Goal: Task Accomplishment & Management: Manage account settings

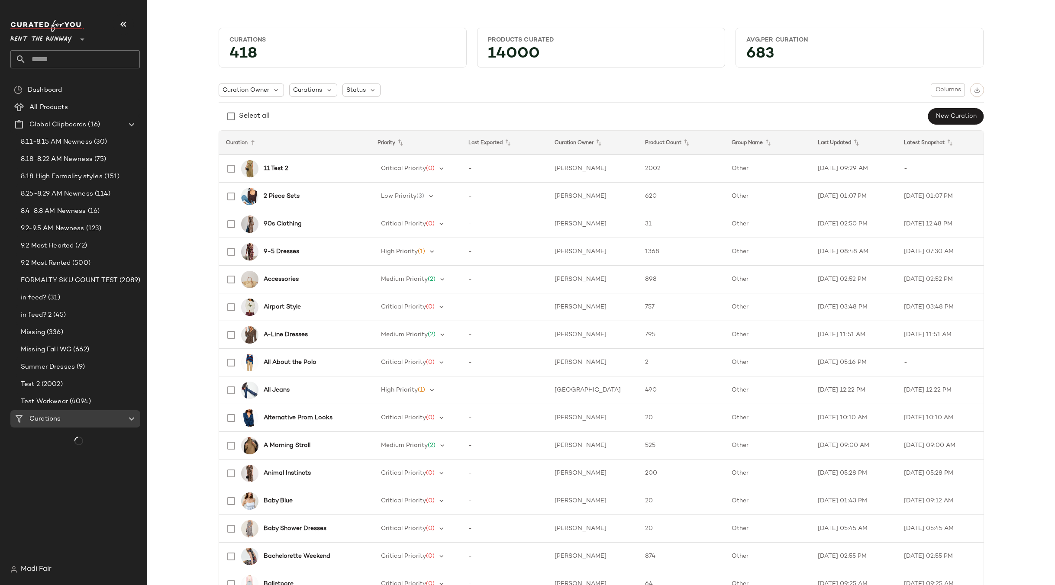
click at [46, 34] on span "Rent the Runway" at bounding box center [40, 37] width 61 height 16
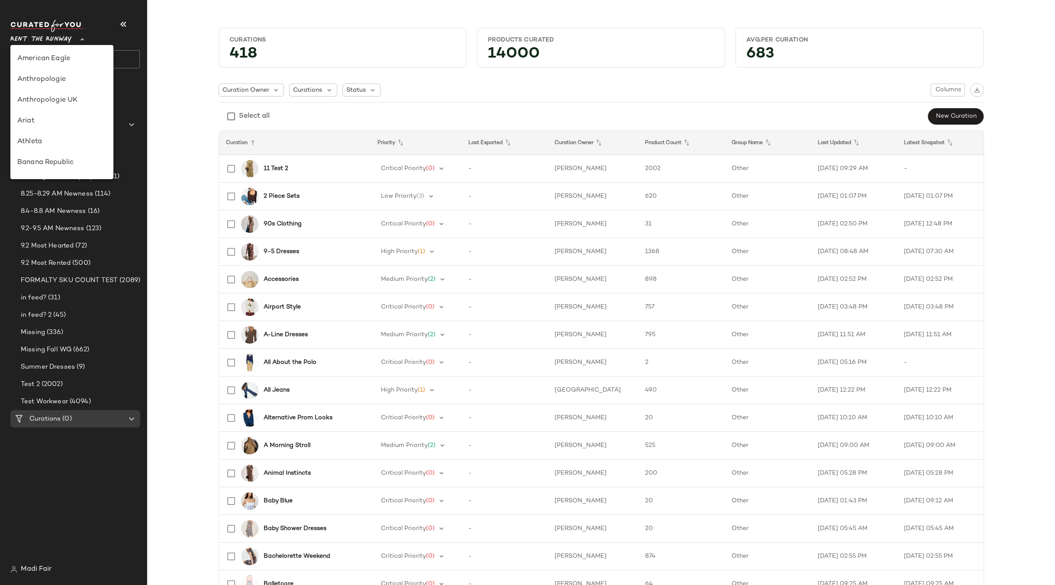
scroll to position [395, 0]
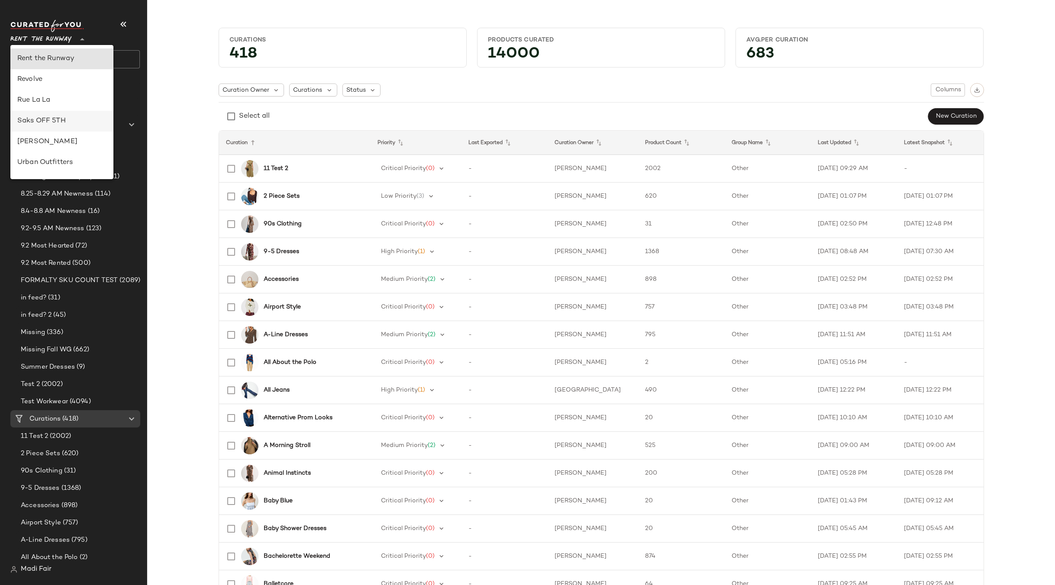
click at [67, 125] on div "Saks OFF 5TH" at bounding box center [61, 121] width 89 height 10
type input "**"
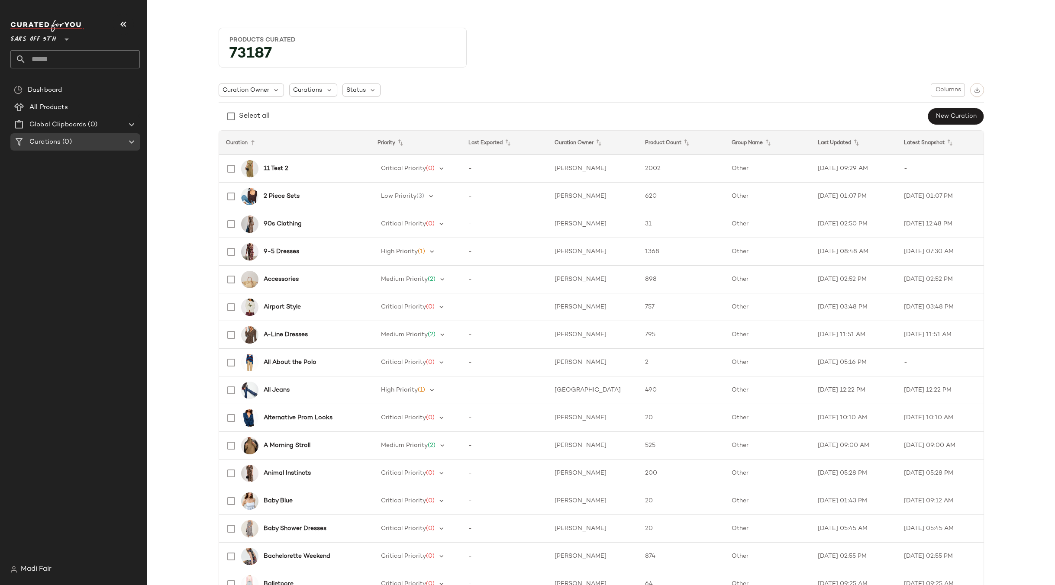
click at [60, 58] on input "text" at bounding box center [83, 59] width 114 height 18
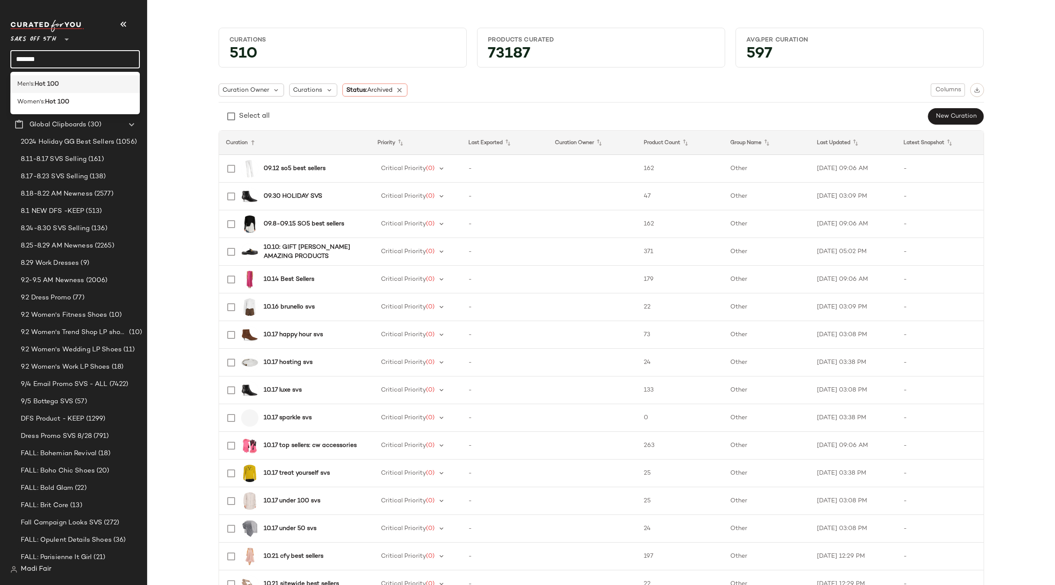
type input "*******"
click at [59, 85] on b "Hot 100" at bounding box center [47, 84] width 24 height 9
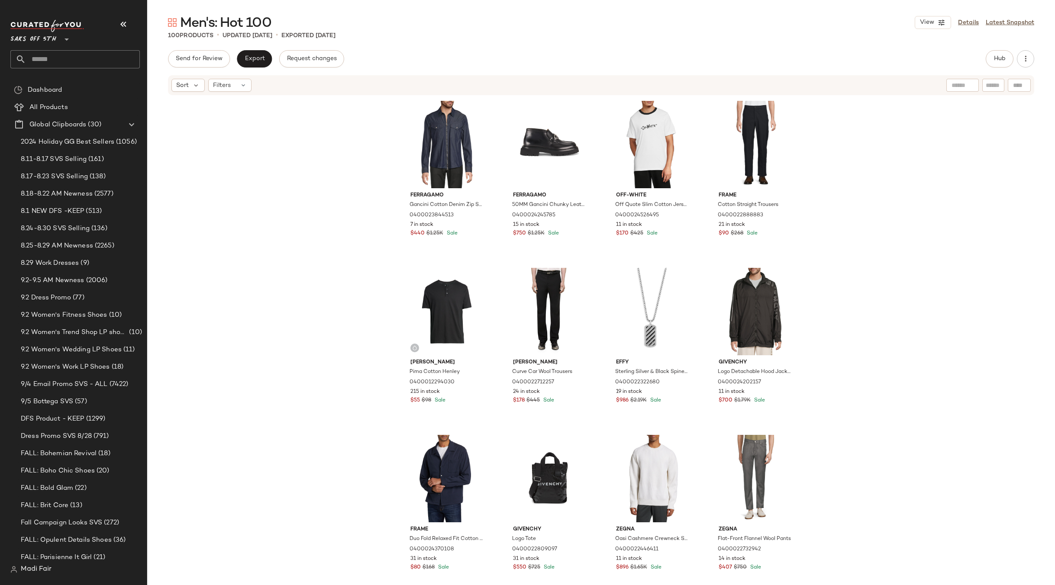
click at [55, 41] on span "Saks OFF 5TH" at bounding box center [33, 37] width 46 height 16
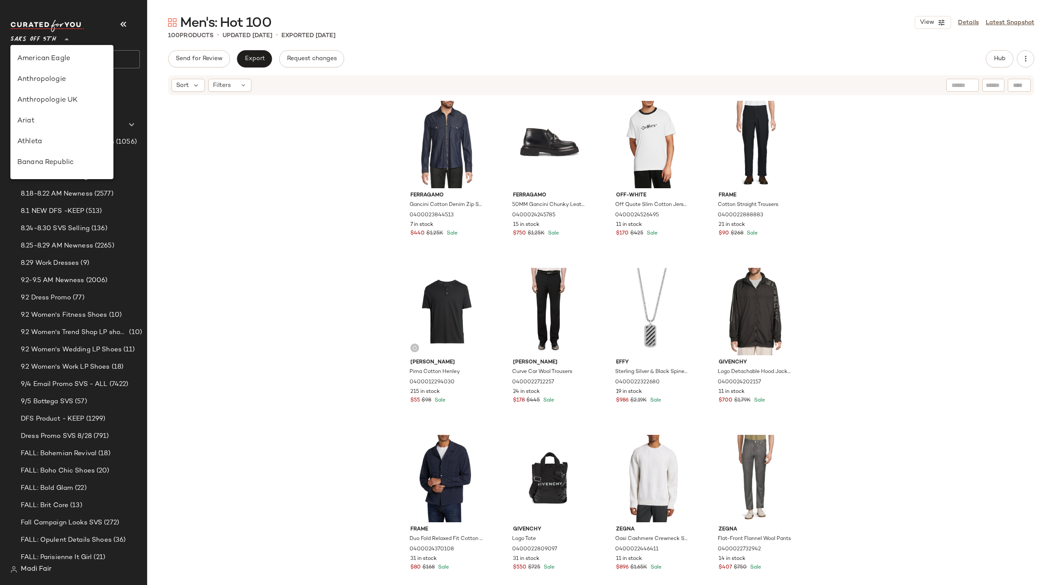
scroll to position [457, 0]
click at [233, 234] on div "Ferragamo Gancini Cotton Denim Zip Shirt 0400023844513 7 in stock $440 $1.25K S…" at bounding box center [601, 353] width 908 height 515
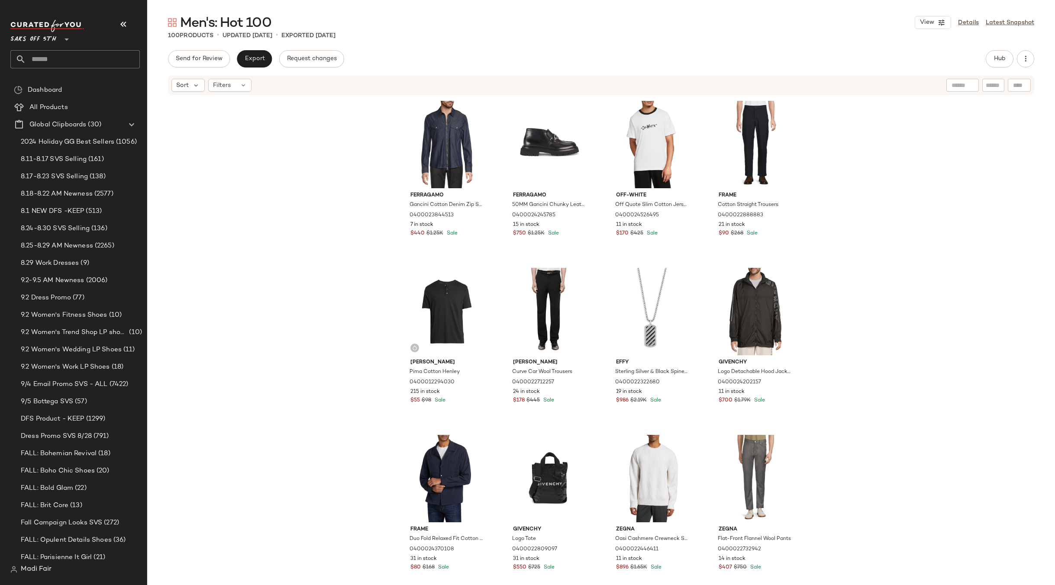
click at [49, 58] on input "text" at bounding box center [83, 59] width 114 height 18
type input "*****"
click at [48, 84] on span "Brand Pulse:" at bounding box center [35, 84] width 36 height 9
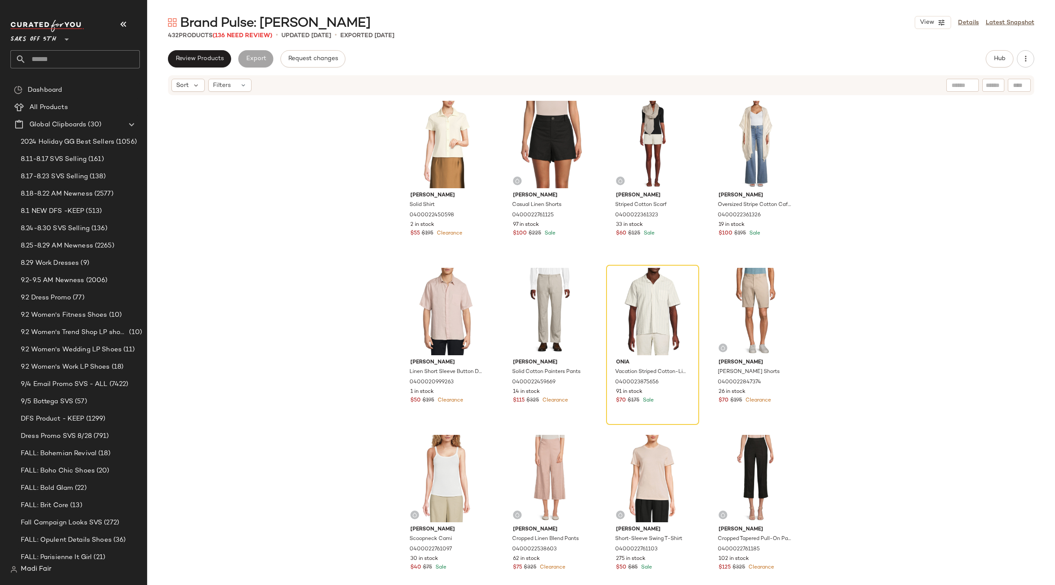
click at [44, 36] on span "Saks OFF 5TH" at bounding box center [33, 37] width 46 height 16
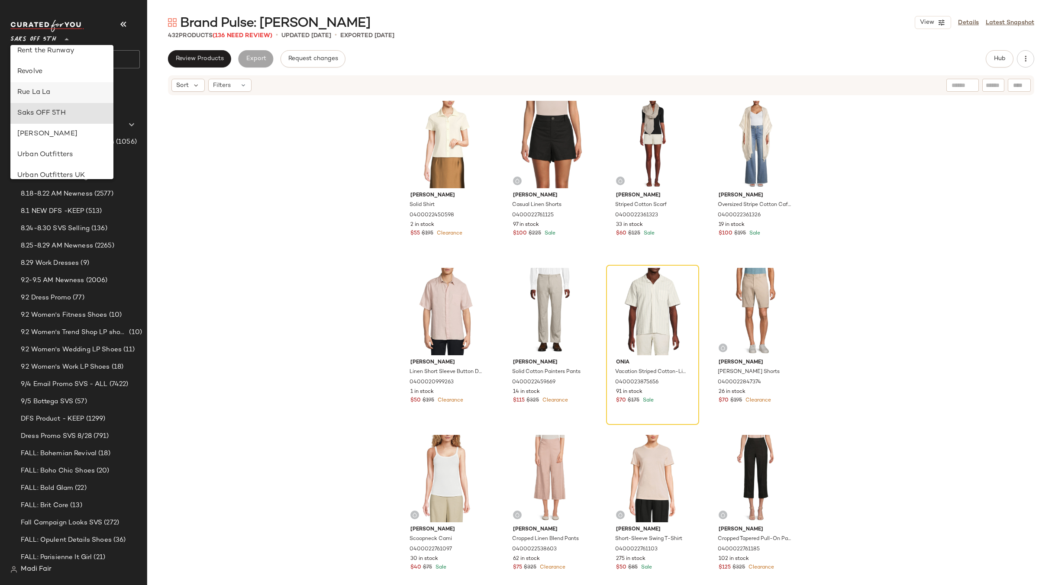
scroll to position [327, 0]
click at [56, 125] on div "Rent the Runway" at bounding box center [61, 126] width 89 height 10
type input "**"
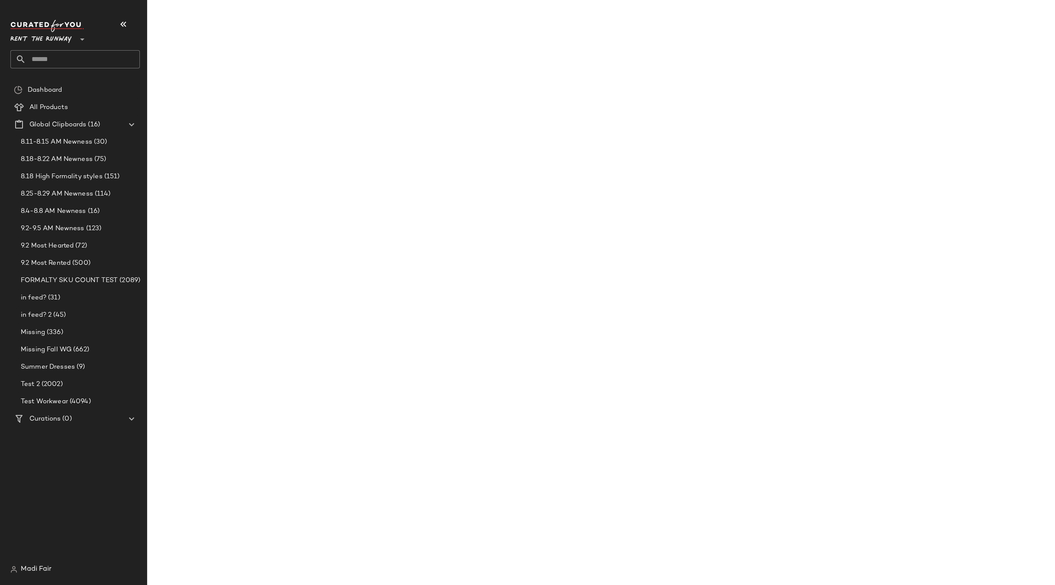
click at [61, 61] on input "text" at bounding box center [83, 59] width 114 height 18
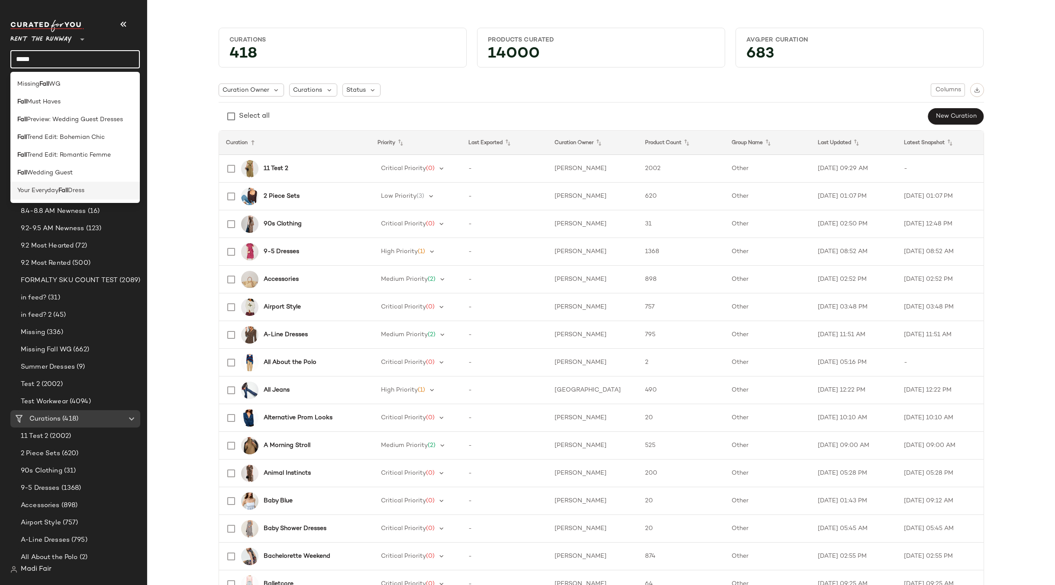
type input "****"
click at [67, 193] on b "Fall" at bounding box center [63, 190] width 10 height 9
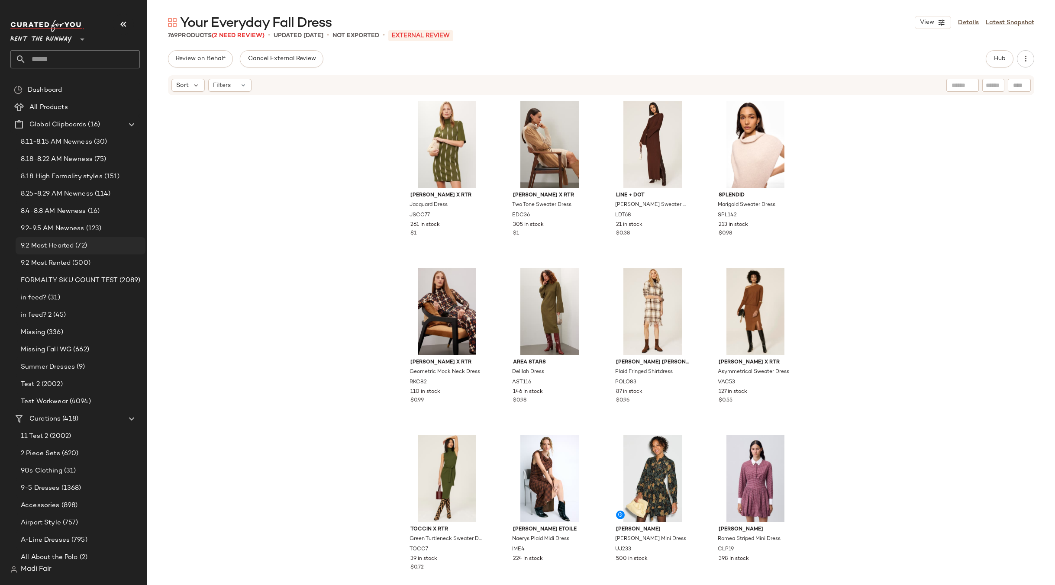
click at [87, 251] on div "9.2 Most Hearted (72)" at bounding box center [81, 245] width 130 height 17
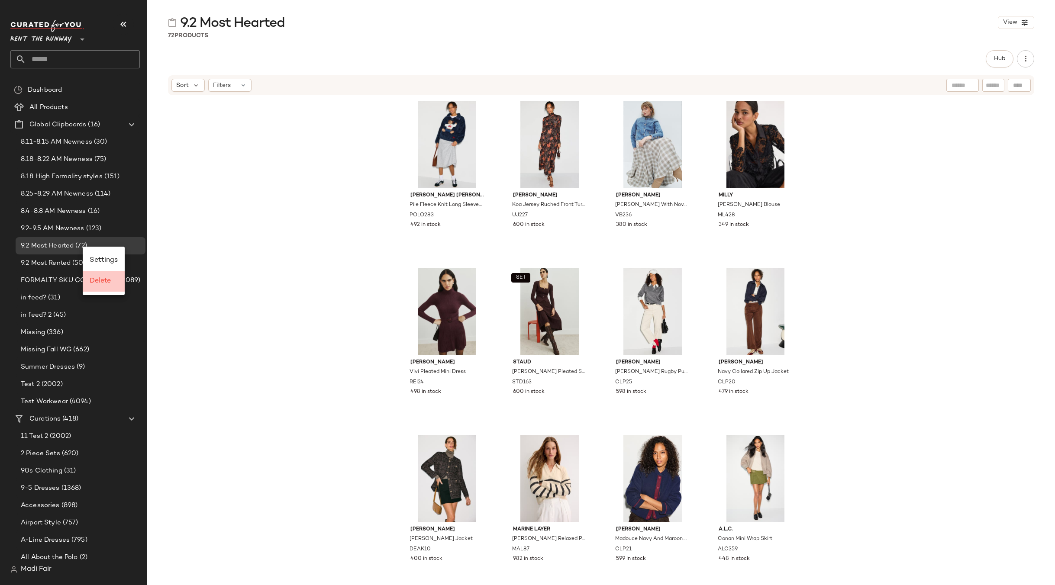
click at [101, 282] on span "Delete" at bounding box center [100, 281] width 21 height 7
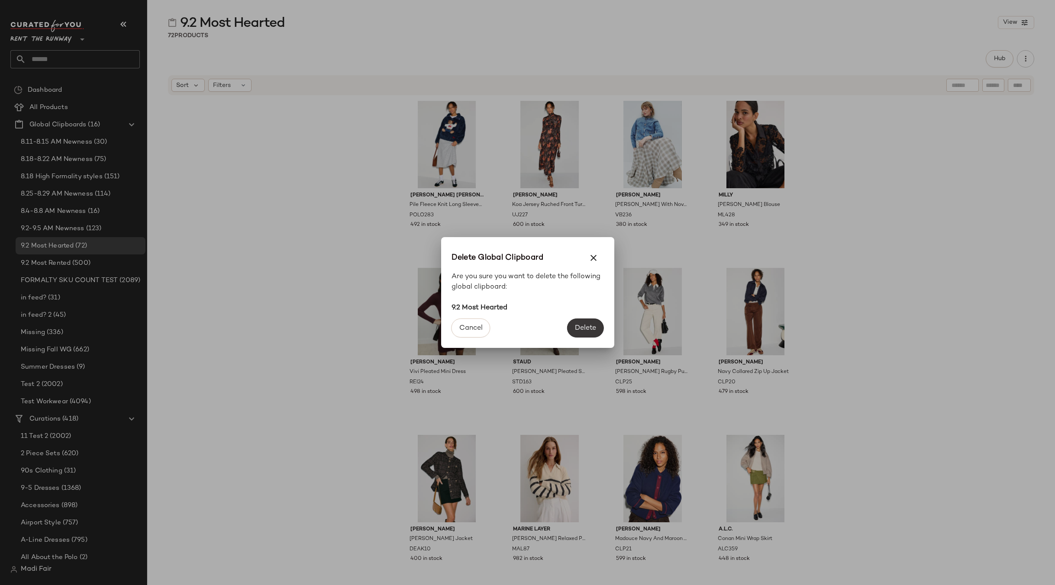
click at [595, 324] on span "Delete" at bounding box center [586, 328] width 22 height 8
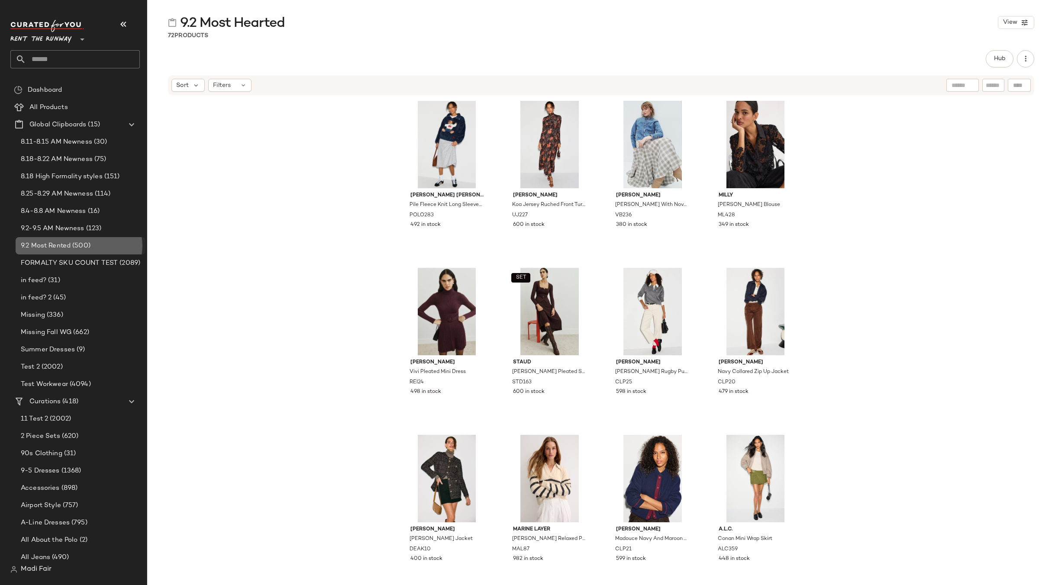
click at [90, 241] on span "(500)" at bounding box center [81, 246] width 20 height 10
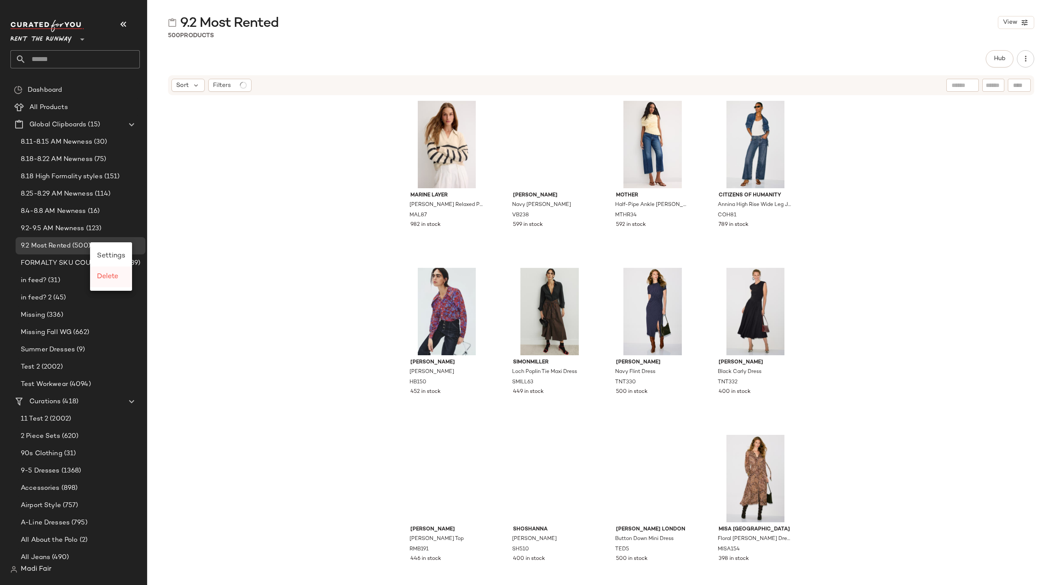
click at [114, 275] on span "Delete" at bounding box center [107, 276] width 21 height 7
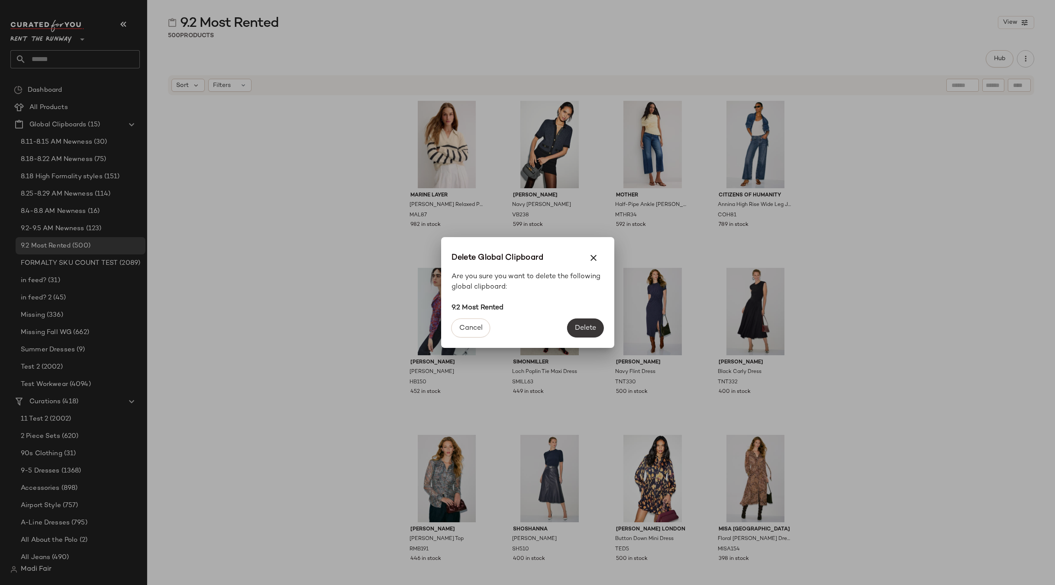
click at [579, 327] on span "Delete" at bounding box center [586, 328] width 22 height 8
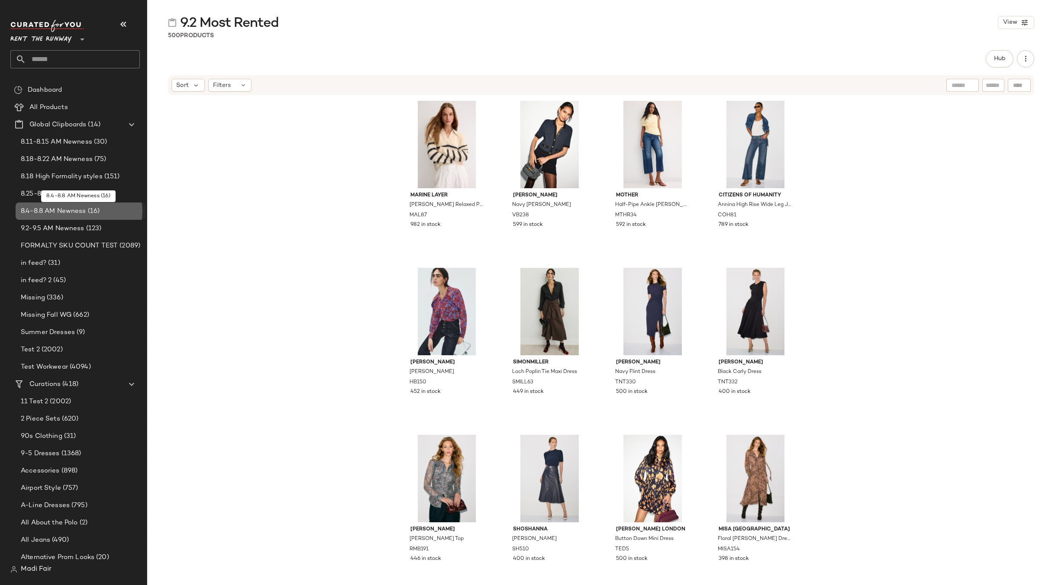
click at [94, 211] on span "(16)" at bounding box center [93, 212] width 14 height 10
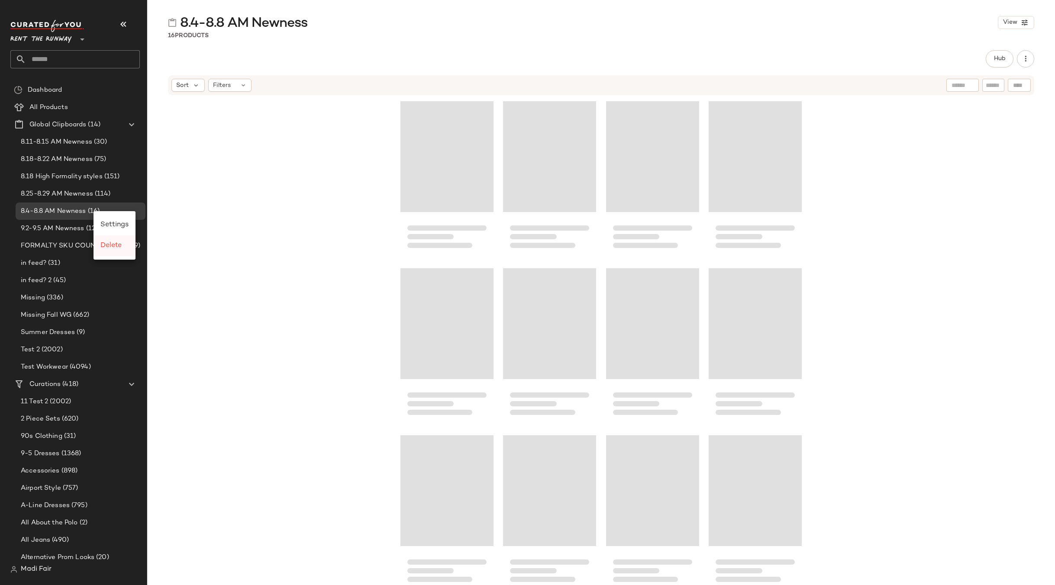
click at [115, 245] on span "Delete" at bounding box center [110, 245] width 21 height 7
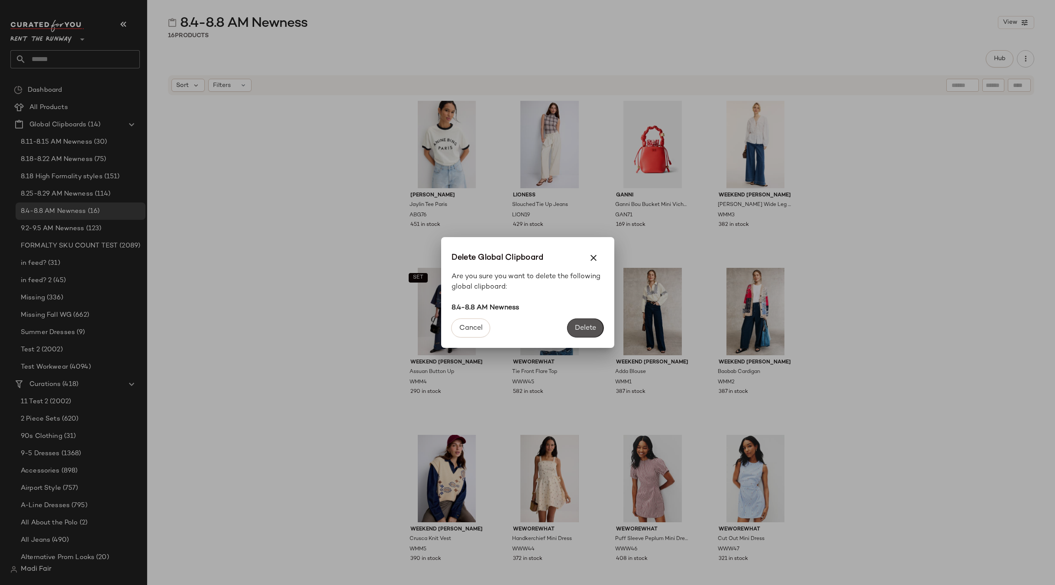
drag, startPoint x: 588, startPoint y: 323, endPoint x: 375, endPoint y: 264, distance: 221.1
click at [588, 323] on button "Delete" at bounding box center [585, 328] width 36 height 19
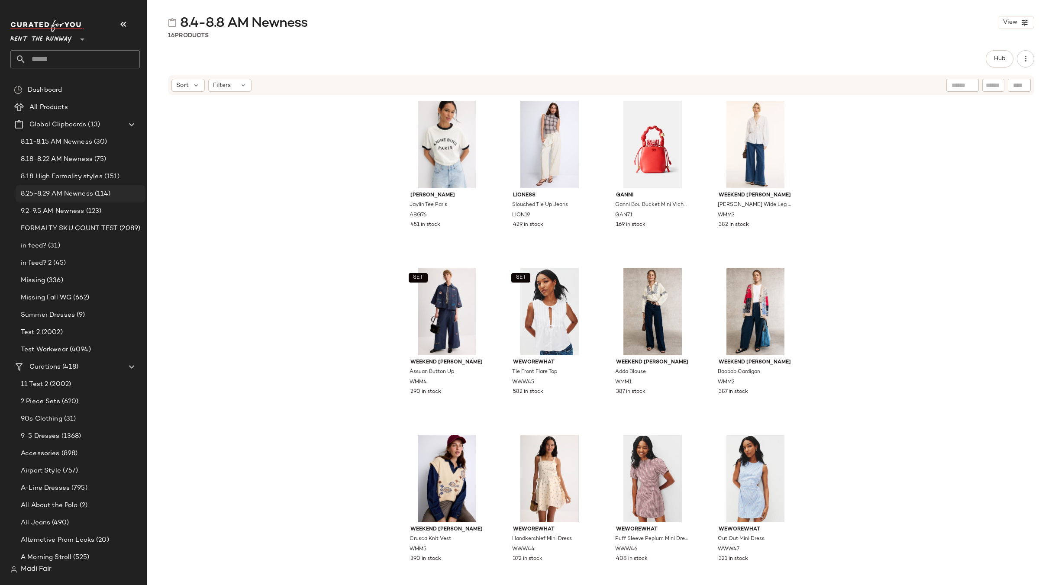
click at [79, 189] on span "8.25-8.29 AM Newness" at bounding box center [57, 194] width 72 height 10
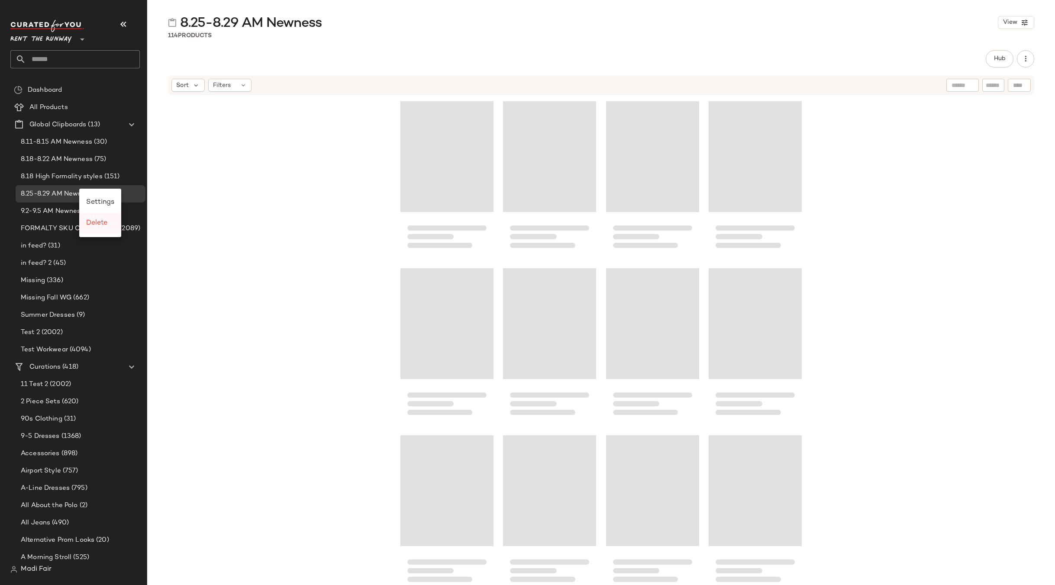
click at [99, 223] on span "Delete" at bounding box center [96, 223] width 21 height 7
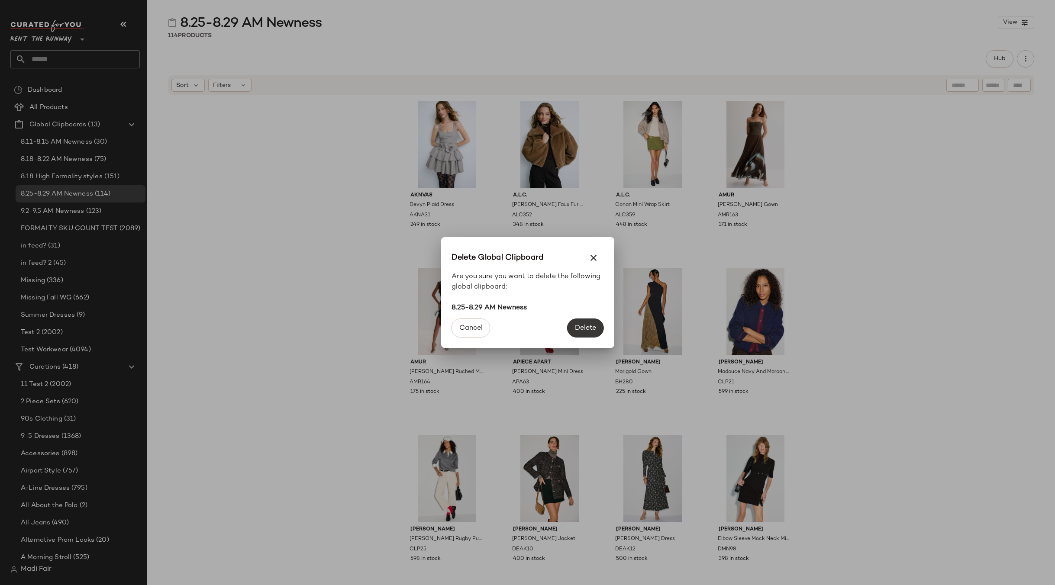
click at [590, 327] on span "Delete" at bounding box center [586, 328] width 22 height 8
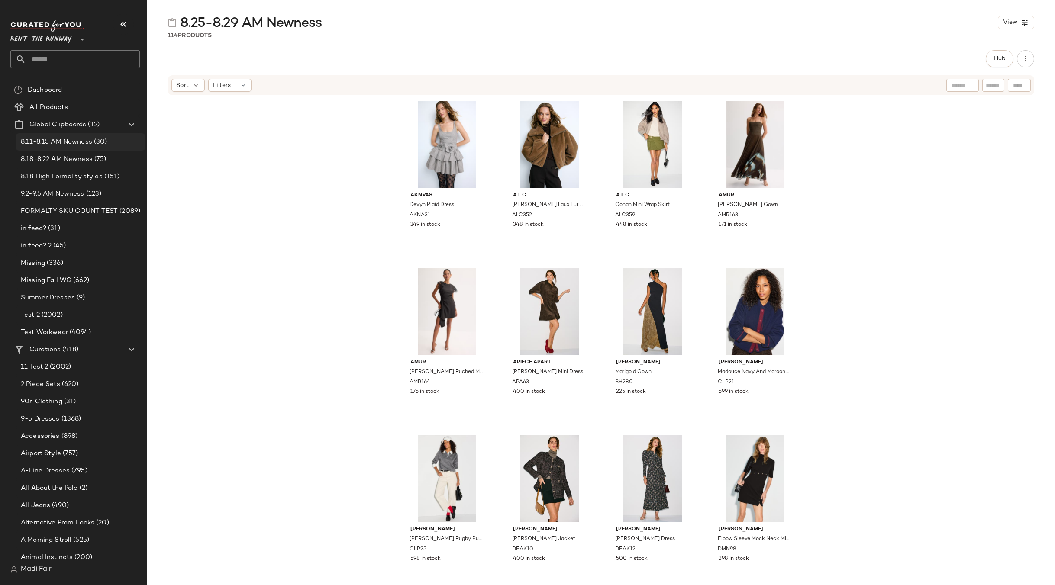
click at [63, 142] on span "8.11-8.15 AM Newness" at bounding box center [56, 142] width 71 height 10
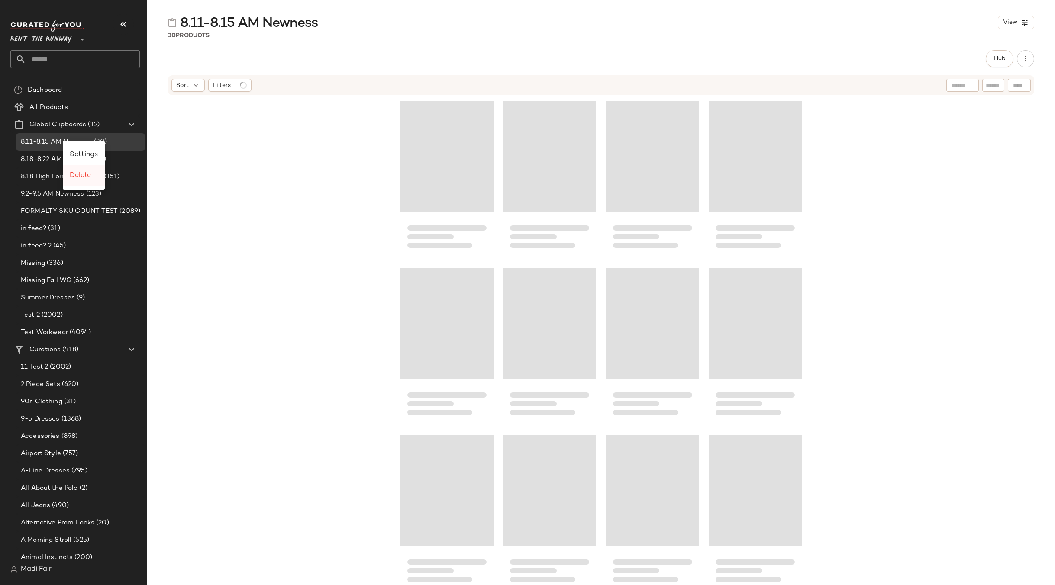
click at [83, 177] on span "Delete" at bounding box center [80, 175] width 21 height 7
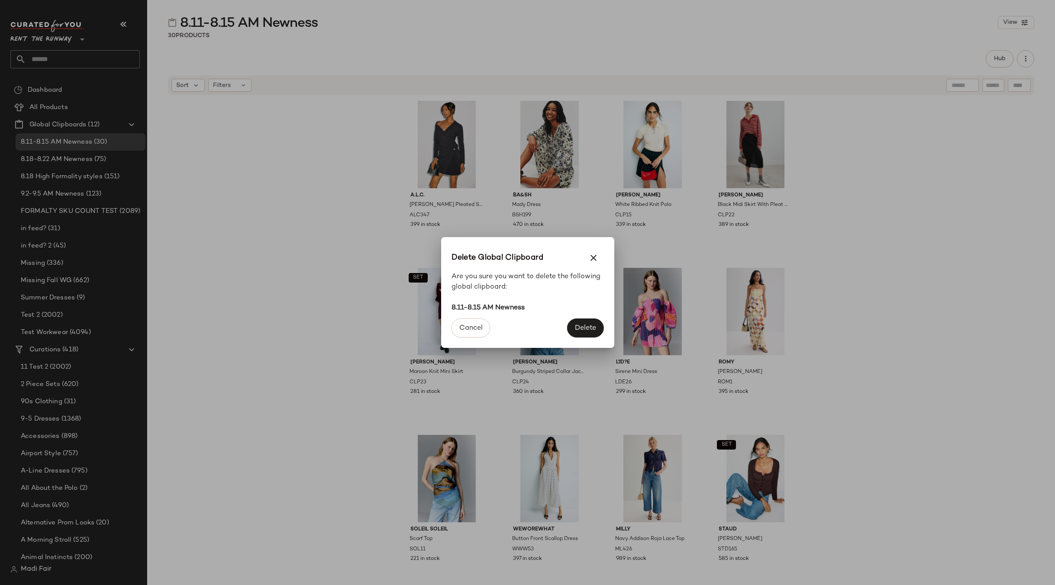
click at [586, 324] on span "Delete" at bounding box center [586, 328] width 22 height 8
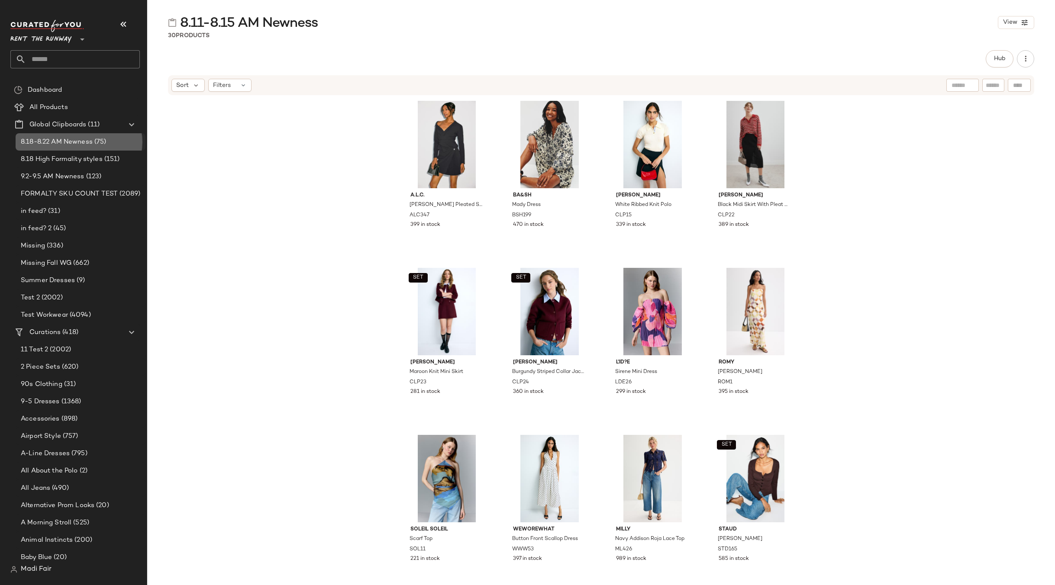
click at [83, 140] on span "8.18-8.22 AM Newness" at bounding box center [57, 142] width 72 height 10
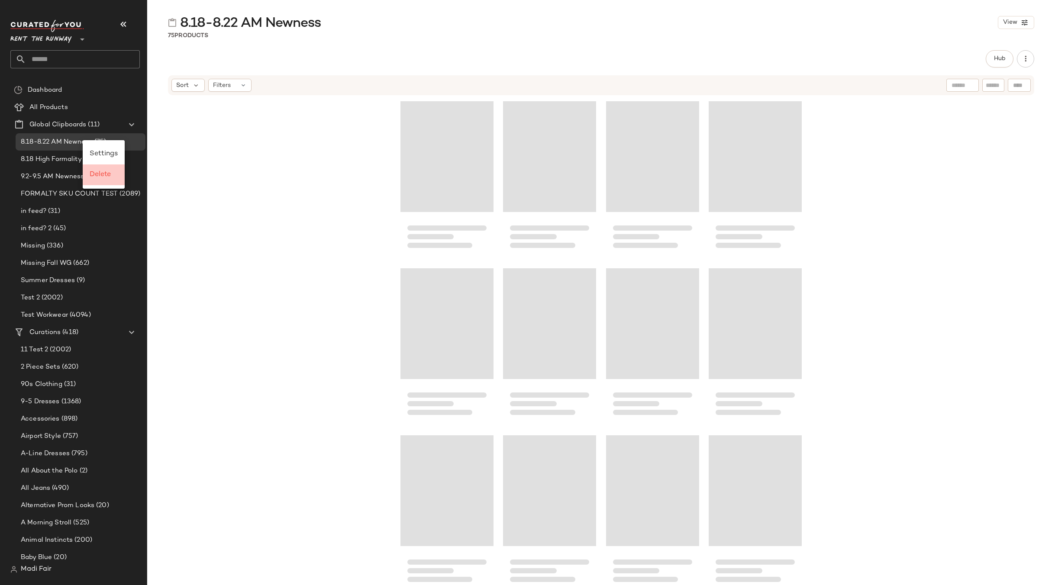
click at [100, 177] on span "Delete" at bounding box center [100, 174] width 21 height 7
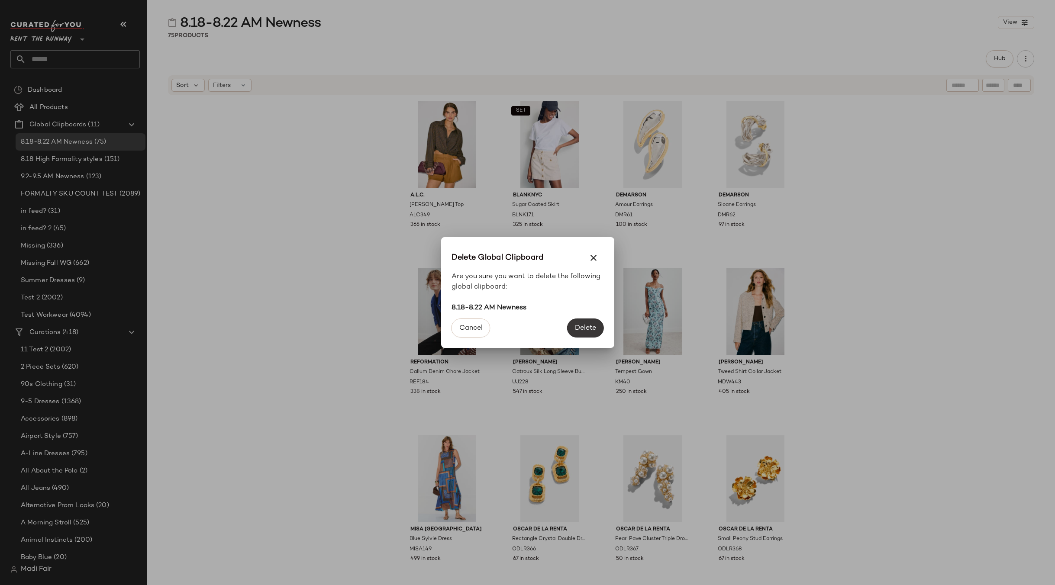
click at [587, 326] on span "Delete" at bounding box center [586, 328] width 22 height 8
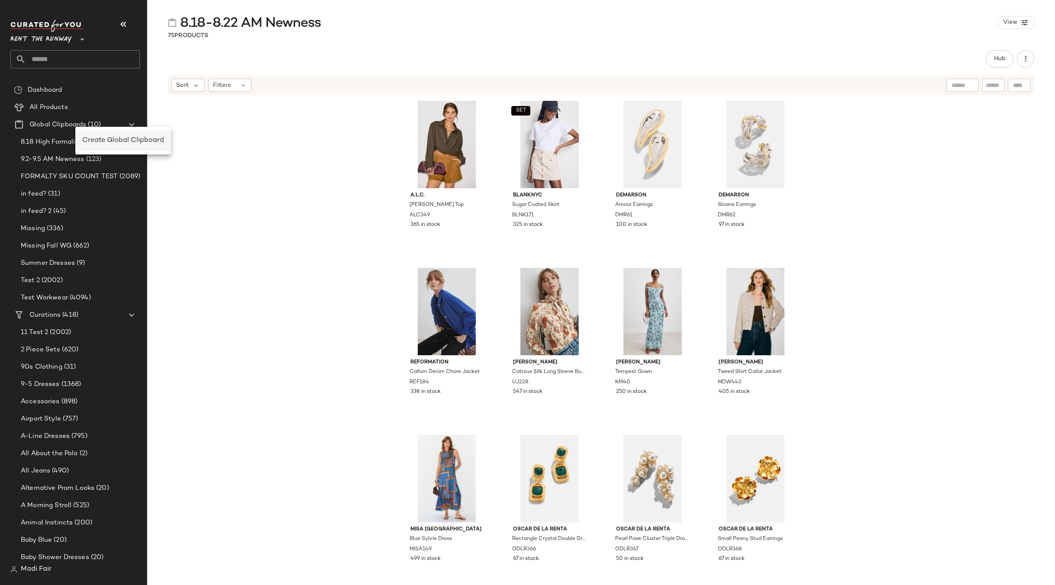
click at [123, 145] on div "Create Global Clipboard" at bounding box center [123, 141] width 82 height 10
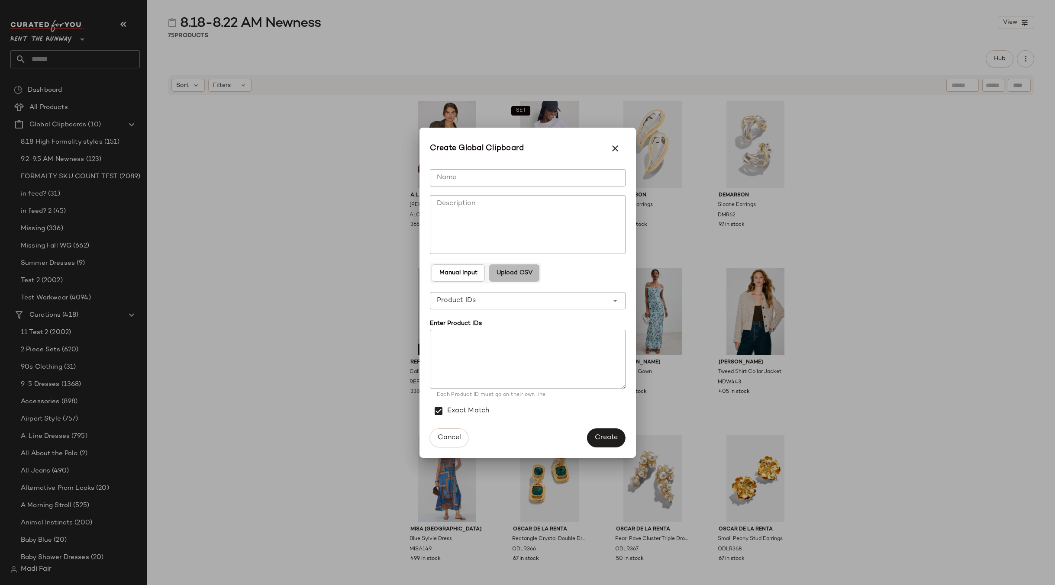
click at [519, 277] on button "Upload CSV" at bounding box center [514, 273] width 50 height 17
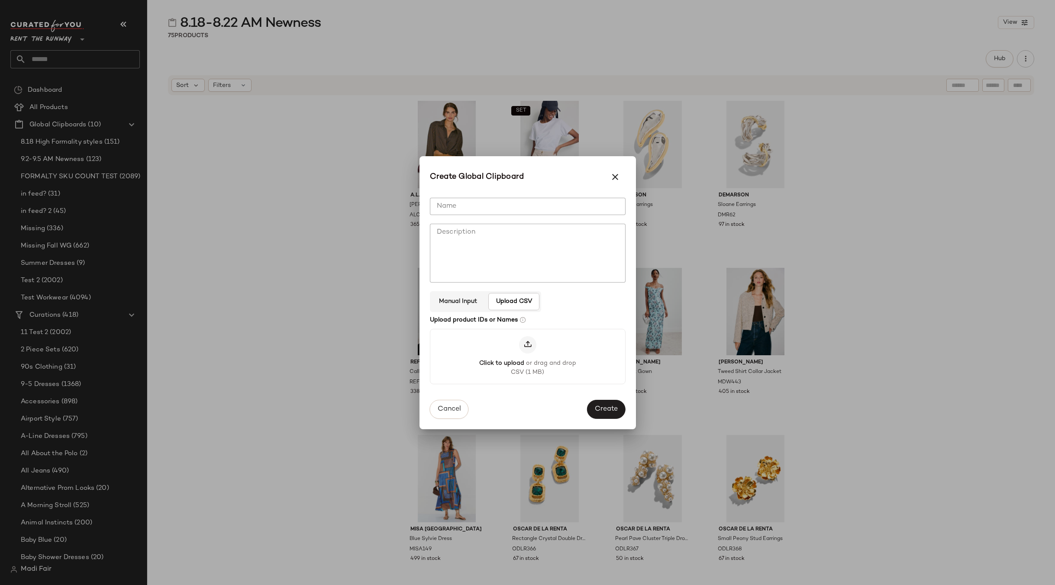
click at [464, 204] on input "Name" at bounding box center [528, 206] width 196 height 17
type input "**********"
click at [598, 410] on span "Create" at bounding box center [606, 410] width 23 height 8
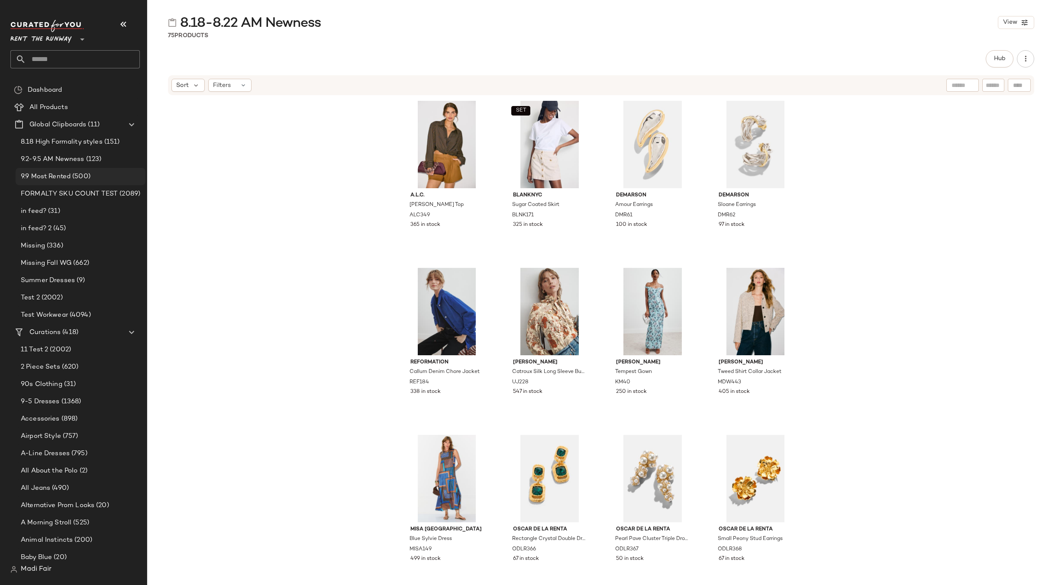
click at [82, 175] on span "(500)" at bounding box center [81, 177] width 20 height 10
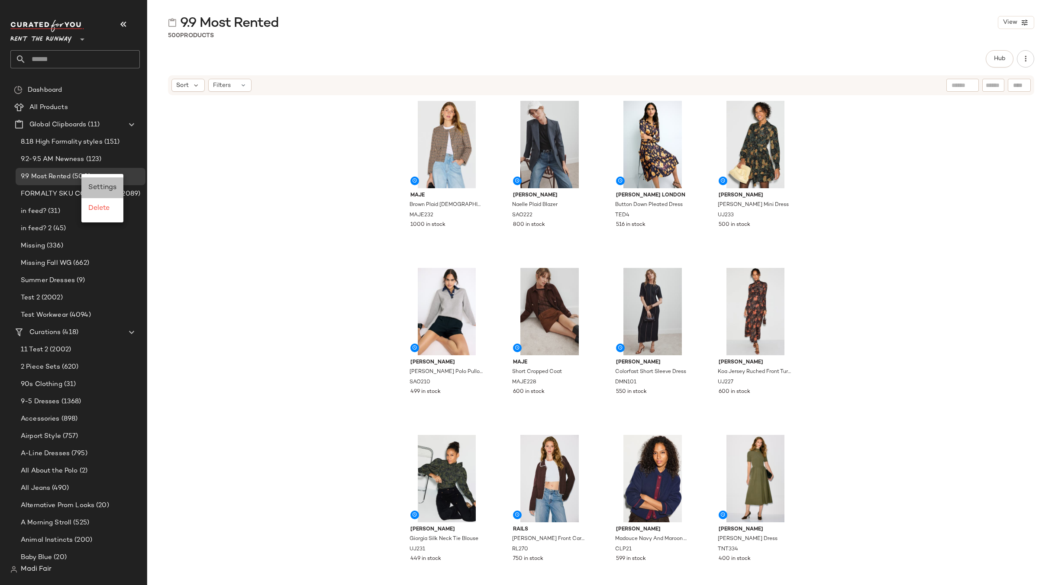
click at [96, 185] on span "Settings" at bounding box center [102, 187] width 28 height 7
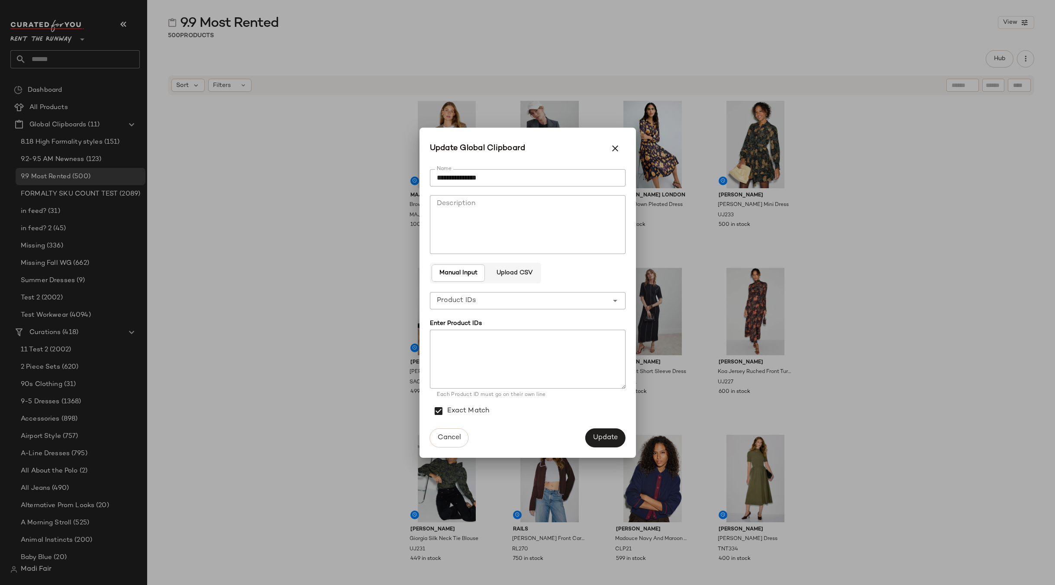
click at [443, 181] on input "**********" at bounding box center [528, 177] width 196 height 17
type input "**********"
click at [607, 432] on button "Update" at bounding box center [605, 438] width 40 height 19
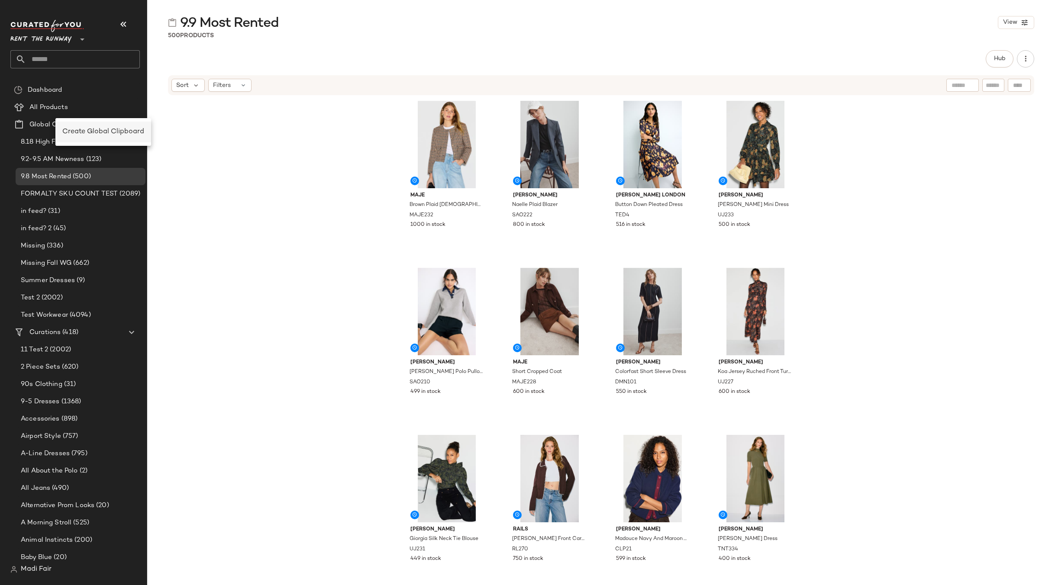
click at [100, 133] on span "Create Global Clipboard" at bounding box center [103, 131] width 82 height 7
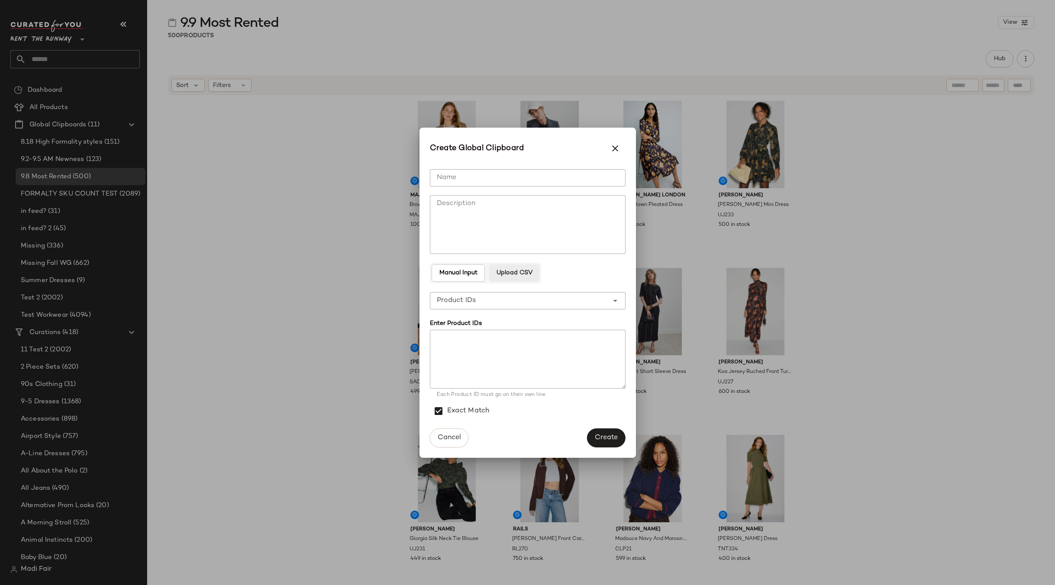
click at [530, 272] on span "Upload CSV" at bounding box center [514, 273] width 36 height 7
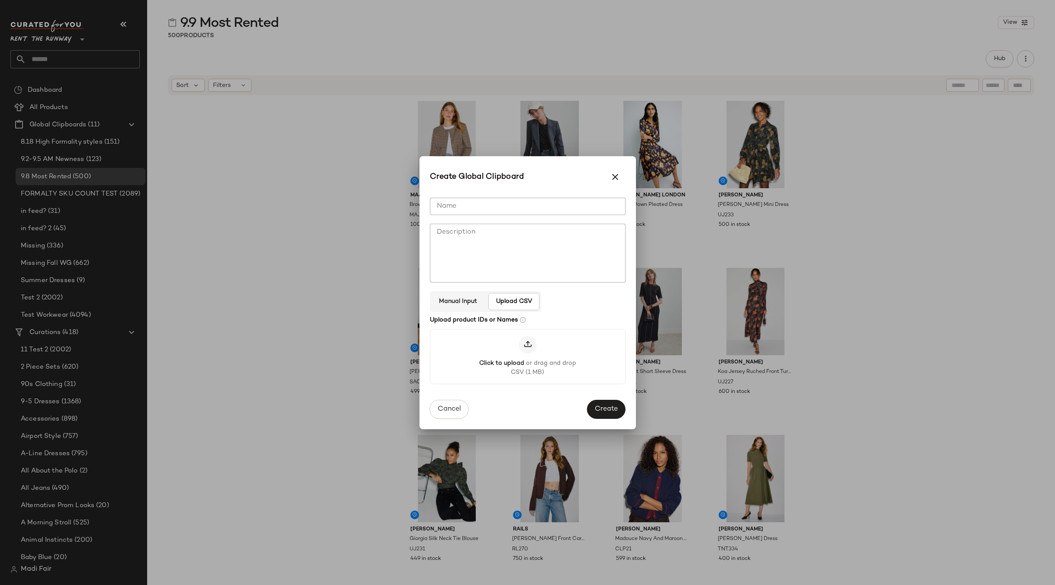
click at [507, 211] on input "Name" at bounding box center [528, 206] width 196 height 17
type input "**********"
click at [615, 409] on span "Create" at bounding box center [606, 410] width 23 height 8
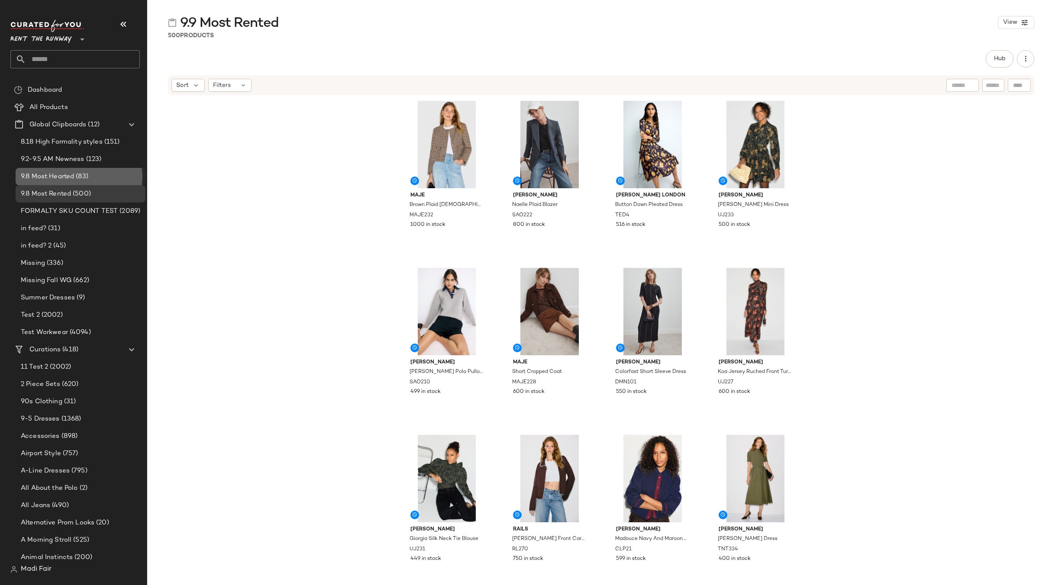
click at [113, 173] on div "9.8 Most Hearted (83)" at bounding box center [80, 177] width 124 height 10
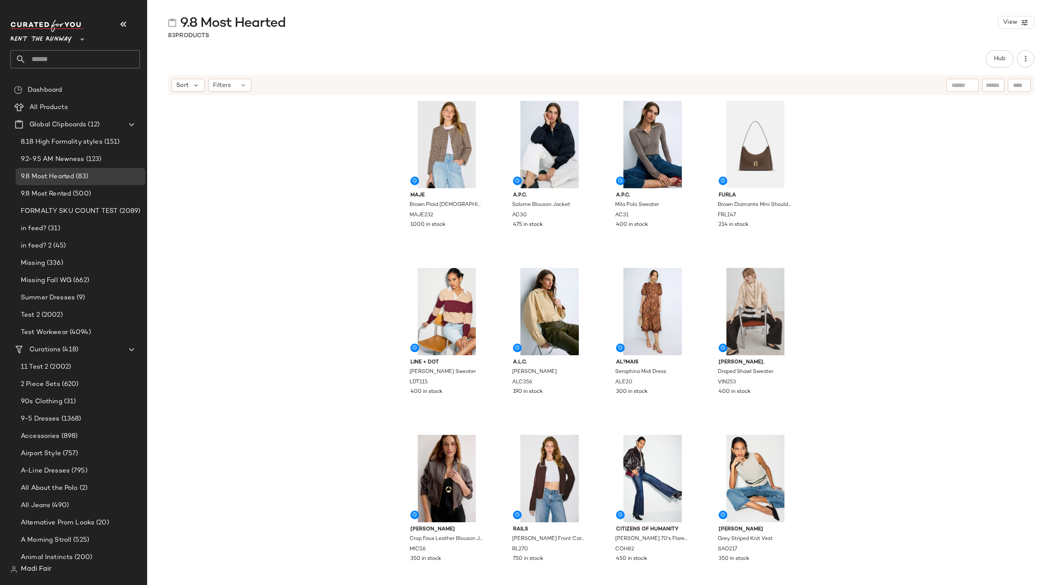
click at [264, 132] on div "Maje Brown Plaid Lady Jacket MAJE232 1000 in stock A.P.C. Salome Blouson Jacket…" at bounding box center [601, 353] width 908 height 515
click at [71, 207] on span "FORMALTY SKU COUNT TEST" at bounding box center [69, 212] width 97 height 10
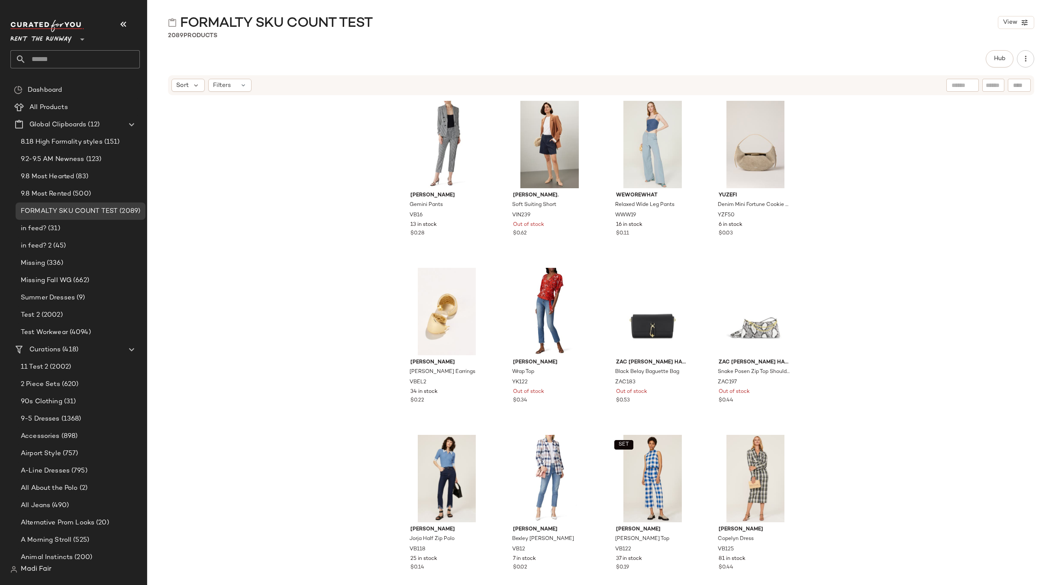
click at [48, 36] on span "Rent the Runway" at bounding box center [40, 37] width 61 height 16
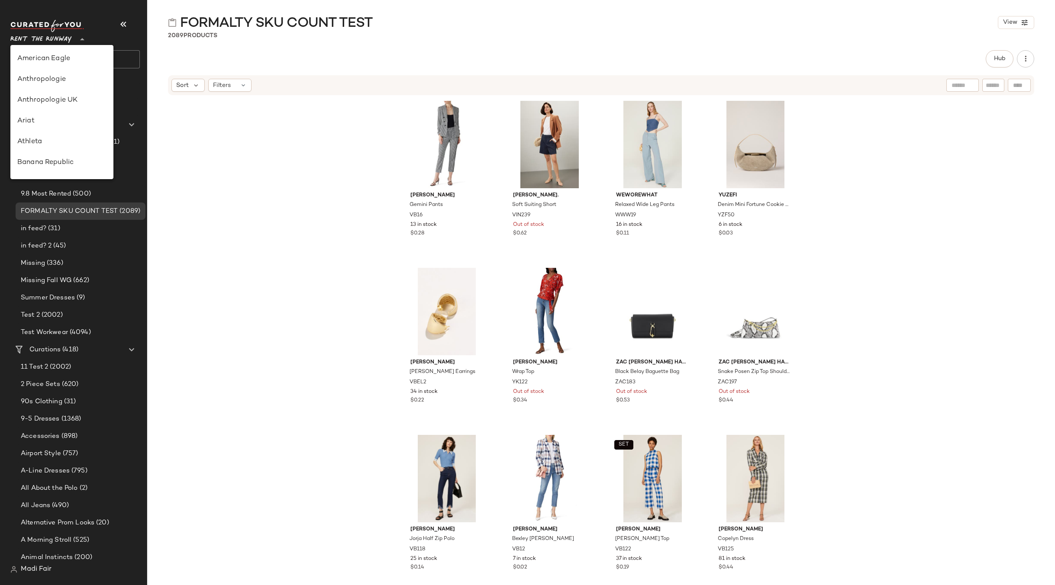
scroll to position [395, 0]
click at [200, 112] on div "Veronica Beard Gemini Pants VB16 13 in stock $0.28 VINCE. Soft Suiting Short VI…" at bounding box center [601, 353] width 908 height 515
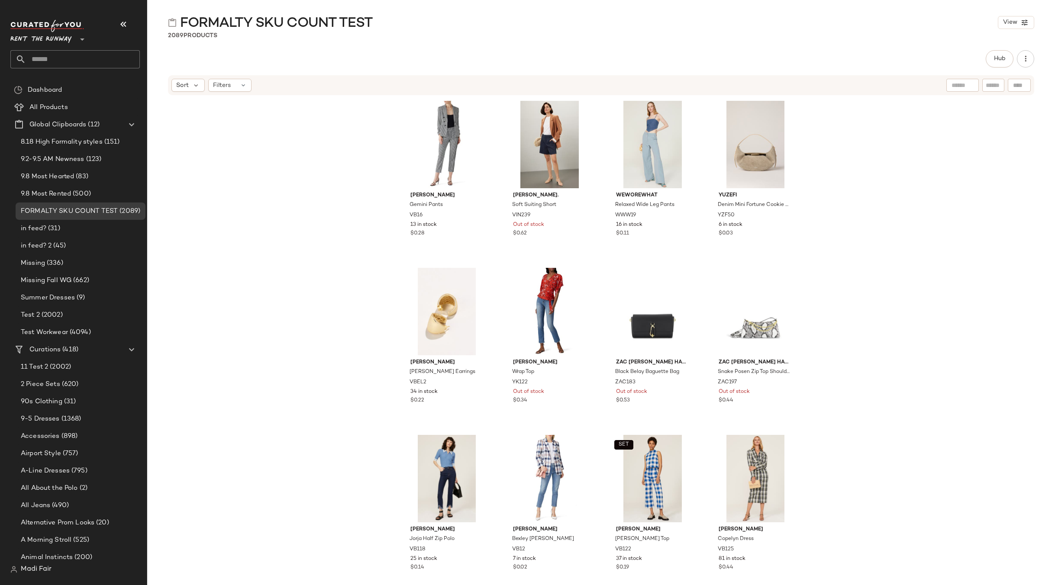
click at [97, 61] on input "text" at bounding box center [83, 59] width 114 height 18
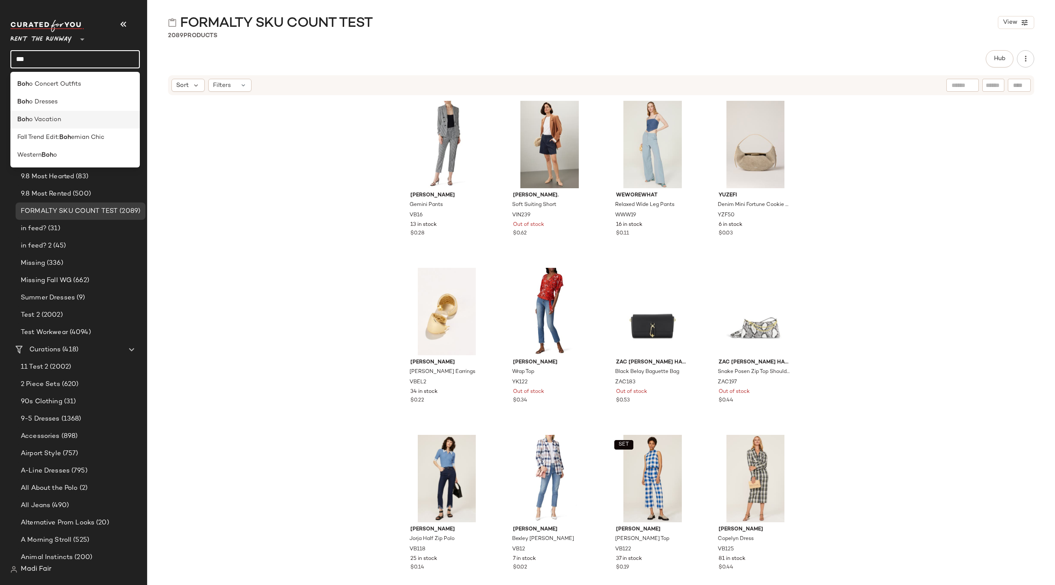
type input "***"
click at [68, 116] on div "Boh o Vacation" at bounding box center [75, 119] width 116 height 9
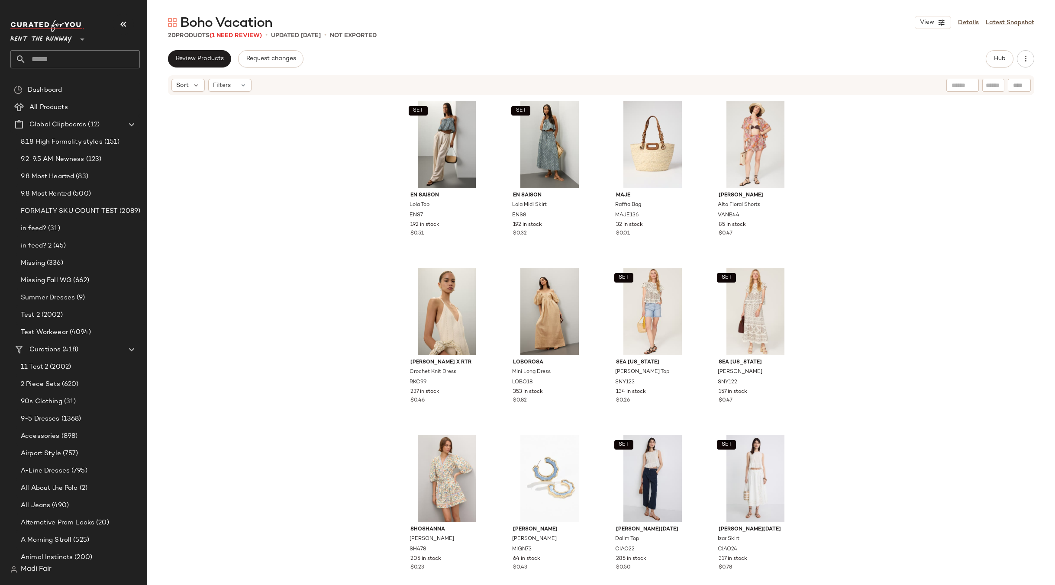
click at [64, 59] on input "text" at bounding box center [83, 59] width 114 height 18
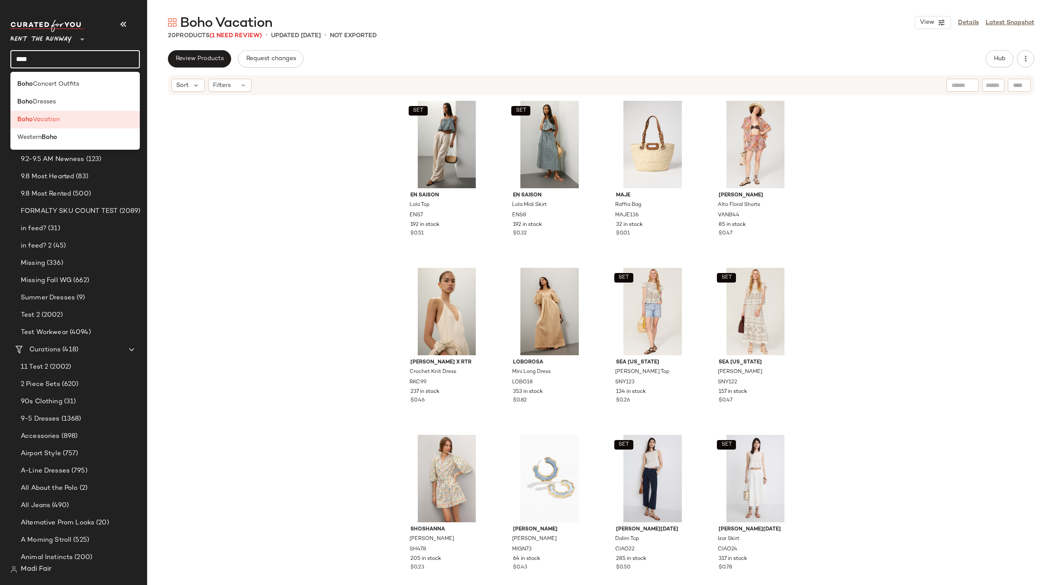
drag, startPoint x: 52, startPoint y: 57, endPoint x: -19, endPoint y: 65, distance: 71.5
click at [0, 65] on html "Rent the Runway ** **** Dashboard All Products Global Clipboards (12) 8.18 High…" at bounding box center [527, 292] width 1055 height 585
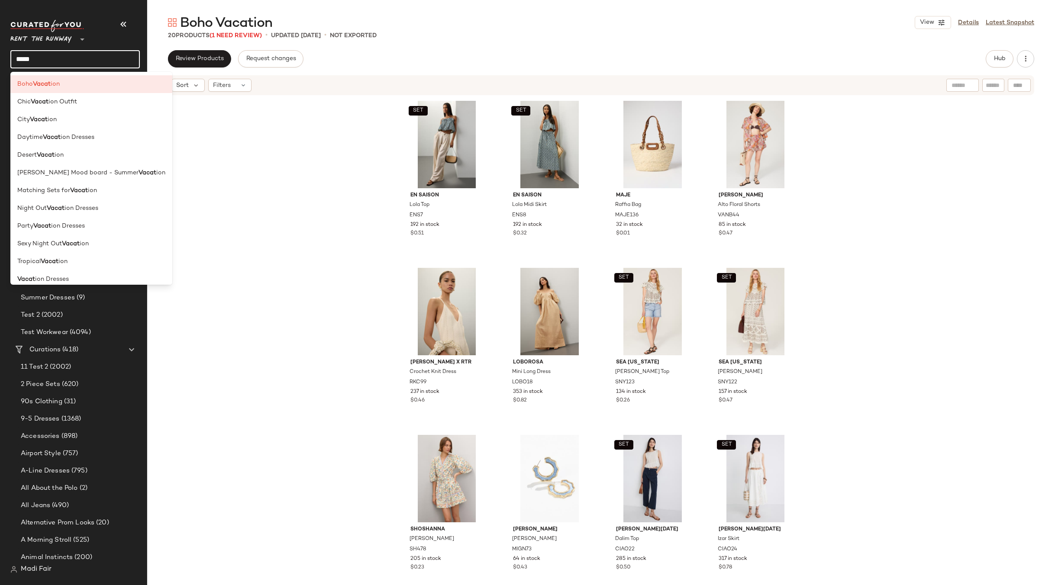
type input "*****"
click at [209, 173] on div "SET En Saison Lola Top ENS7 192 in stock $0.51 SET En Saison Lola Midi Skirt EN…" at bounding box center [601, 353] width 908 height 515
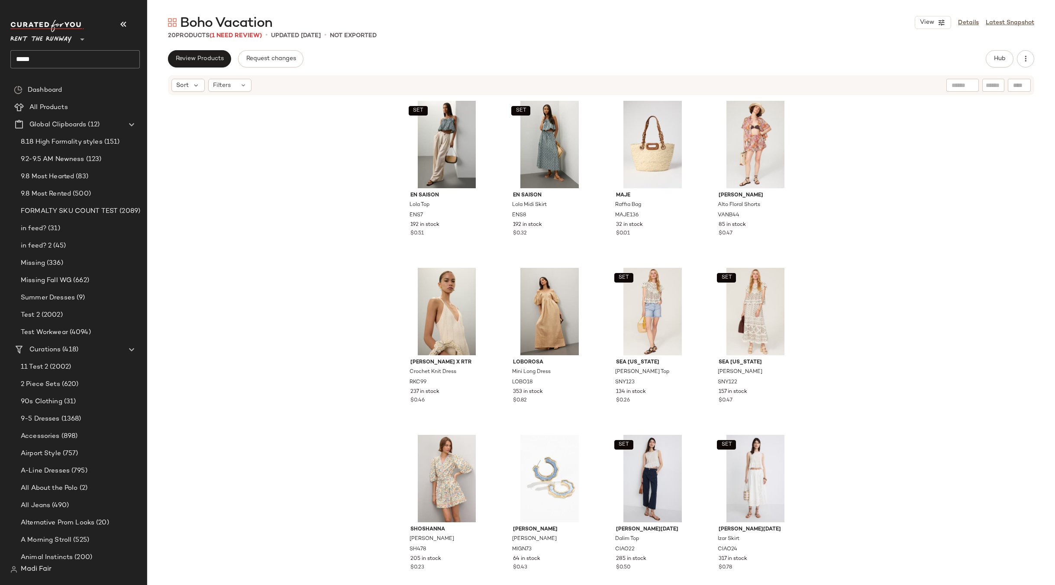
click at [59, 41] on span "Rent the Runway" at bounding box center [40, 37] width 61 height 16
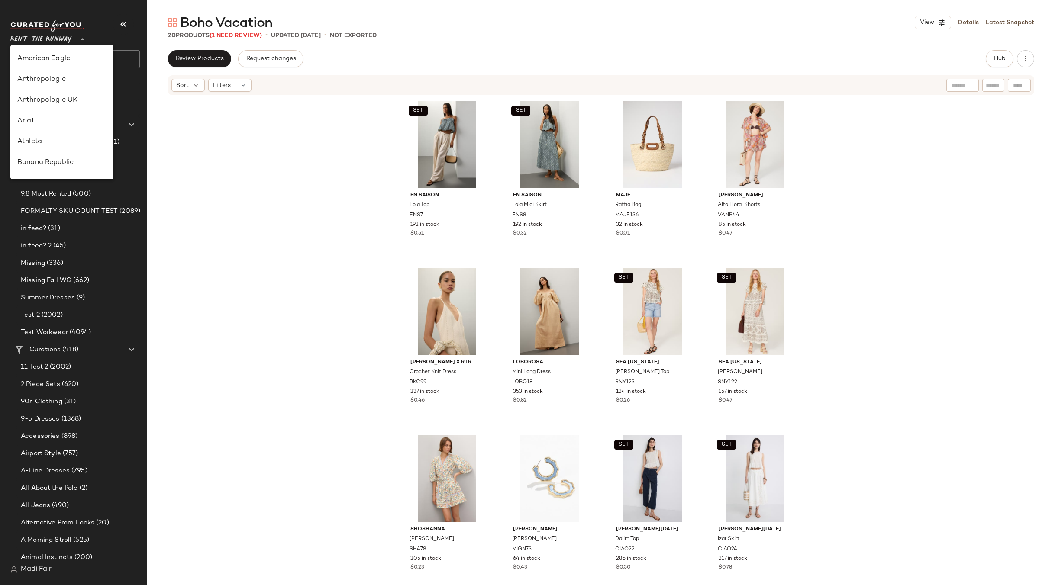
scroll to position [395, 0]
click at [78, 123] on div "Saks OFF 5TH" at bounding box center [61, 121] width 89 height 10
type input "**"
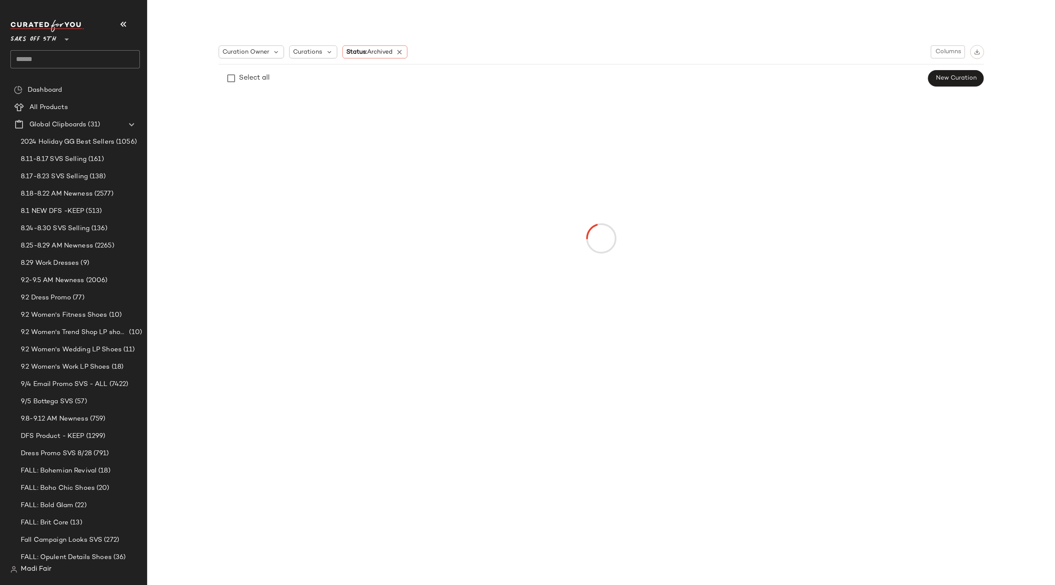
click at [61, 60] on input "text" at bounding box center [74, 59] width 129 height 18
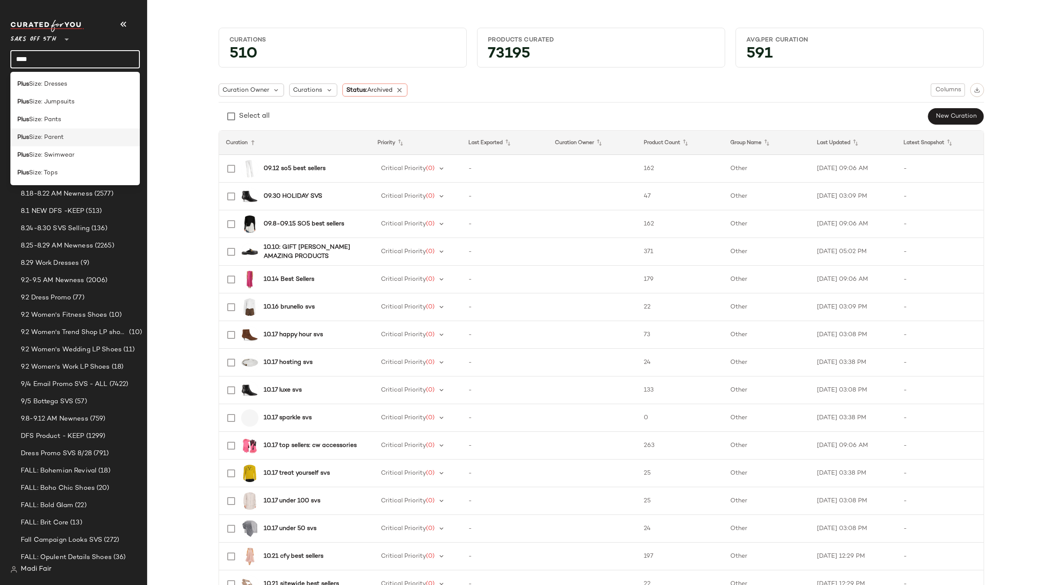
type input "****"
click at [70, 140] on div "Plus Size: Parent" at bounding box center [75, 137] width 116 height 9
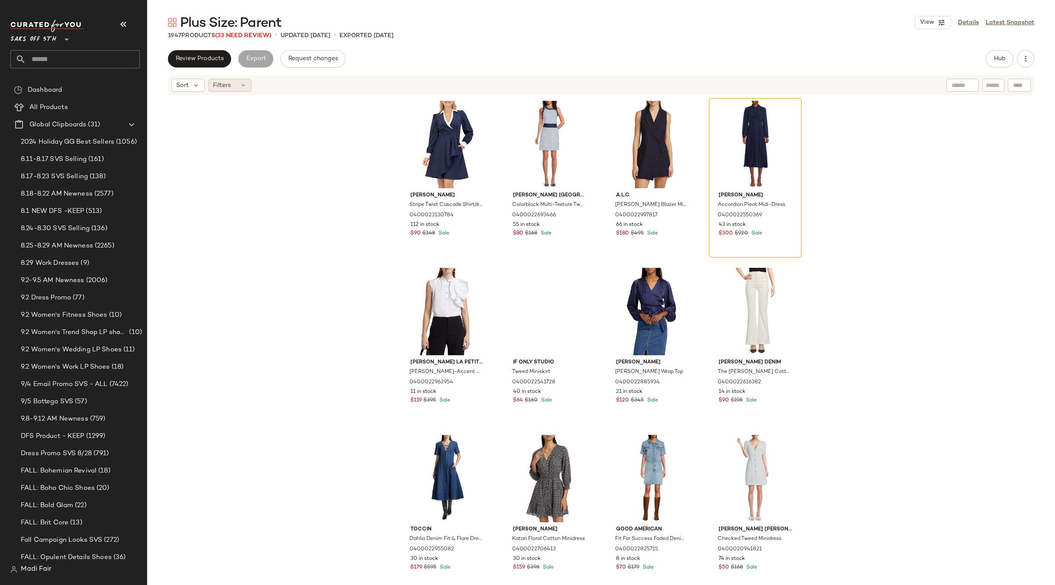
click at [243, 85] on icon at bounding box center [243, 85] width 7 height 7
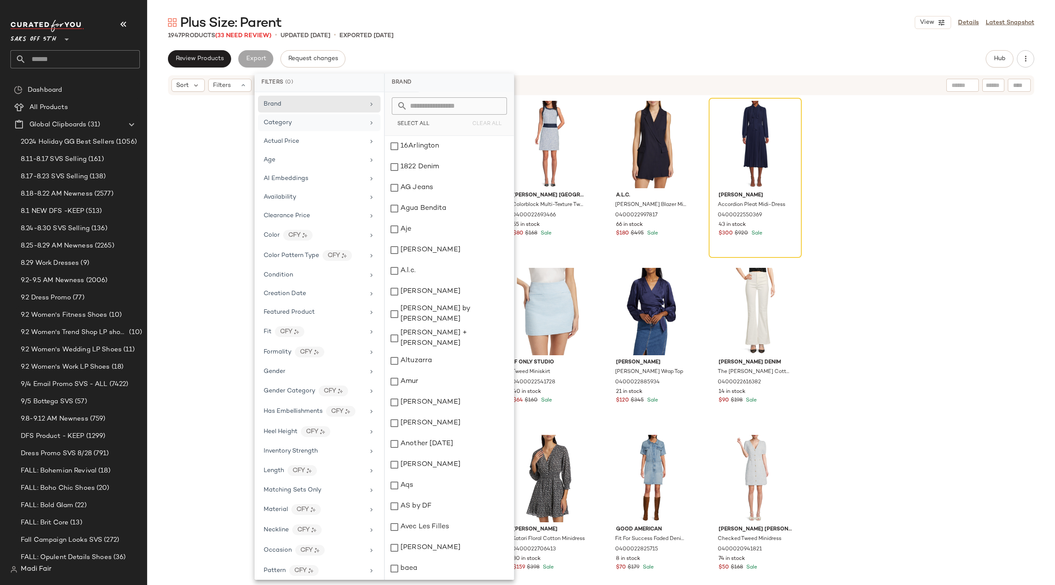
click at [287, 123] on span "Category" at bounding box center [278, 123] width 28 height 6
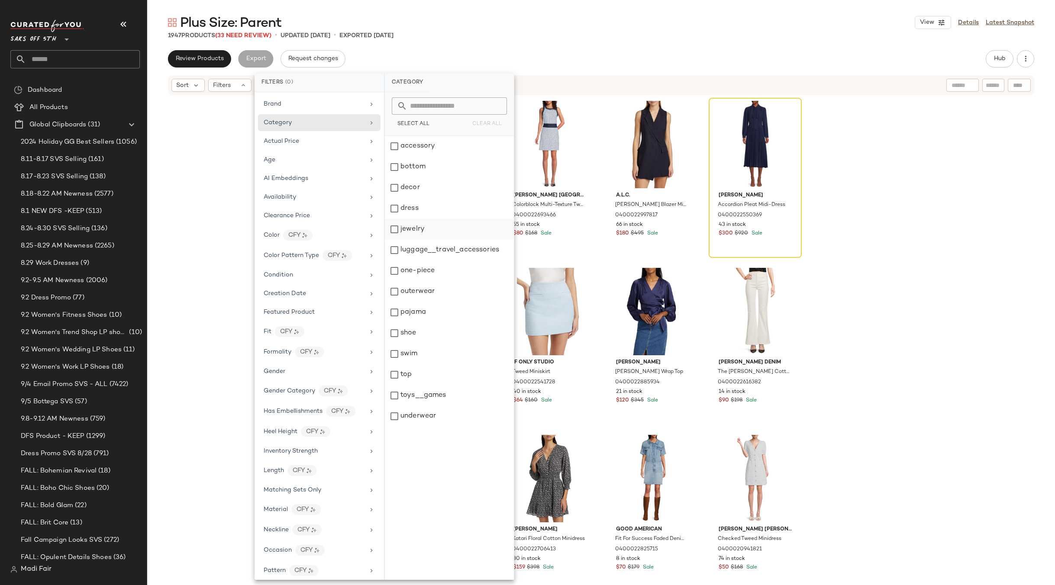
click at [420, 229] on div "jewelry" at bounding box center [449, 229] width 129 height 21
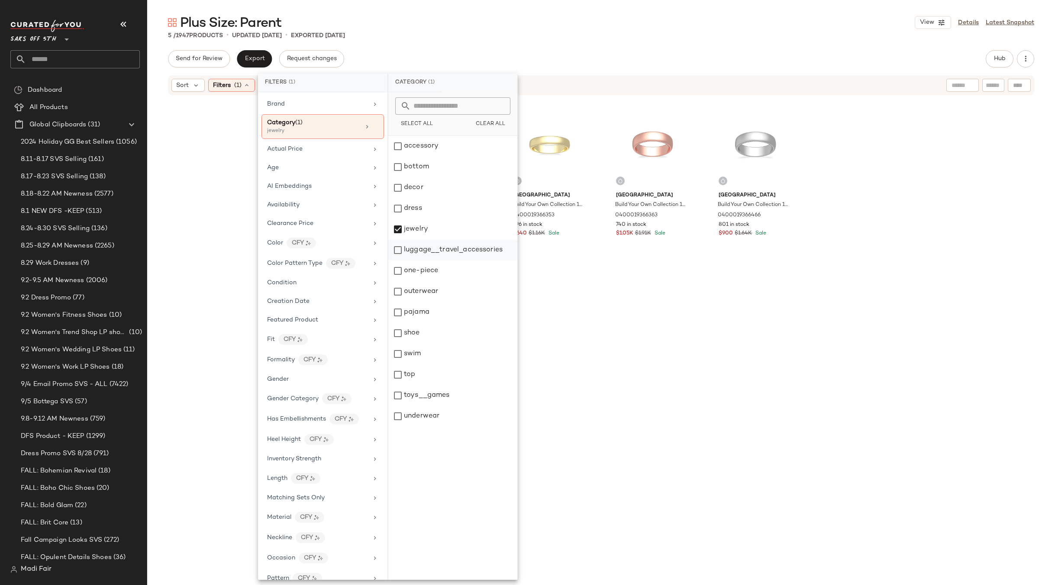
click at [443, 250] on div "luggage__travel_accessories" at bounding box center [452, 250] width 129 height 21
click at [433, 398] on div "toys__games" at bounding box center [452, 395] width 129 height 21
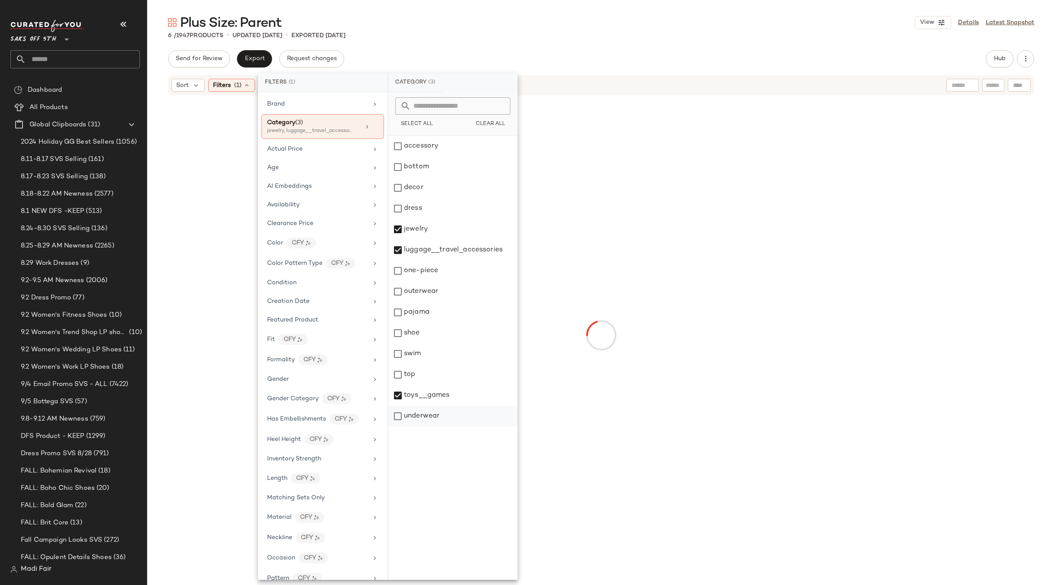
click at [431, 413] on div "underwear" at bounding box center [452, 416] width 129 height 21
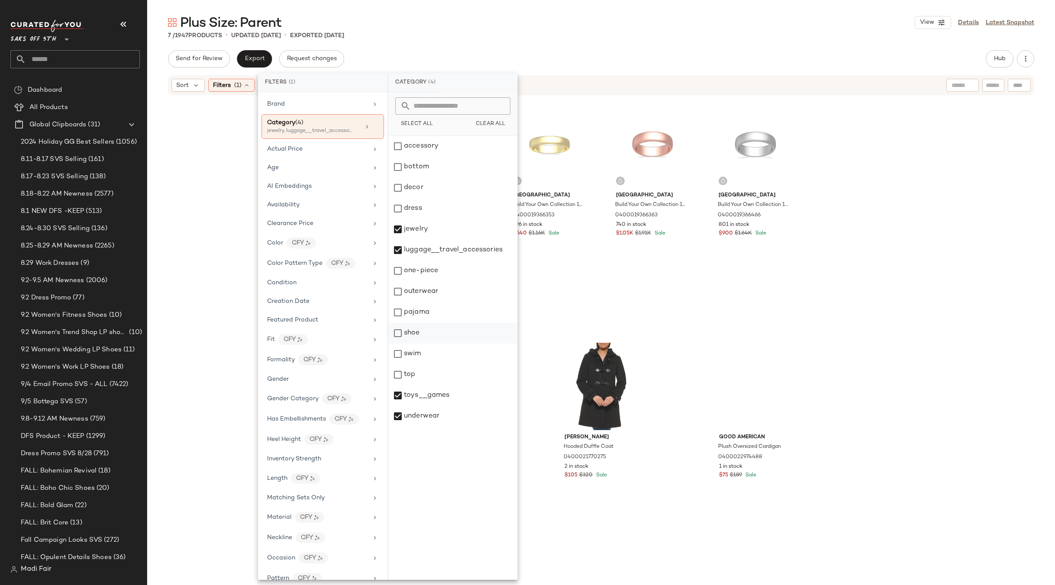
click at [430, 334] on div "shoe" at bounding box center [452, 333] width 129 height 21
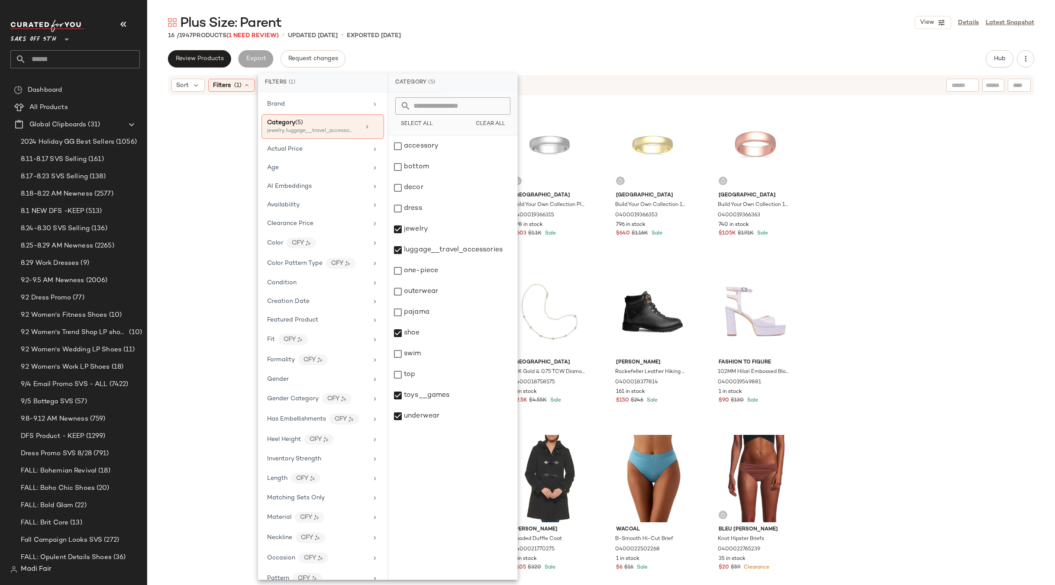
click at [229, 170] on div "Burberry Birdskingly Canvas Sneakers 0400018348942 1 in stock $360 Saks Fifth A…" at bounding box center [601, 353] width 908 height 515
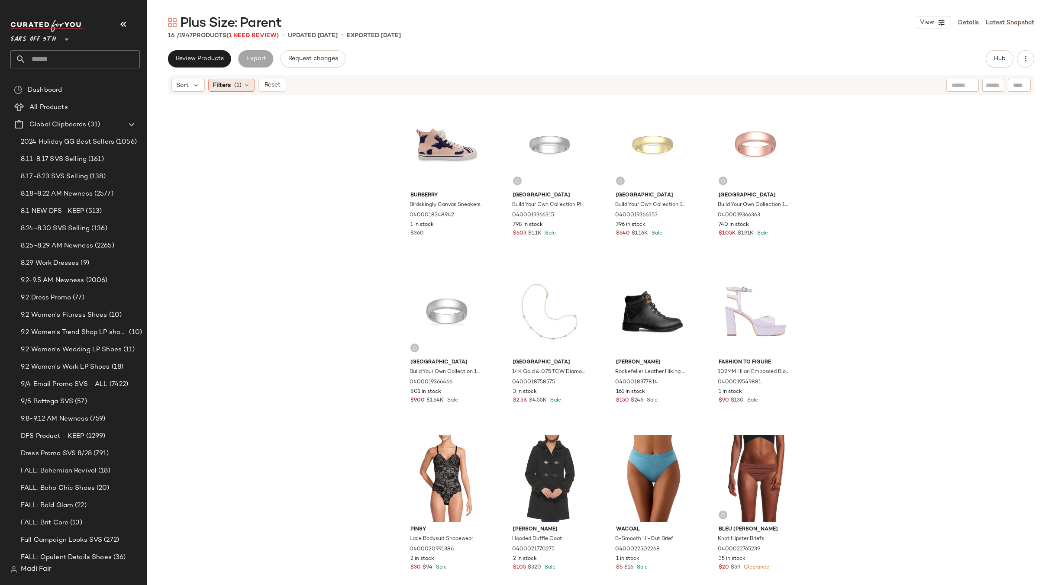
click at [239, 84] on span "(1)" at bounding box center [237, 85] width 7 height 9
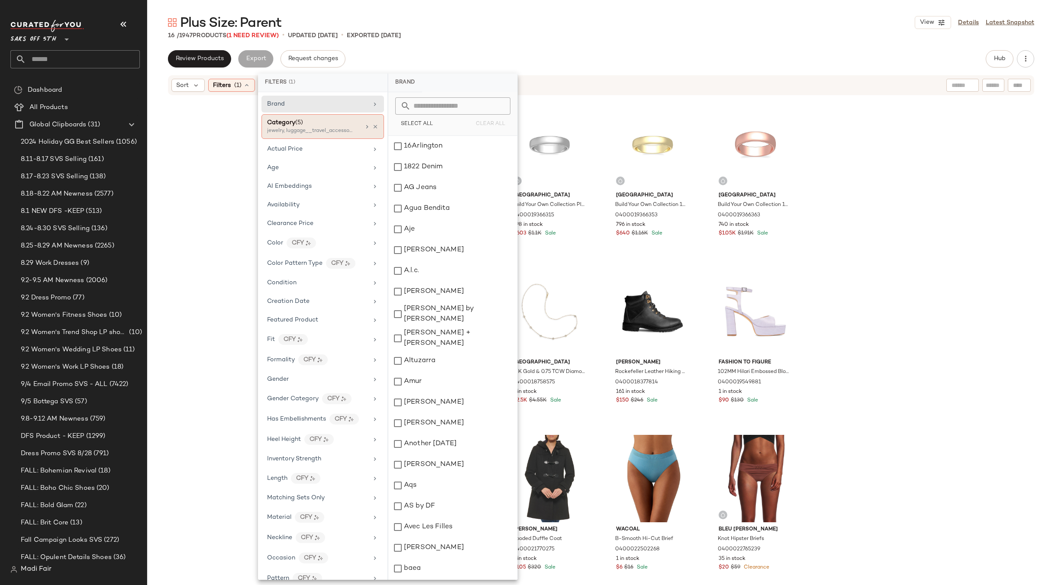
click at [357, 126] on div "Category (5) jewelry, luggage__travel_accessories, toys__games +2 more" at bounding box center [323, 126] width 123 height 25
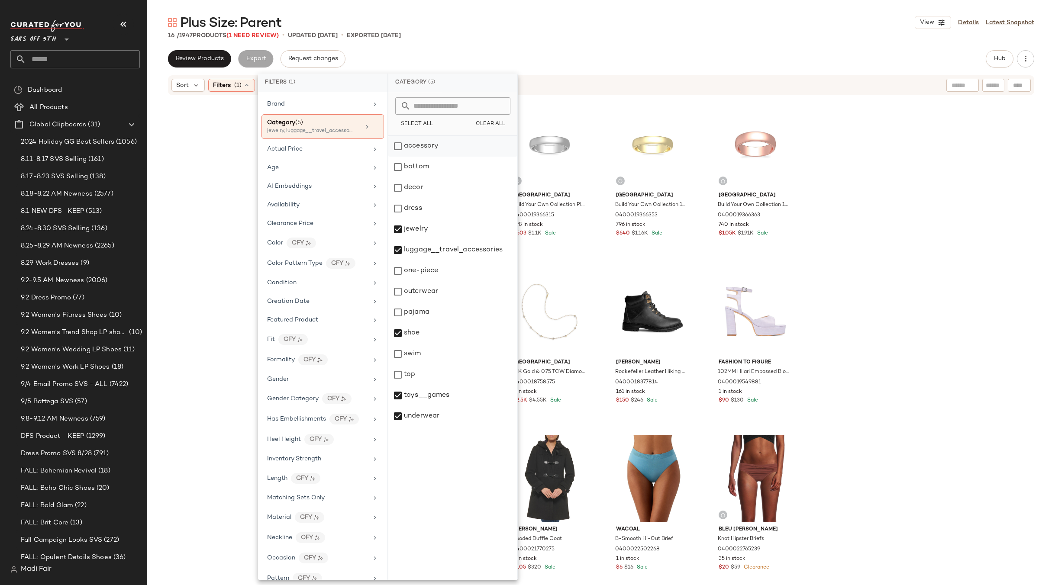
click at [433, 146] on div "accessory" at bounding box center [452, 146] width 129 height 21
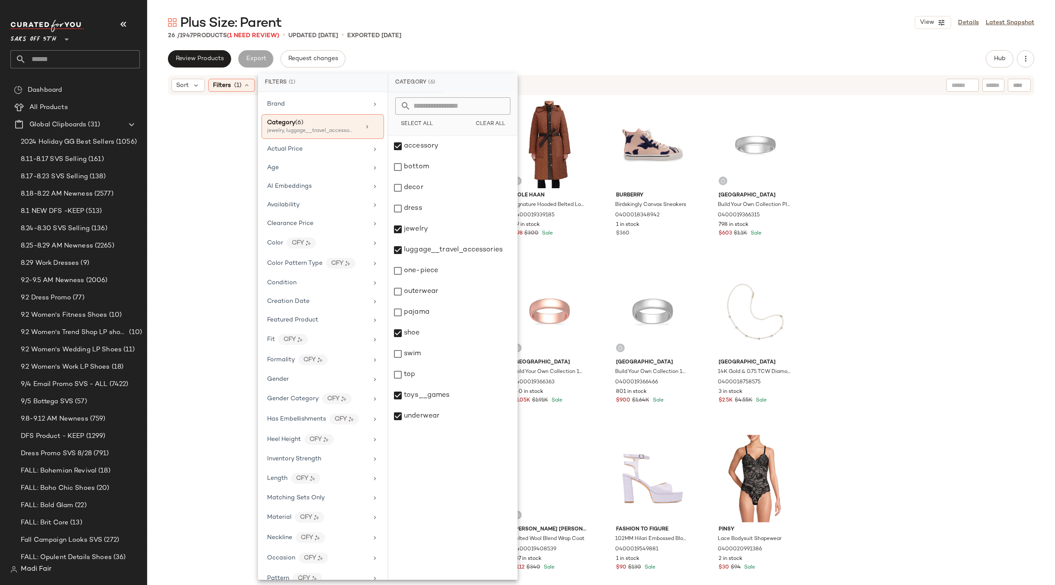
click at [452, 24] on div "Plus Size: Parent View Details Latest Snapshot" at bounding box center [601, 22] width 908 height 17
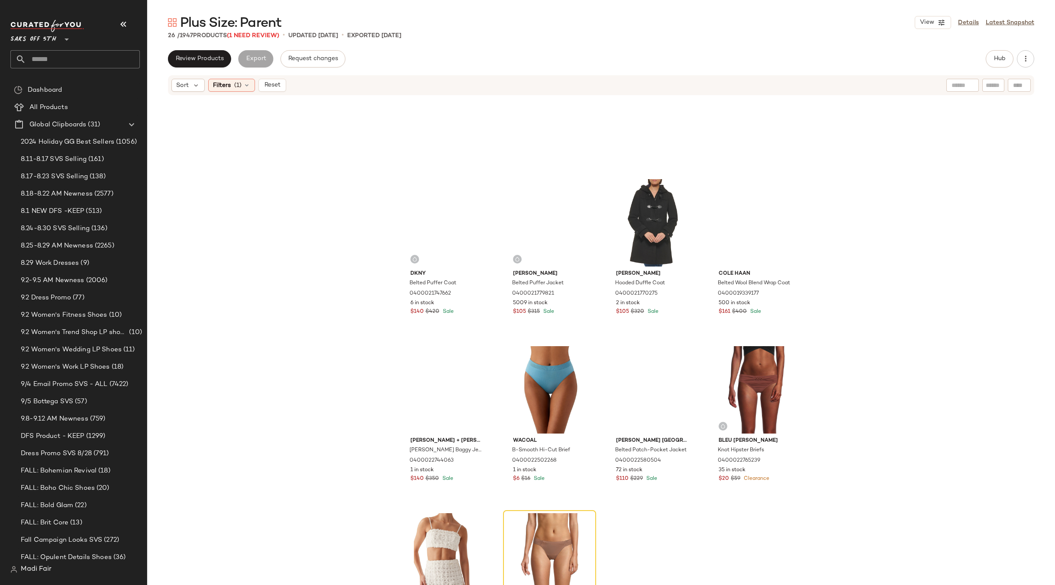
scroll to position [656, 0]
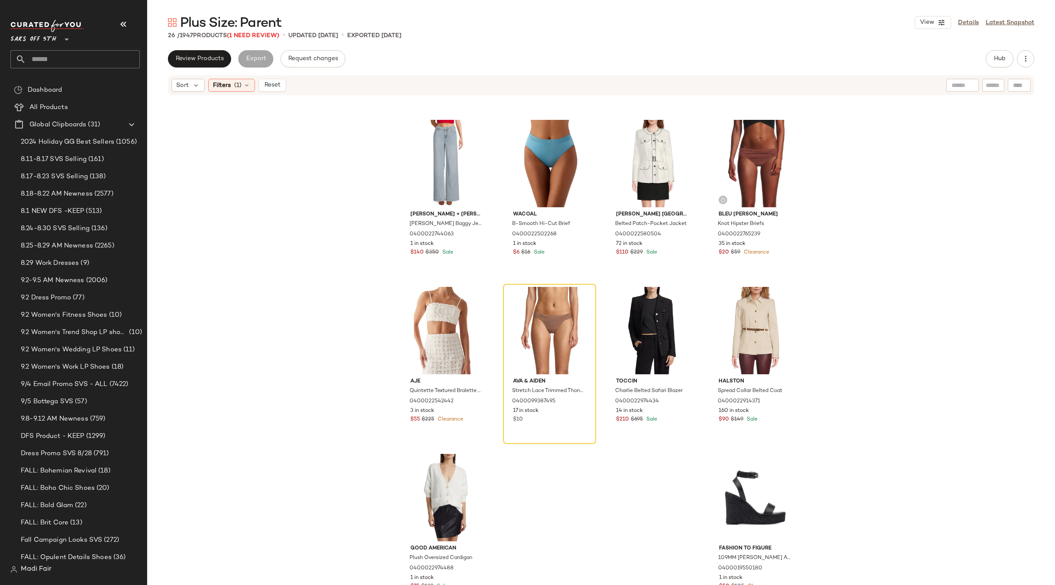
click at [284, 141] on div "Dkny Belted Puffer Coat 0400021747662 6 in stock $140 $420 Sale Tommy Hilfiger …" at bounding box center [601, 353] width 908 height 515
click at [726, 489] on div "View" at bounding box center [755, 497] width 87 height 87
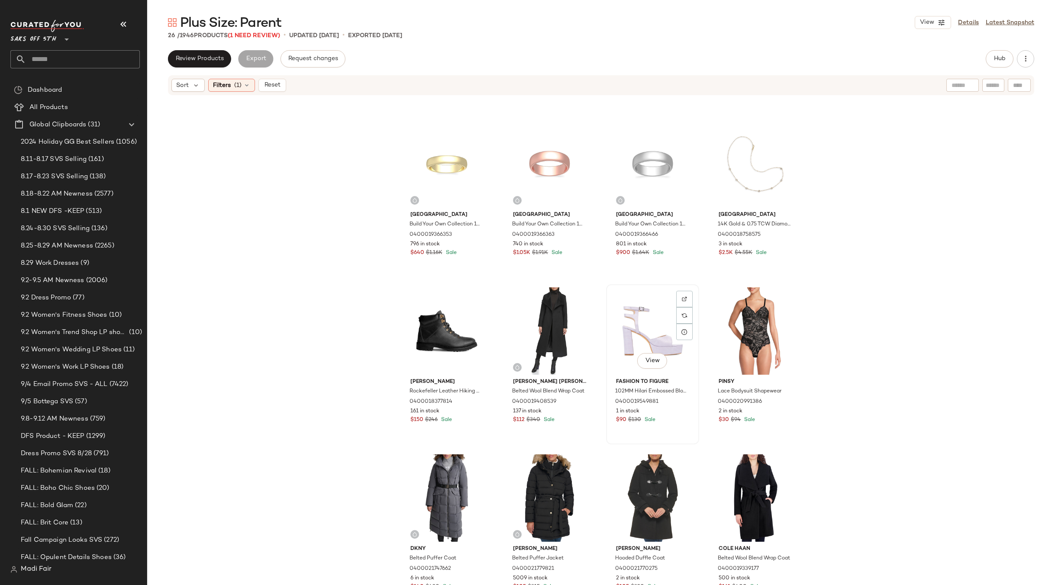
scroll to position [130, 0]
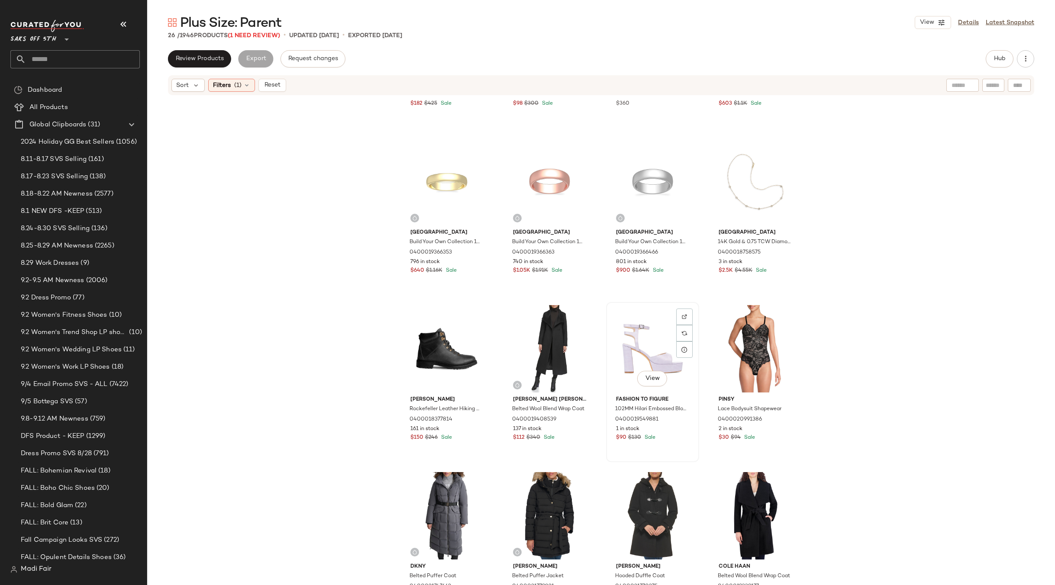
click at [640, 342] on div "View" at bounding box center [652, 348] width 87 height 87
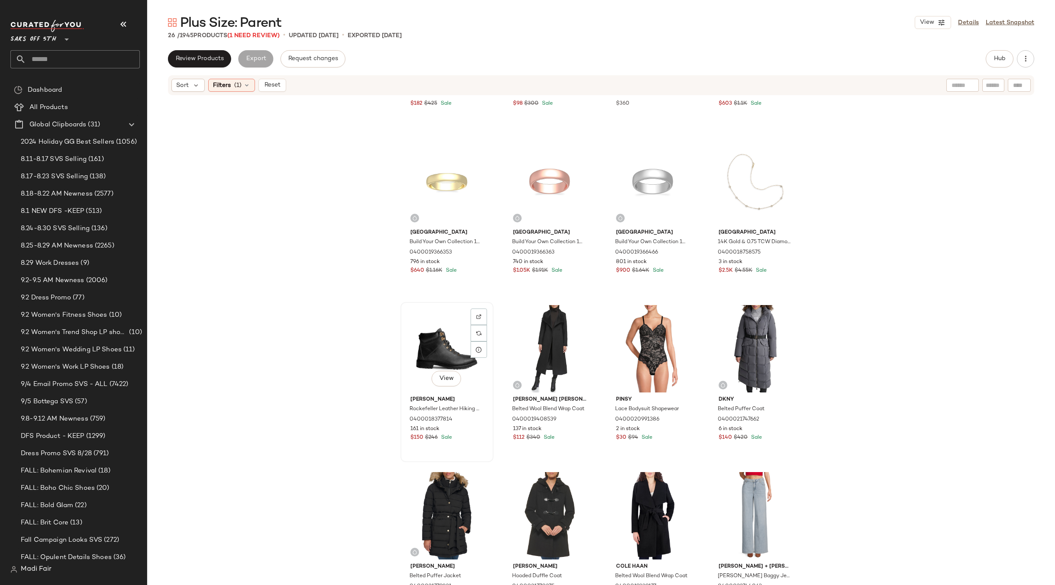
click at [439, 352] on div "View" at bounding box center [447, 348] width 87 height 87
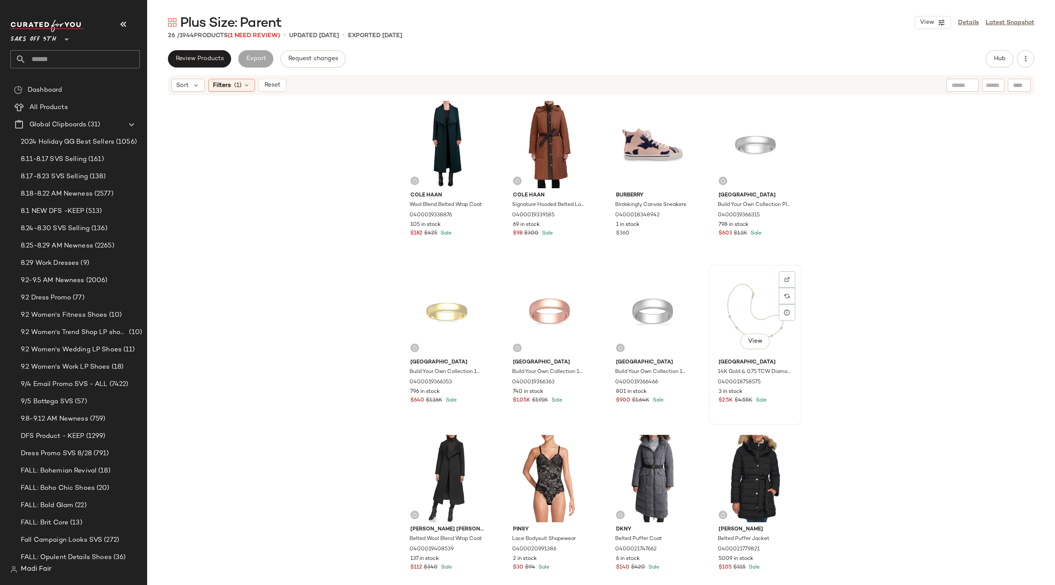
click at [755, 322] on div "View" at bounding box center [755, 311] width 87 height 87
click at [636, 144] on div "View" at bounding box center [652, 144] width 87 height 87
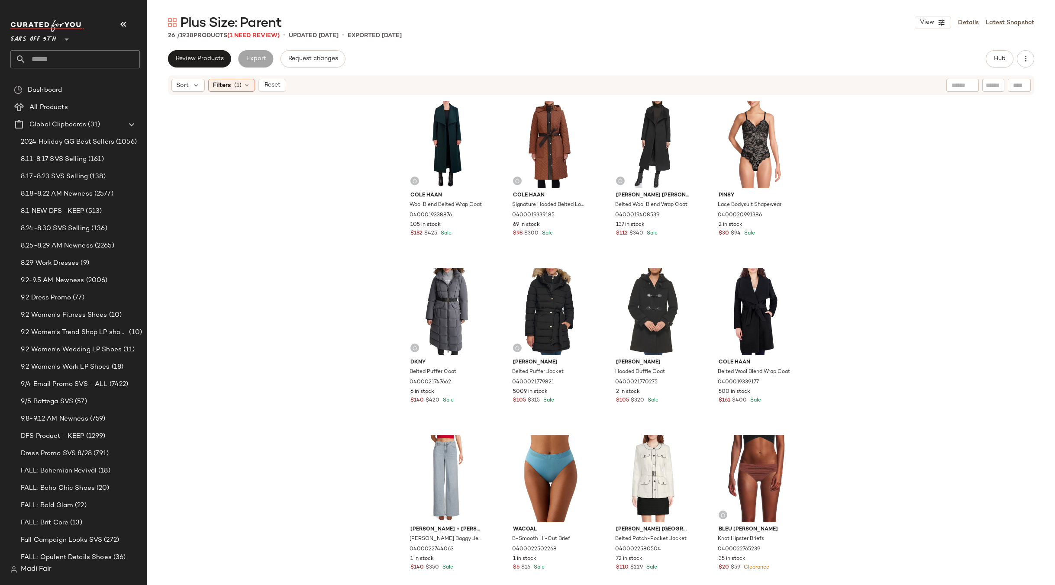
click at [916, 255] on div "Cole Haan Wool Blend Belted Wrap Coat 0400019338876 105 in stock $182 $425 Sale…" at bounding box center [601, 353] width 908 height 515
click at [245, 85] on icon at bounding box center [246, 85] width 7 height 7
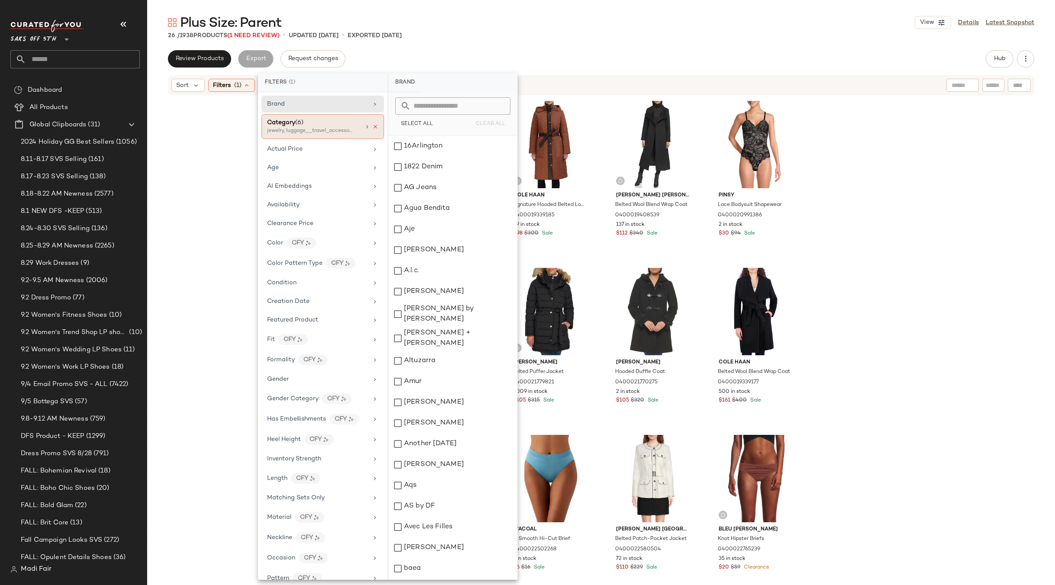
click at [373, 129] on icon at bounding box center [375, 127] width 6 height 6
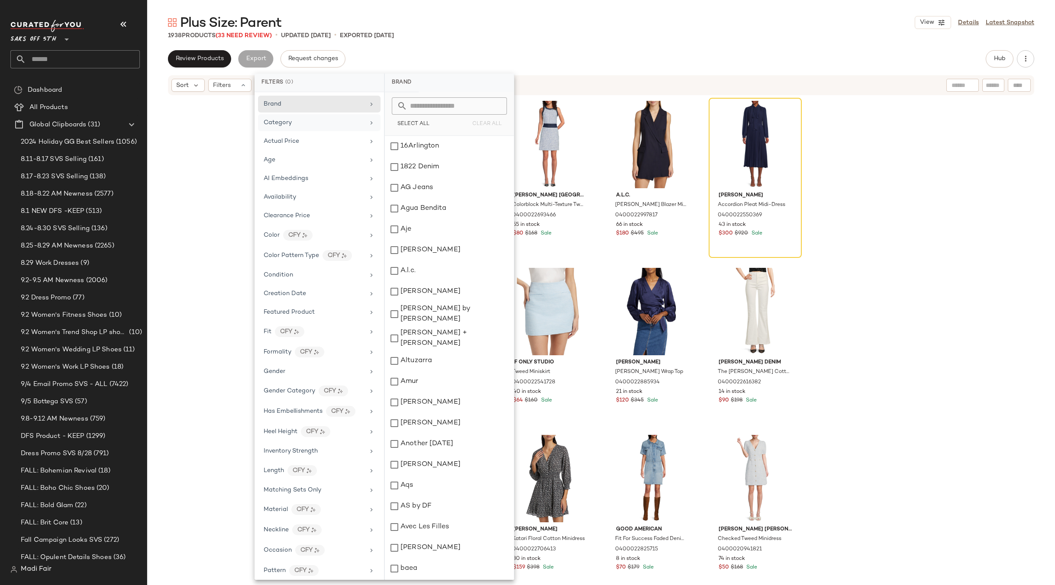
click at [470, 30] on div "Plus Size: Parent View Details Latest Snapshot" at bounding box center [601, 22] width 908 height 17
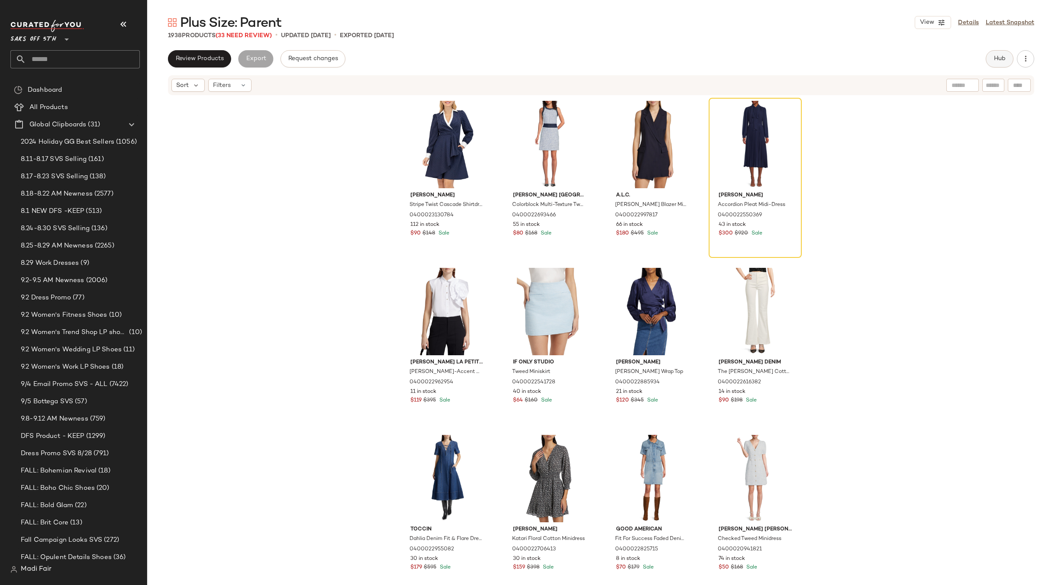
click at [1005, 63] on button "Hub" at bounding box center [1000, 58] width 28 height 17
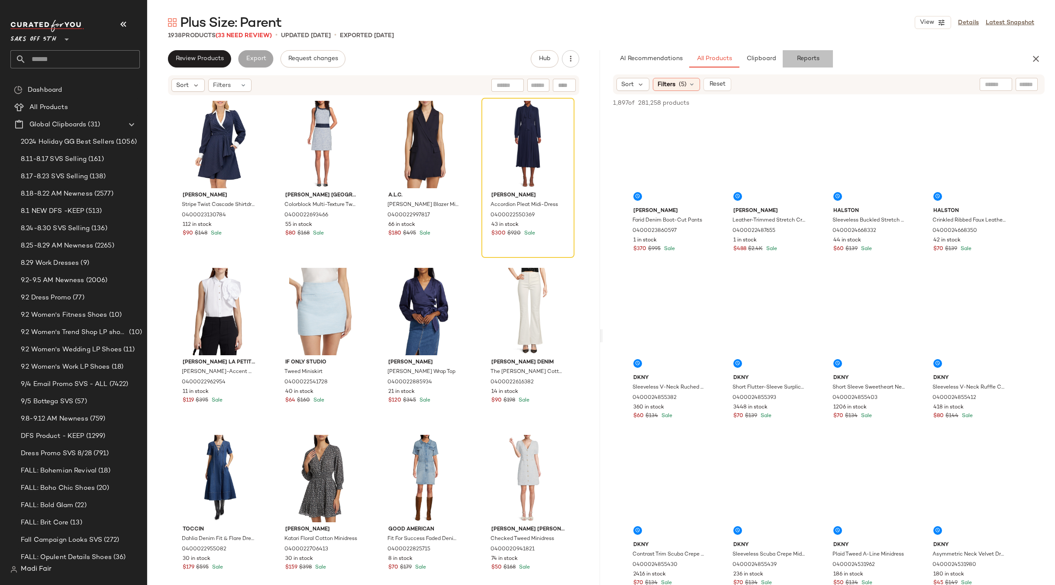
click at [807, 60] on span "Reports" at bounding box center [807, 58] width 23 height 7
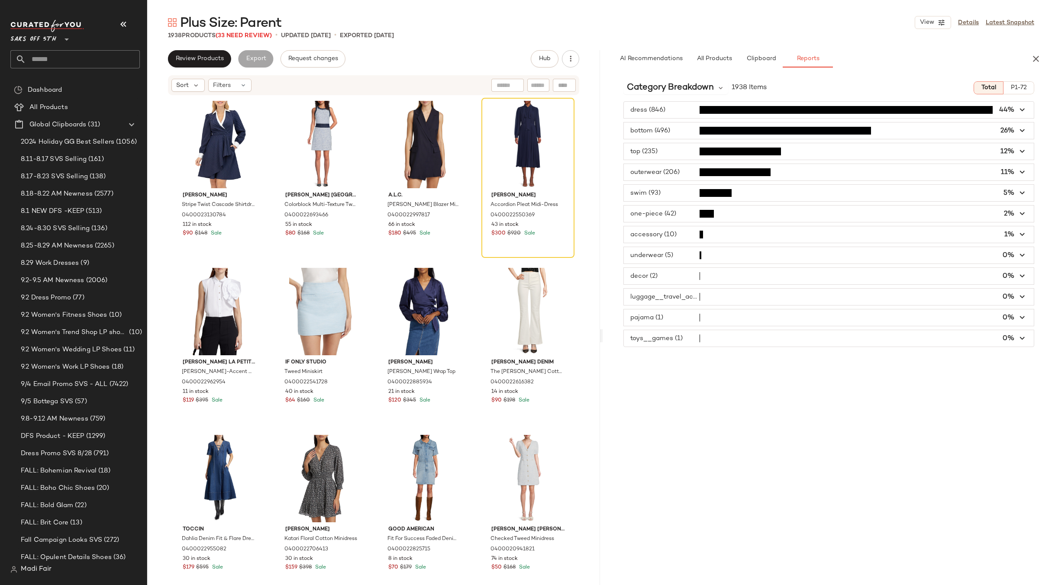
click at [763, 236] on span "button" at bounding box center [829, 234] width 410 height 16
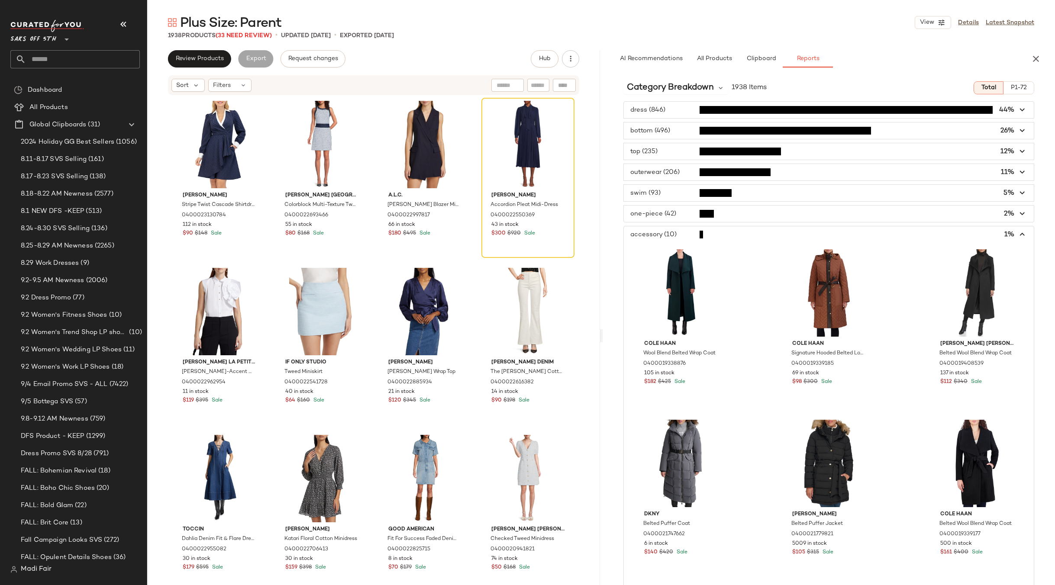
click at [737, 233] on span "button" at bounding box center [829, 234] width 410 height 16
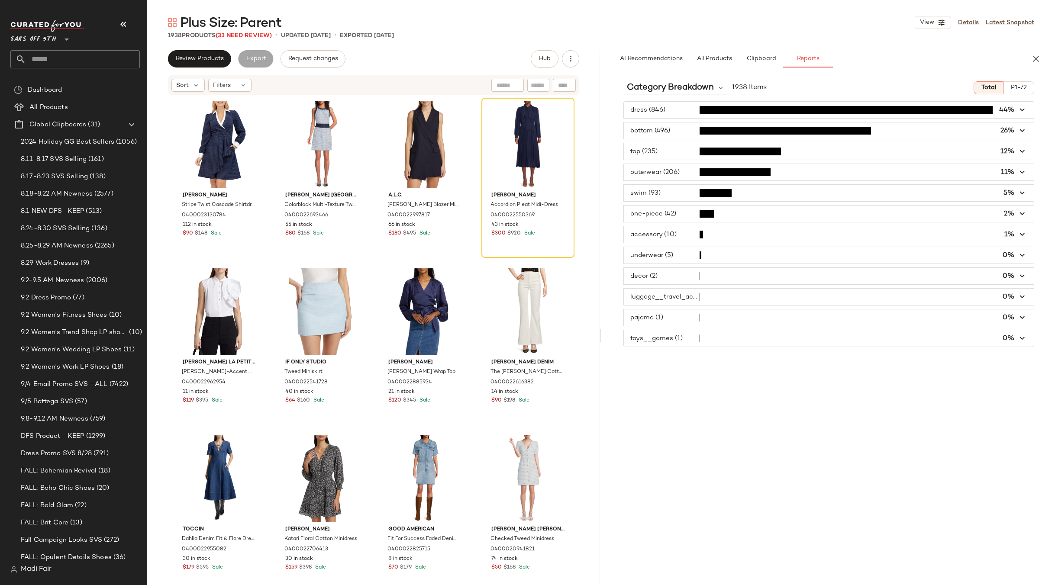
click at [738, 207] on span "button" at bounding box center [829, 214] width 410 height 16
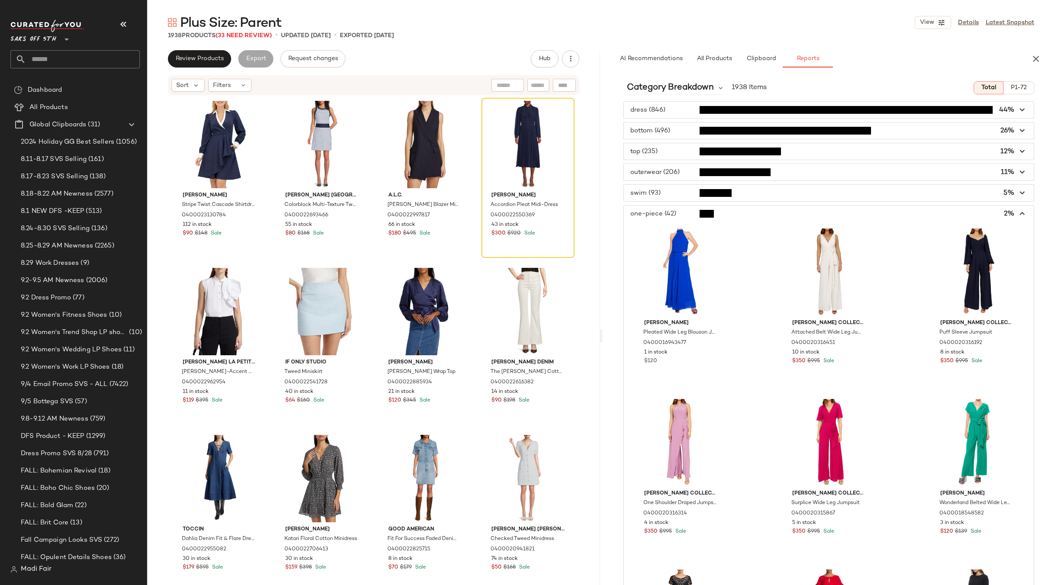
click at [740, 209] on span "button" at bounding box center [829, 214] width 410 height 16
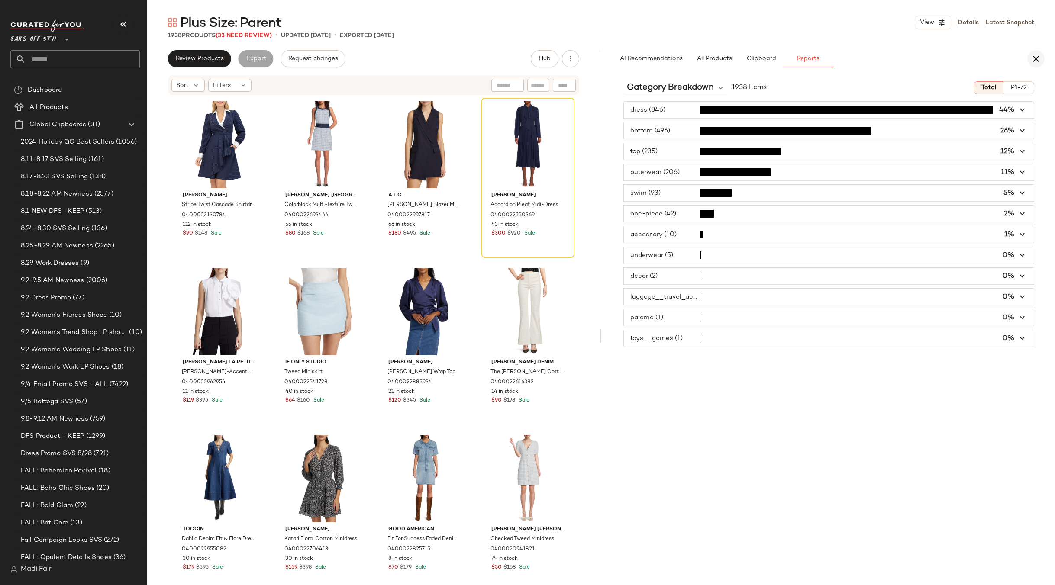
click at [1031, 61] on icon "button" at bounding box center [1036, 59] width 10 height 10
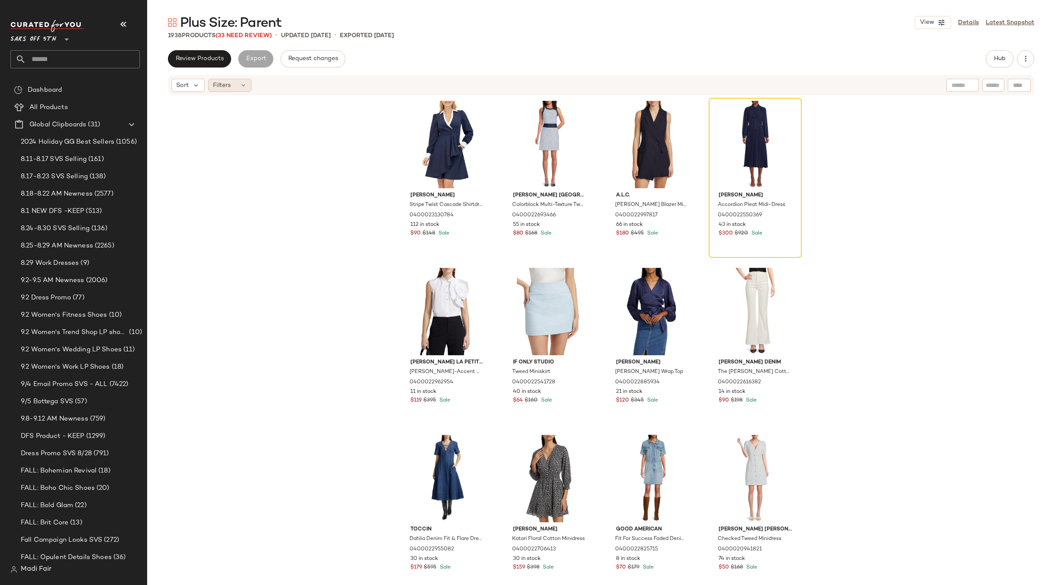
click at [242, 83] on icon at bounding box center [243, 85] width 7 height 7
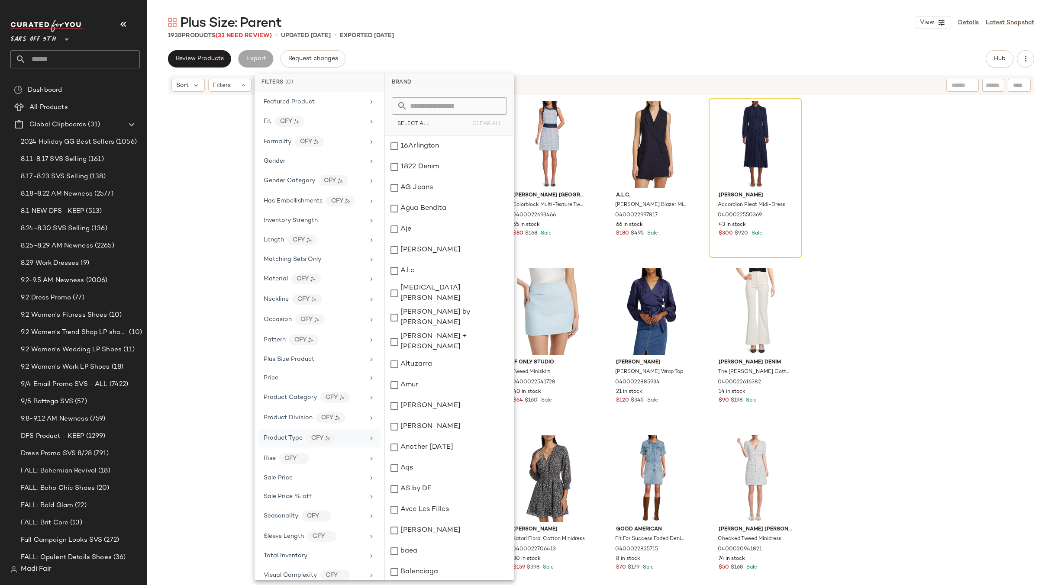
scroll to position [220, 0]
click at [312, 553] on div "Total Inventory" at bounding box center [319, 546] width 123 height 17
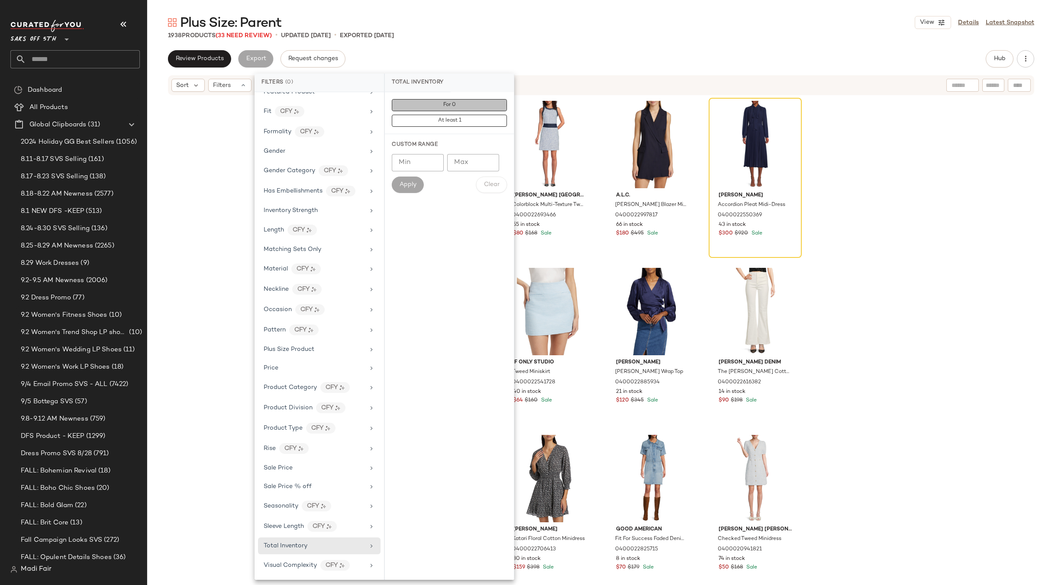
click at [464, 103] on button "For 0" at bounding box center [449, 105] width 115 height 12
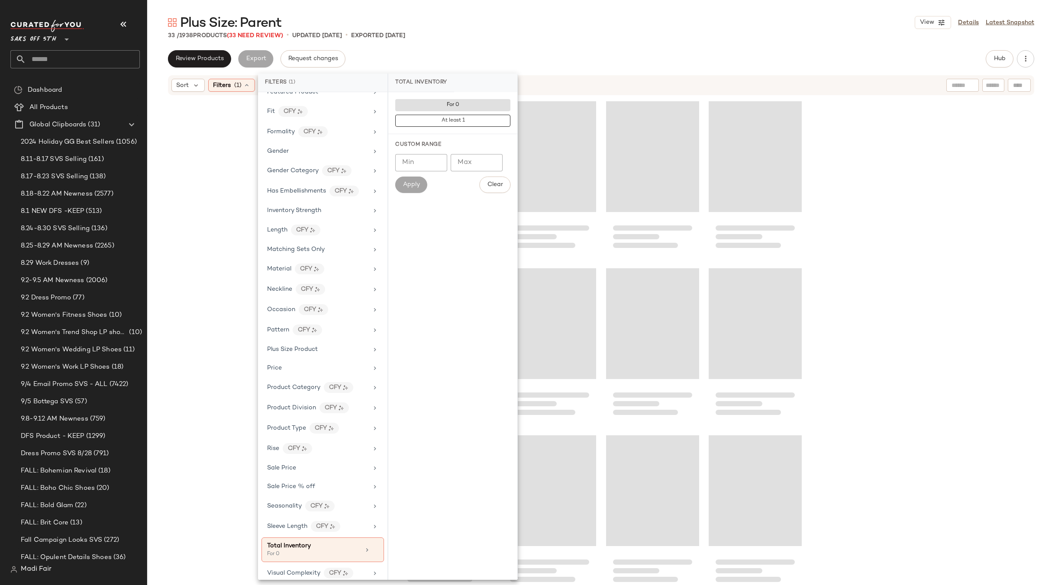
click at [215, 168] on div at bounding box center [601, 353] width 908 height 515
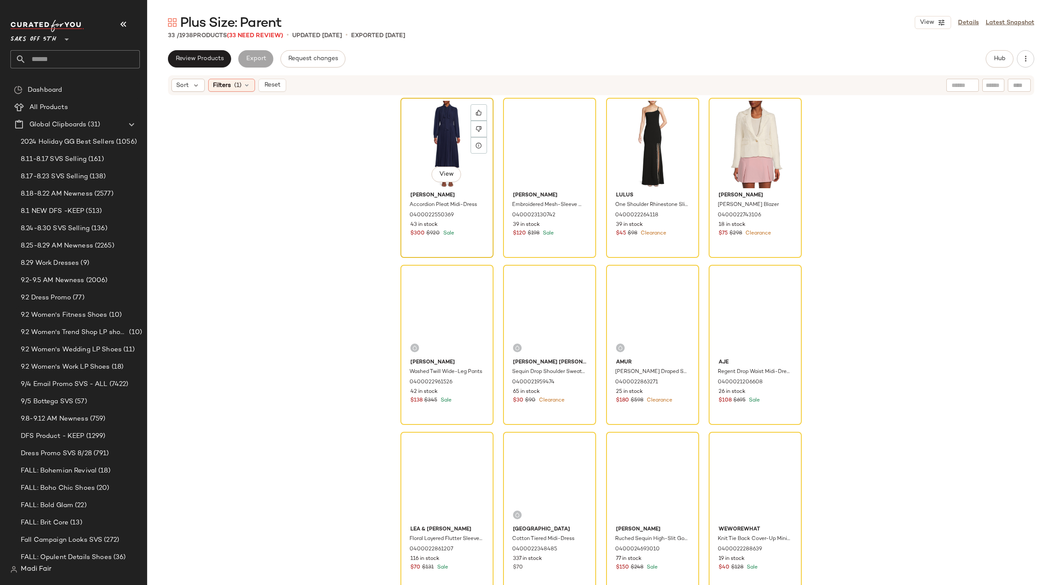
click at [446, 143] on div "View" at bounding box center [447, 144] width 87 height 87
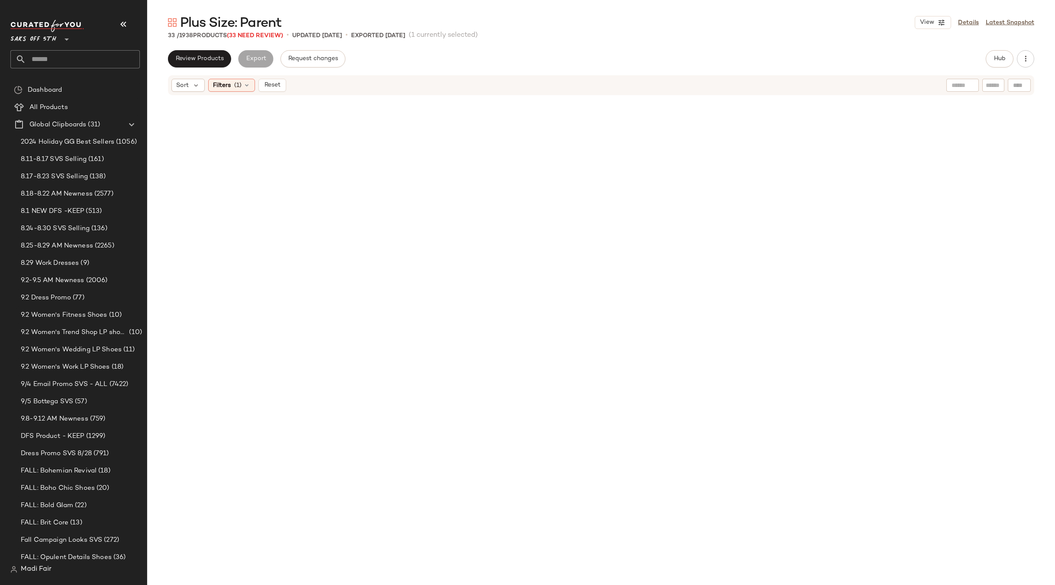
scroll to position [991, 0]
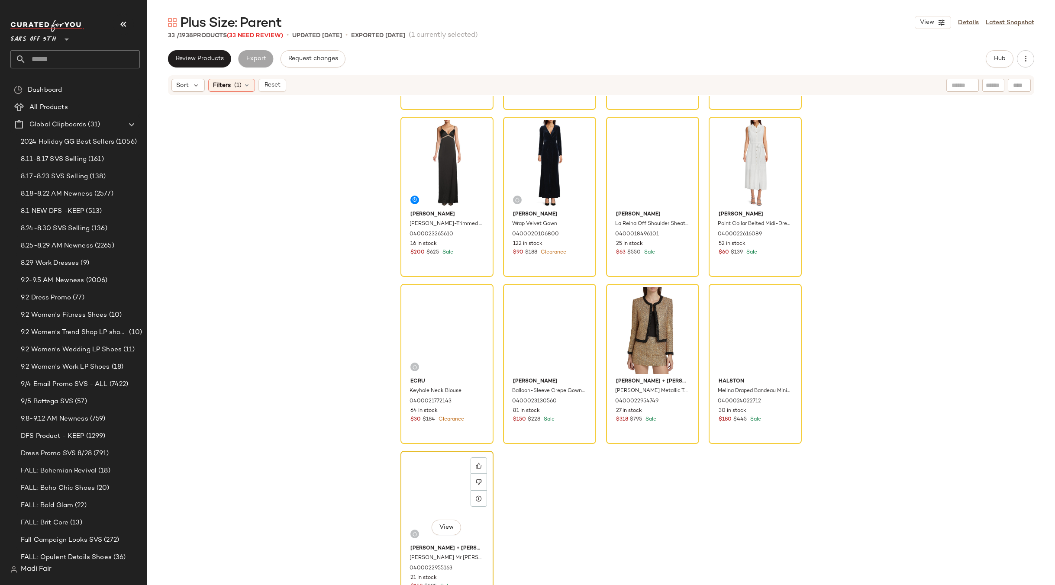
click at [427, 483] on div "View" at bounding box center [447, 497] width 87 height 87
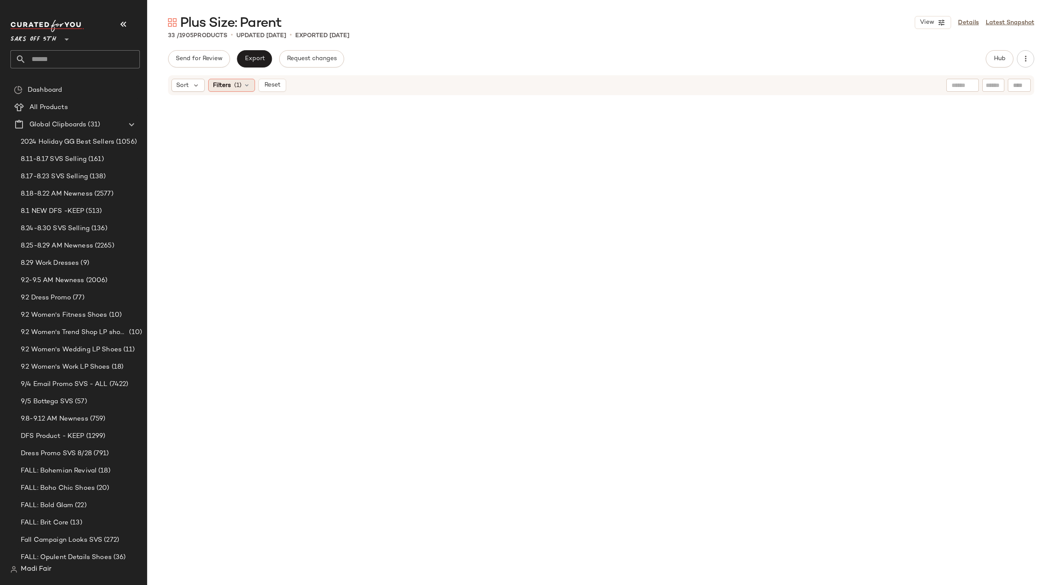
click at [226, 84] on span "Filters" at bounding box center [222, 85] width 18 height 9
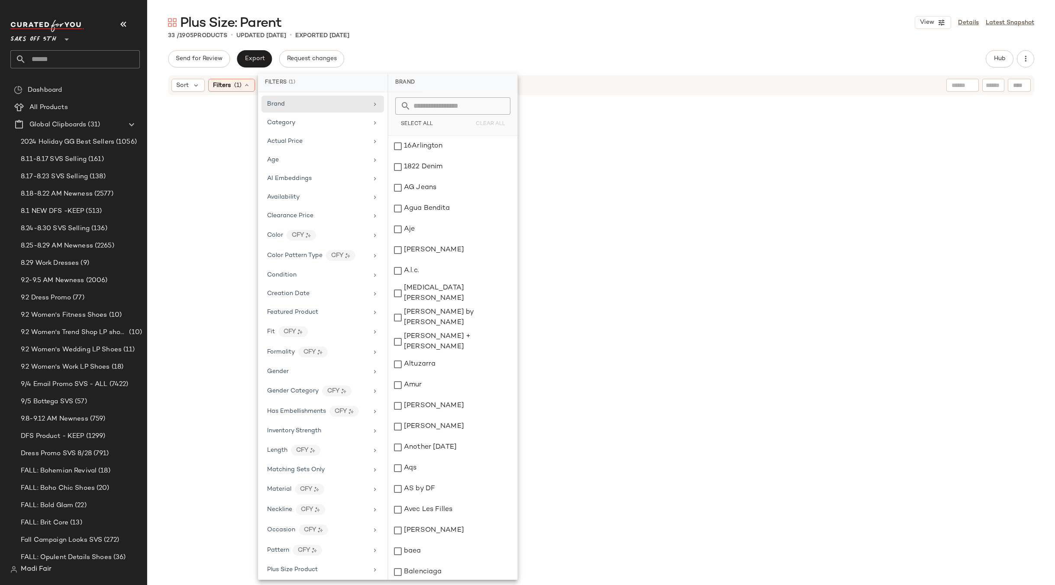
scroll to position [228, 0]
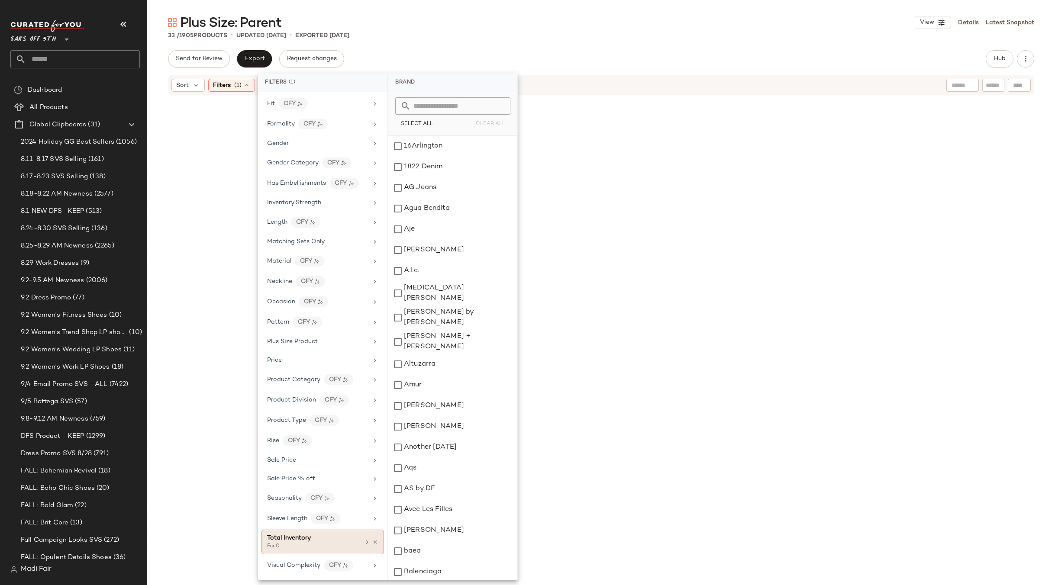
click at [375, 546] on div "Total Inventory For 0" at bounding box center [323, 542] width 123 height 25
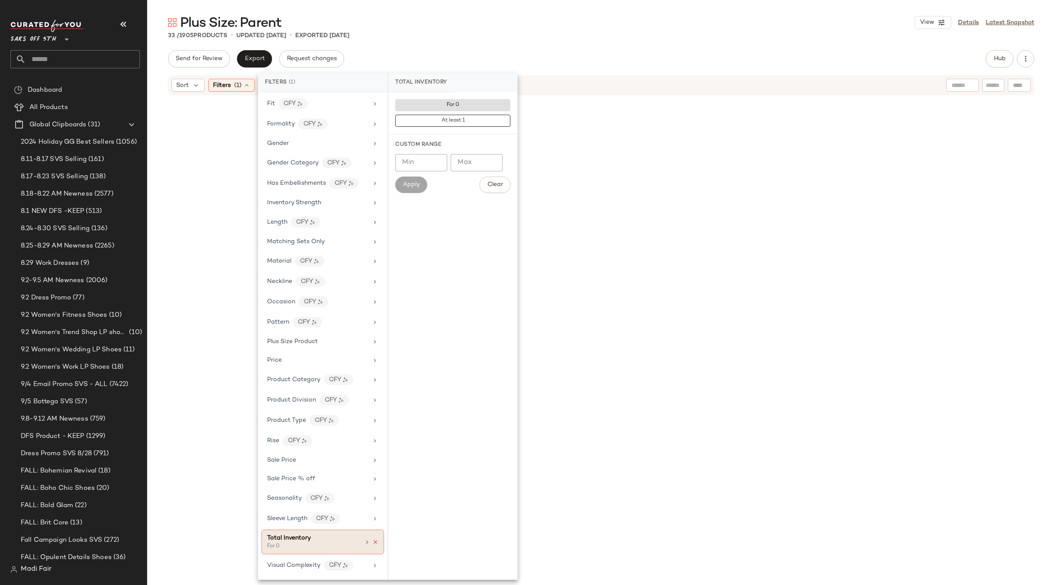
click at [372, 543] on icon at bounding box center [375, 543] width 6 height 6
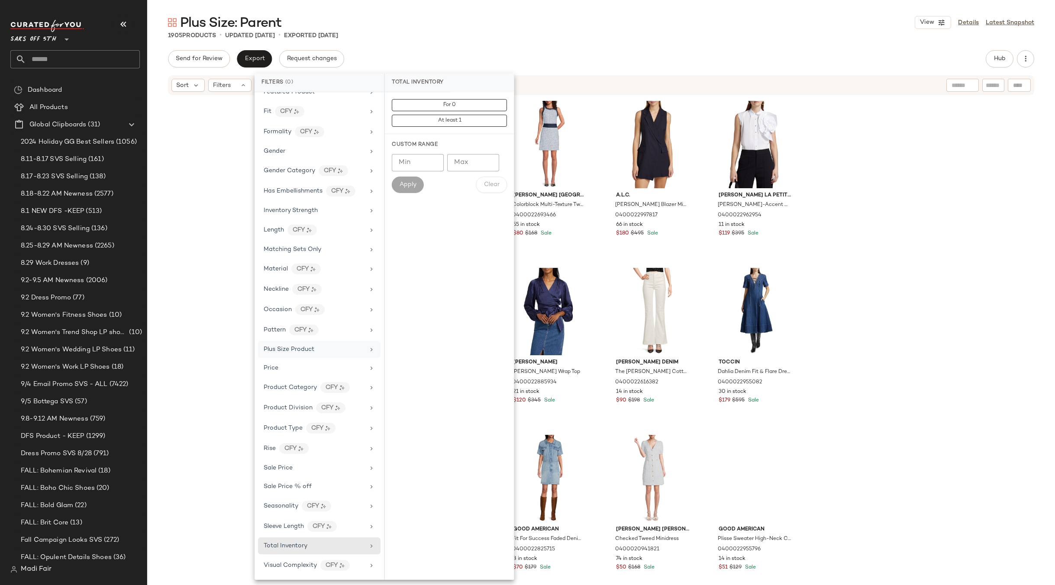
click at [299, 351] on span "Plus Size Product" at bounding box center [289, 349] width 51 height 6
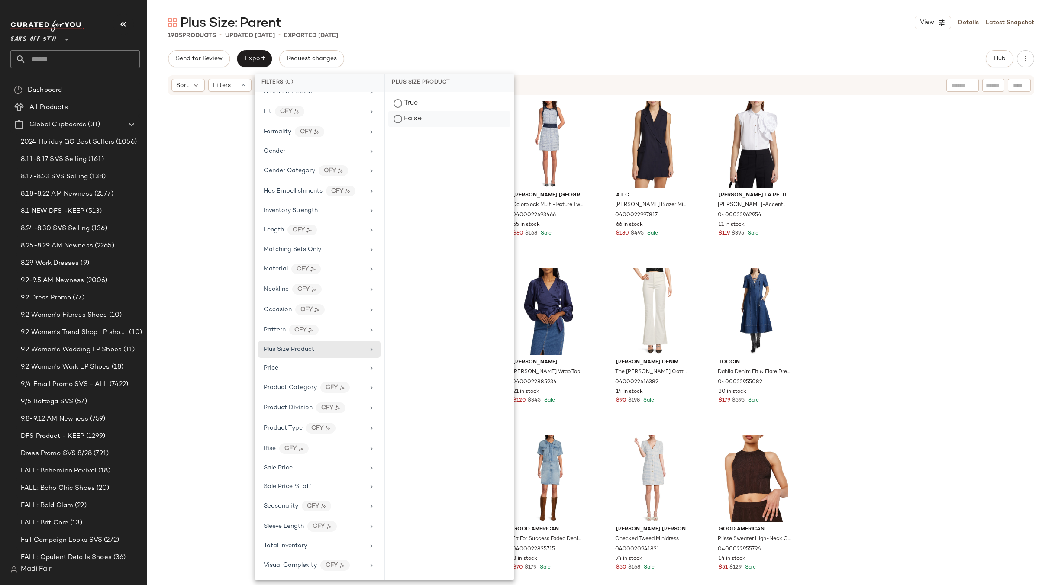
click at [431, 122] on div "False" at bounding box center [449, 119] width 122 height 16
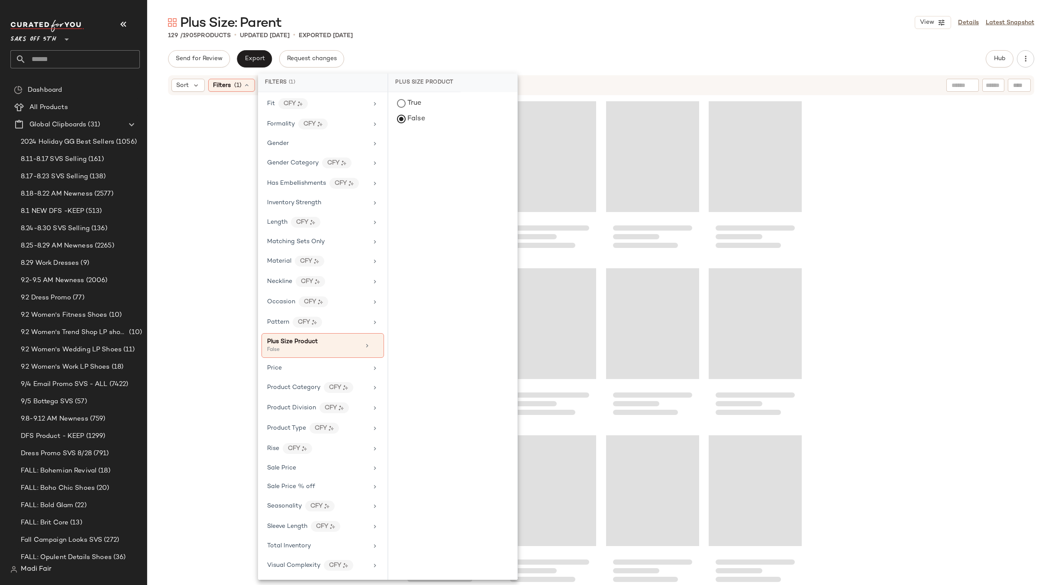
click at [406, 32] on div "129 / 1905 Products • updated Sep 8th • Exported Sep 4th" at bounding box center [601, 35] width 908 height 9
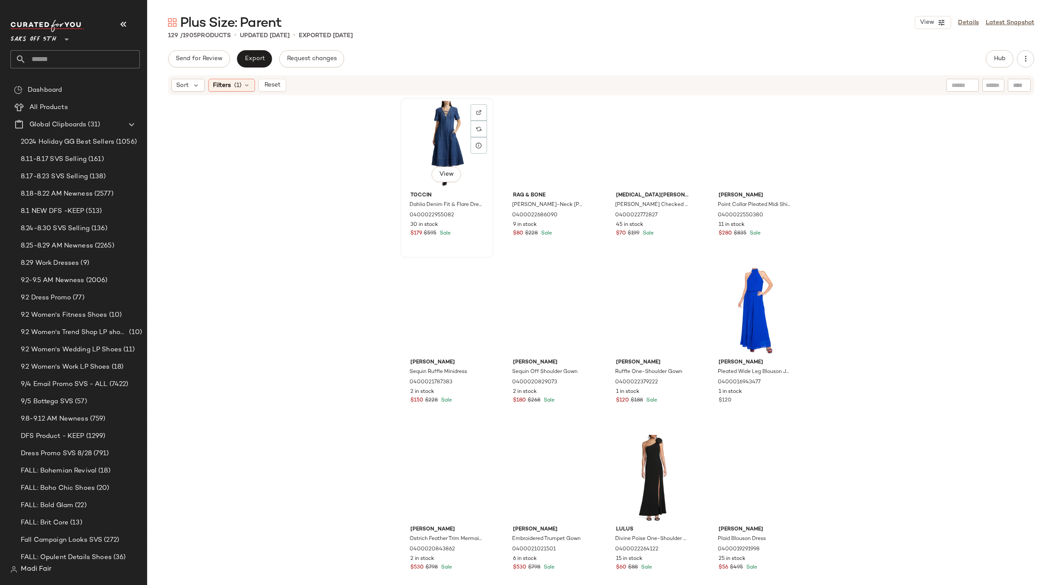
click at [433, 135] on div "View" at bounding box center [447, 144] width 87 height 87
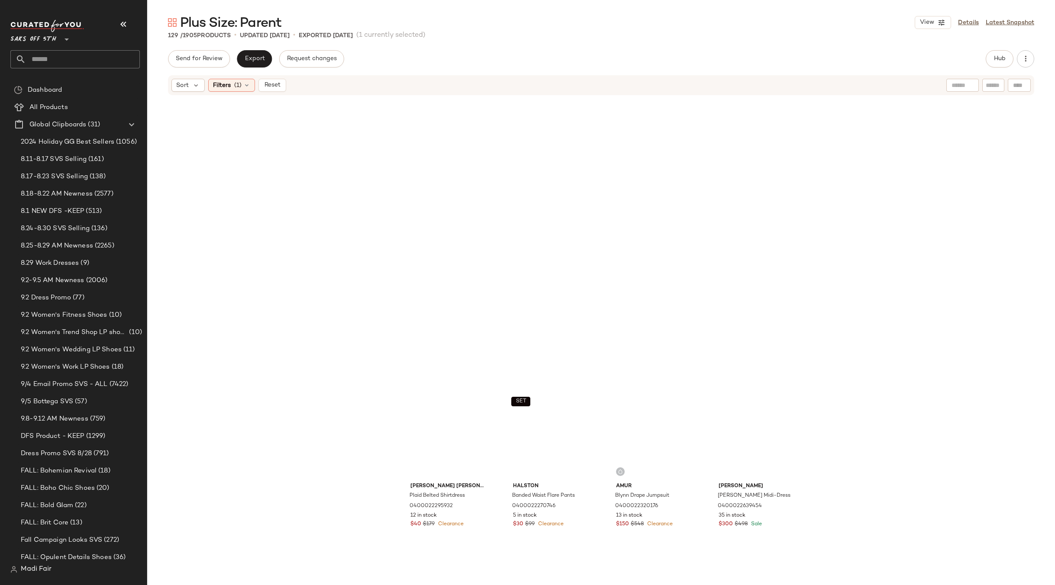
scroll to position [5002, 0]
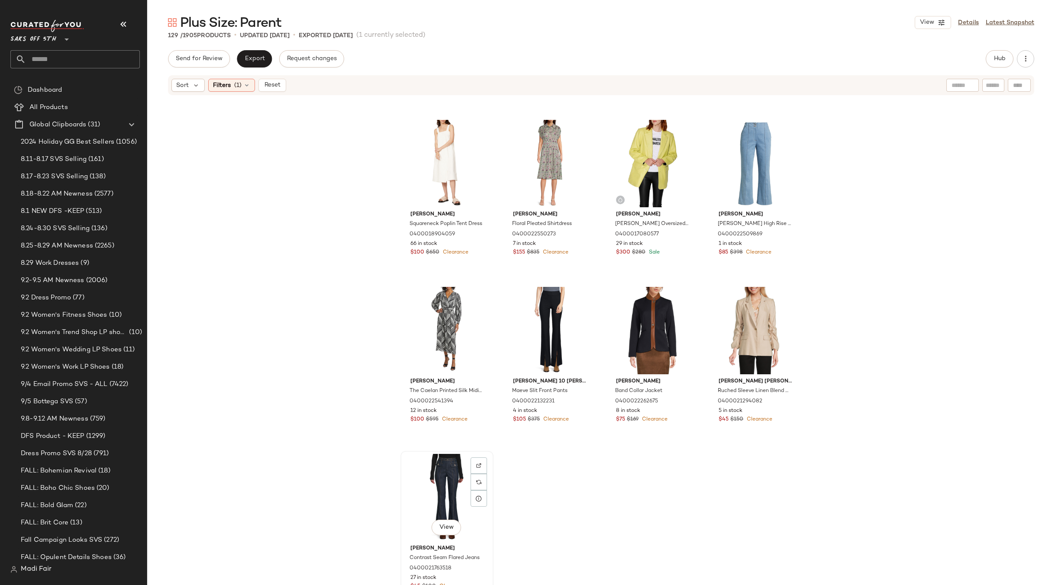
click at [445, 498] on div "View" at bounding box center [447, 497] width 87 height 87
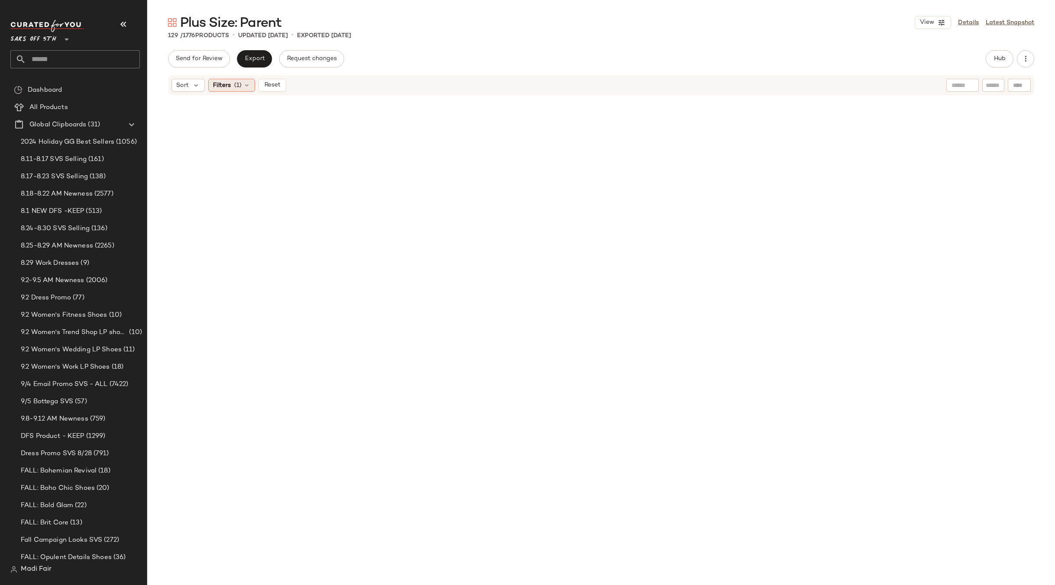
click at [236, 90] on span "(1)" at bounding box center [237, 85] width 7 height 9
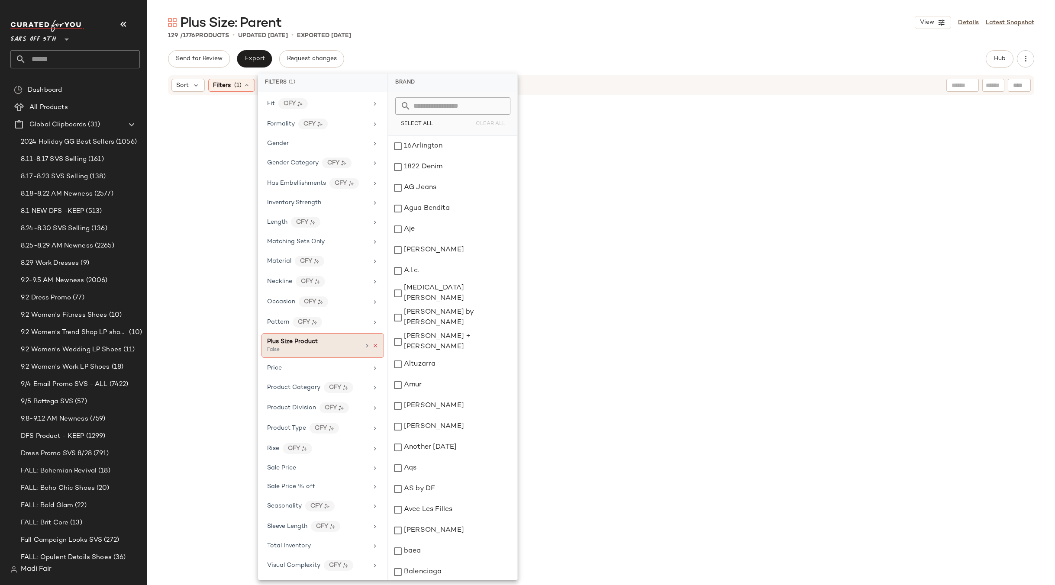
click at [372, 345] on icon at bounding box center [375, 346] width 6 height 6
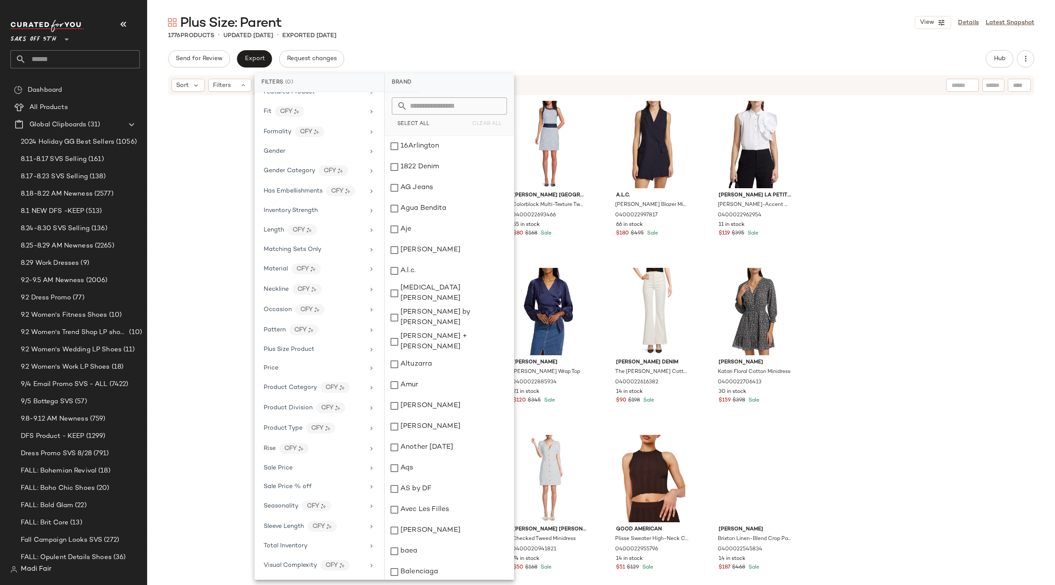
click at [396, 48] on div "Plus Size: Parent View Details Latest Snapshot 1776 Products • updated Sep 8th …" at bounding box center [601, 300] width 908 height 572
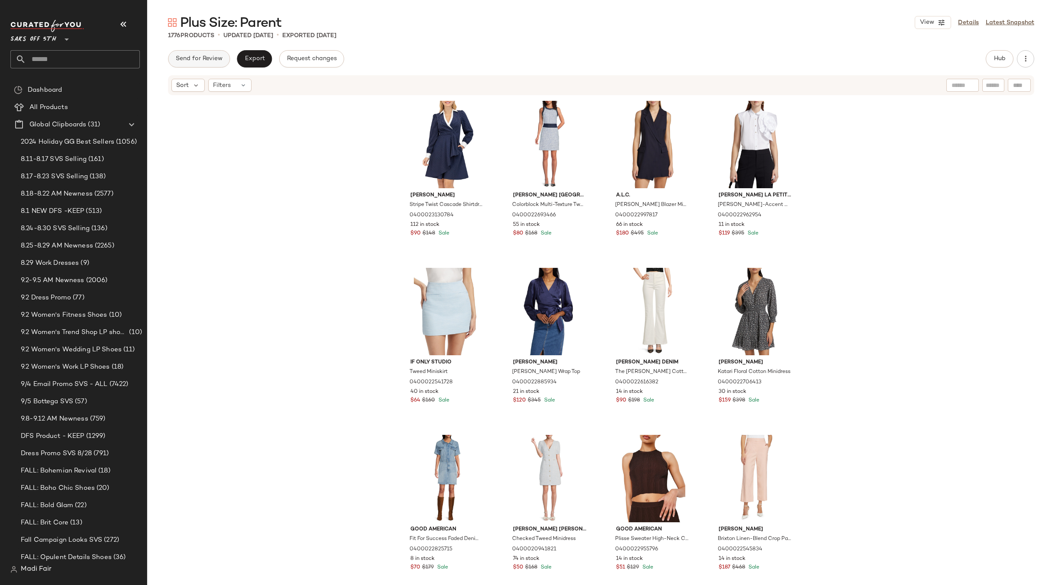
click at [215, 56] on span "Send for Review" at bounding box center [198, 58] width 47 height 7
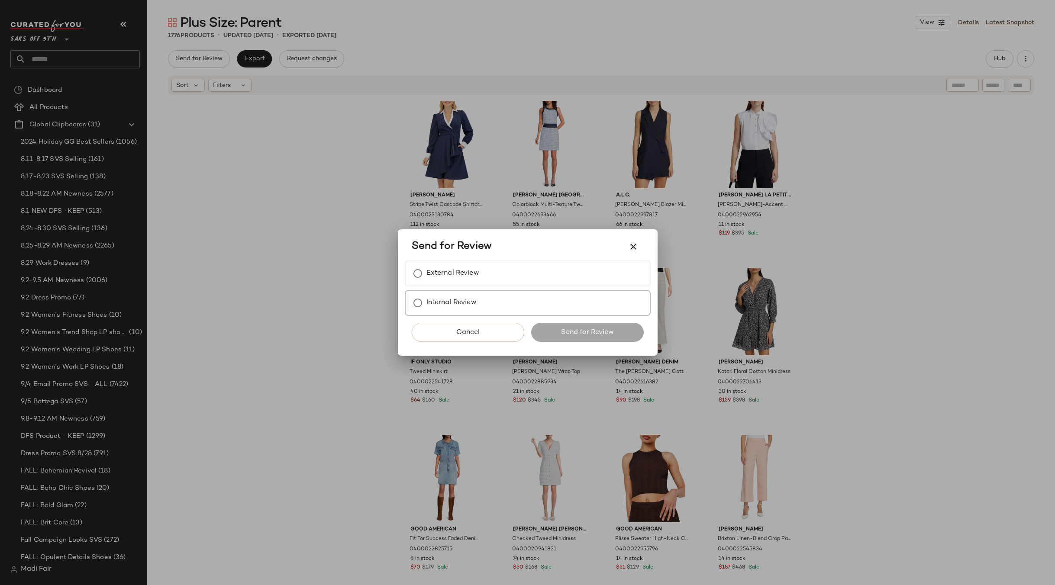
drag, startPoint x: 444, startPoint y: 269, endPoint x: 545, endPoint y: 349, distance: 128.6
click at [444, 269] on label "External Review" at bounding box center [453, 273] width 53 height 17
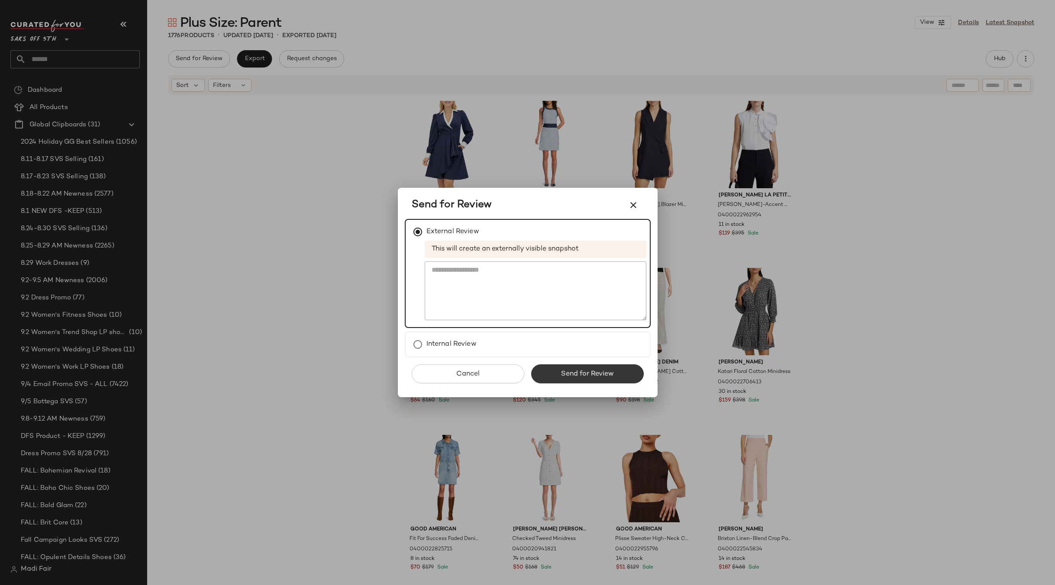
click at [579, 368] on button "Send for Review" at bounding box center [587, 374] width 113 height 19
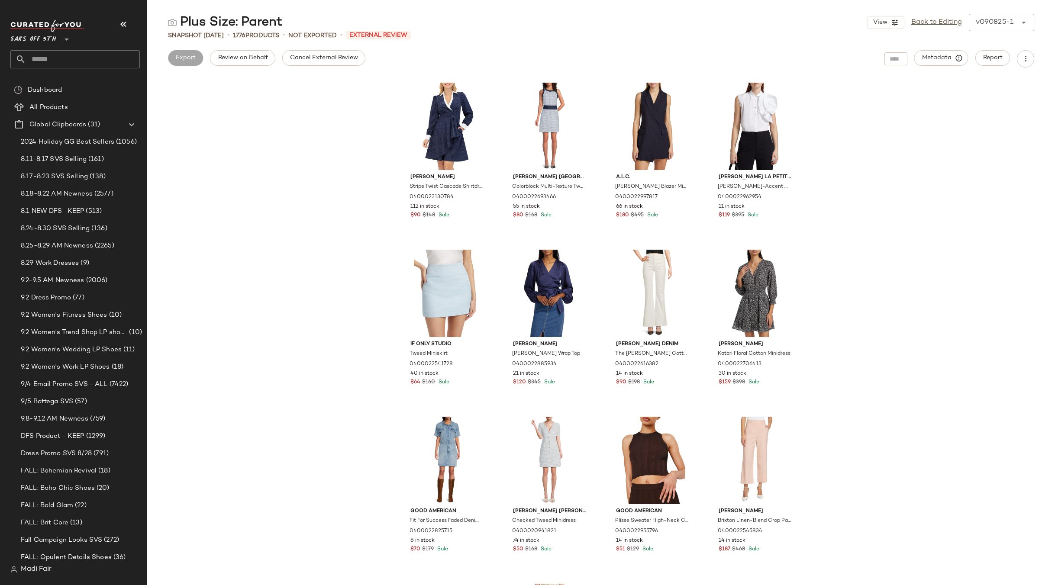
click at [312, 204] on div "Eliza J Stripe Twist Cascade Shirtdress 0400023130784 112 in stock $90 $148 Sal…" at bounding box center [601, 331] width 908 height 507
click at [315, 63] on button "Cancel External Review" at bounding box center [323, 58] width 83 height 16
click at [987, 61] on span "Report" at bounding box center [993, 58] width 20 height 7
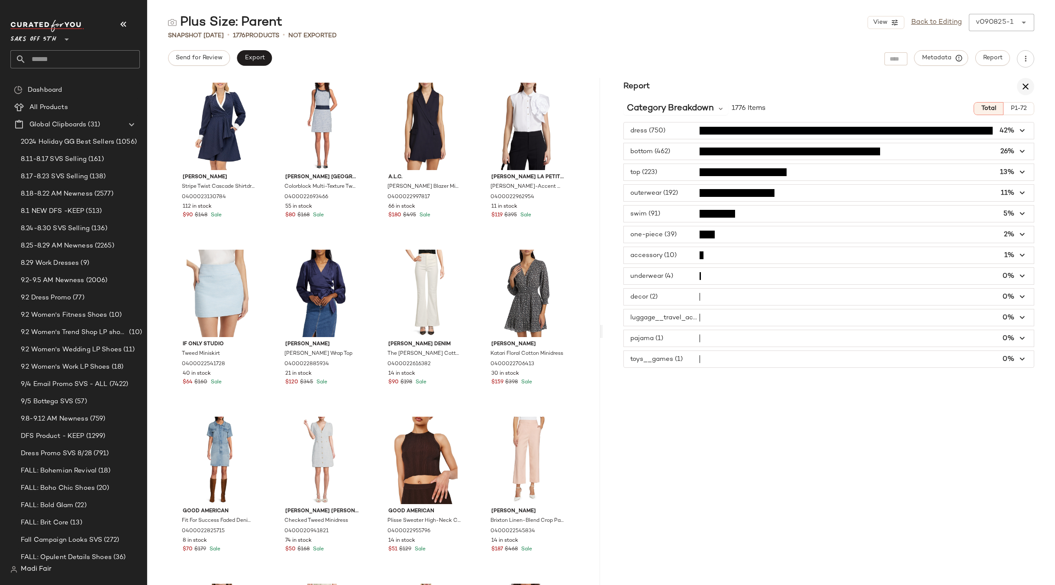
click at [1025, 88] on icon "button" at bounding box center [1026, 86] width 10 height 10
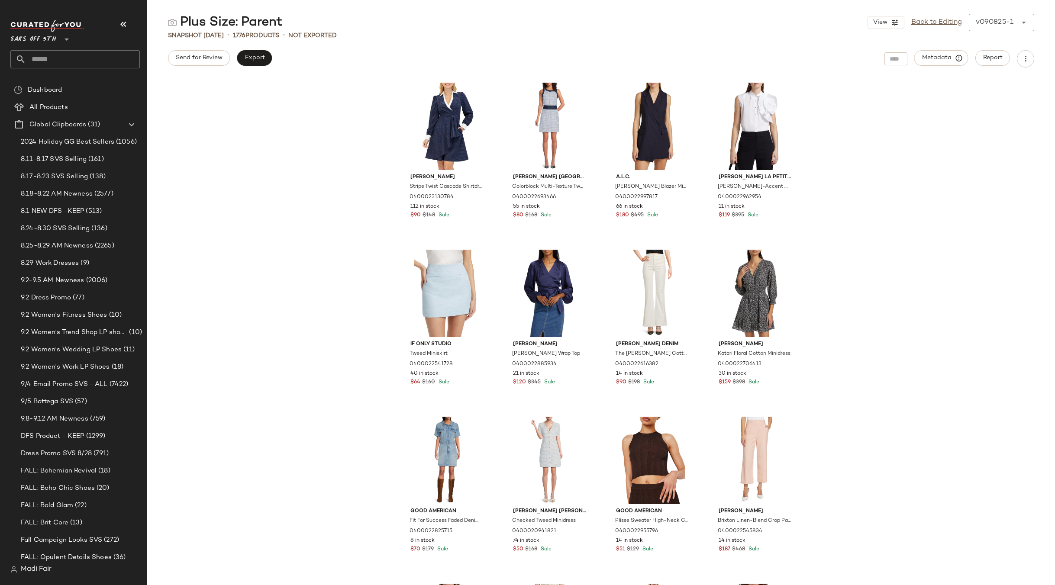
click at [285, 108] on div "Eliza J Stripe Twist Cascade Shirtdress 0400023130784 112 in stock $90 $148 Sal…" at bounding box center [601, 331] width 908 height 507
click at [949, 21] on link "Back to Editing" at bounding box center [936, 22] width 51 height 10
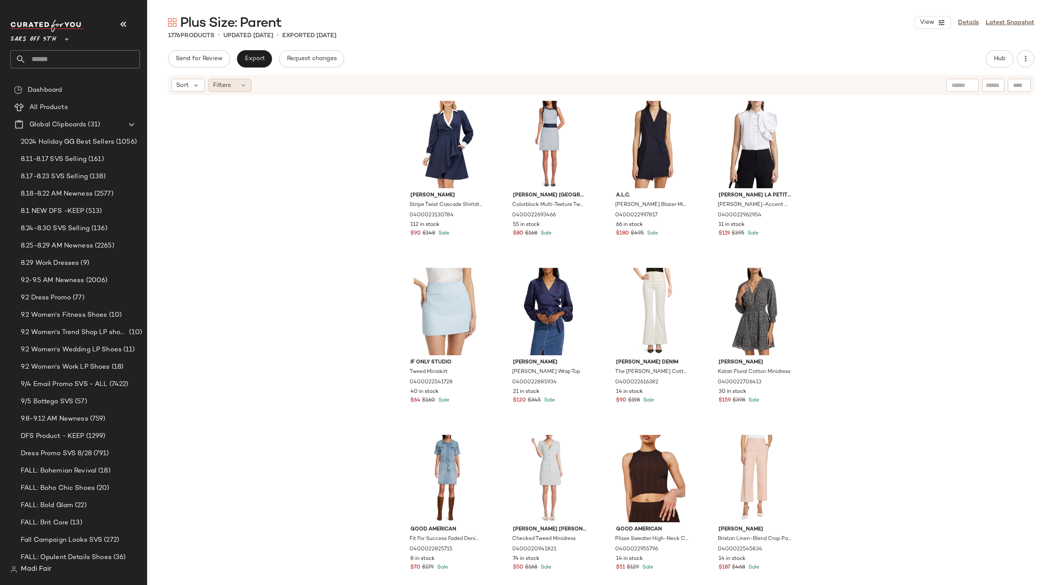
click at [218, 84] on span "Filters" at bounding box center [222, 85] width 18 height 9
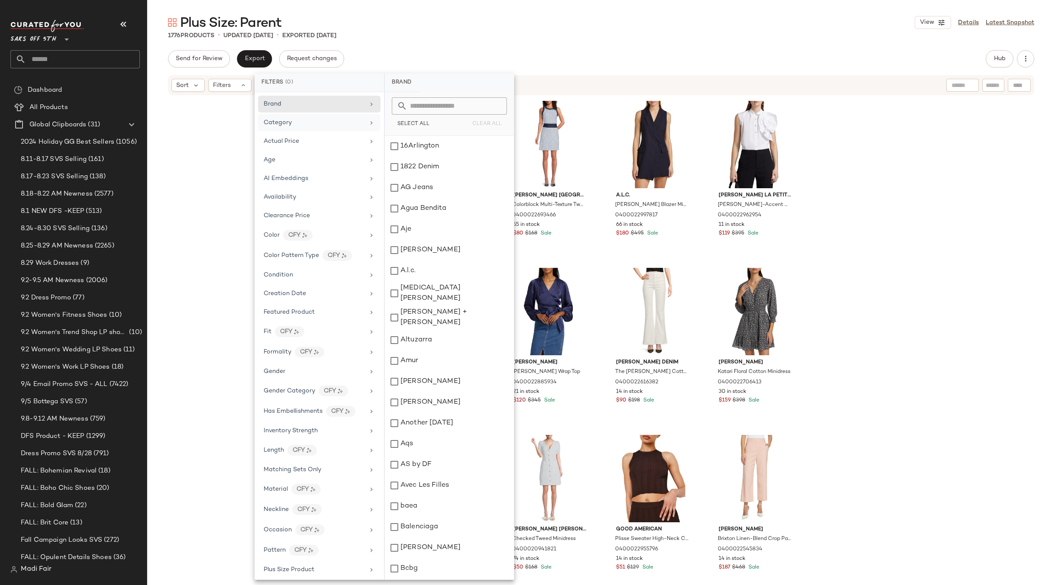
click at [303, 123] on div "Category" at bounding box center [314, 122] width 101 height 9
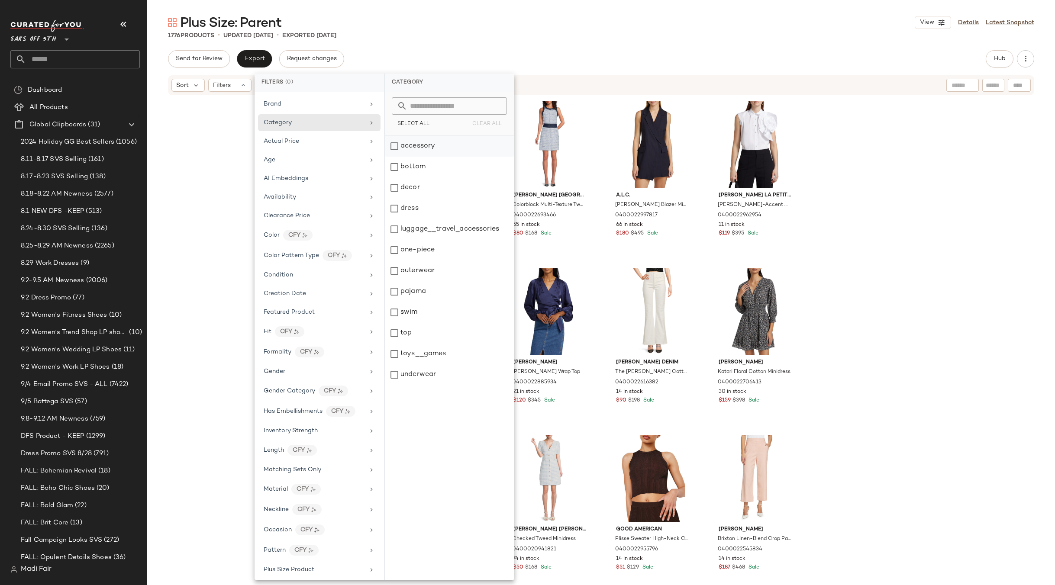
click at [441, 149] on div "accessory" at bounding box center [449, 146] width 129 height 21
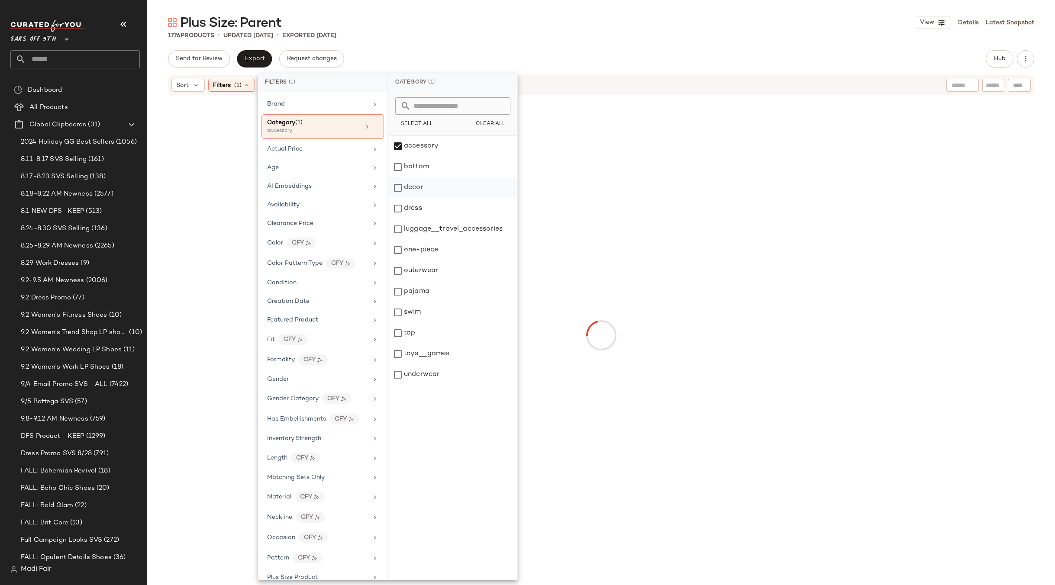
click at [436, 184] on div "decor" at bounding box center [452, 188] width 129 height 21
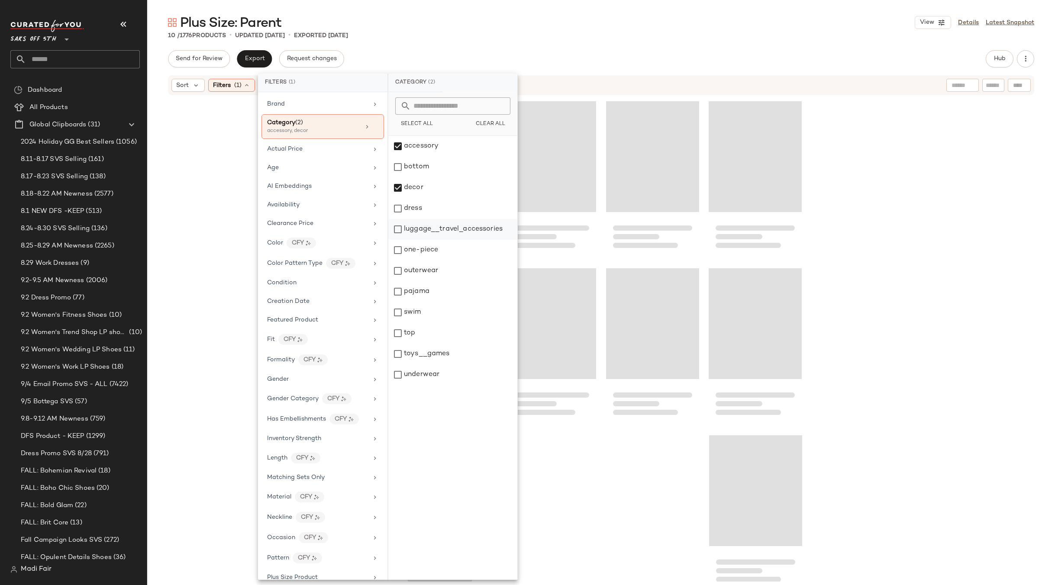
click at [442, 226] on div "luggage__travel_accessories" at bounding box center [452, 229] width 129 height 21
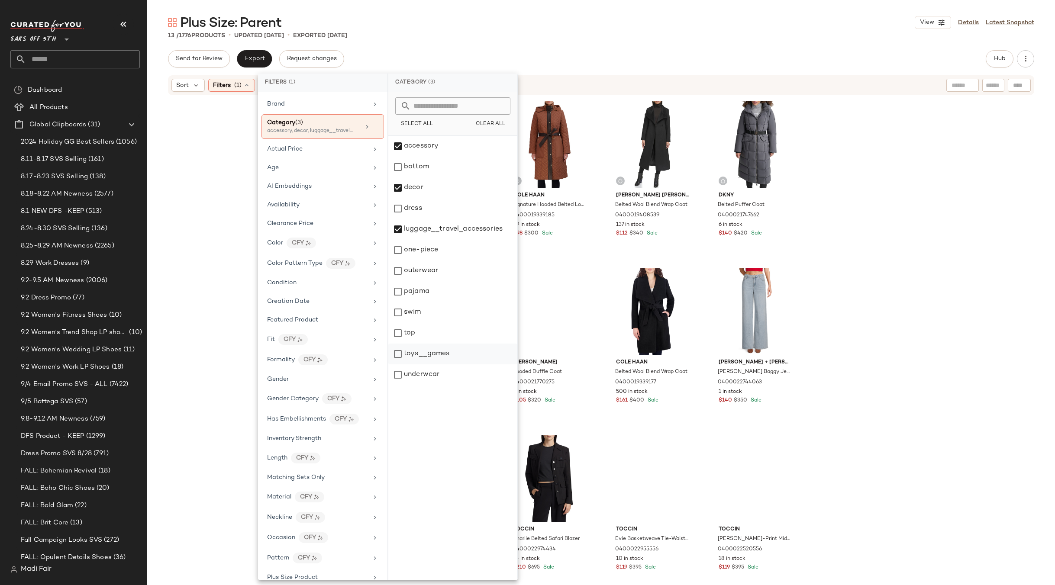
click at [430, 354] on div "toys__games" at bounding box center [452, 354] width 129 height 21
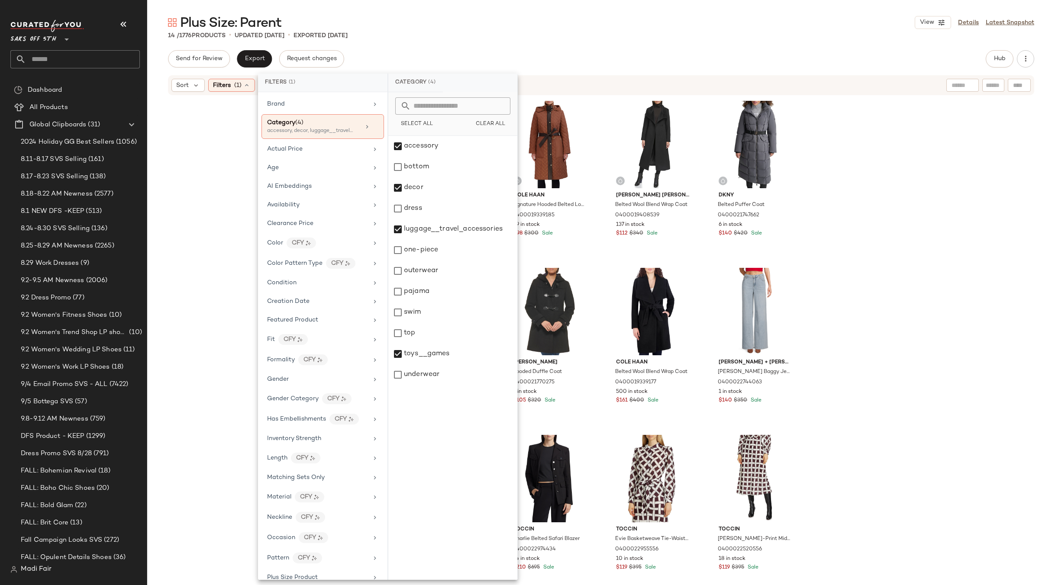
click at [522, 32] on div "14 / 1776 Products • updated Sep 8th • Exported Sep 4th" at bounding box center [601, 35] width 908 height 9
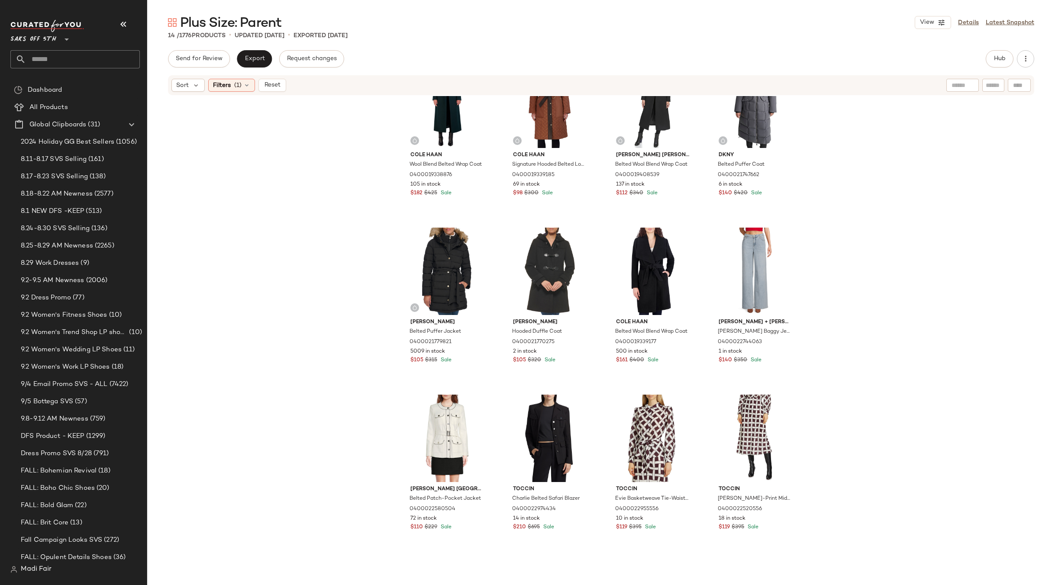
scroll to position [148, 0]
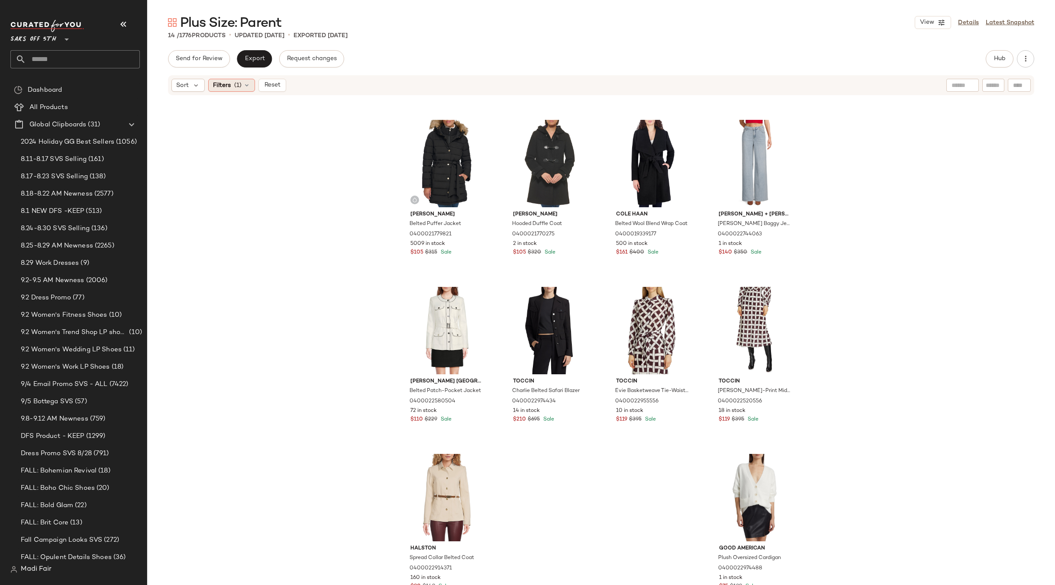
click at [227, 86] on span "Filters" at bounding box center [222, 85] width 18 height 9
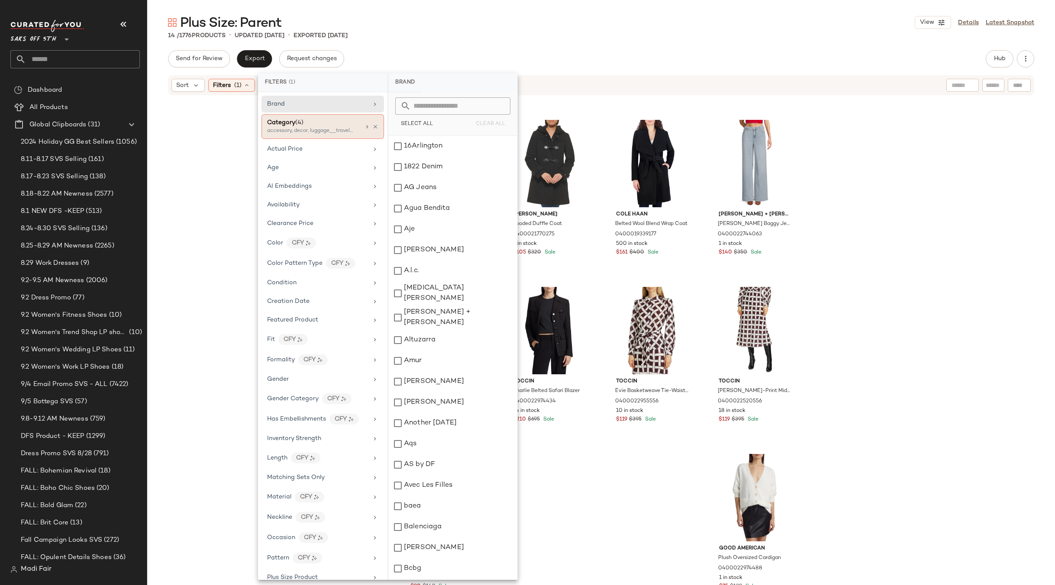
click at [375, 127] on div "Category (4) accessory, decor, luggage__travel_accessories +1 more" at bounding box center [323, 126] width 123 height 25
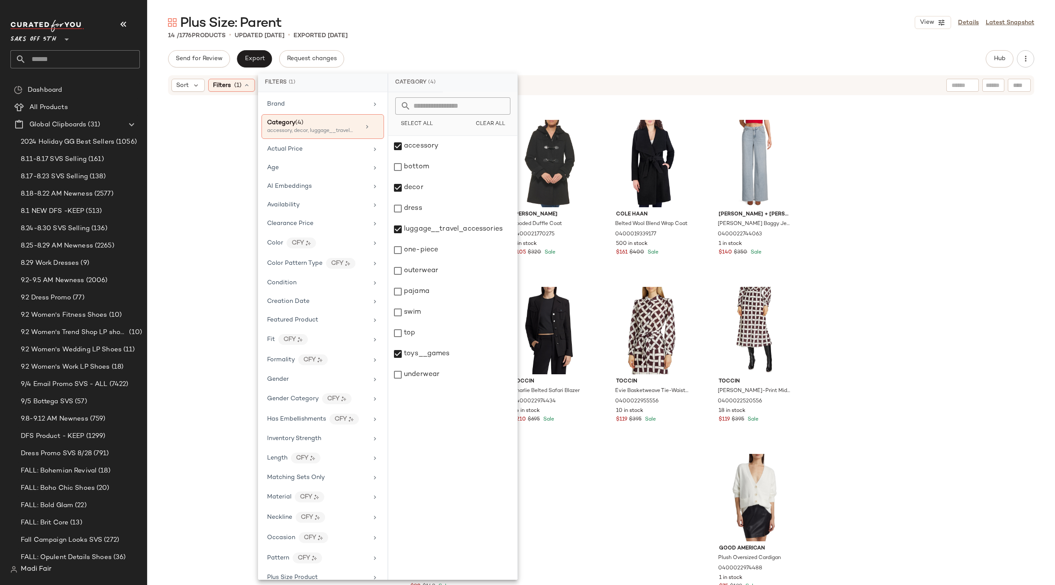
drag, startPoint x: 372, startPoint y: 127, endPoint x: 402, endPoint y: 46, distance: 86.5
click at [372, 127] on icon at bounding box center [375, 127] width 6 height 6
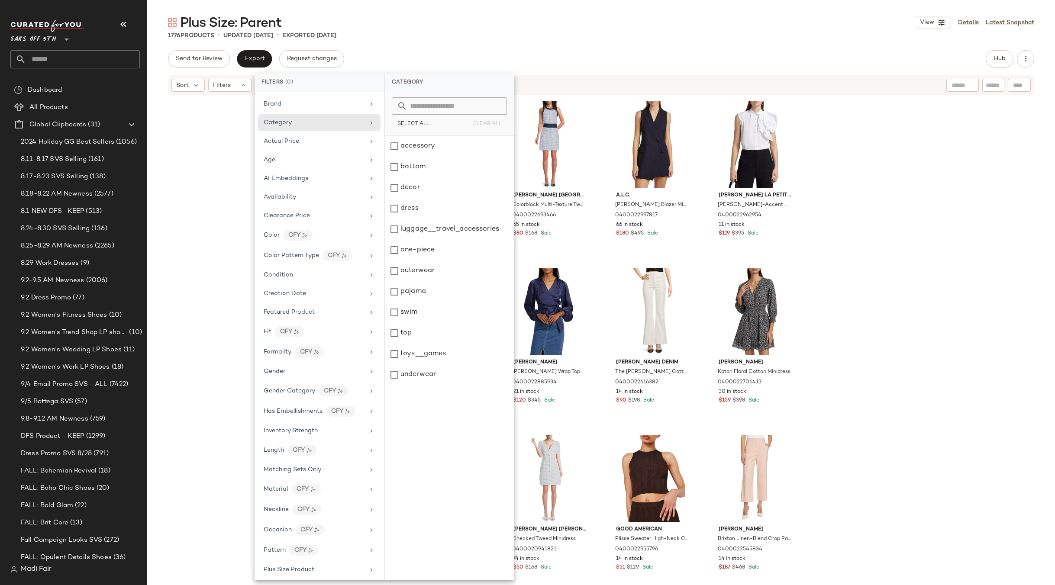
click at [409, 33] on div "1776 Products • updated Sep 8th • Exported Sep 4th" at bounding box center [601, 35] width 908 height 9
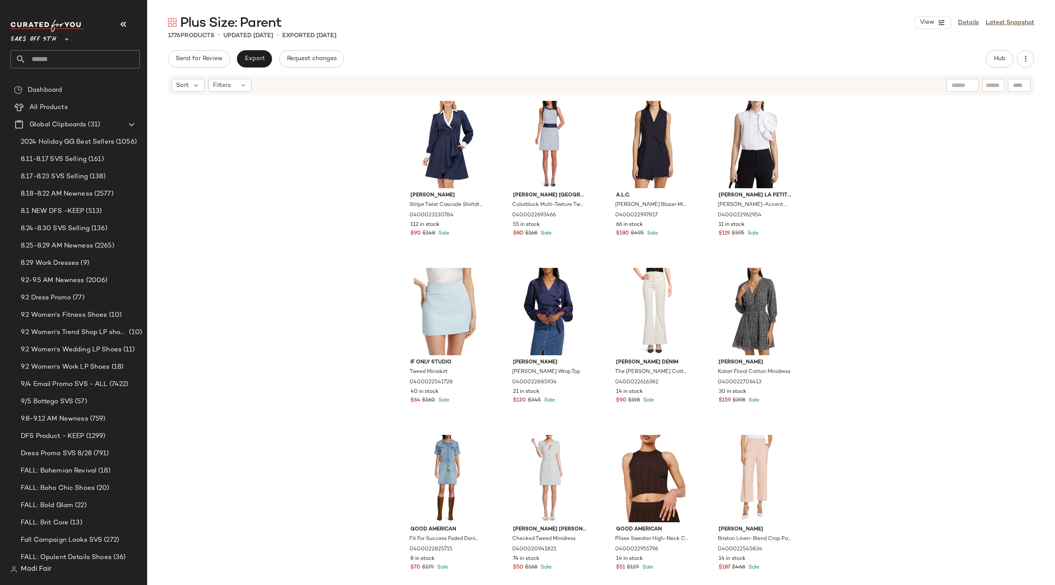
click at [250, 150] on div "Eliza J Stripe Twist Cascade Shirtdress 0400023130784 112 in stock $90 $148 Sal…" at bounding box center [601, 353] width 908 height 515
click at [260, 57] on span "Export" at bounding box center [254, 58] width 20 height 7
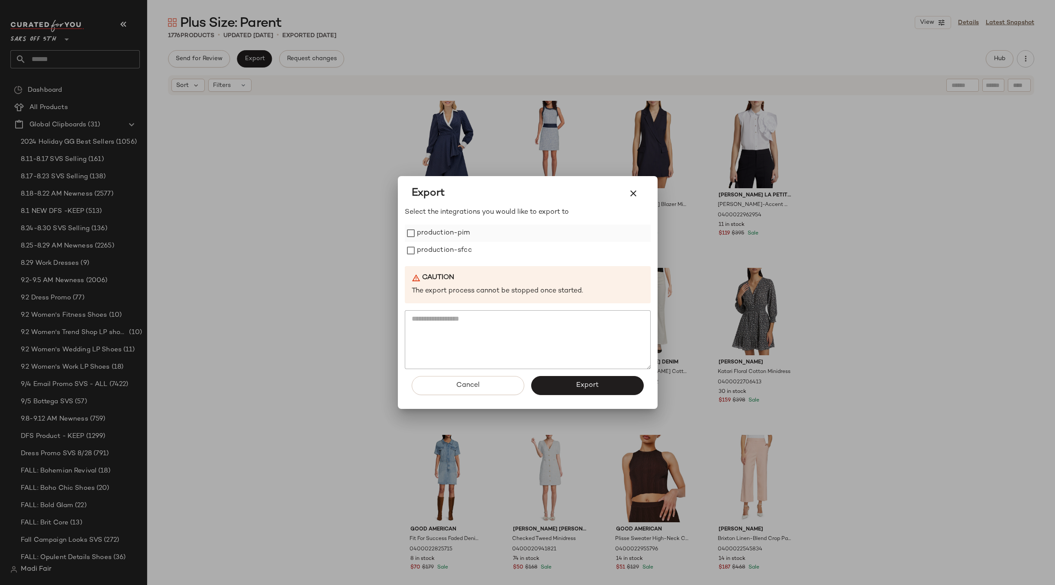
click at [457, 235] on label "production-pim" at bounding box center [443, 233] width 53 height 17
click at [456, 250] on label "production-sfcc" at bounding box center [444, 250] width 55 height 17
click at [563, 391] on button "Export" at bounding box center [587, 385] width 113 height 19
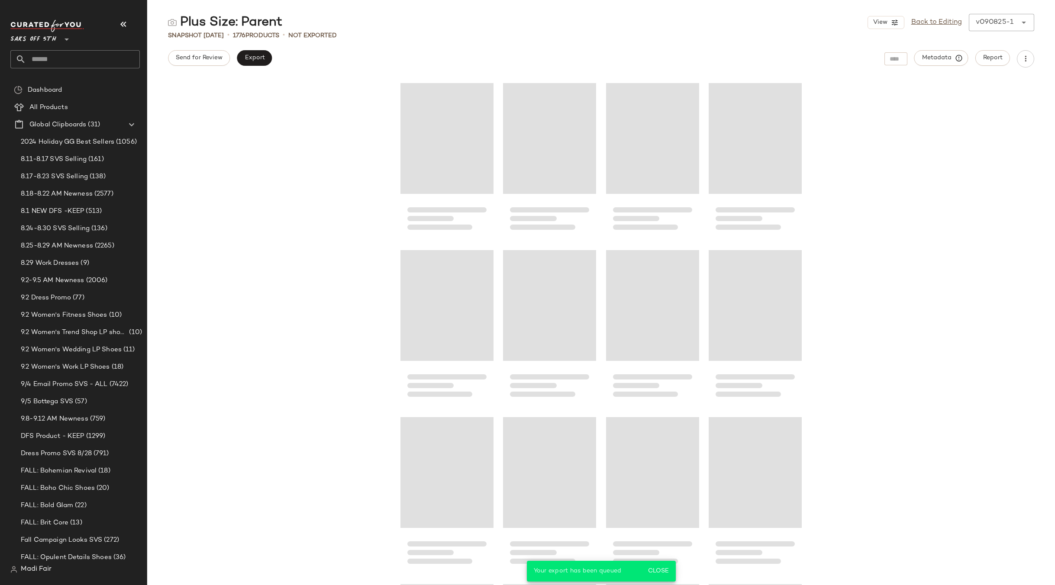
click at [73, 61] on input "text" at bounding box center [83, 59] width 114 height 18
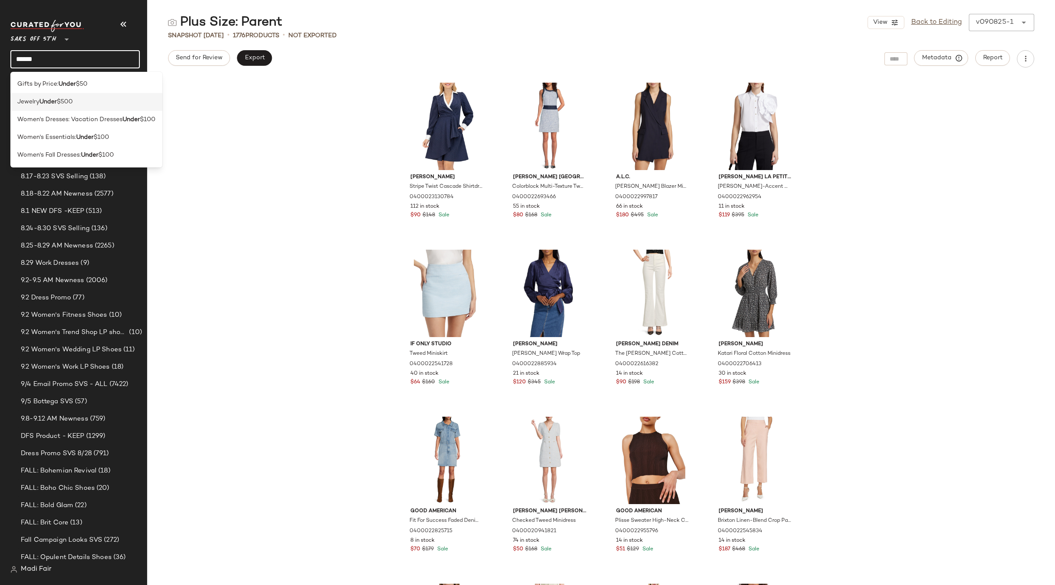
type input "*****"
click at [73, 102] on span "$500" at bounding box center [65, 101] width 16 height 9
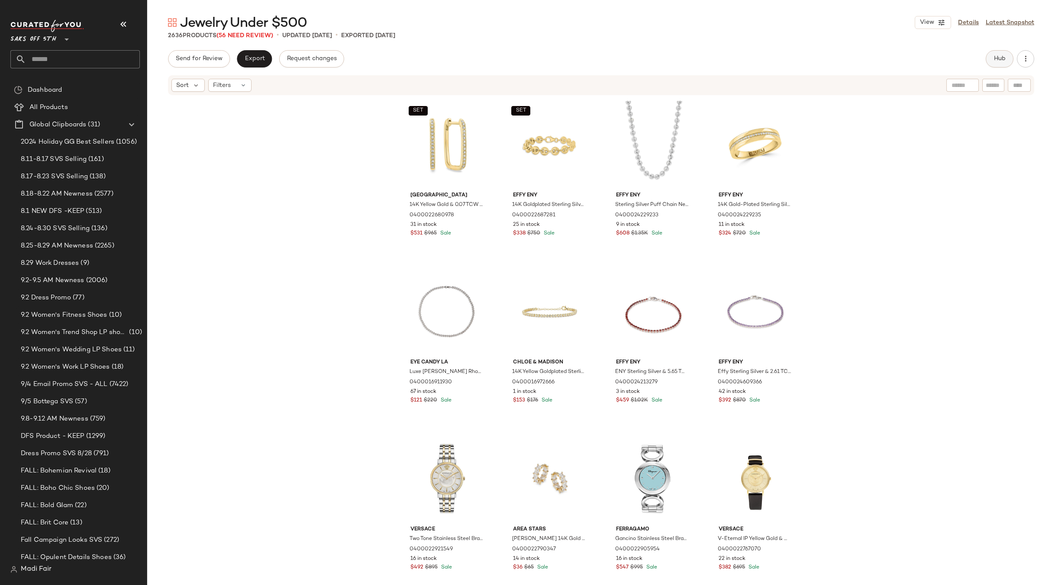
click at [994, 61] on span "Hub" at bounding box center [1000, 58] width 12 height 7
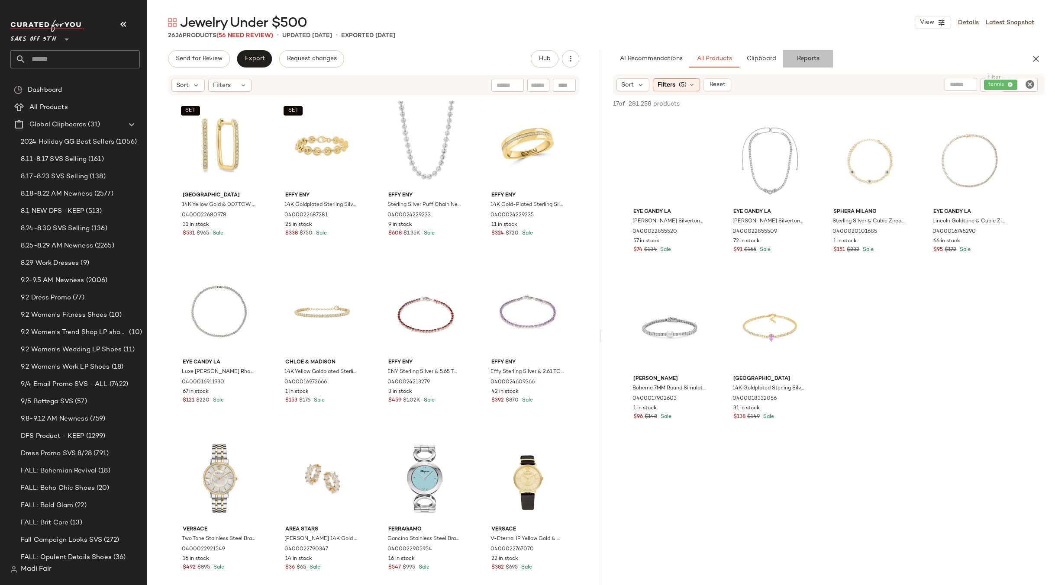
click at [801, 59] on span "Reports" at bounding box center [807, 58] width 23 height 7
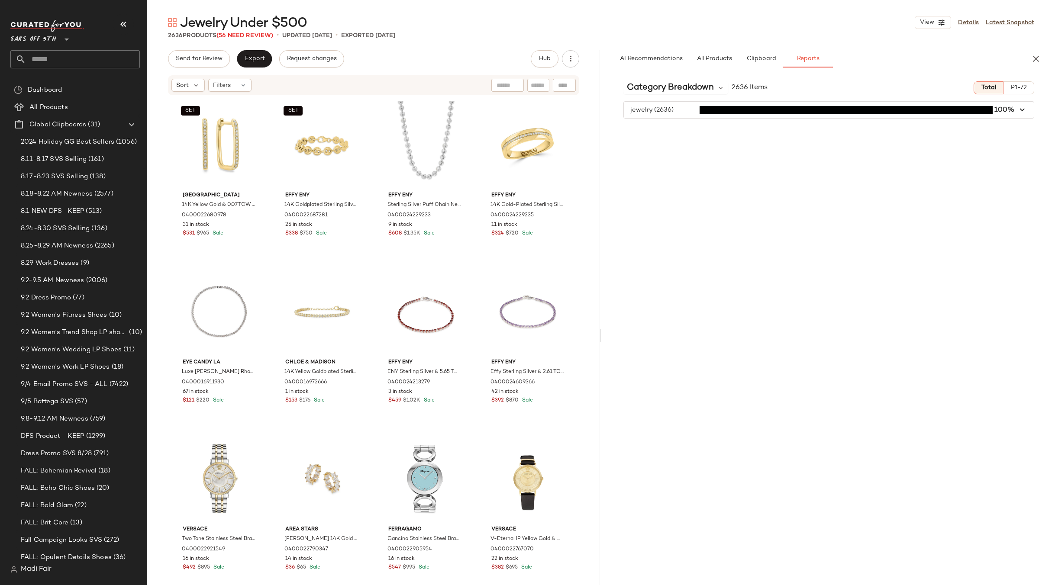
click at [681, 107] on span "button" at bounding box center [829, 110] width 410 height 16
click at [1026, 110] on icon "button" at bounding box center [1023, 110] width 10 height 10
click at [800, 279] on div "Category Breakdown 2636 Items Total P1-72 jewelry (2636) 100%" at bounding box center [829, 347] width 453 height 547
click at [718, 59] on span "All Products" at bounding box center [714, 58] width 36 height 7
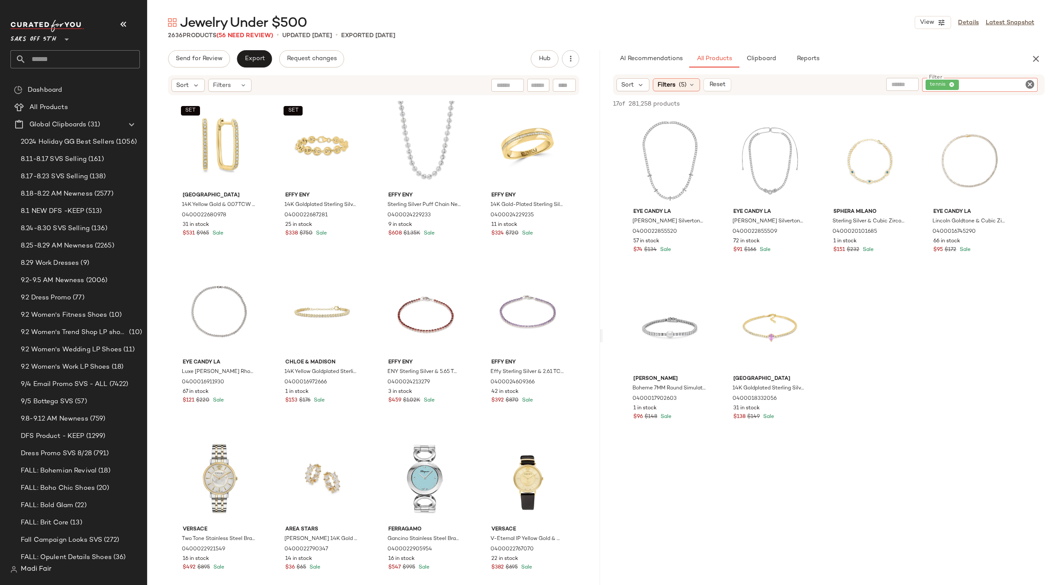
click at [1007, 80] on div "tennis" at bounding box center [980, 85] width 116 height 14
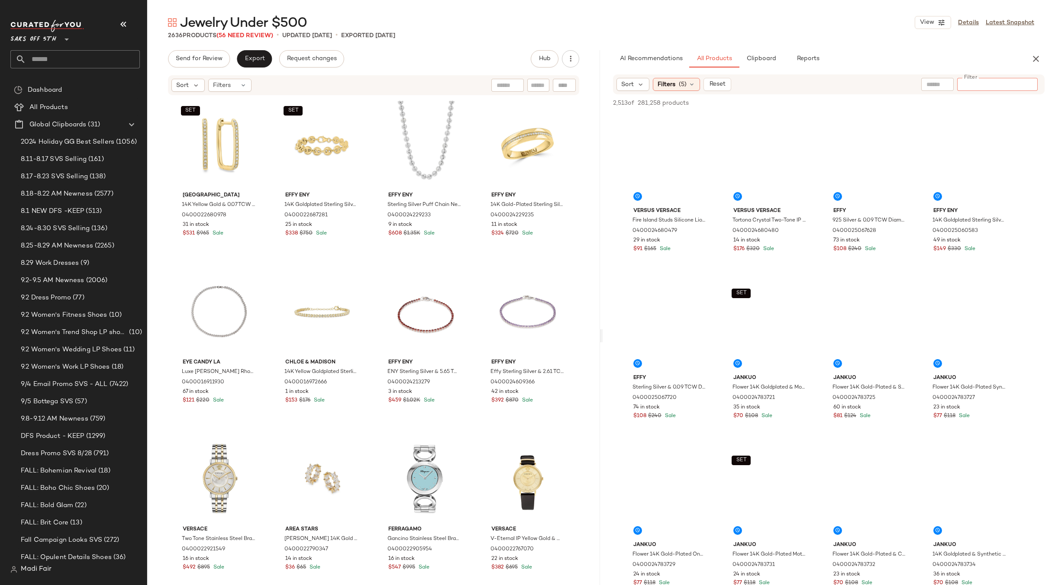
drag, startPoint x: 559, startPoint y: 86, endPoint x: 551, endPoint y: 86, distance: 7.4
click at [558, 85] on div at bounding box center [564, 85] width 23 height 13
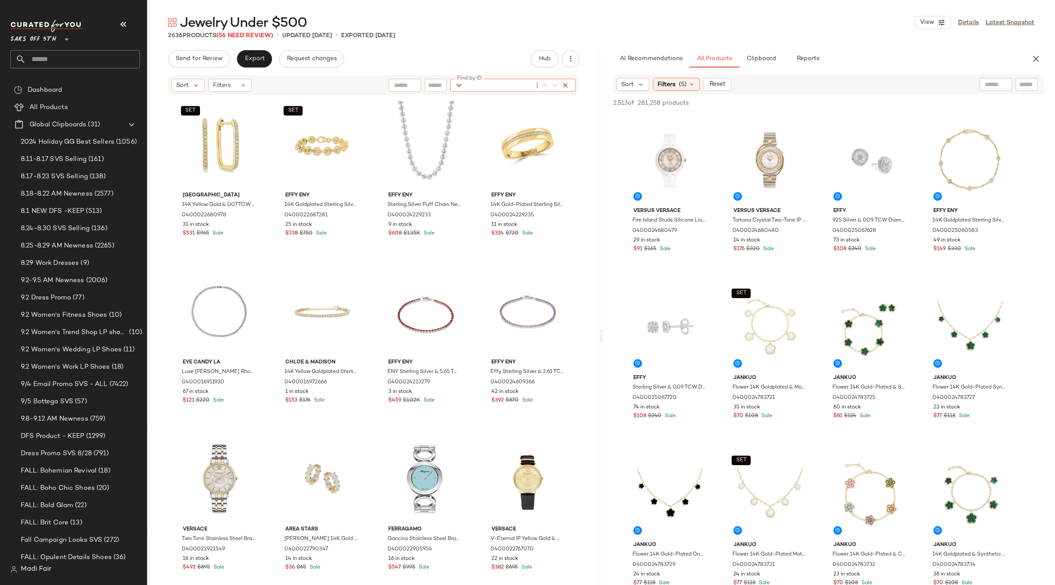
drag, startPoint x: 550, startPoint y: 86, endPoint x: 498, endPoint y: 84, distance: 52.0
click at [499, 85] on input "Find by ID" at bounding box center [500, 85] width 68 height 13
paste input "**********"
type input "**********"
drag, startPoint x: 517, startPoint y: 85, endPoint x: 463, endPoint y: 85, distance: 54.1
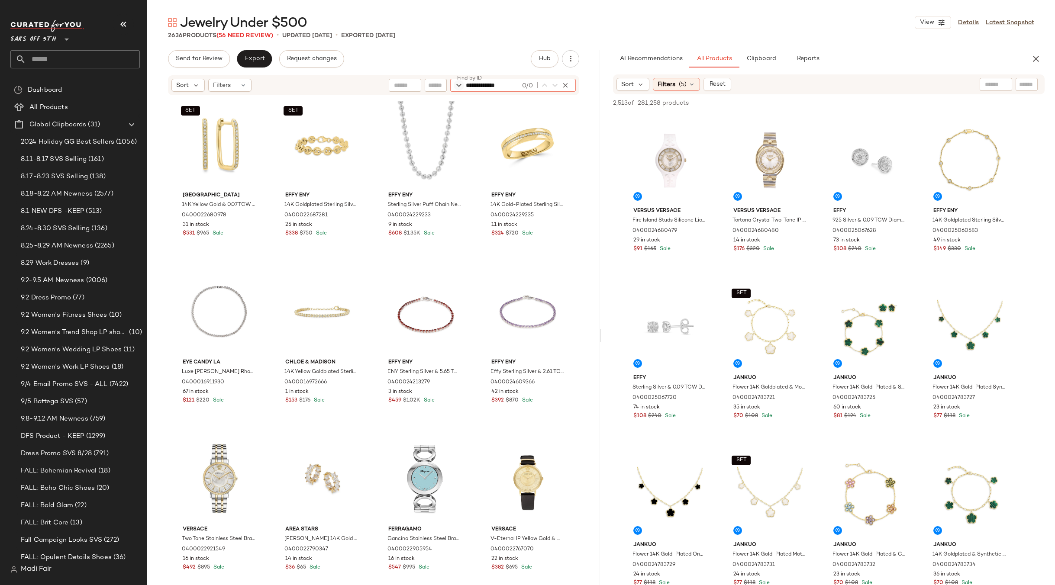
click at [463, 85] on div "**********" at bounding box center [513, 85] width 126 height 13
click at [464, 47] on div "Jewelry Under $500 View Details Latest Snapshot 2636 Products (56 Need Review) …" at bounding box center [601, 300] width 908 height 572
drag, startPoint x: 438, startPoint y: 61, endPoint x: 444, endPoint y: 61, distance: 6.1
click at [438, 61] on div "Send for Review Export Request changes Hub" at bounding box center [373, 58] width 411 height 17
click at [541, 86] on input "text" at bounding box center [538, 85] width 15 height 9
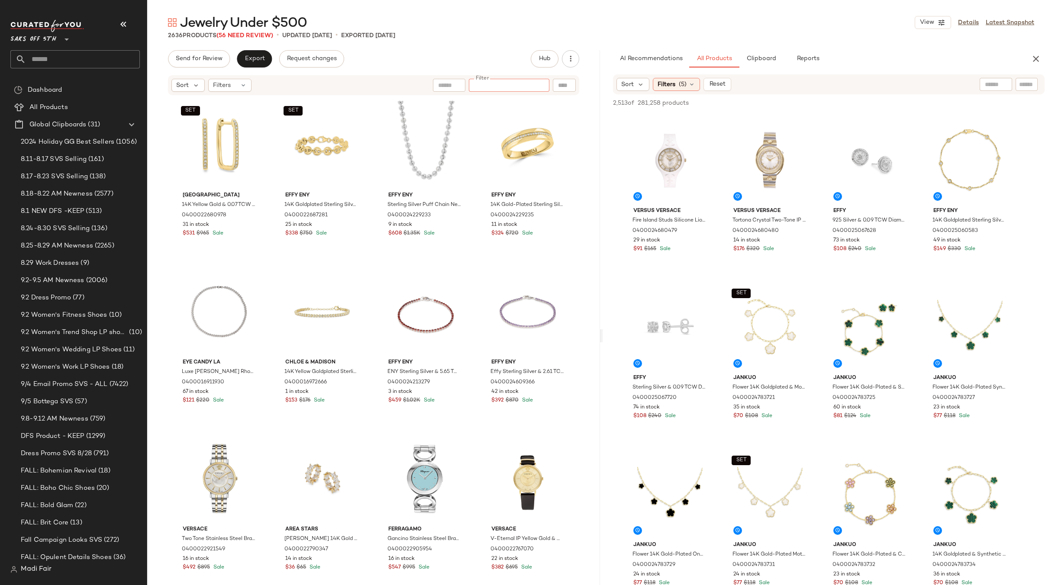
paste input "**********"
type input "**********"
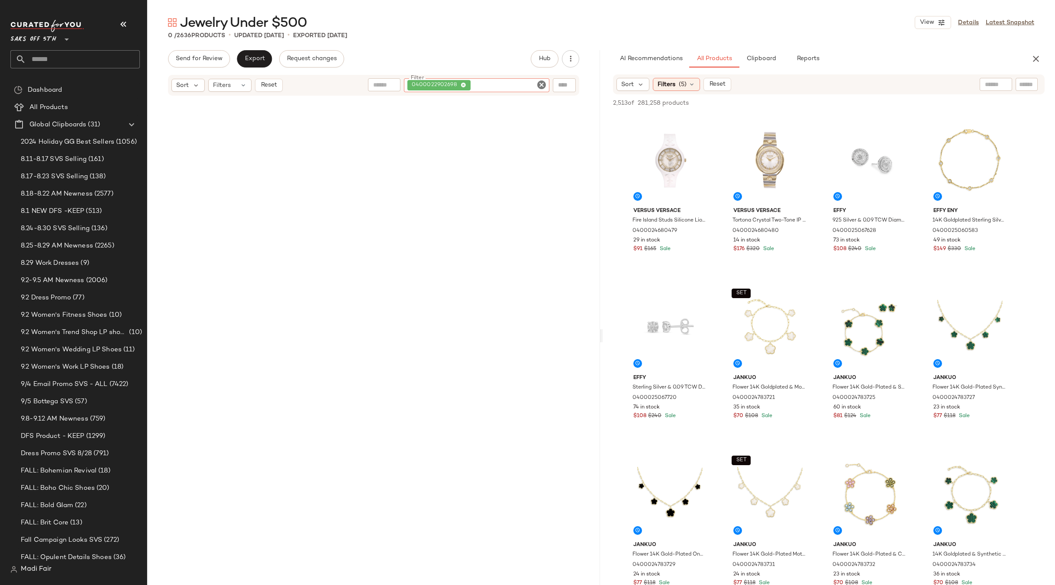
click at [462, 85] on icon at bounding box center [464, 86] width 6 height 6
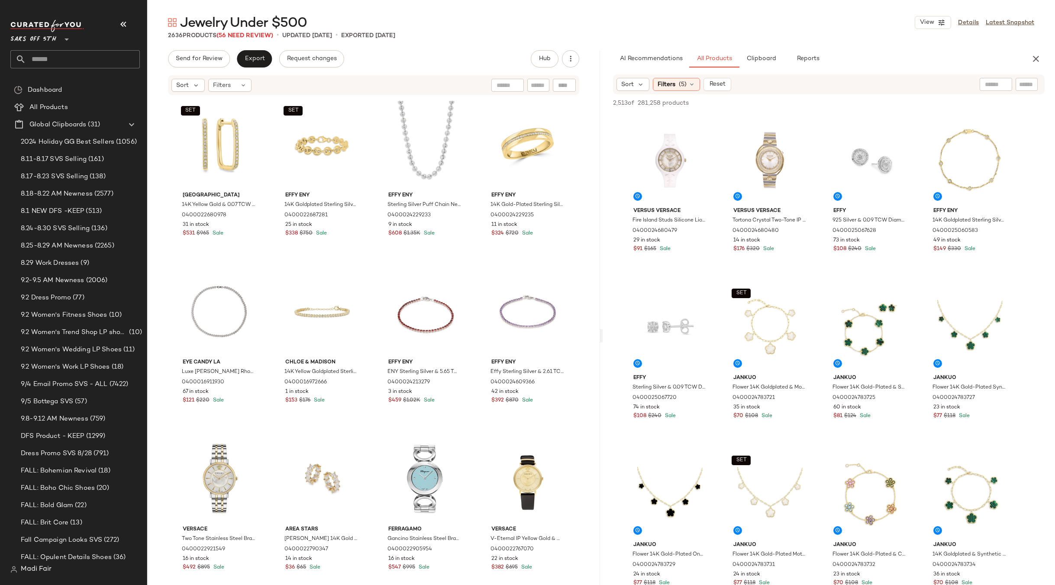
click at [454, 51] on div "Send for Review Export Request changes Hub" at bounding box center [373, 58] width 411 height 17
click at [536, 85] on input "text" at bounding box center [538, 85] width 15 height 9
paste input "**********"
type input "**********"
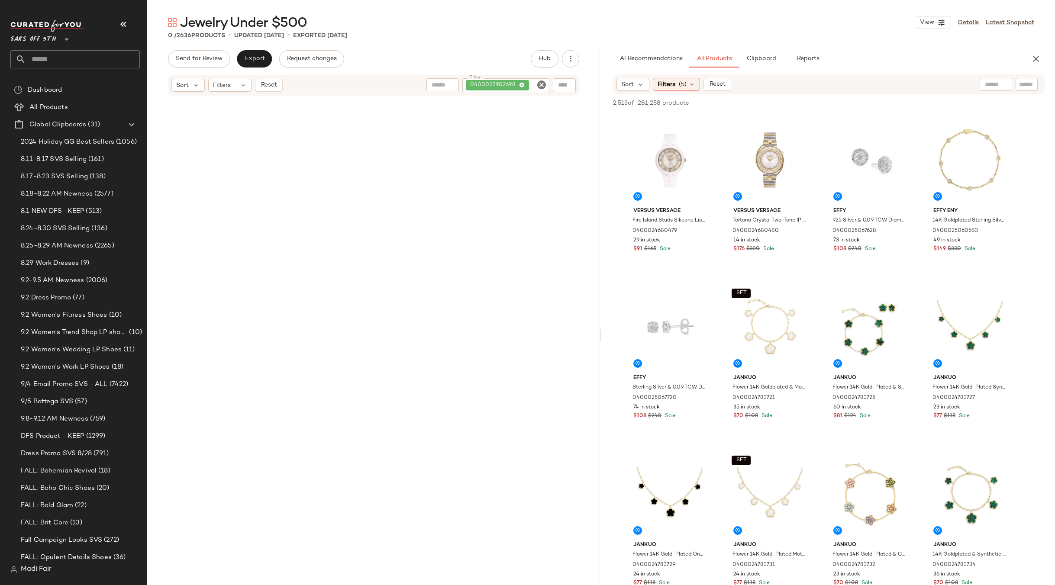
click at [531, 85] on input "Filter" at bounding box center [538, 85] width 15 height 9
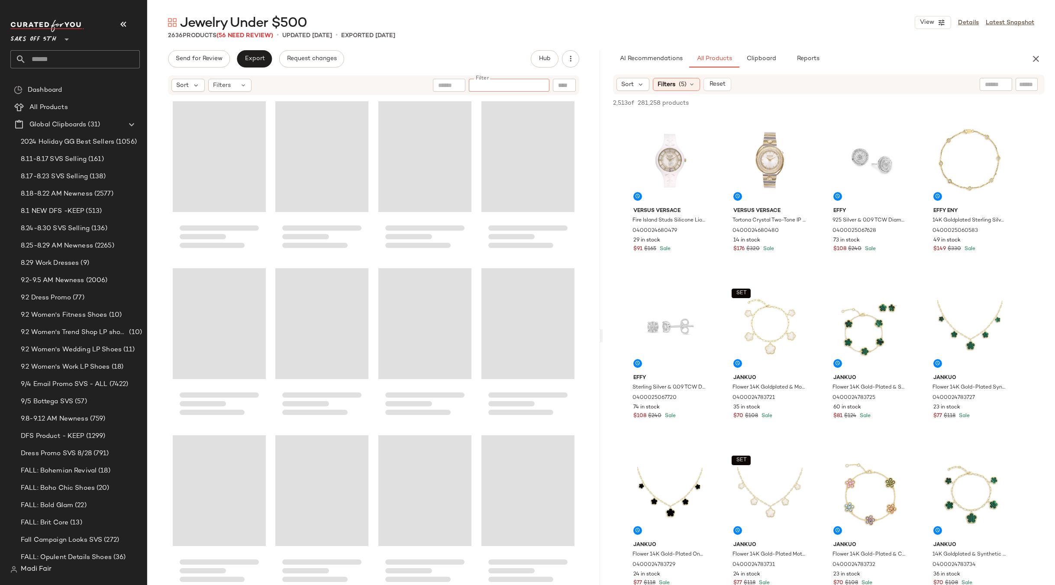
paste input "**********"
type input "**********"
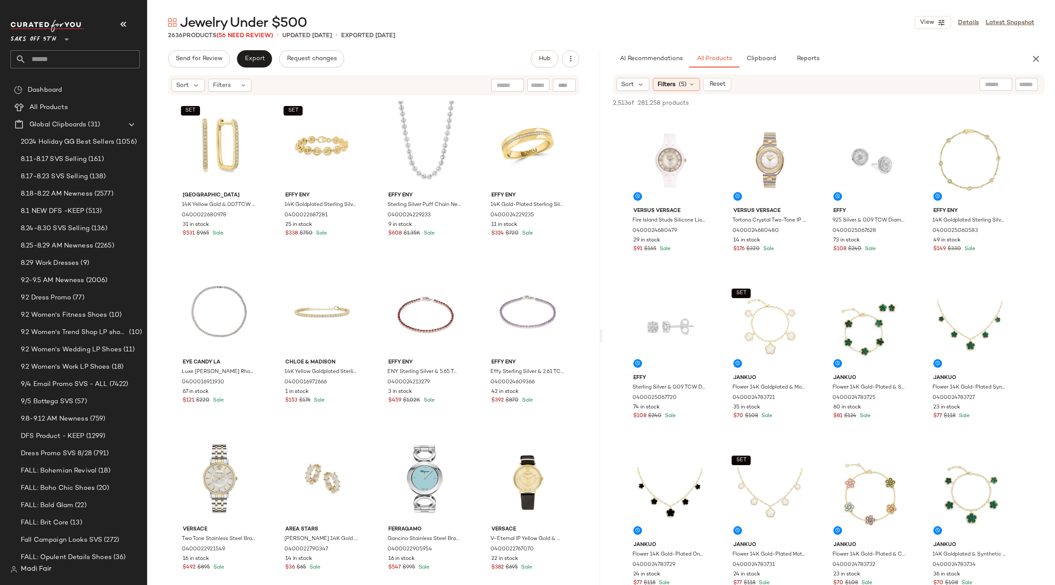
click at [436, 12] on main "Jewelry Under $500 View Details Latest Snapshot 2636 Products (56 Need Review) …" at bounding box center [527, 292] width 1055 height 585
click at [1036, 60] on icon "button" at bounding box center [1036, 59] width 10 height 10
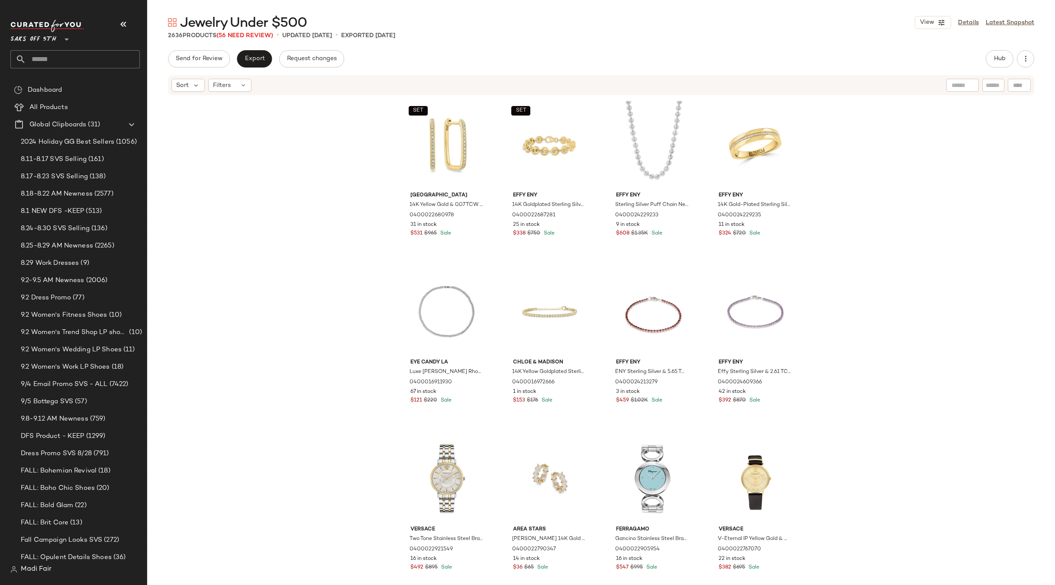
click at [501, 21] on div "Jewelry Under $500 View Details Latest Snapshot" at bounding box center [601, 22] width 908 height 17
click at [282, 153] on div "SET Saks Fifth Avenue 14K Yellow Gold & 0.07 TCW Diamond Huggie Earrings 040002…" at bounding box center [601, 353] width 908 height 515
click at [240, 86] on icon at bounding box center [243, 85] width 7 height 7
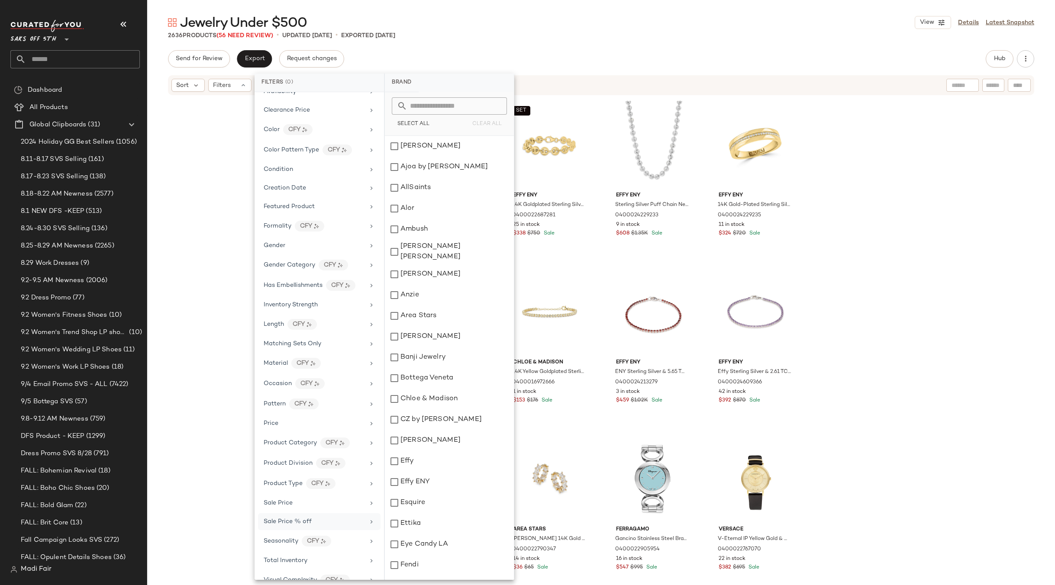
scroll to position [120, 0]
click at [304, 544] on span "Total Inventory" at bounding box center [286, 546] width 44 height 6
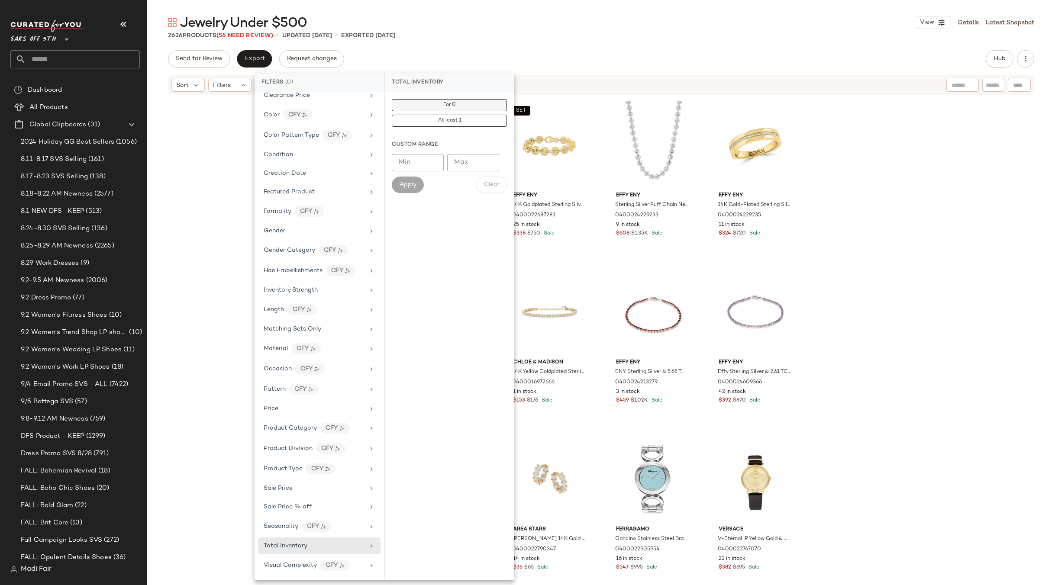
click at [420, 106] on button "For 0" at bounding box center [449, 105] width 115 height 12
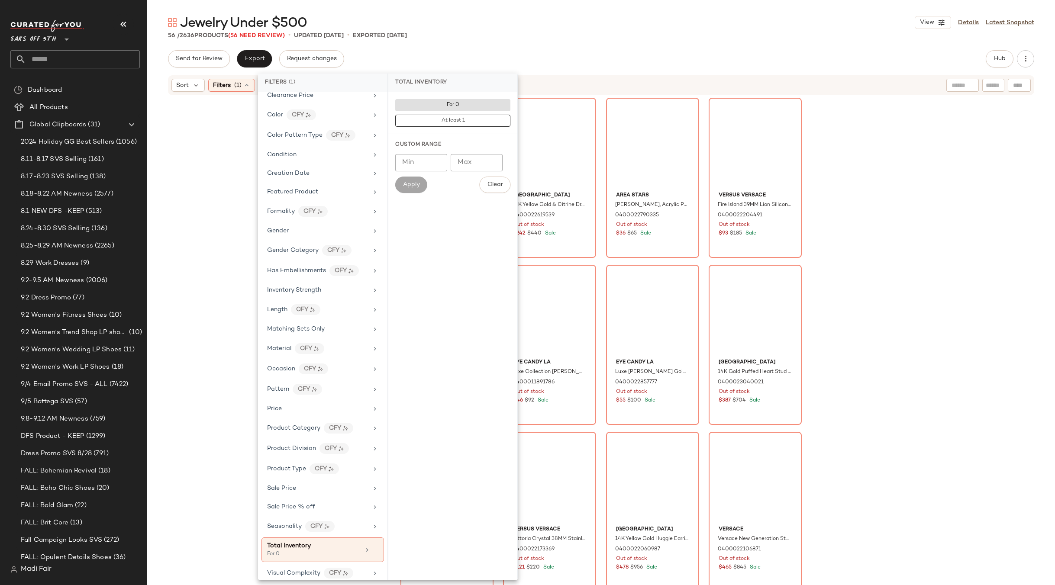
click at [448, 36] on div "56 / 2636 Products (56 Need Review) • updated Sep 4th • Exported Sep 4th" at bounding box center [601, 35] width 908 height 9
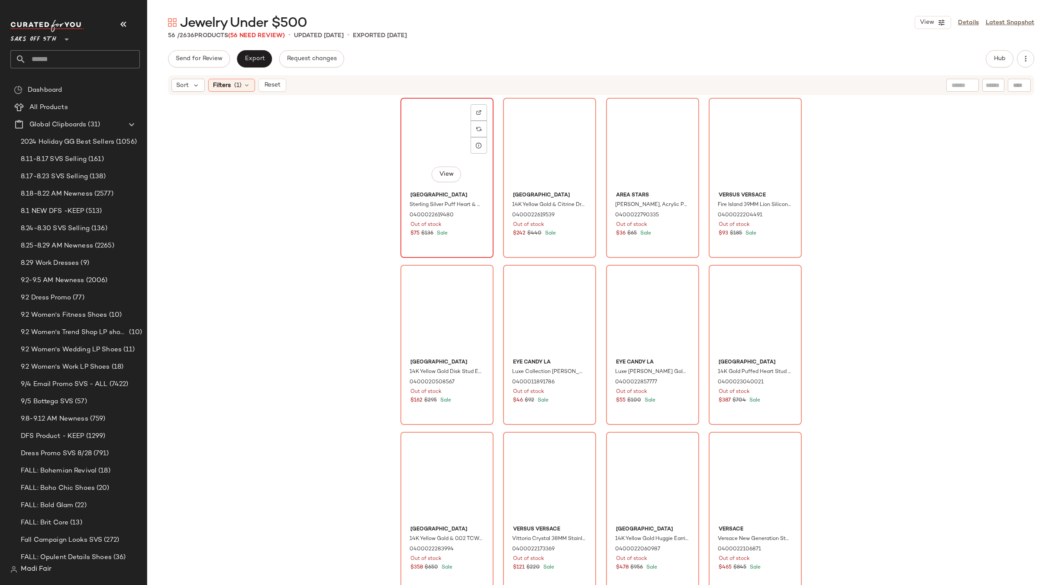
click at [441, 150] on div "View" at bounding box center [447, 144] width 87 height 87
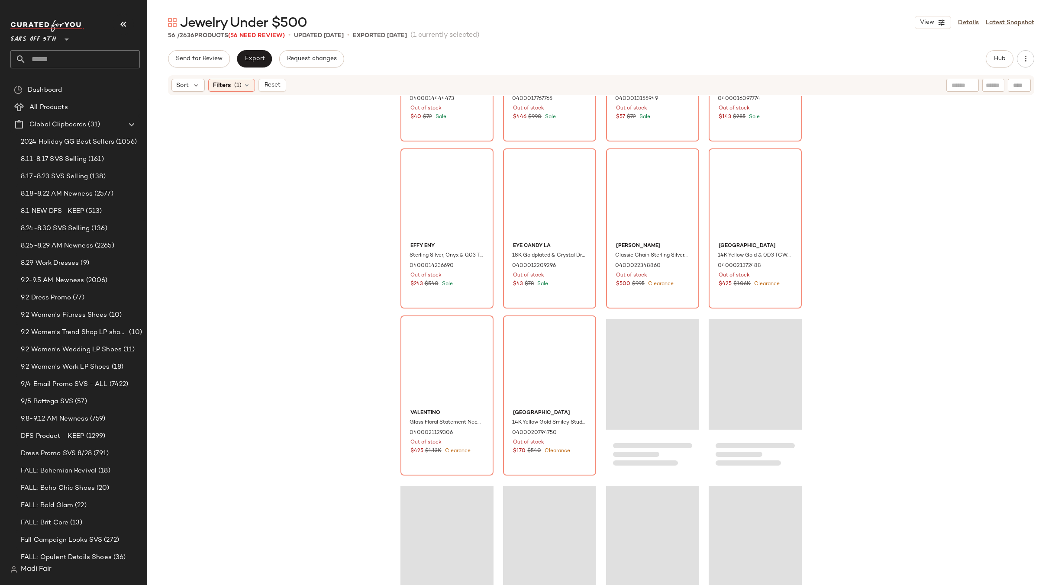
scroll to position [1826, 0]
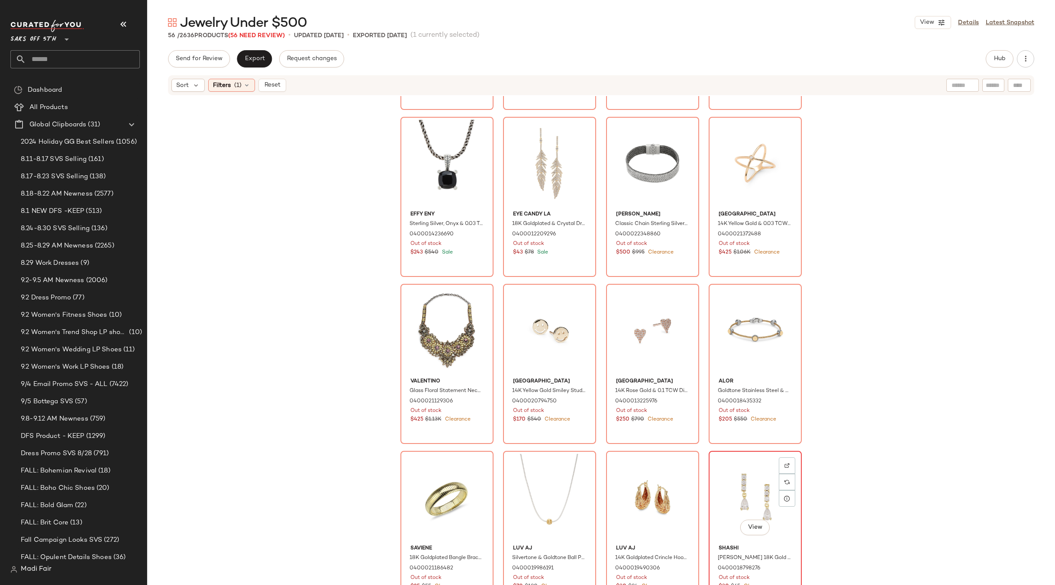
click at [744, 499] on div "View" at bounding box center [755, 497] width 87 height 87
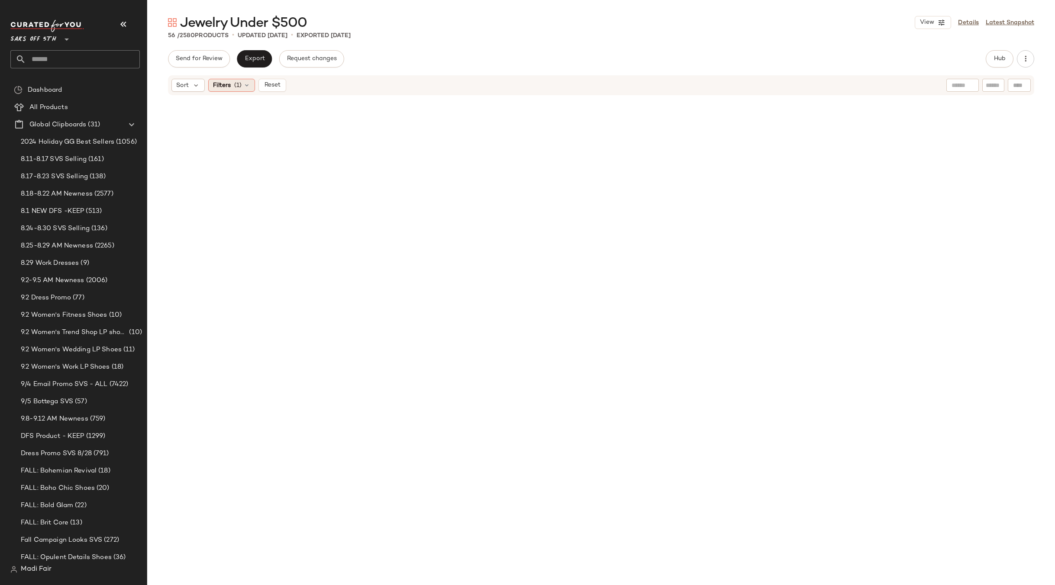
click at [244, 84] on icon at bounding box center [246, 85] width 7 height 7
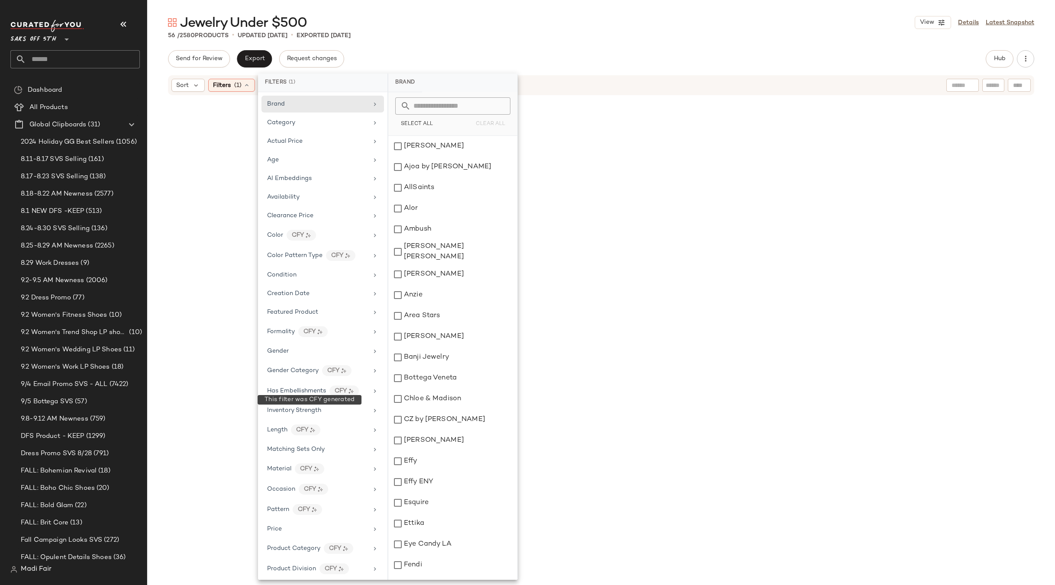
scroll to position [128, 0]
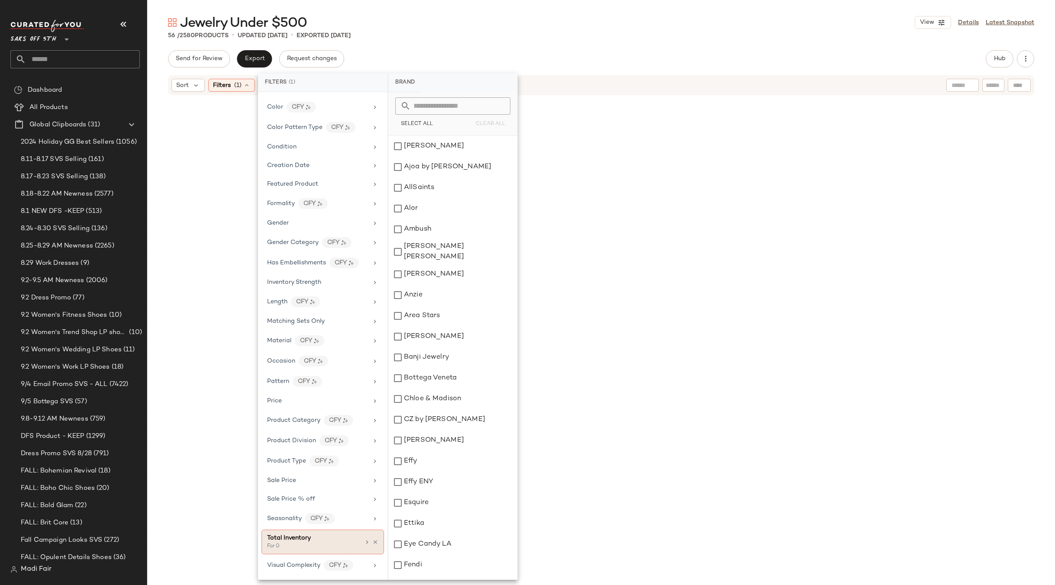
click at [372, 546] on div "Total Inventory For 0" at bounding box center [323, 542] width 123 height 25
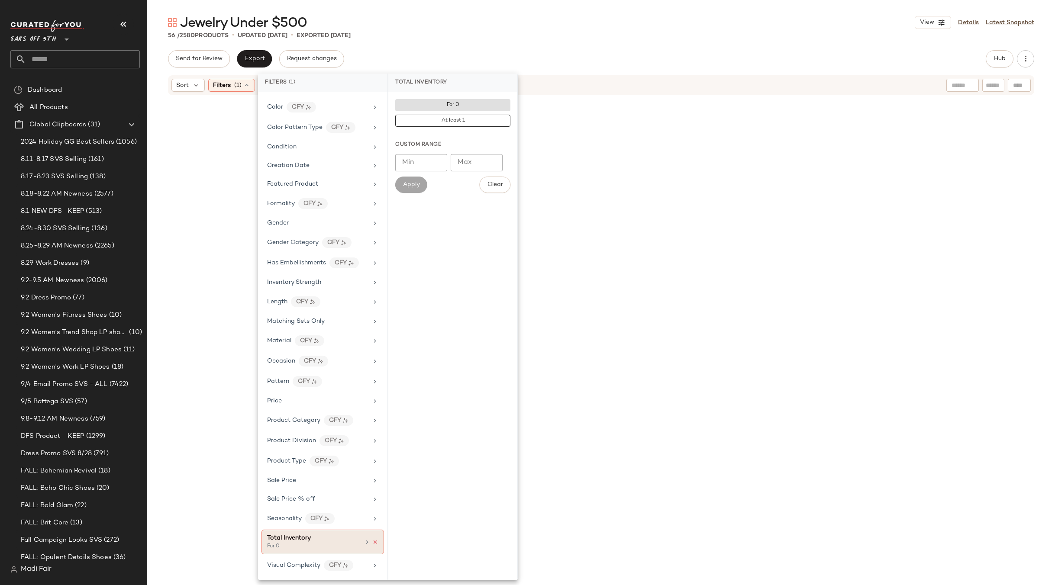
click at [372, 542] on icon at bounding box center [375, 543] width 6 height 6
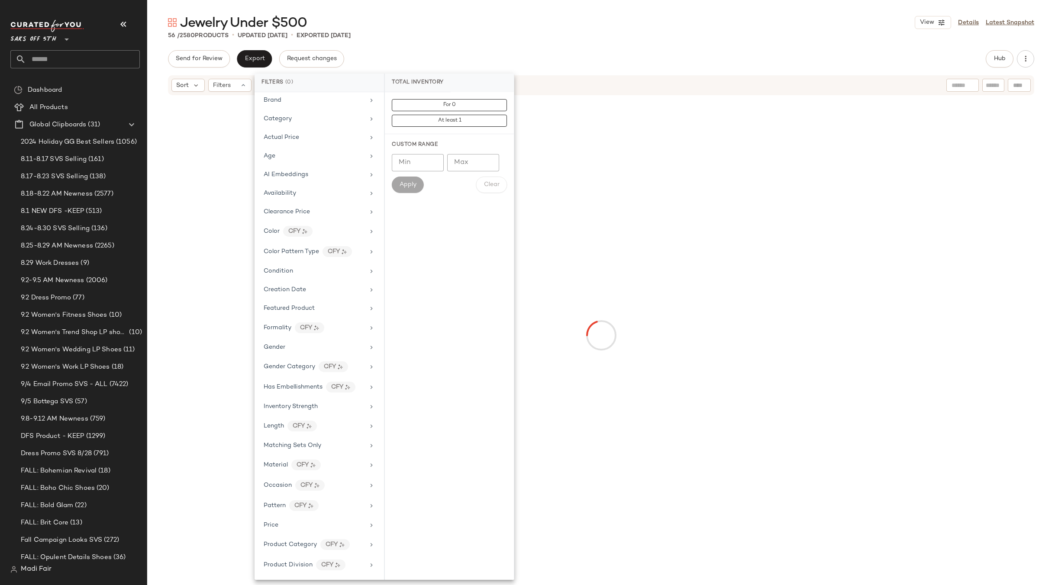
scroll to position [0, 0]
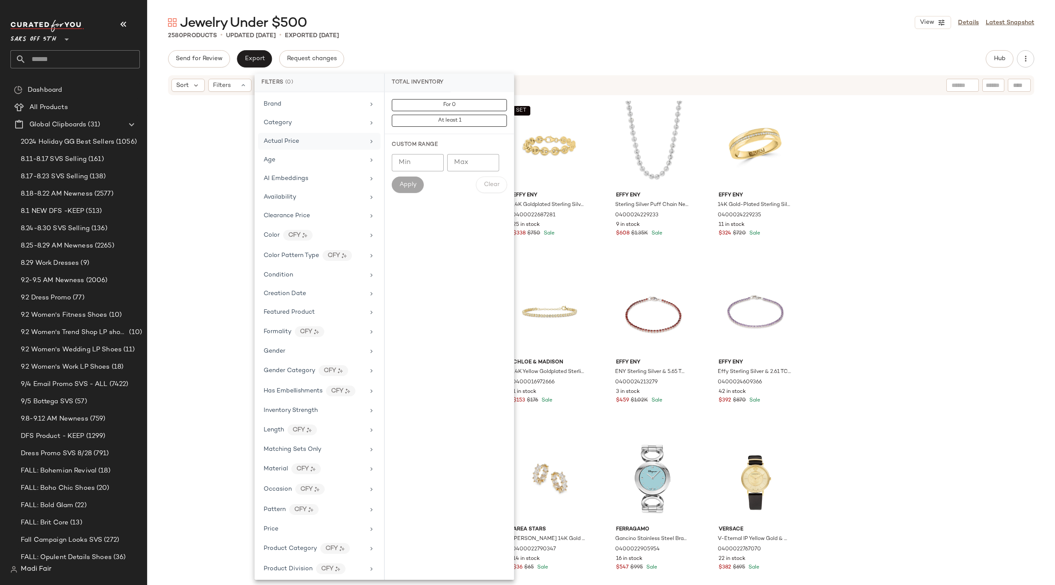
click at [305, 139] on div "Actual Price" at bounding box center [314, 141] width 101 height 9
click at [416, 175] on input "Min" at bounding box center [418, 178] width 52 height 17
type input "***"
click at [408, 201] on span "Apply" at bounding box center [407, 200] width 17 height 7
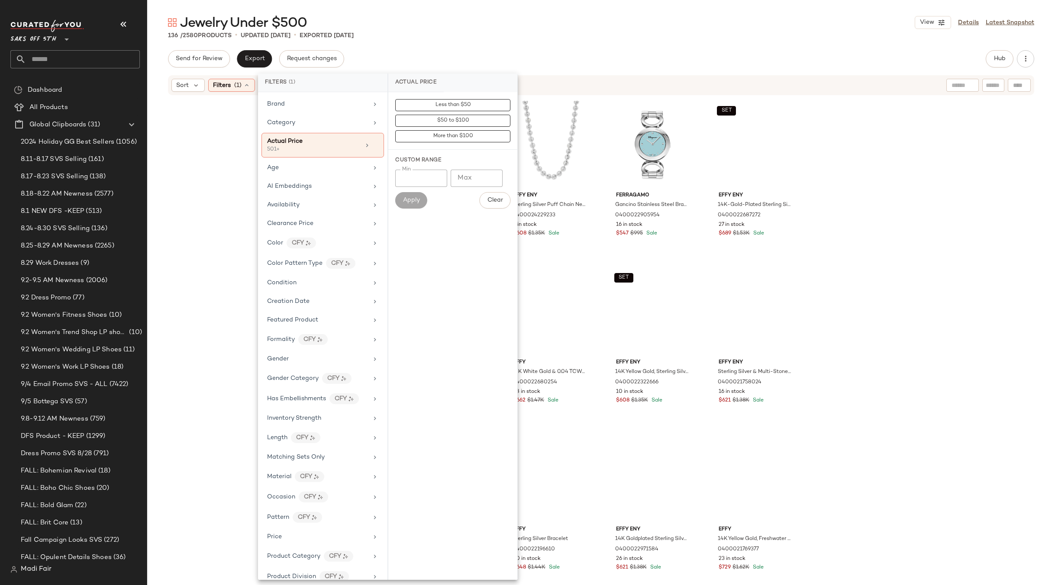
click at [442, 30] on div "Jewelry Under $500 View Details Latest Snapshot" at bounding box center [601, 22] width 908 height 17
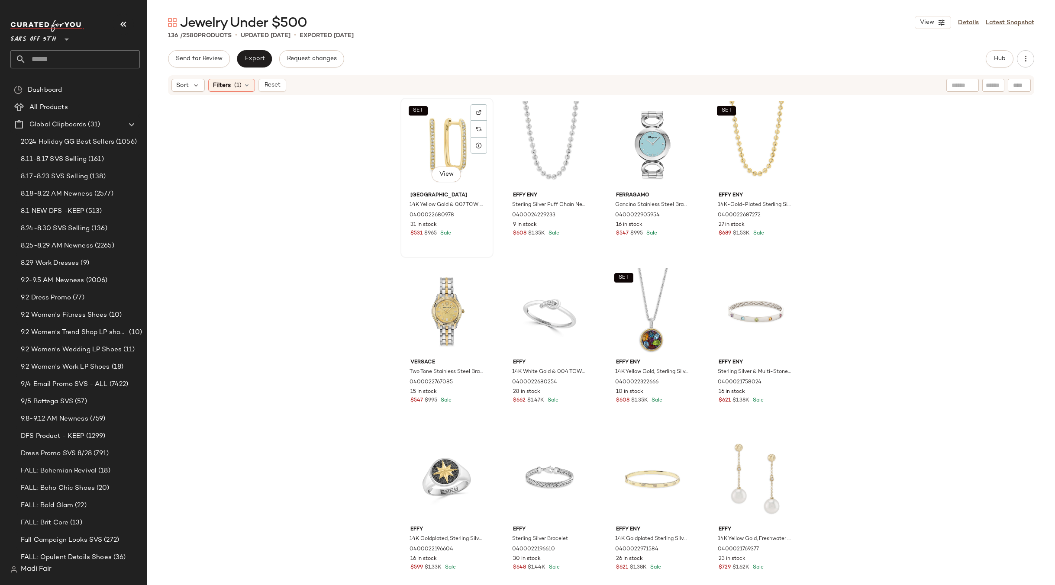
click at [427, 152] on div "SET View" at bounding box center [447, 144] width 87 height 87
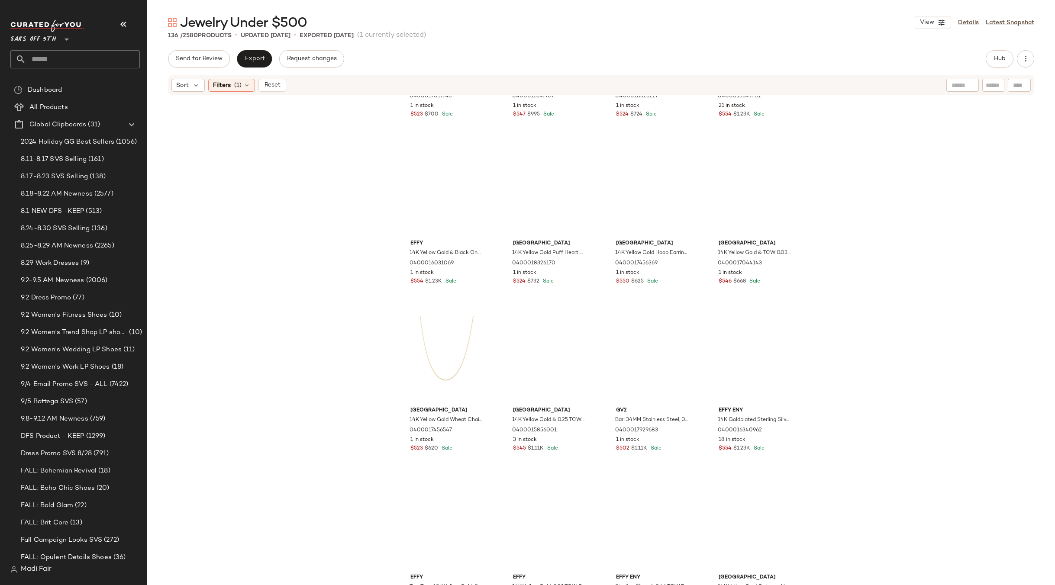
scroll to position [5169, 0]
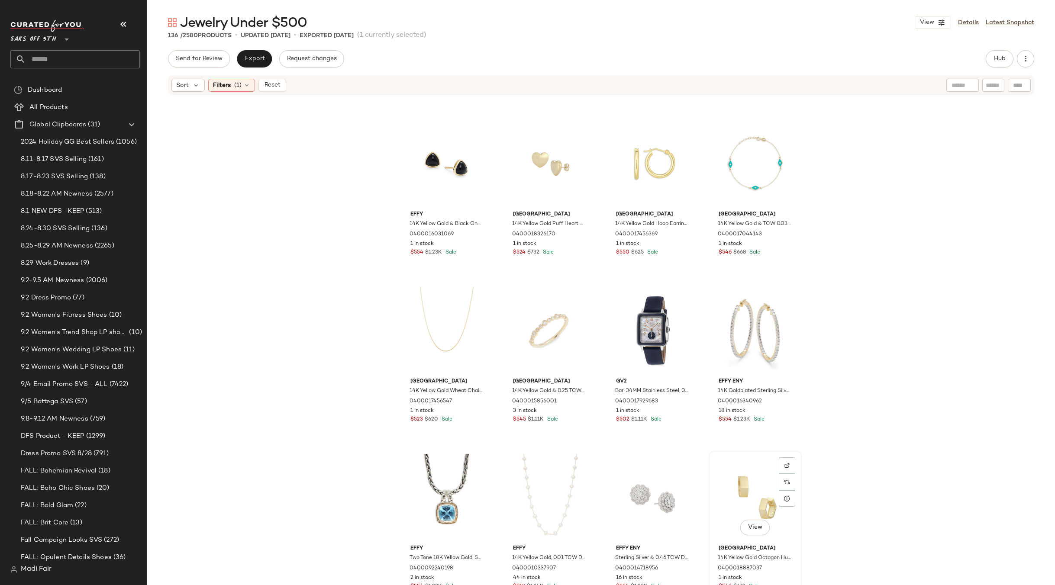
click at [742, 481] on div "View" at bounding box center [755, 497] width 87 height 87
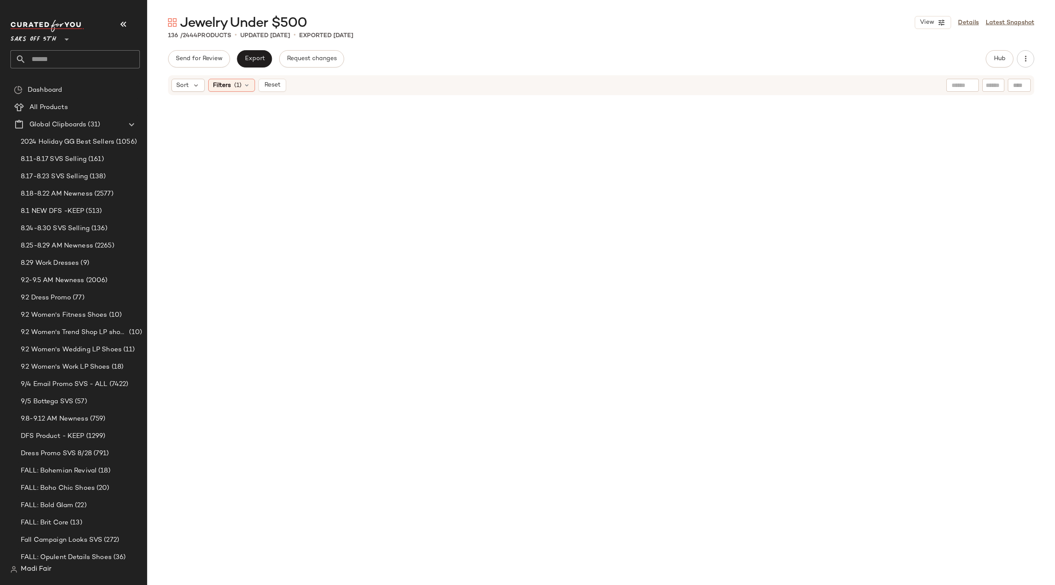
click at [235, 78] on div "Sort Filters (1) Reset" at bounding box center [601, 85] width 866 height 20
click at [236, 86] on span "(1)" at bounding box center [237, 85] width 7 height 9
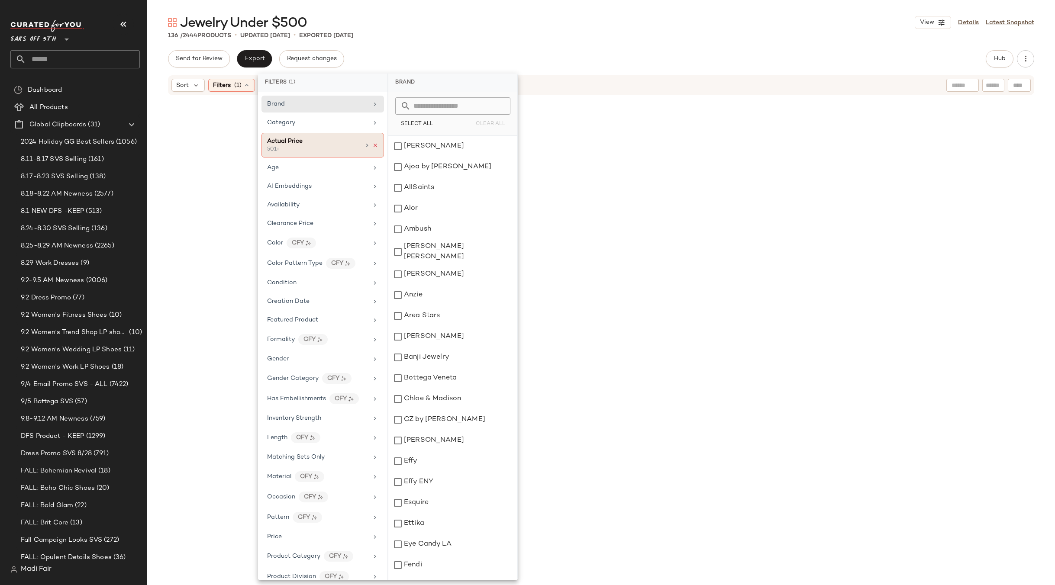
click at [372, 145] on icon at bounding box center [375, 145] width 6 height 6
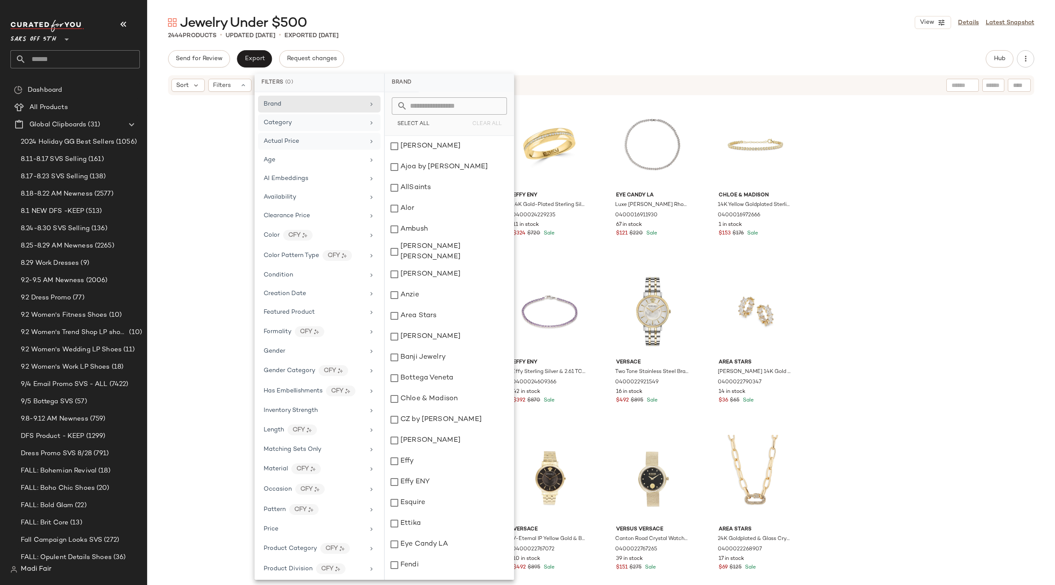
click at [341, 123] on div "Category" at bounding box center [314, 122] width 101 height 9
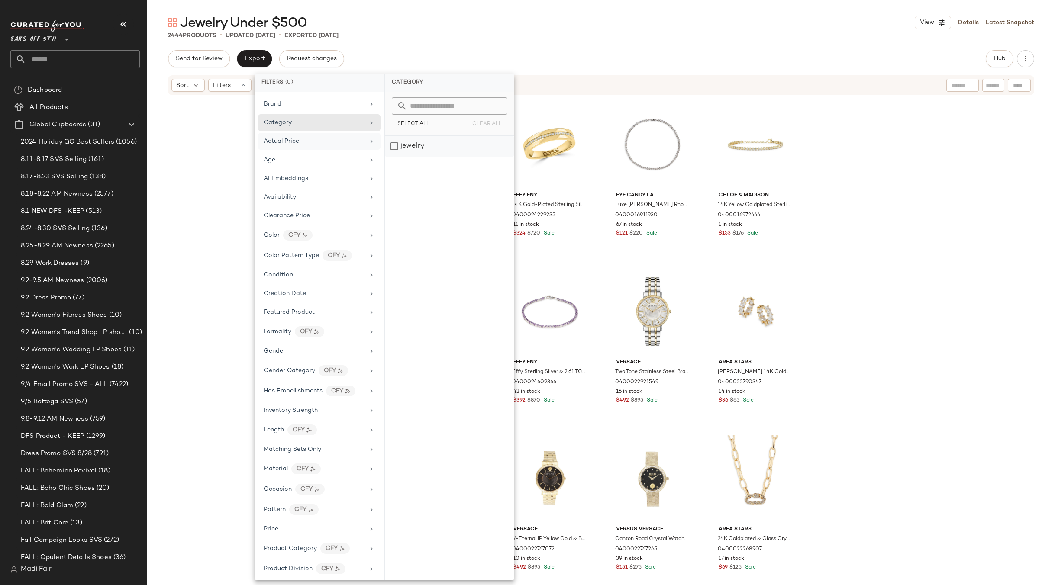
click at [429, 144] on div "jewelry" at bounding box center [449, 146] width 129 height 21
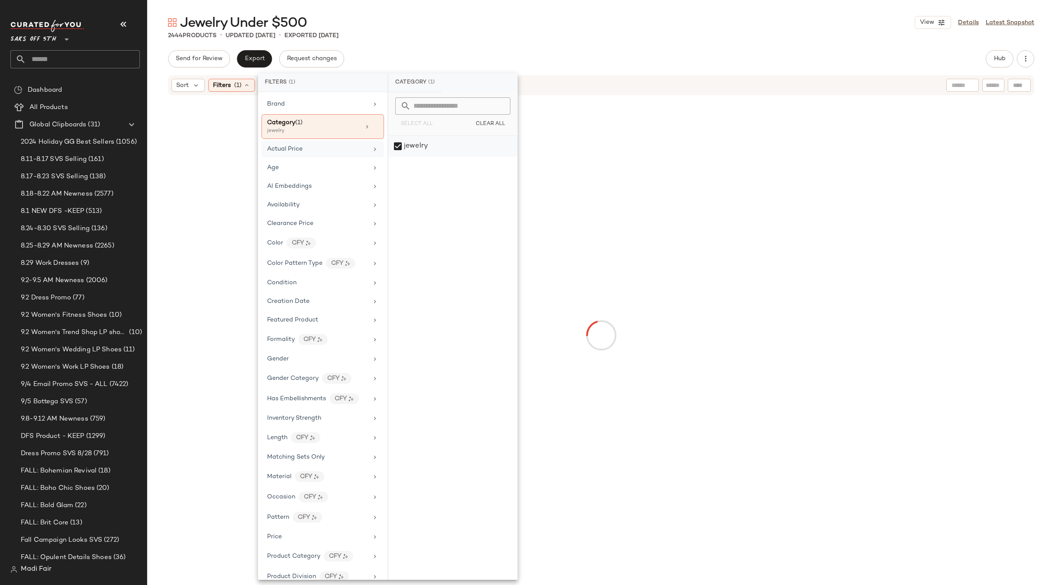
click at [399, 143] on div "jewelry" at bounding box center [452, 146] width 129 height 21
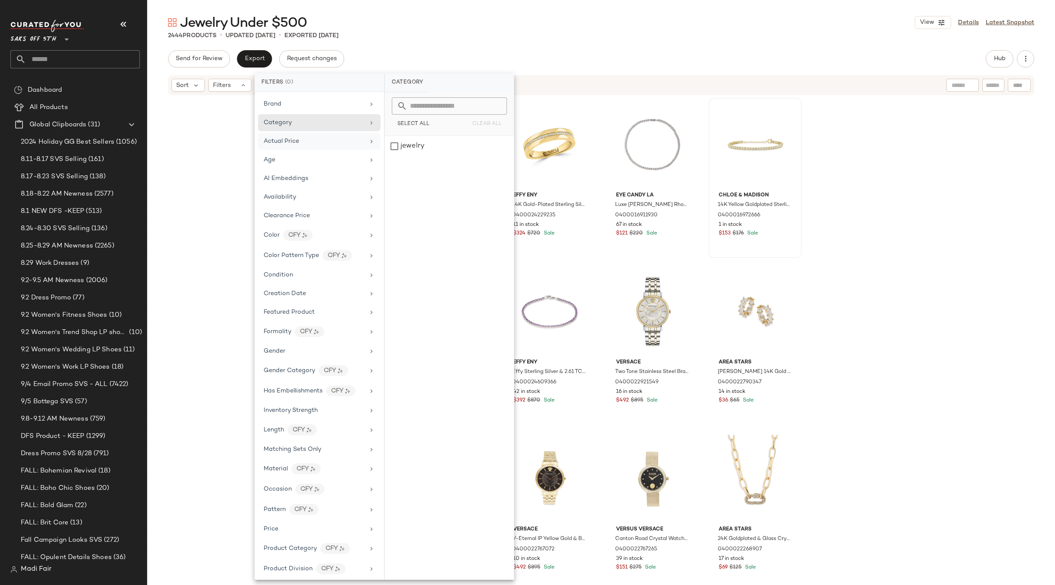
drag, startPoint x: 222, startPoint y: 231, endPoint x: 717, endPoint y: 128, distance: 505.6
click at [223, 231] on div "SET Effy ENY 14K Goldplated Sterling Silver Bracelet 0400022687281 25 in stock …" at bounding box center [601, 353] width 908 height 515
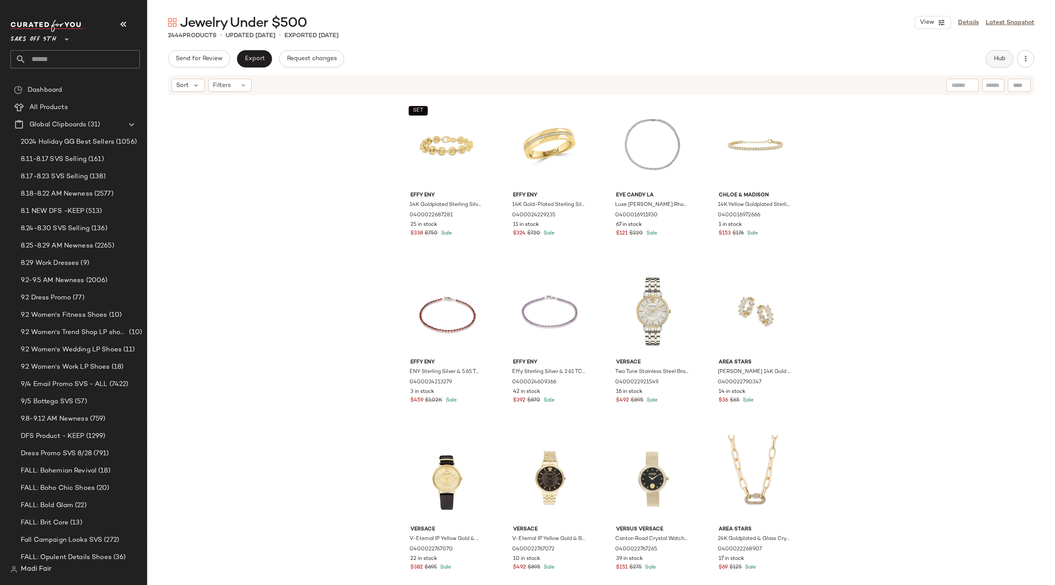
click at [999, 62] on span "Hub" at bounding box center [1000, 58] width 12 height 7
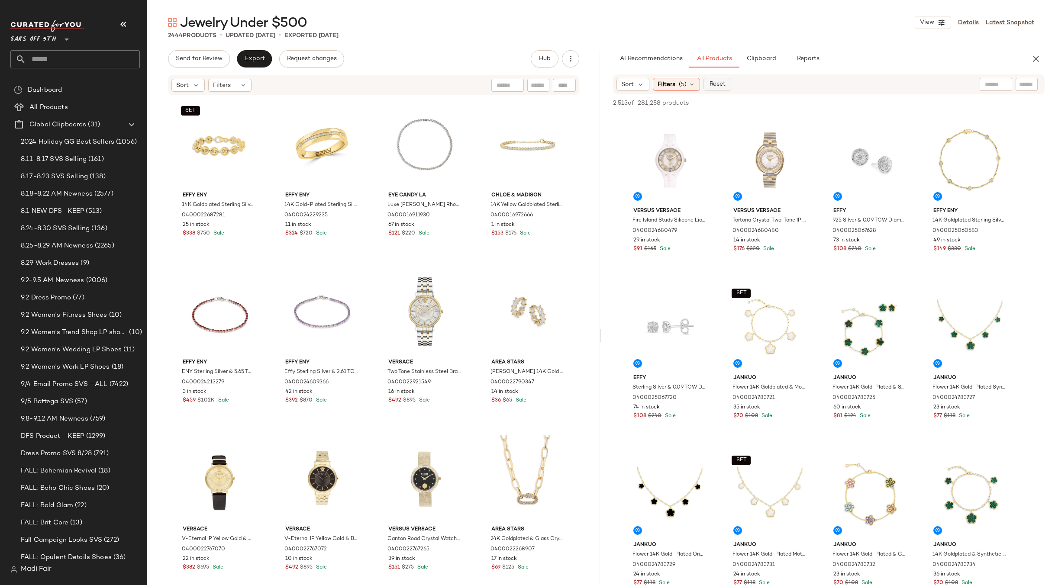
click at [711, 82] on span "Reset" at bounding box center [717, 84] width 16 height 7
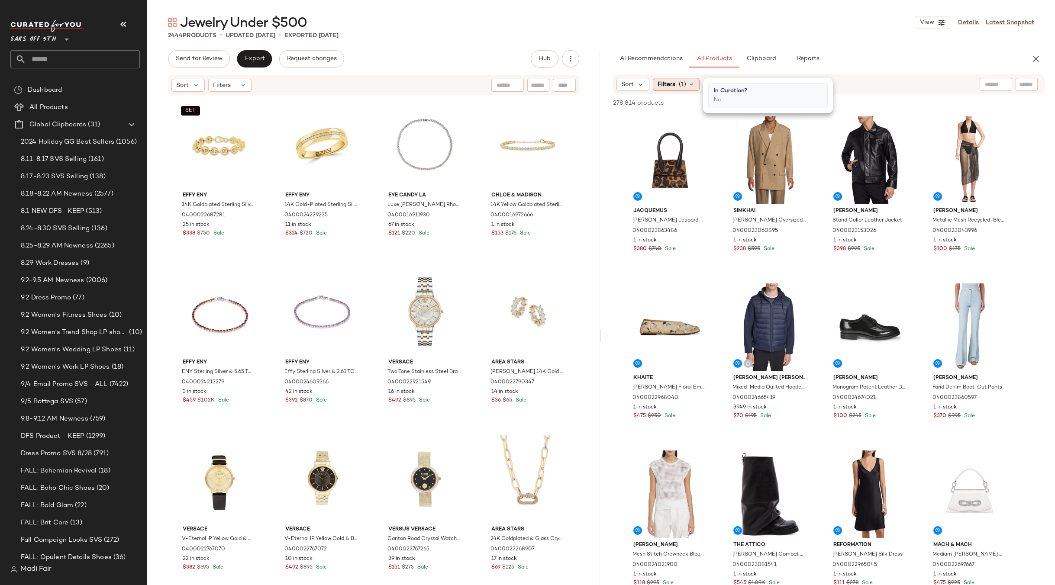
click at [685, 83] on span "(1)" at bounding box center [682, 84] width 7 height 9
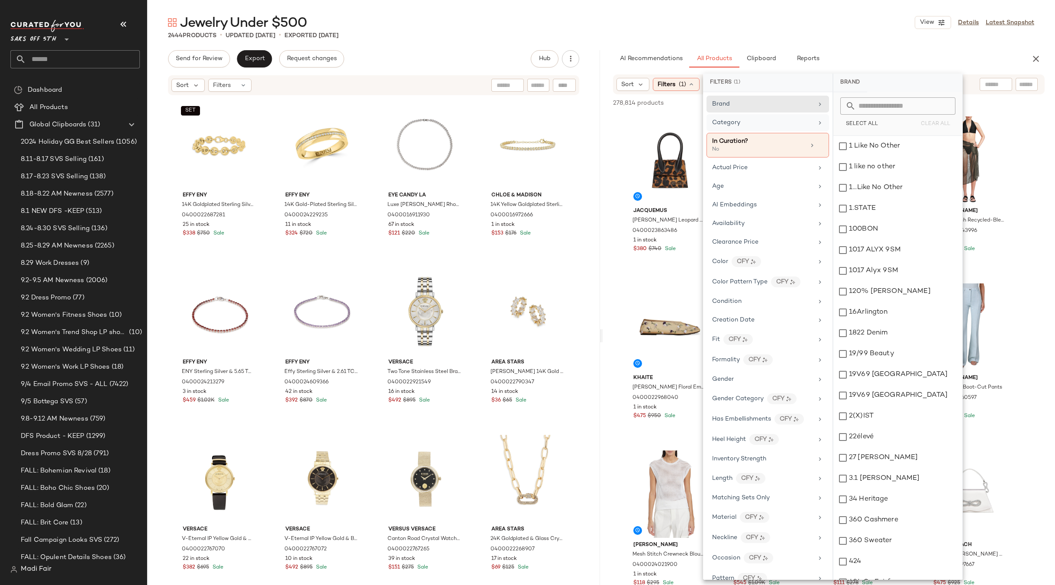
click at [754, 124] on div "Category" at bounding box center [762, 122] width 101 height 9
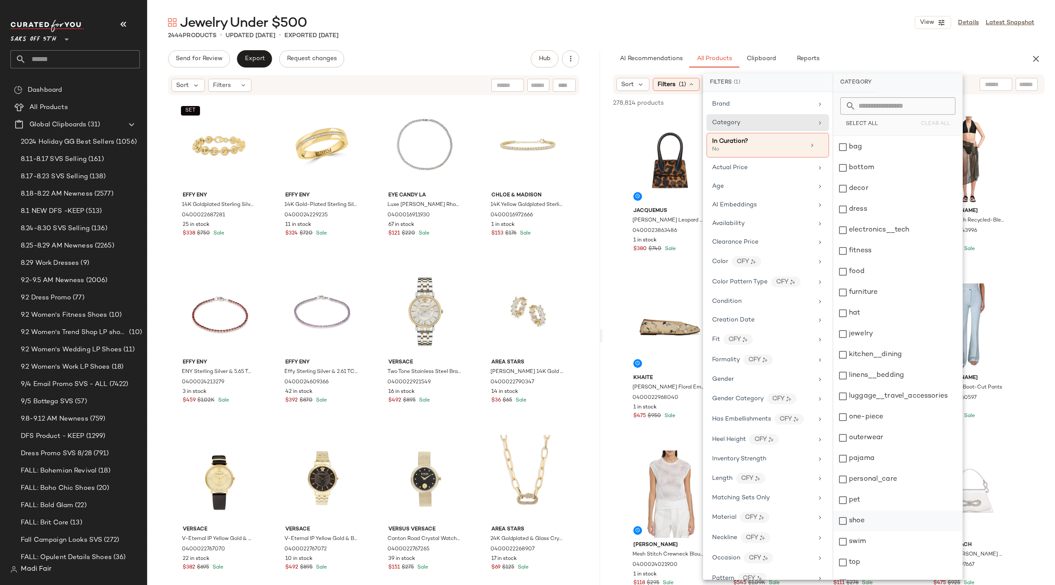
scroll to position [75, 0]
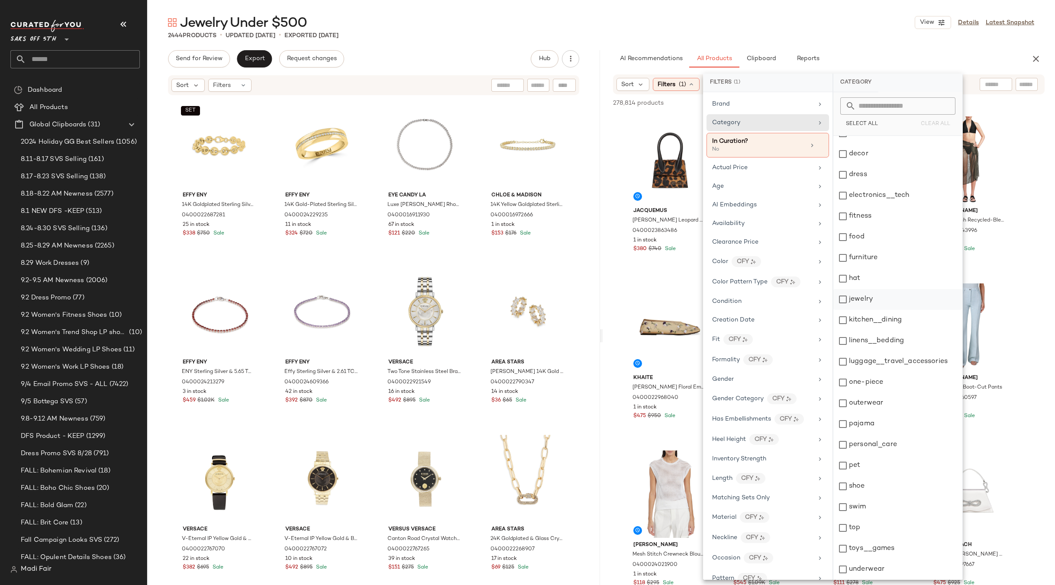
click at [885, 301] on div "jewelry" at bounding box center [898, 299] width 129 height 21
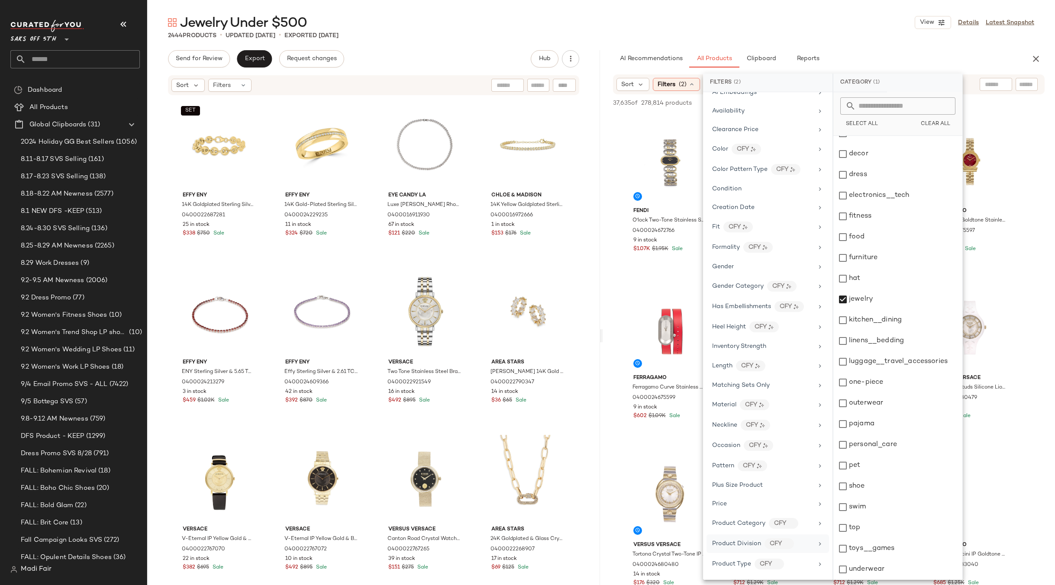
scroll to position [256, 0]
click at [743, 540] on div "Total Inventory" at bounding box center [768, 546] width 123 height 17
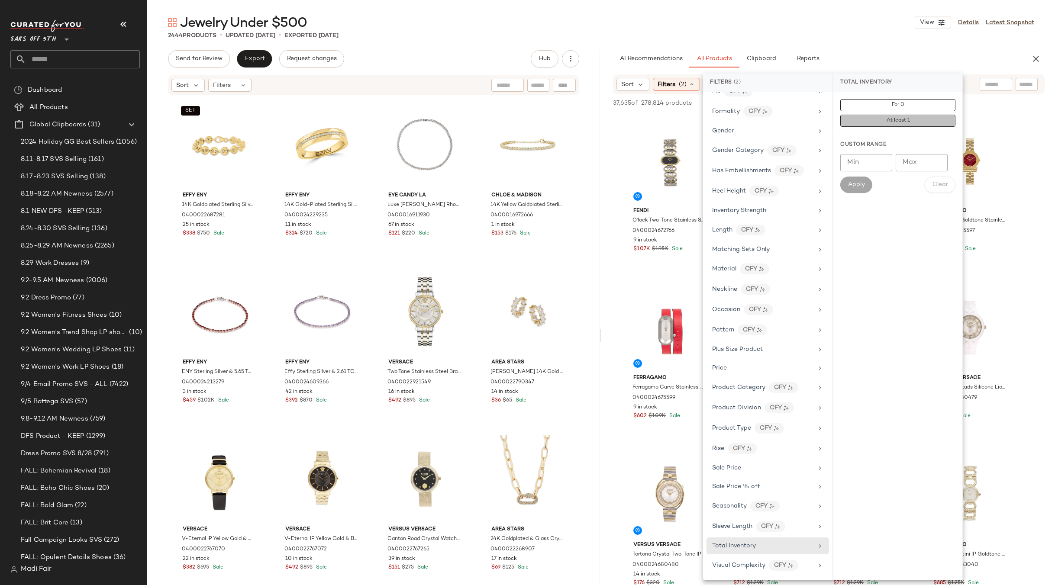
click at [909, 120] on span "At least 1" at bounding box center [898, 121] width 24 height 6
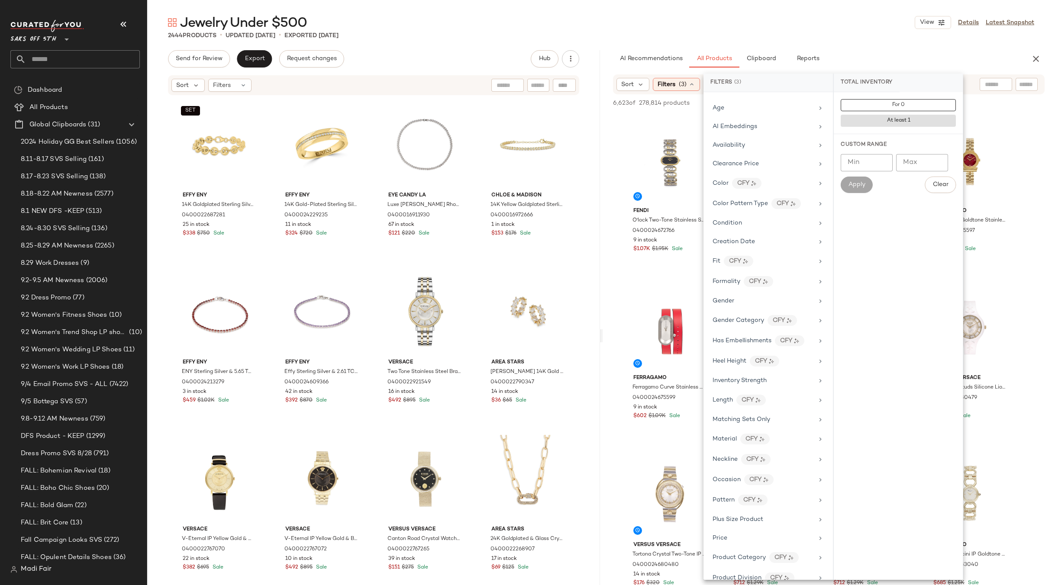
scroll to position [0, 0]
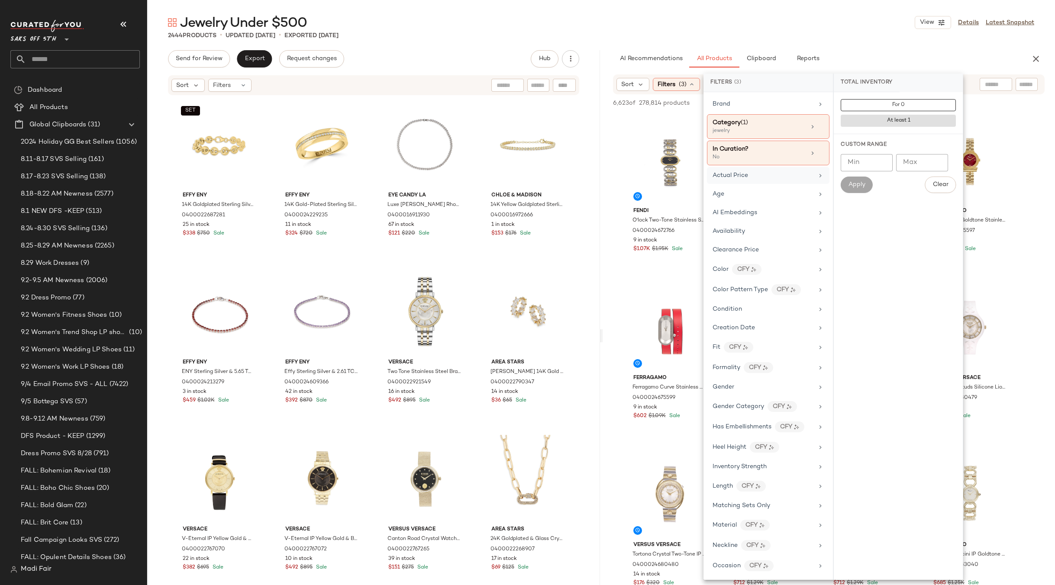
click at [763, 171] on div "Actual Price" at bounding box center [763, 175] width 101 height 9
click at [911, 179] on input "Max" at bounding box center [922, 178] width 52 height 17
type input "***"
click at [862, 199] on span "Apply" at bounding box center [856, 200] width 17 height 7
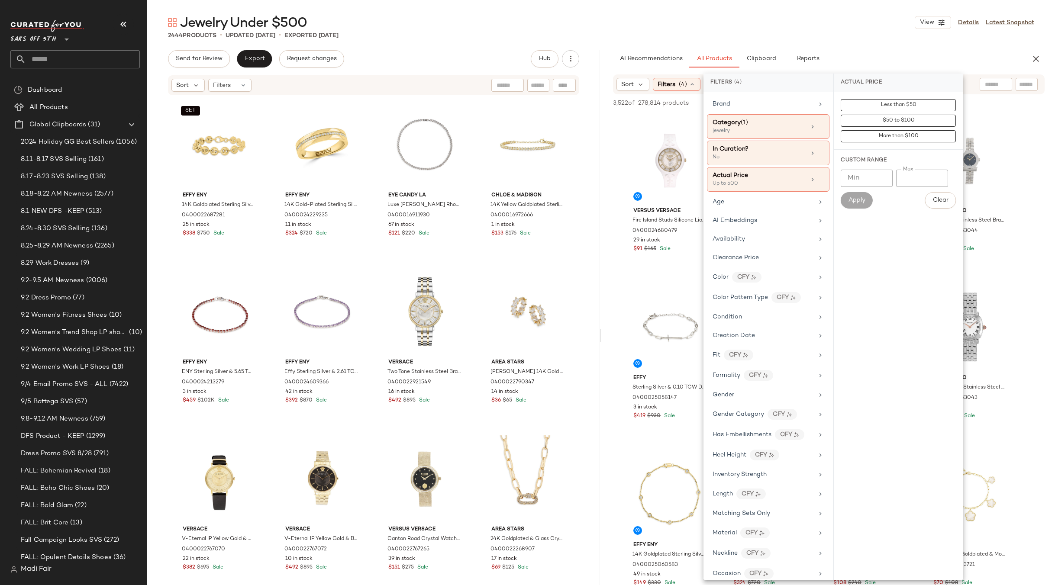
click at [818, 23] on div "Jewelry Under $500 View Details Latest Snapshot" at bounding box center [601, 22] width 908 height 17
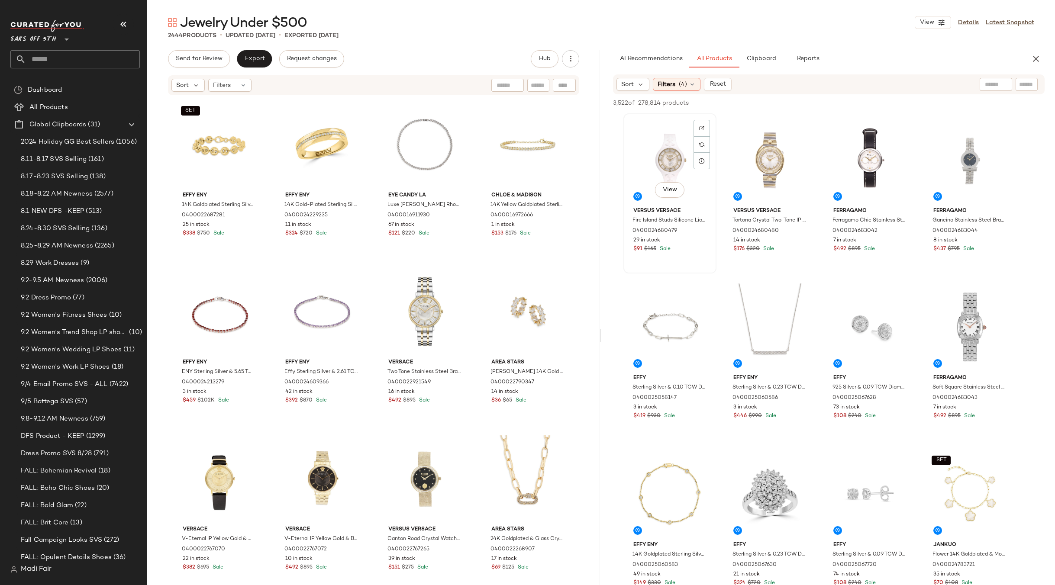
click at [672, 153] on div "View" at bounding box center [670, 159] width 87 height 87
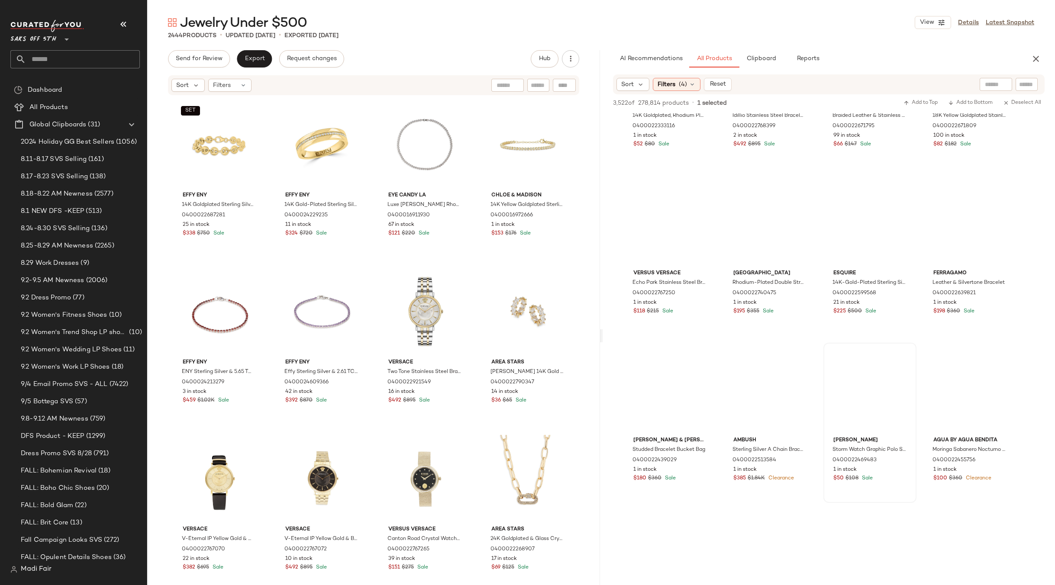
scroll to position [5629, 0]
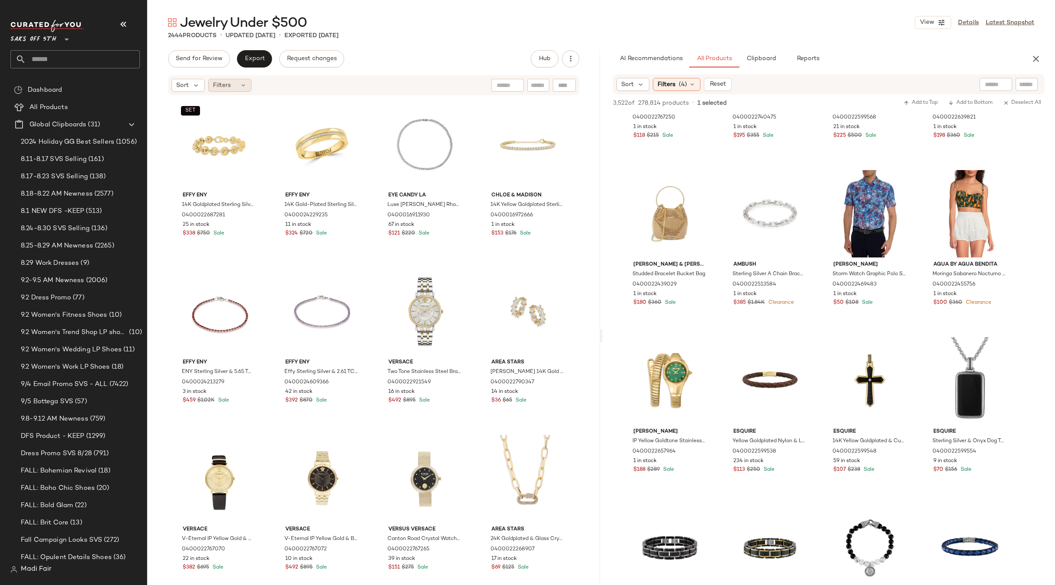
click at [222, 80] on div "Filters" at bounding box center [229, 85] width 43 height 13
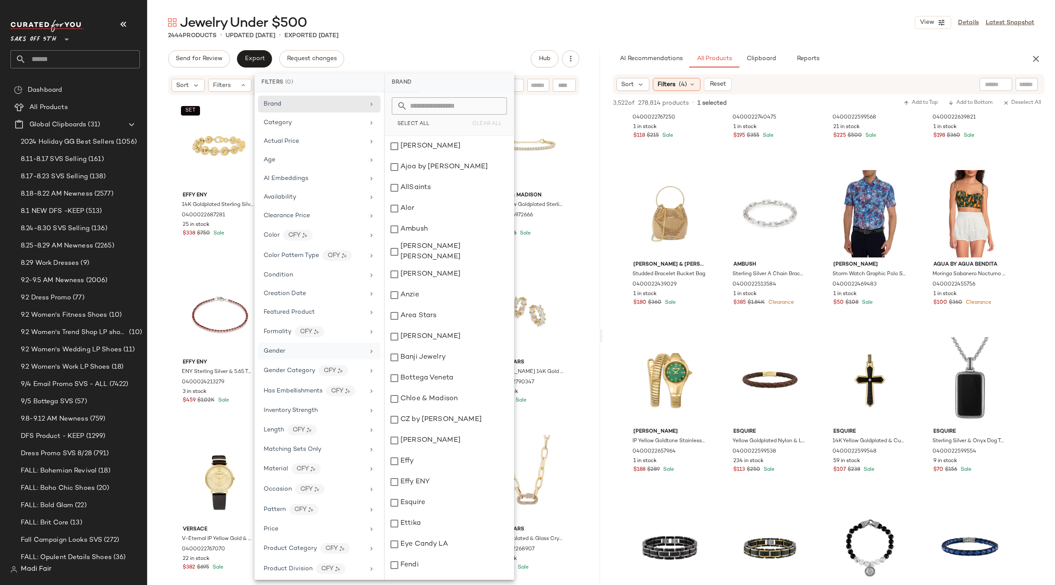
click at [290, 351] on div "Gender" at bounding box center [314, 351] width 101 height 9
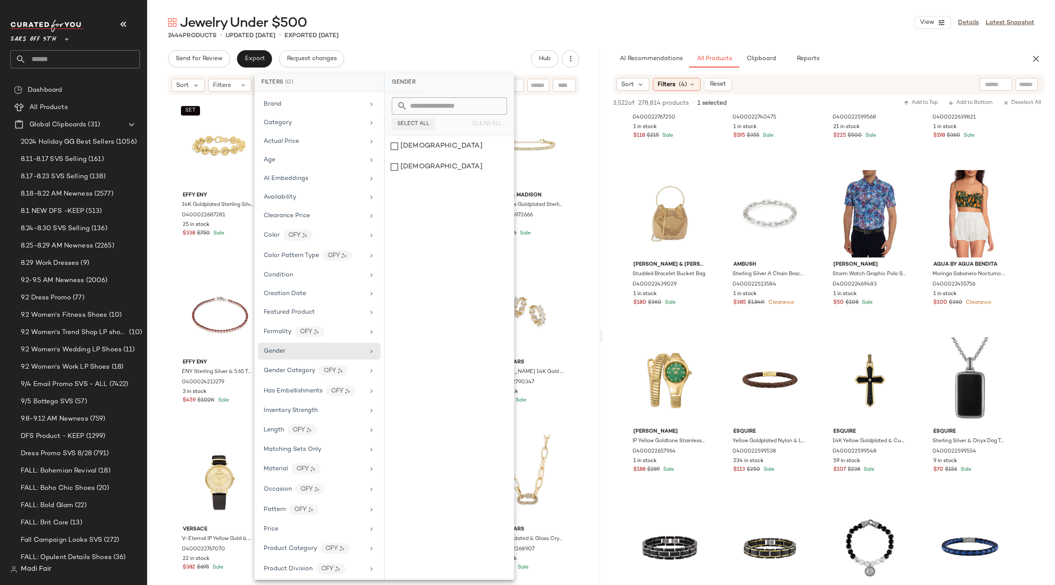
drag, startPoint x: 424, startPoint y: 172, endPoint x: 420, endPoint y: 122, distance: 50.3
click at [424, 171] on div "[DEMOGRAPHIC_DATA]" at bounding box center [449, 167] width 129 height 21
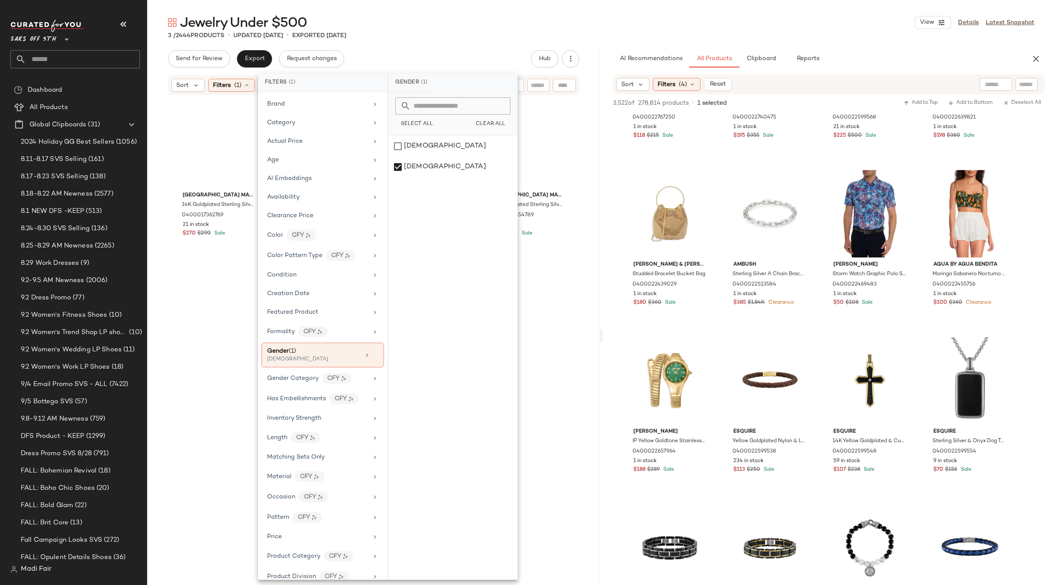
click at [417, 41] on div "Jewelry Under $500 View Details Latest Snapshot 3 / 2444 Products • updated Sep…" at bounding box center [601, 300] width 908 height 572
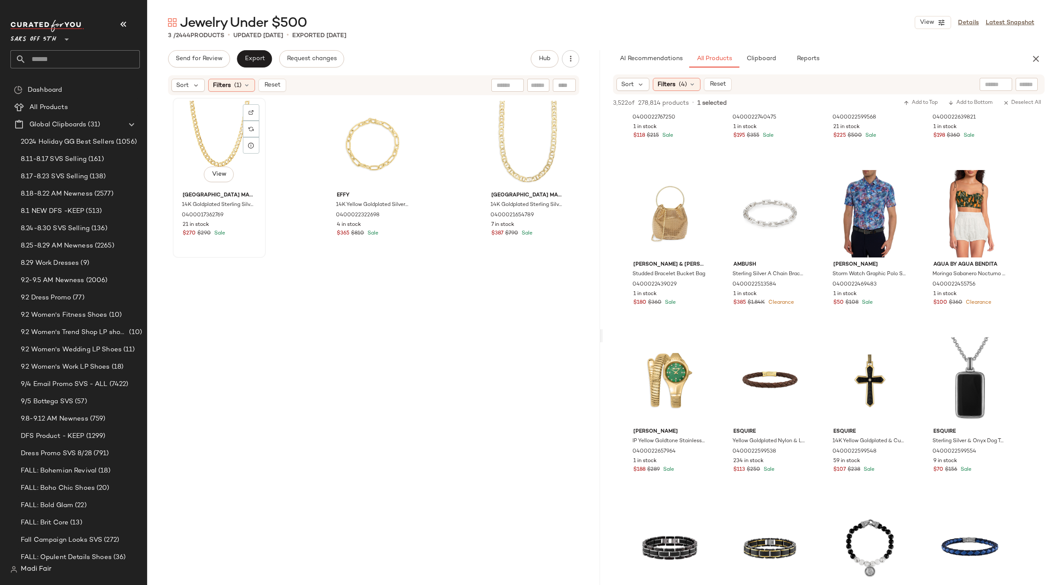
click at [221, 130] on div "View" at bounding box center [219, 144] width 87 height 87
click at [500, 141] on div "View" at bounding box center [528, 144] width 87 height 87
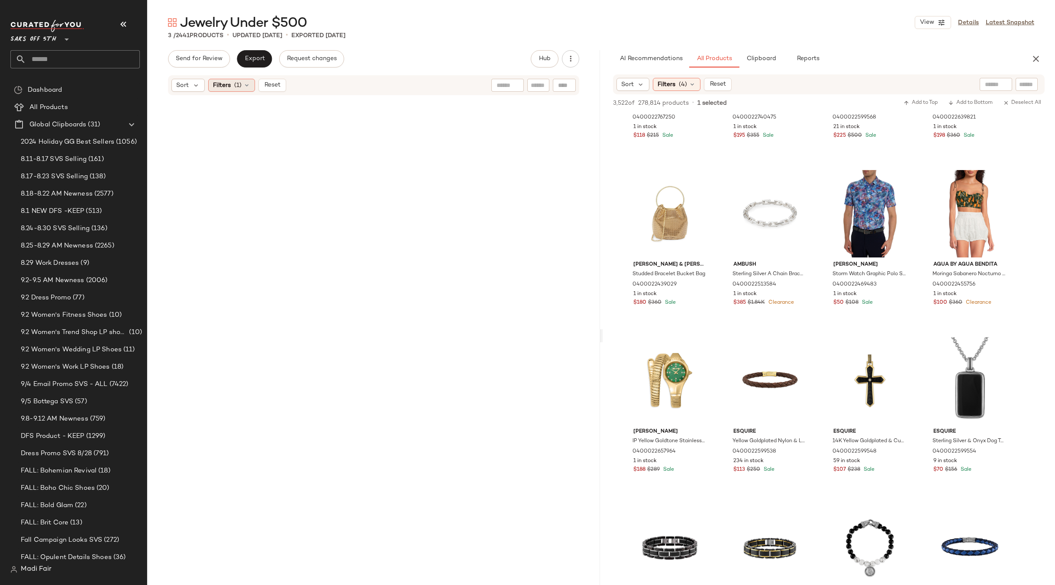
click at [247, 85] on icon at bounding box center [246, 85] width 7 height 7
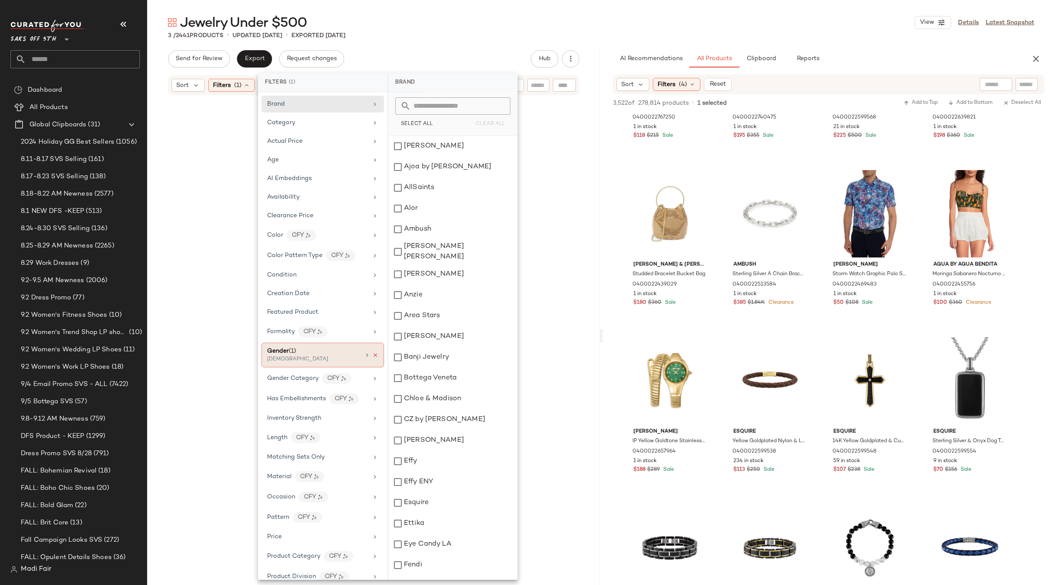
click at [372, 355] on icon at bounding box center [375, 355] width 6 height 6
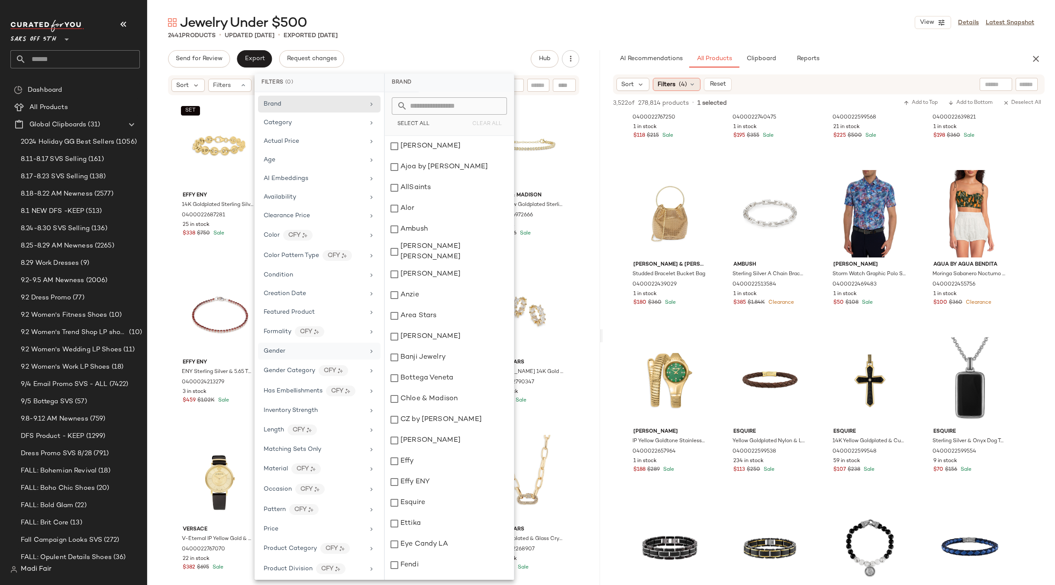
click at [672, 84] on span "Filters" at bounding box center [667, 84] width 18 height 9
click at [372, 33] on div "2441 Products • updated Sep 8th • Exported Sep 4th" at bounding box center [601, 35] width 908 height 9
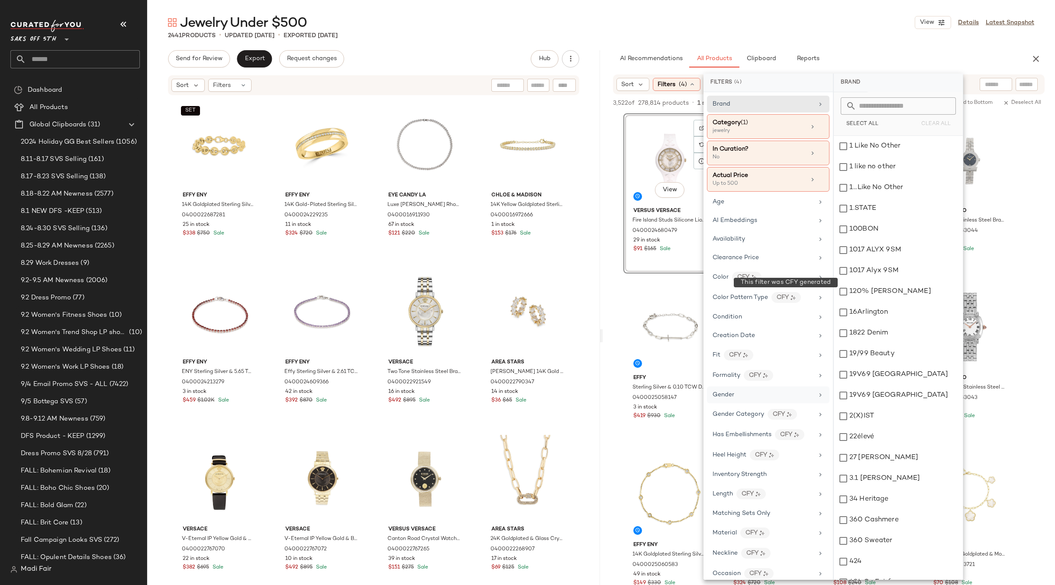
scroll to position [5629, 0]
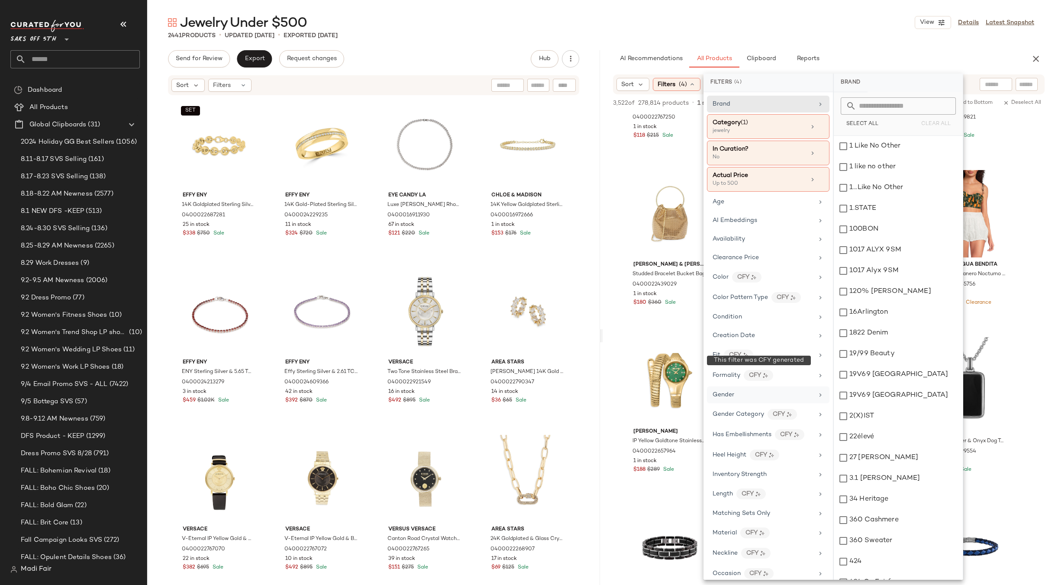
click at [748, 395] on div "Gender" at bounding box center [763, 395] width 101 height 9
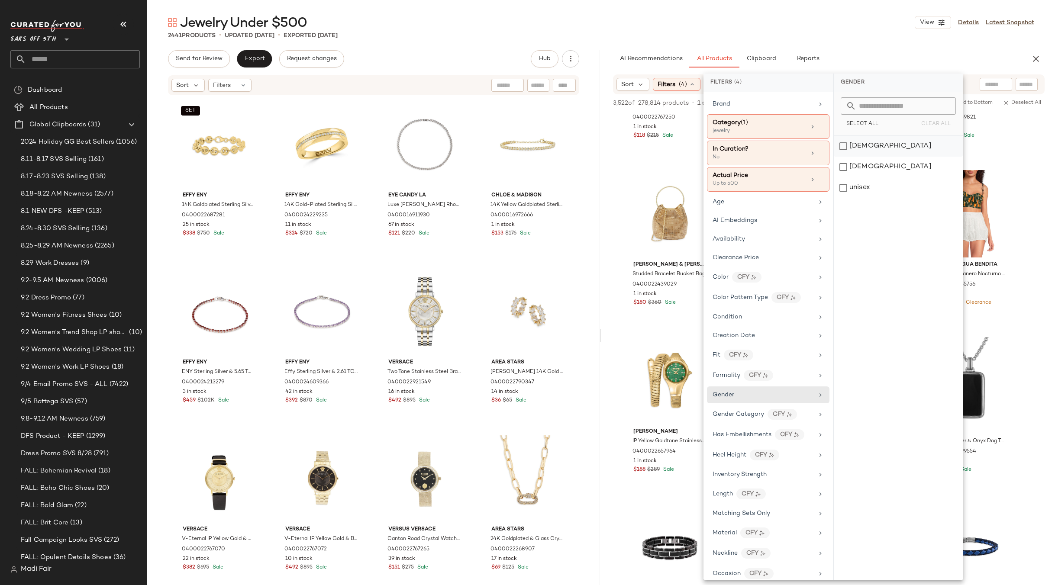
click at [886, 150] on div "[DEMOGRAPHIC_DATA]" at bounding box center [898, 146] width 129 height 21
click at [767, 205] on div "Age" at bounding box center [763, 201] width 101 height 9
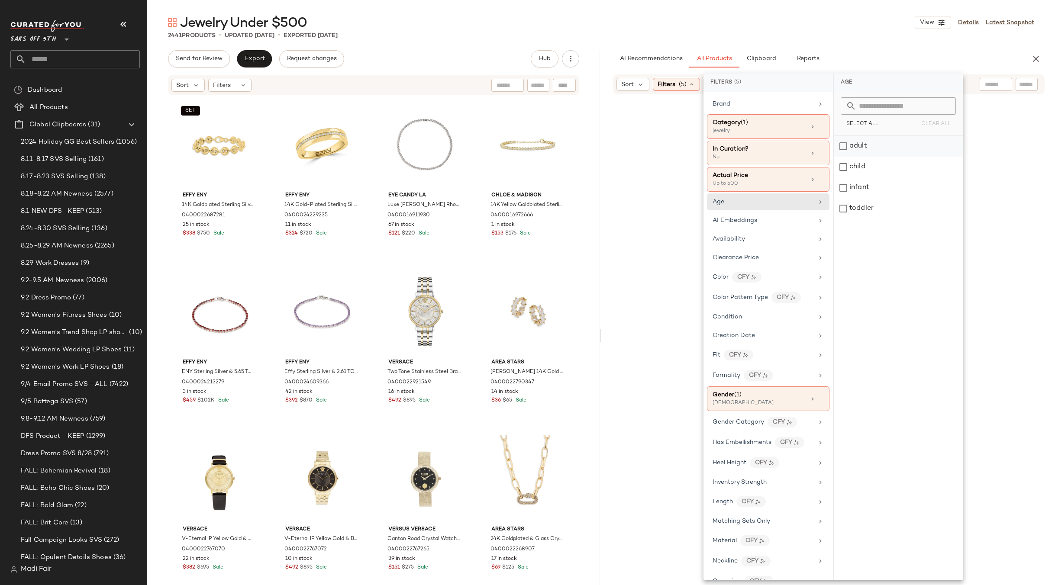
click at [866, 141] on div "adult" at bounding box center [898, 146] width 129 height 21
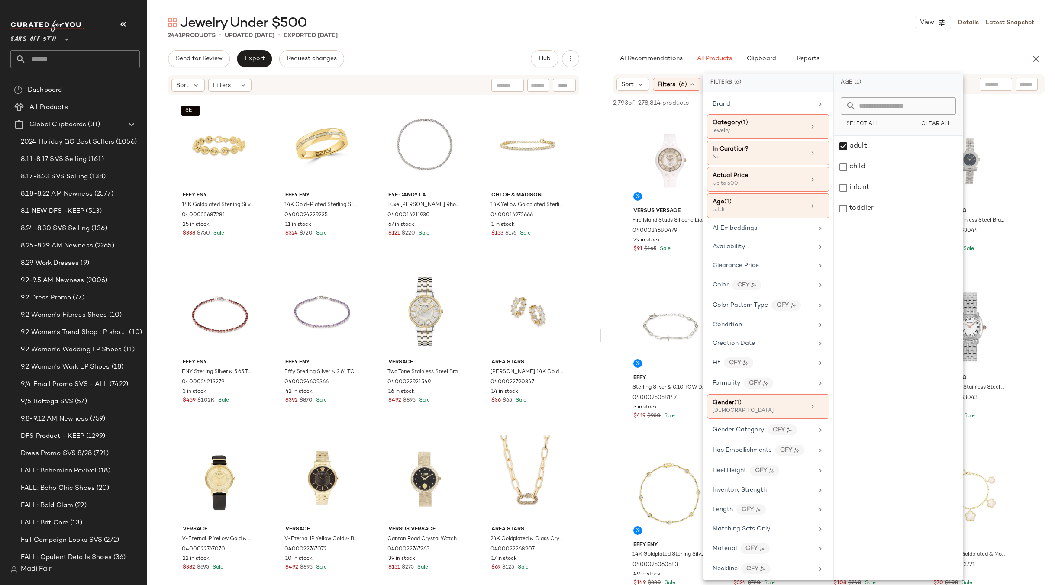
click at [676, 18] on div "Jewelry Under $500 View Details Latest Snapshot" at bounding box center [601, 22] width 908 height 17
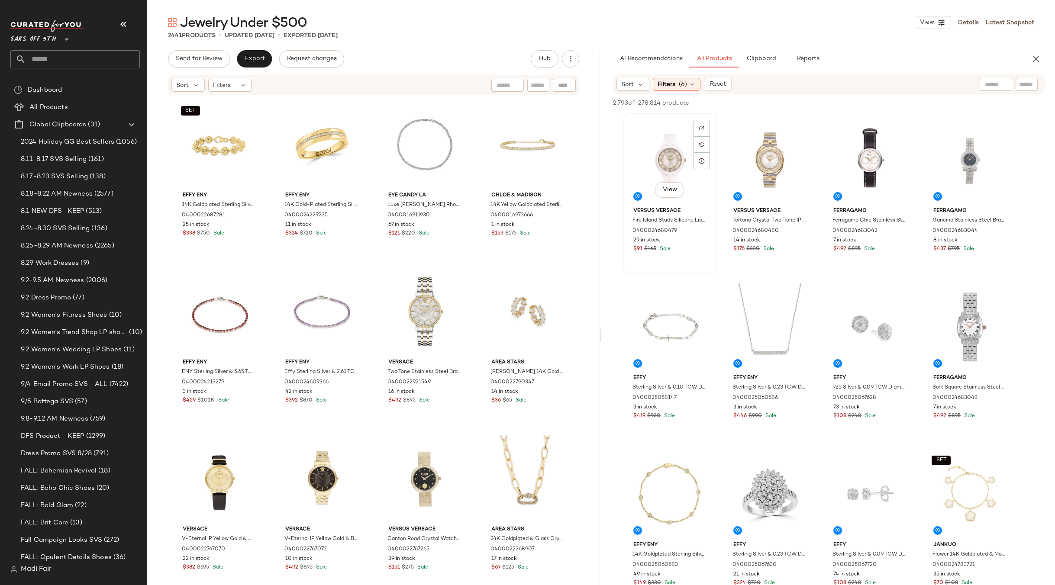
click at [663, 162] on div "View" at bounding box center [670, 159] width 87 height 87
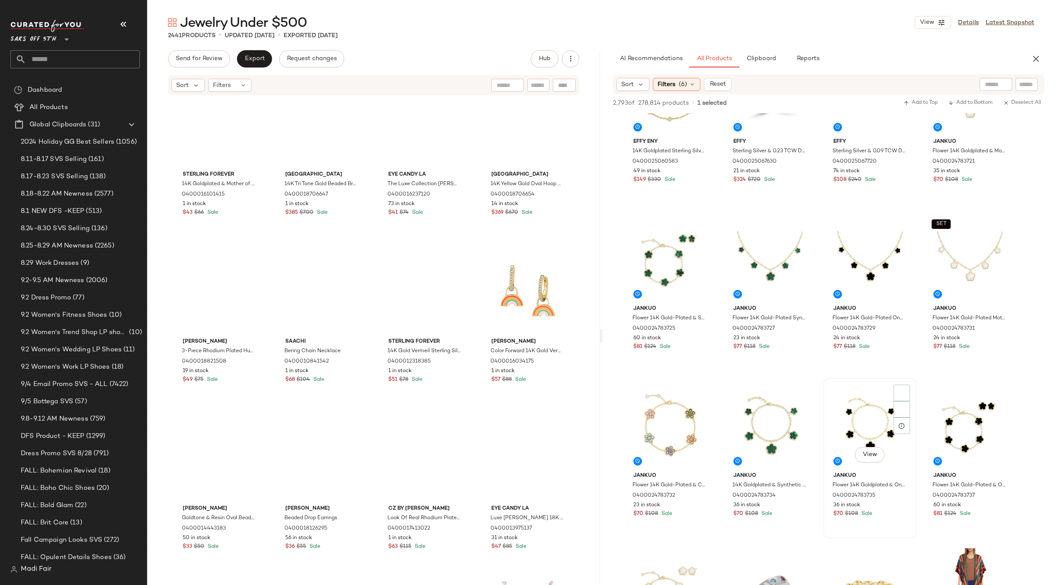
scroll to position [606, 0]
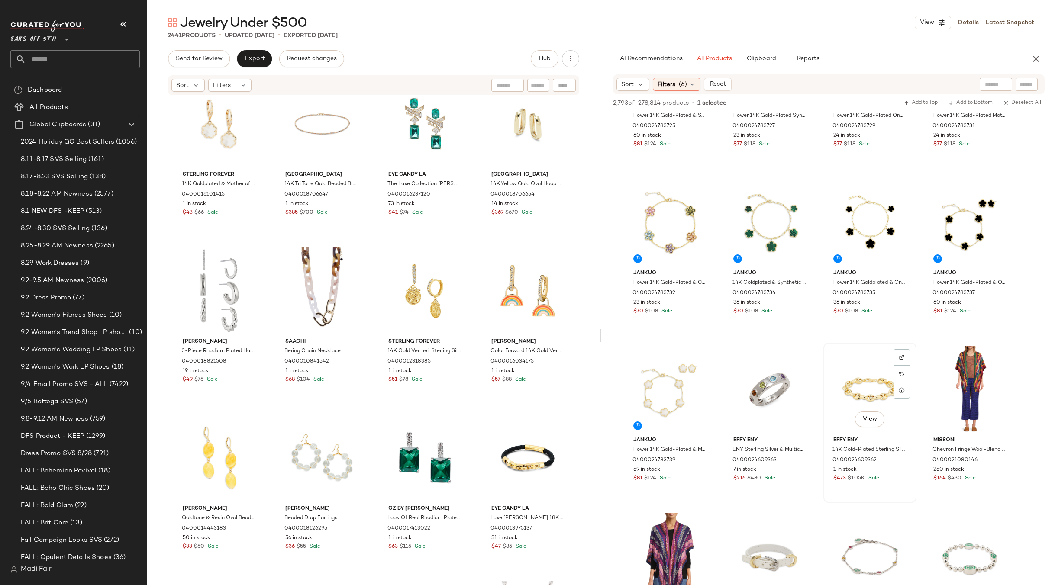
click at [875, 392] on div "View" at bounding box center [870, 389] width 87 height 87
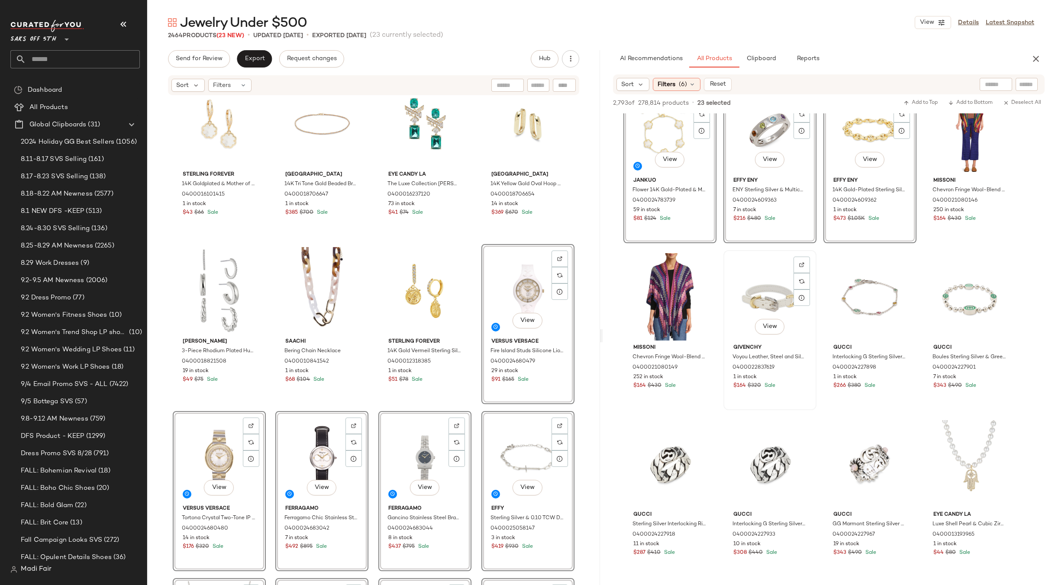
click at [759, 313] on div "View" at bounding box center [770, 296] width 87 height 87
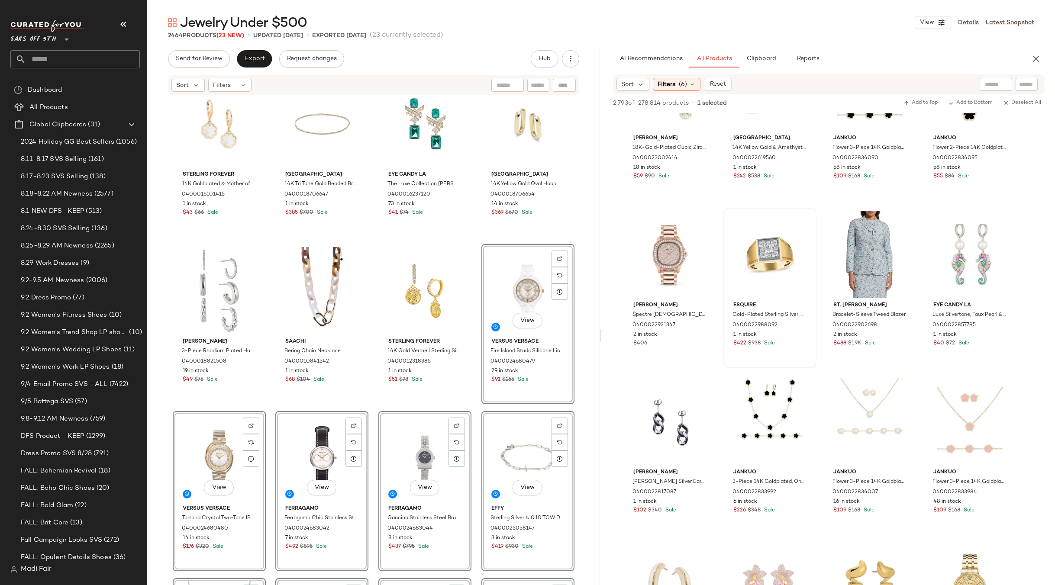
scroll to position [1472, 0]
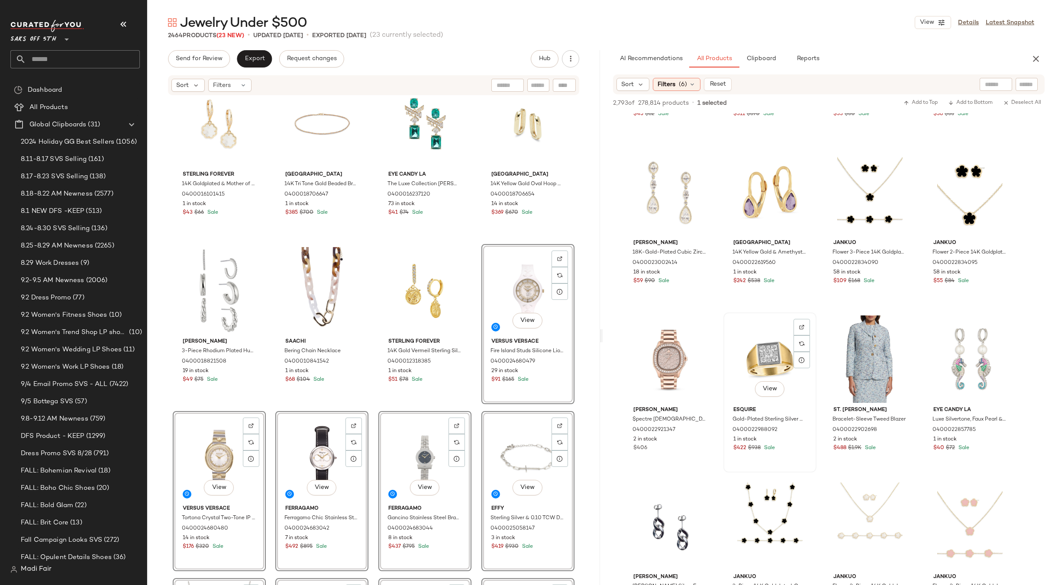
click at [783, 367] on div "View" at bounding box center [770, 359] width 87 height 87
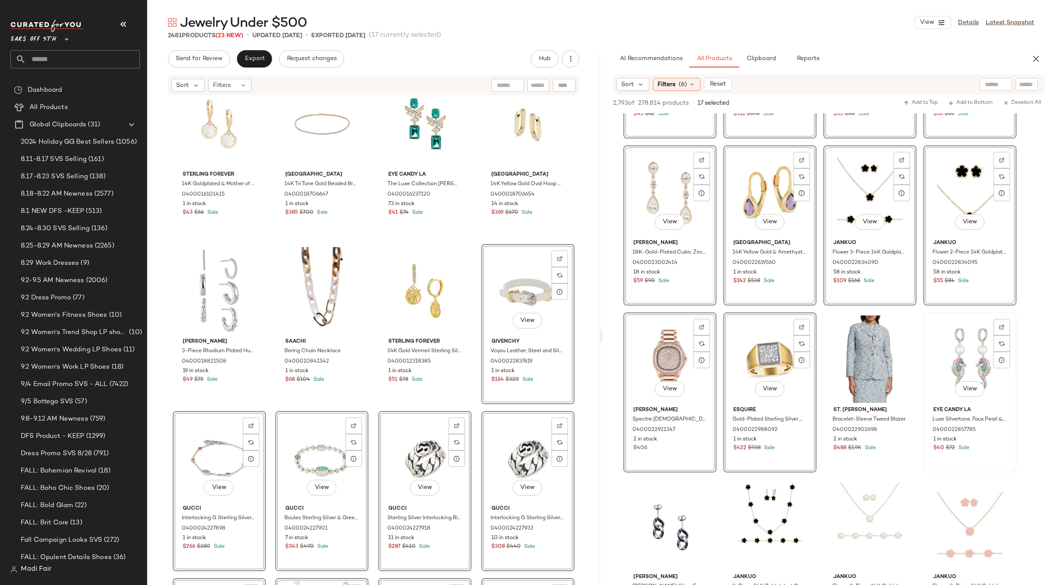
click at [958, 348] on div "View" at bounding box center [970, 359] width 87 height 87
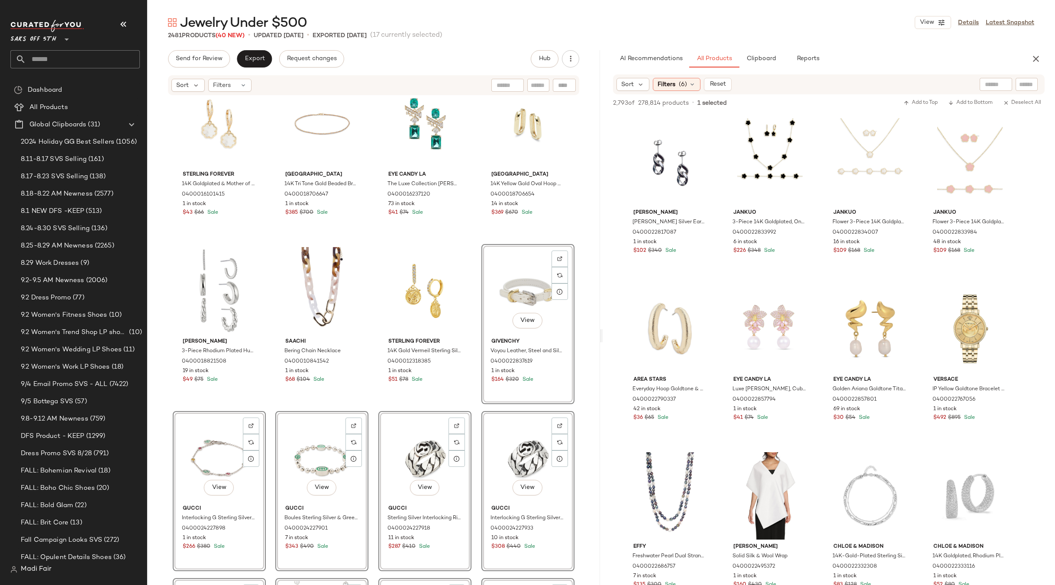
scroll to position [2035, 0]
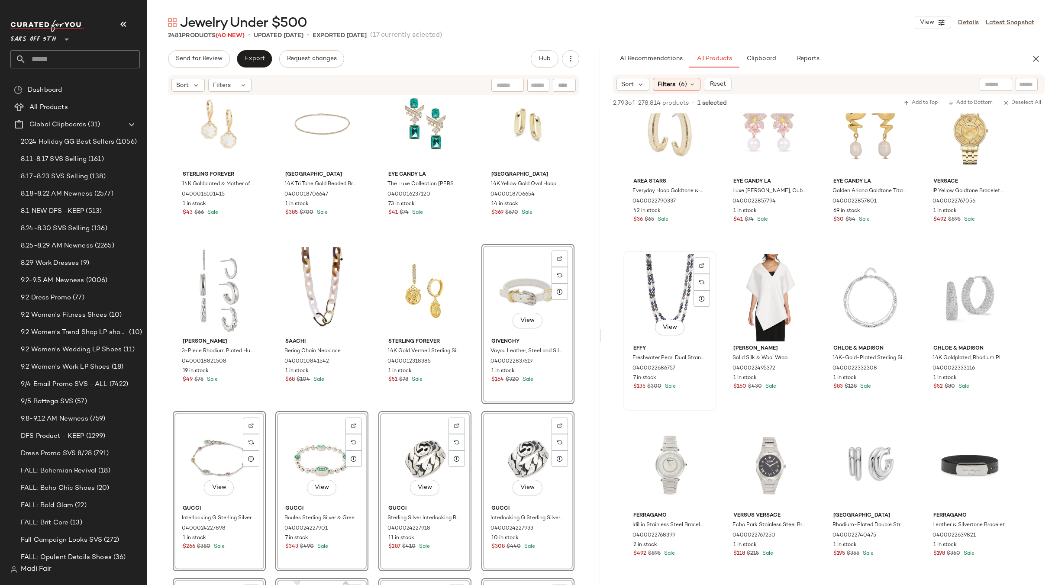
click at [658, 278] on div "View" at bounding box center [670, 297] width 87 height 87
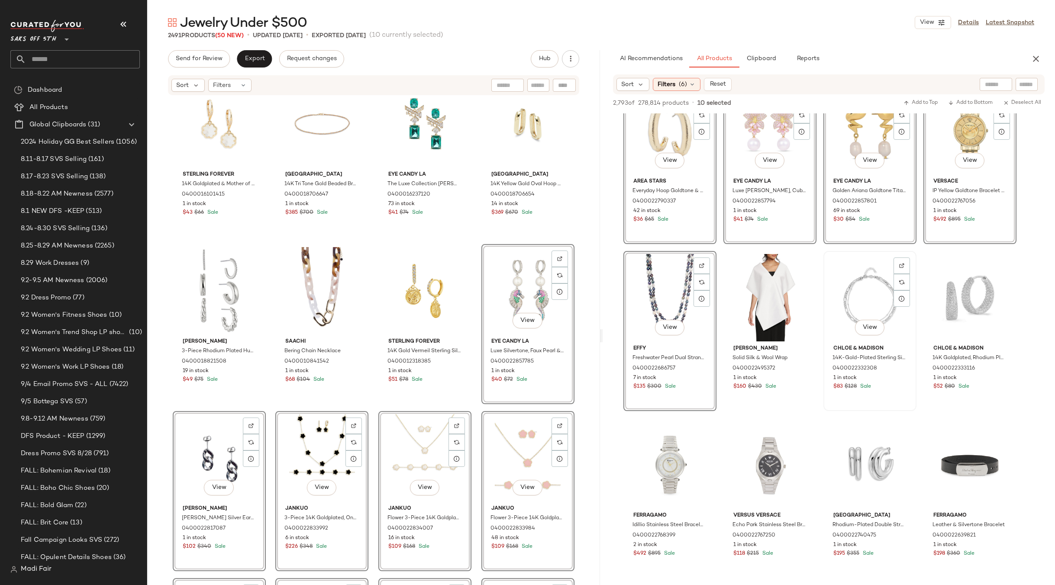
click at [862, 297] on div "View" at bounding box center [870, 297] width 87 height 87
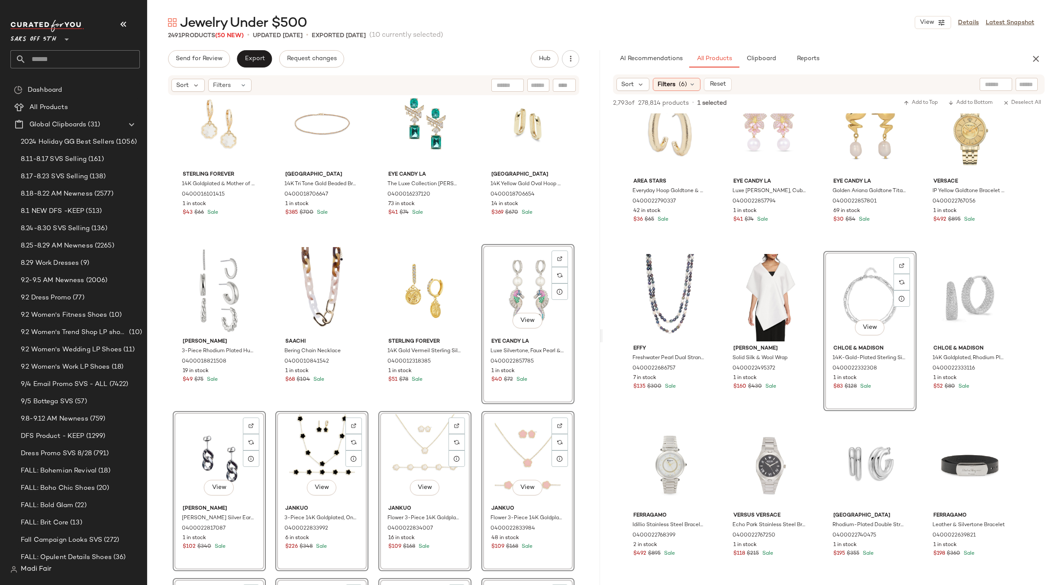
scroll to position [2295, 0]
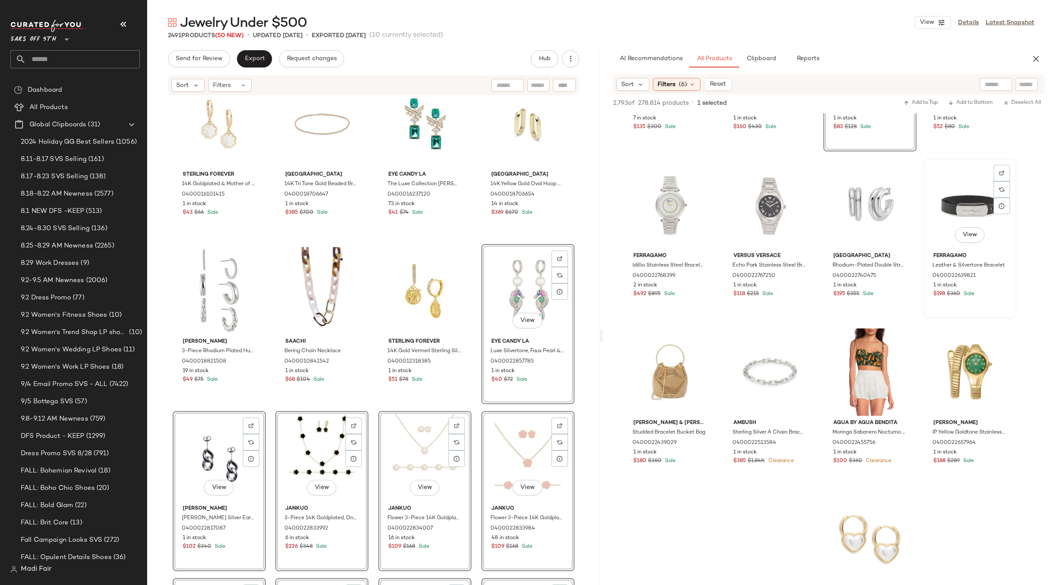
click at [966, 197] on div "View" at bounding box center [970, 205] width 87 height 87
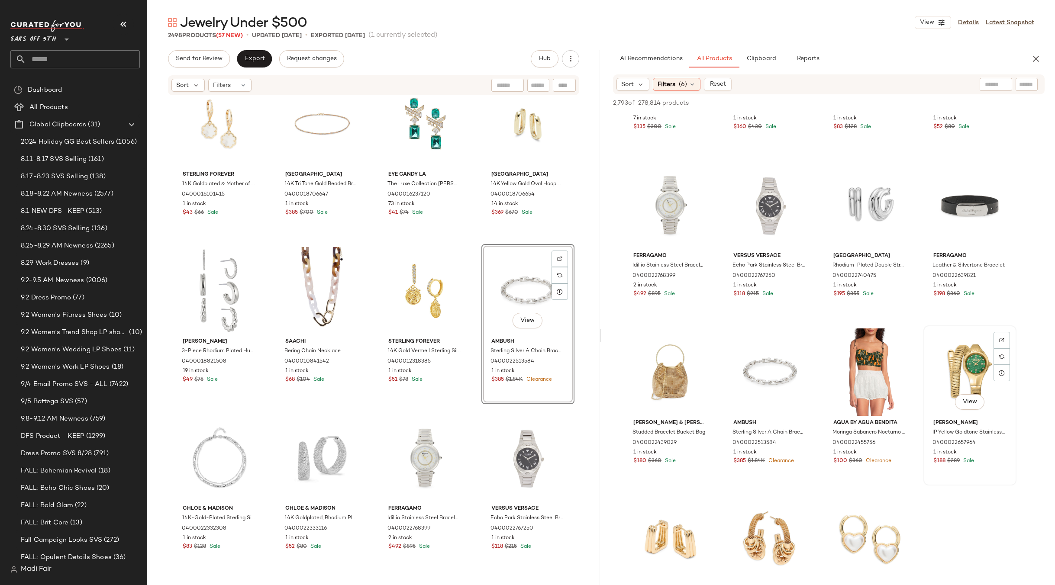
click at [959, 362] on div "View" at bounding box center [970, 372] width 87 height 87
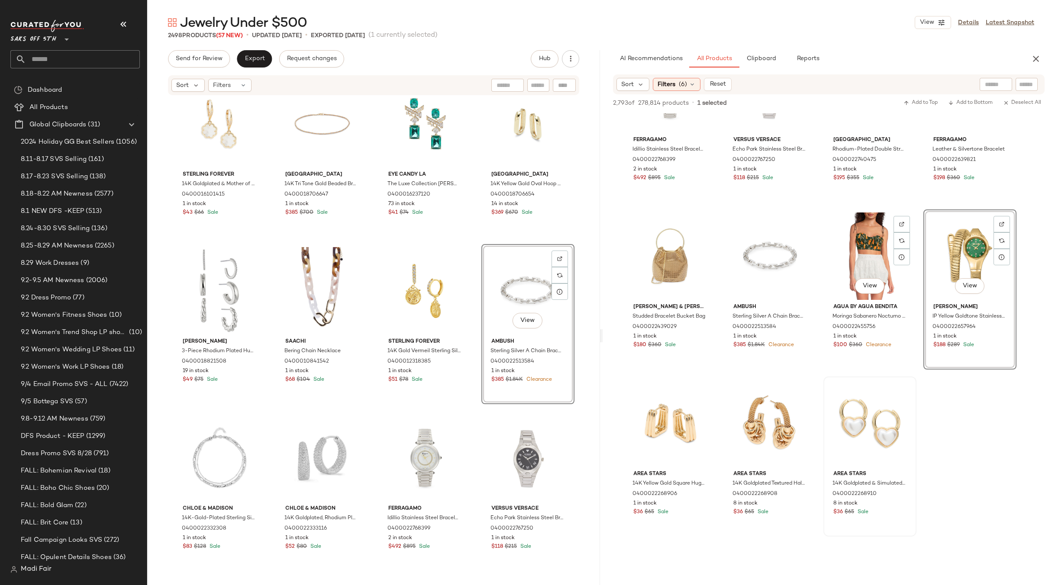
scroll to position [2555, 0]
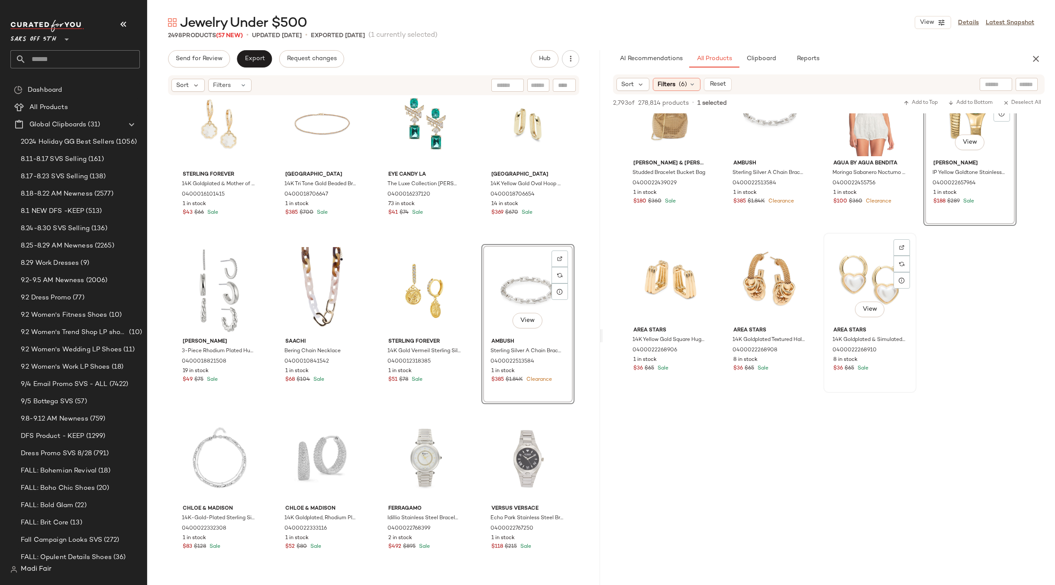
click at [849, 278] on div "View" at bounding box center [870, 279] width 87 height 87
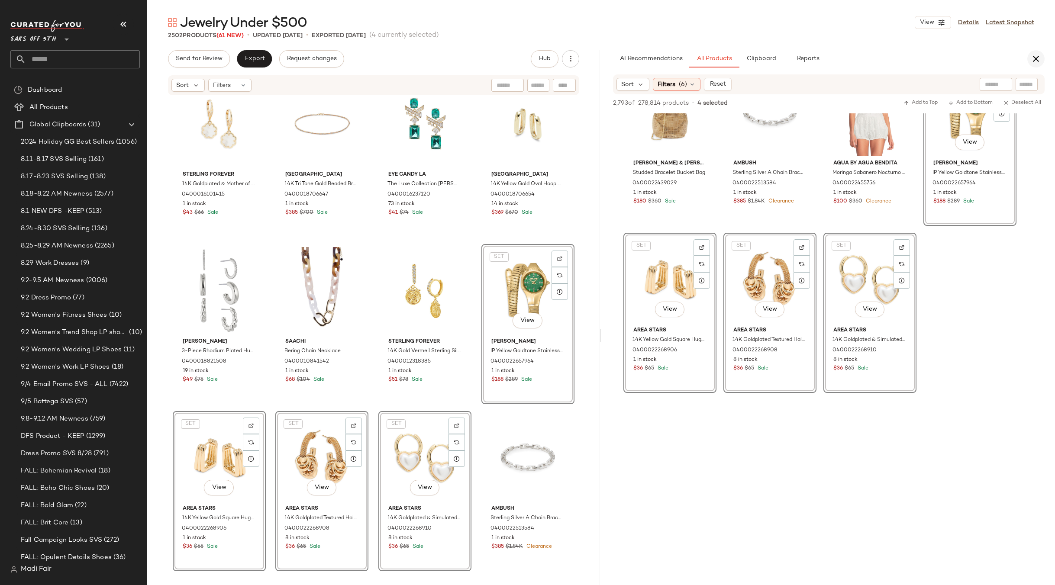
click at [1037, 60] on icon "button" at bounding box center [1036, 59] width 10 height 10
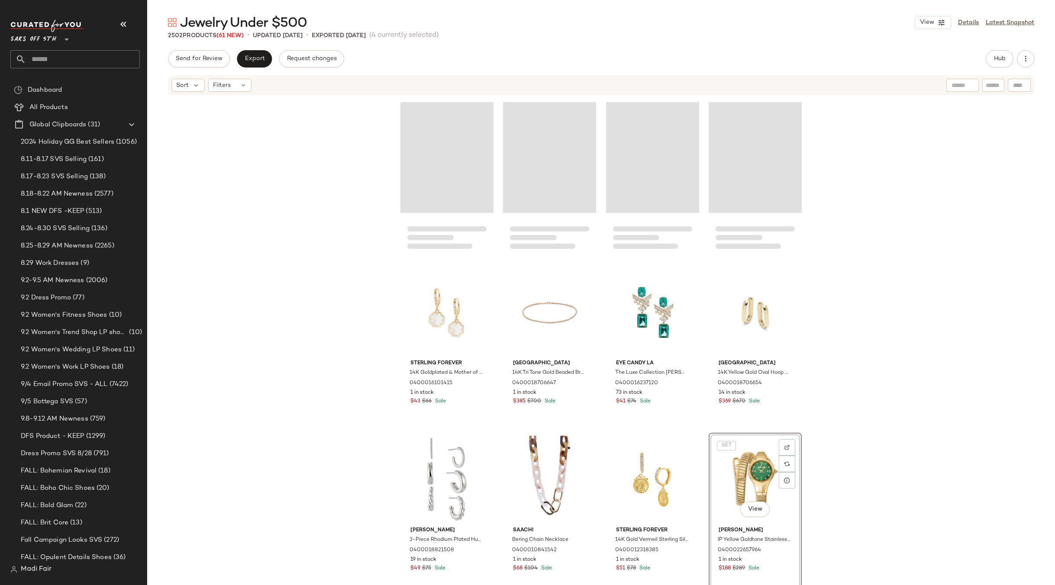
scroll to position [79865, 0]
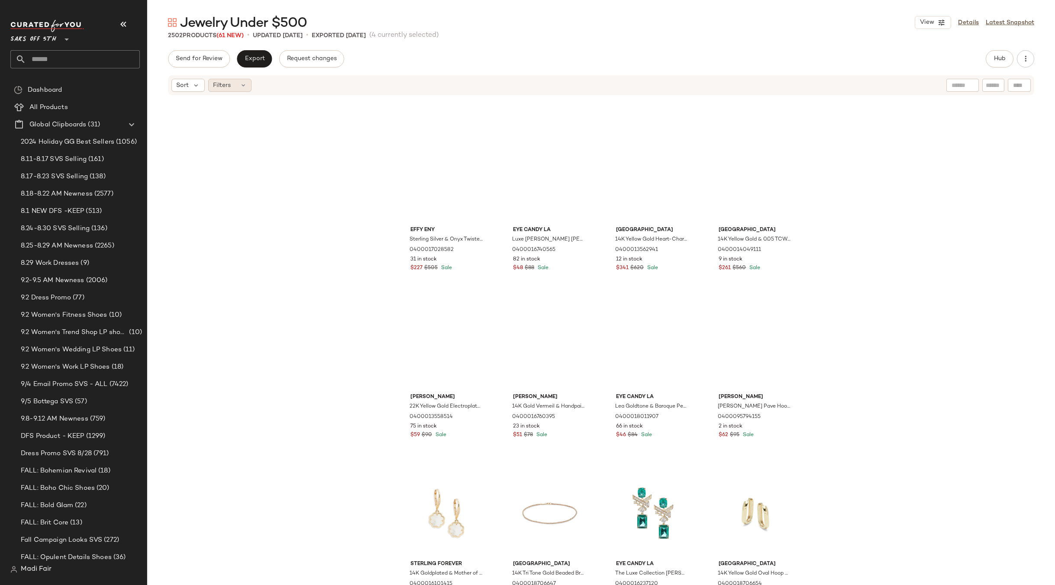
click at [240, 87] on icon at bounding box center [243, 85] width 7 height 7
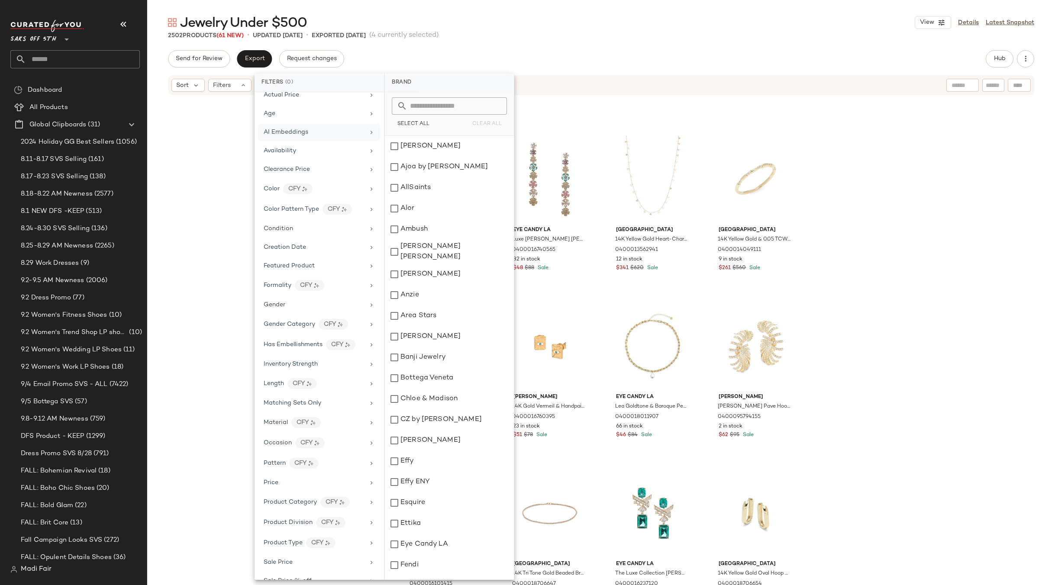
scroll to position [0, 0]
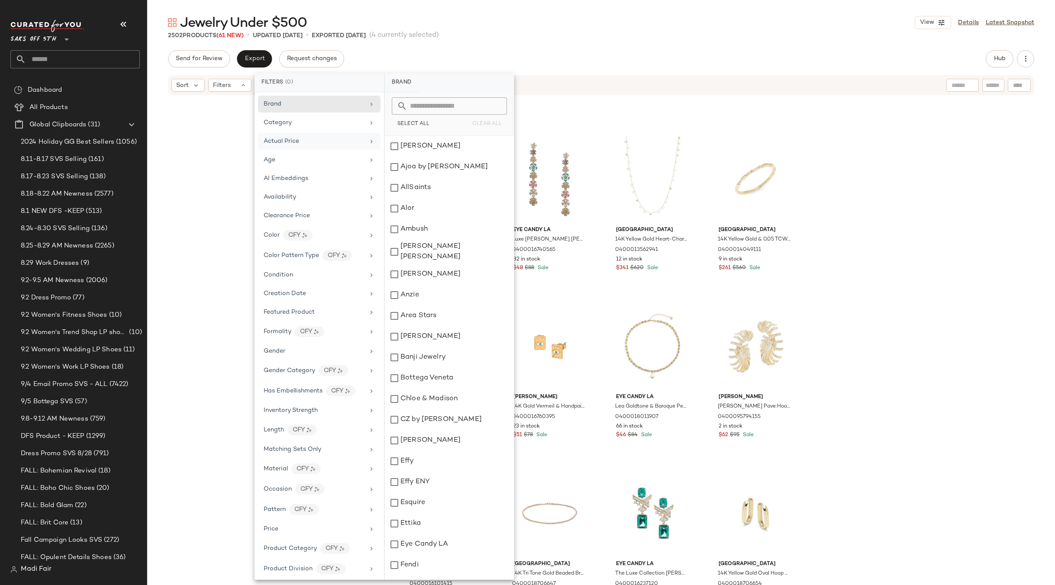
click at [300, 139] on div "Actual Price" at bounding box center [314, 141] width 101 height 9
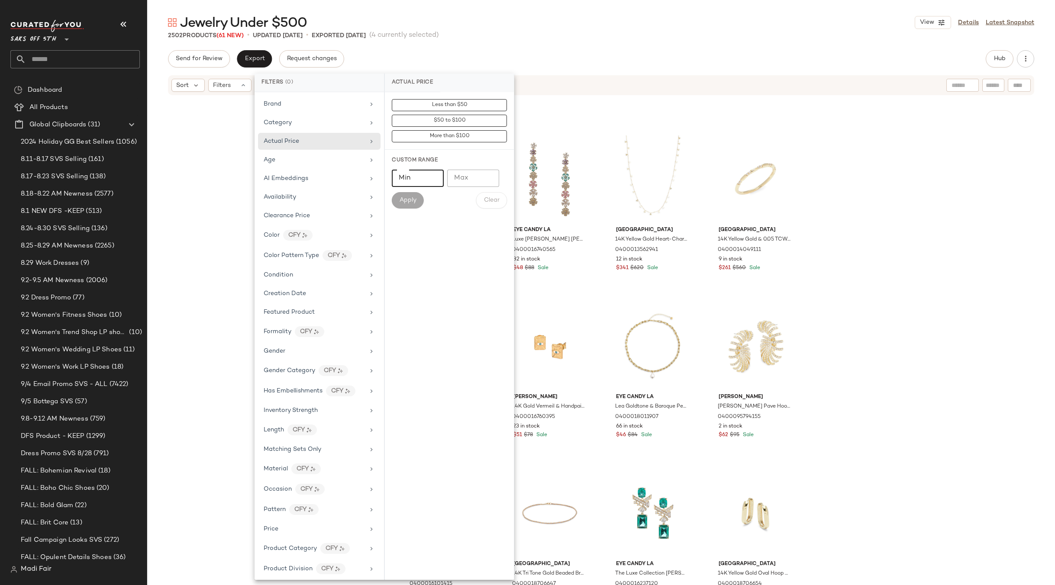
click at [415, 180] on input "Min" at bounding box center [418, 178] width 52 height 17
type input "***"
click at [409, 200] on span "Apply" at bounding box center [407, 200] width 17 height 7
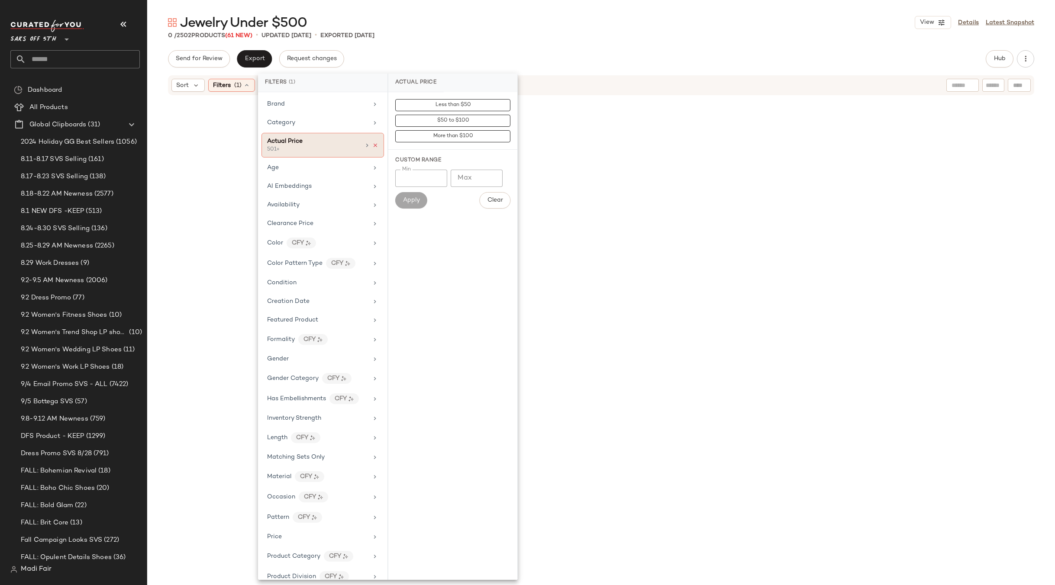
click at [372, 147] on icon at bounding box center [375, 145] width 6 height 6
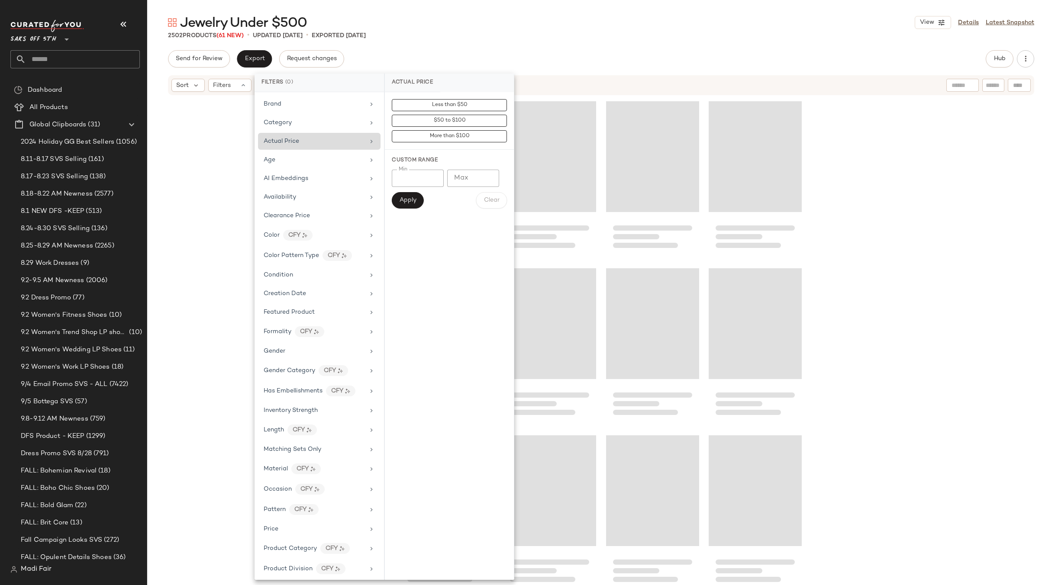
click at [469, 23] on div "Jewelry Under $500 View Details Latest Snapshot" at bounding box center [601, 22] width 908 height 17
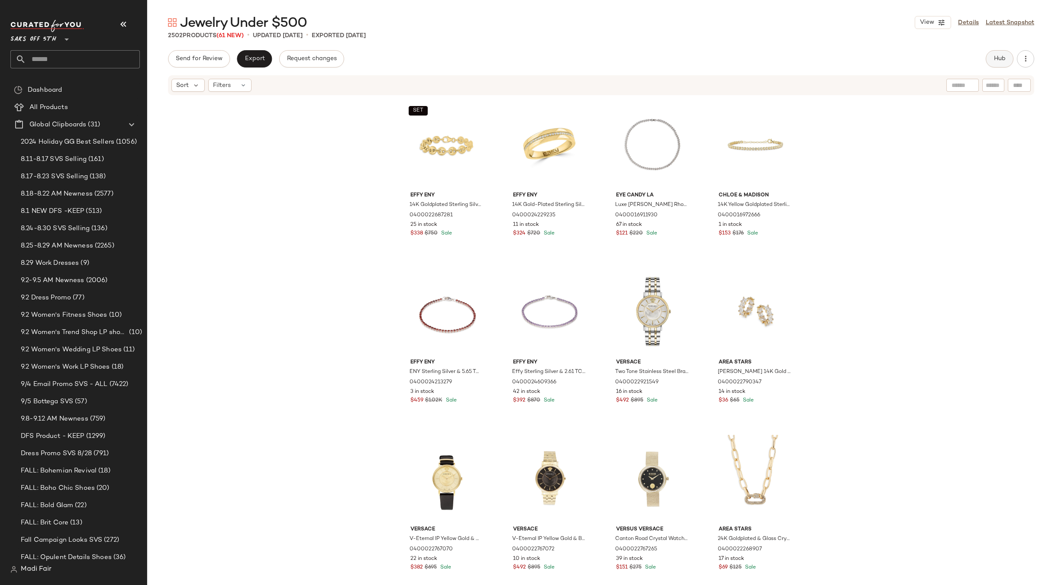
click at [989, 61] on button "Hub" at bounding box center [1000, 58] width 28 height 17
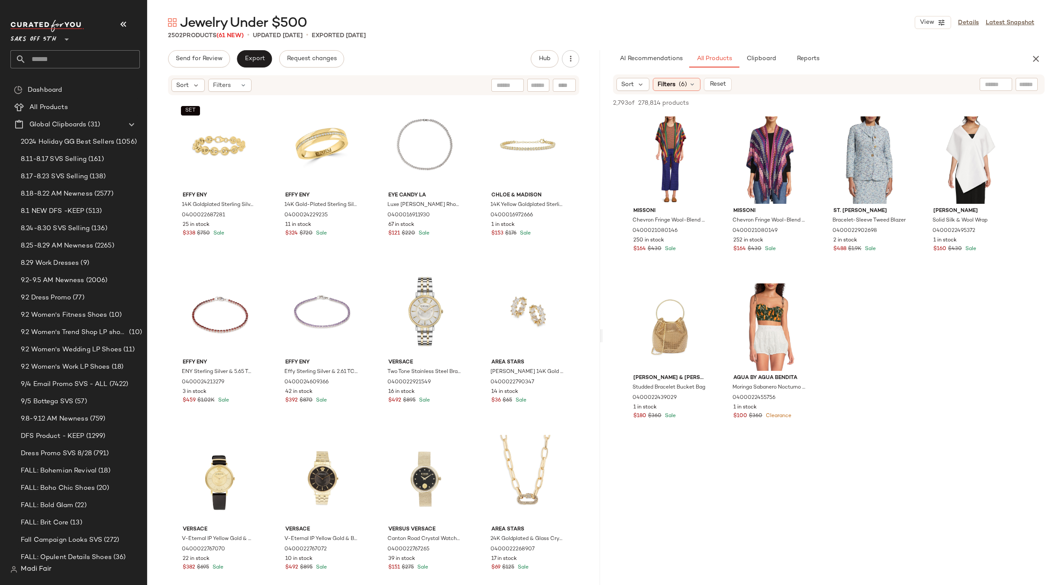
drag, startPoint x: 1040, startPoint y: 60, endPoint x: 1035, endPoint y: 61, distance: 4.8
click at [1040, 60] on icon "button" at bounding box center [1036, 59] width 10 height 10
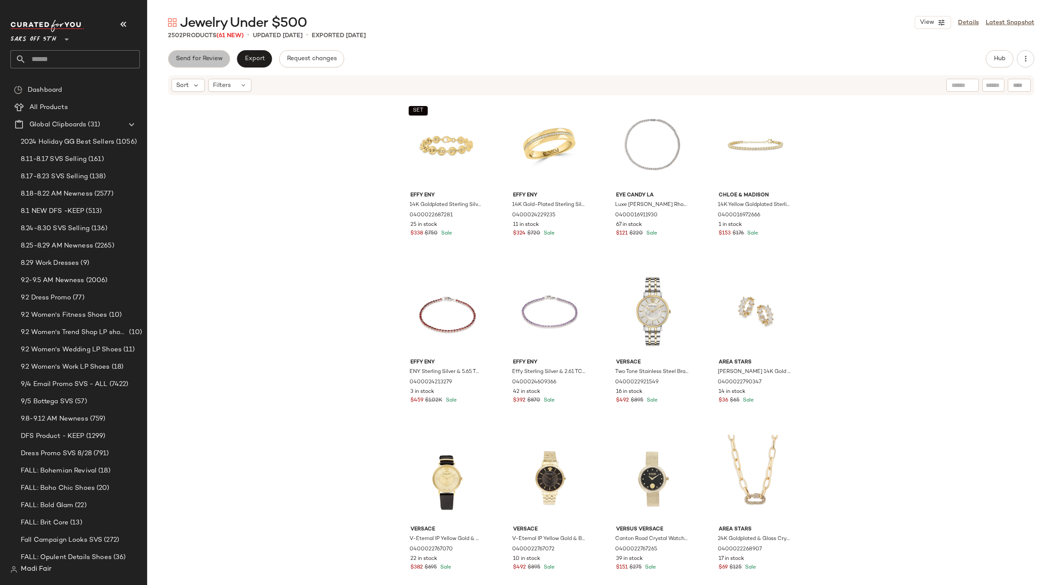
click at [212, 59] on span "Send for Review" at bounding box center [198, 58] width 47 height 7
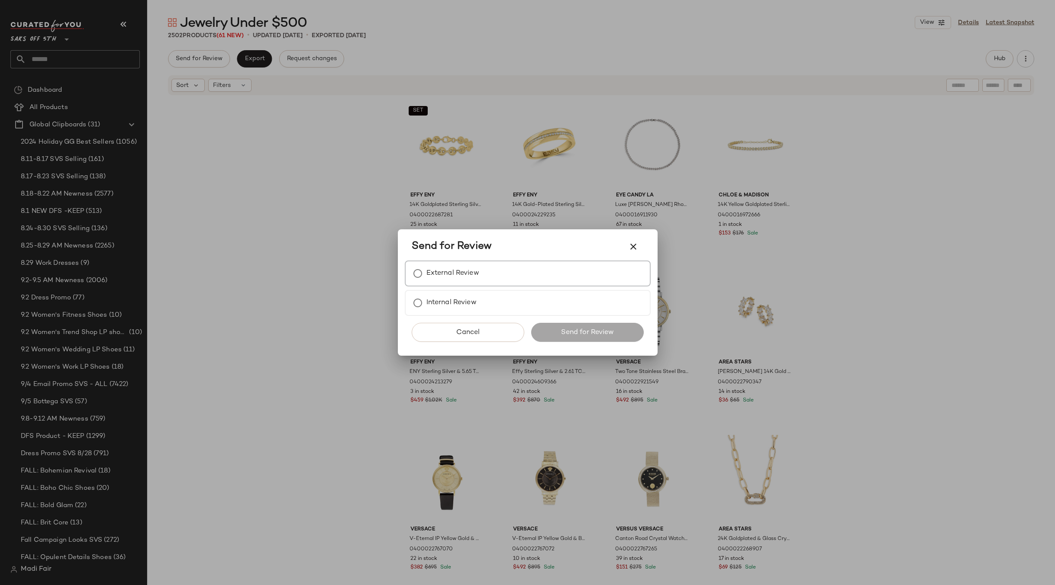
click at [438, 273] on label "External Review" at bounding box center [453, 273] width 53 height 17
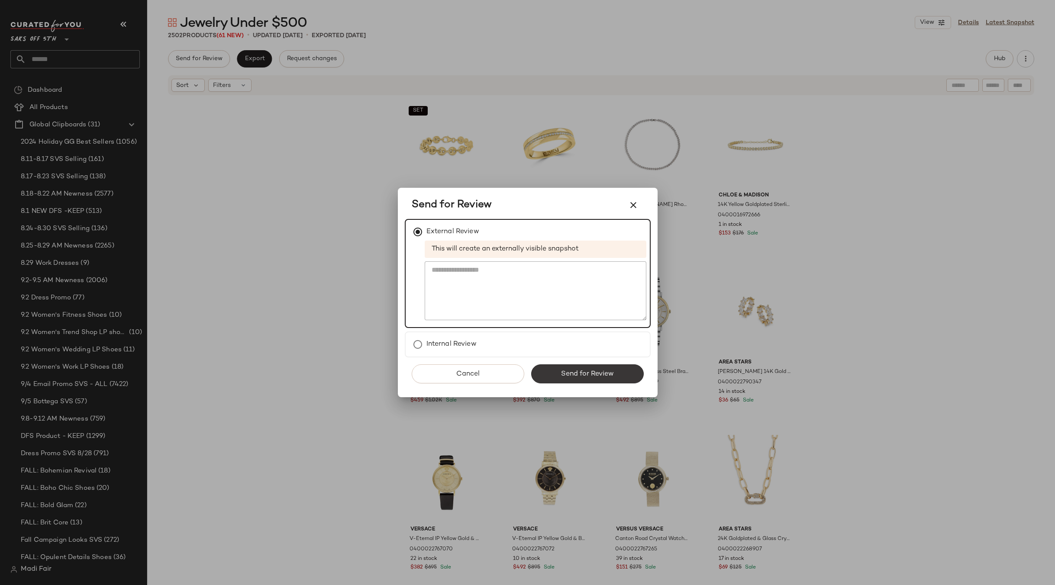
click at [584, 371] on span "Send for Review" at bounding box center [587, 374] width 53 height 8
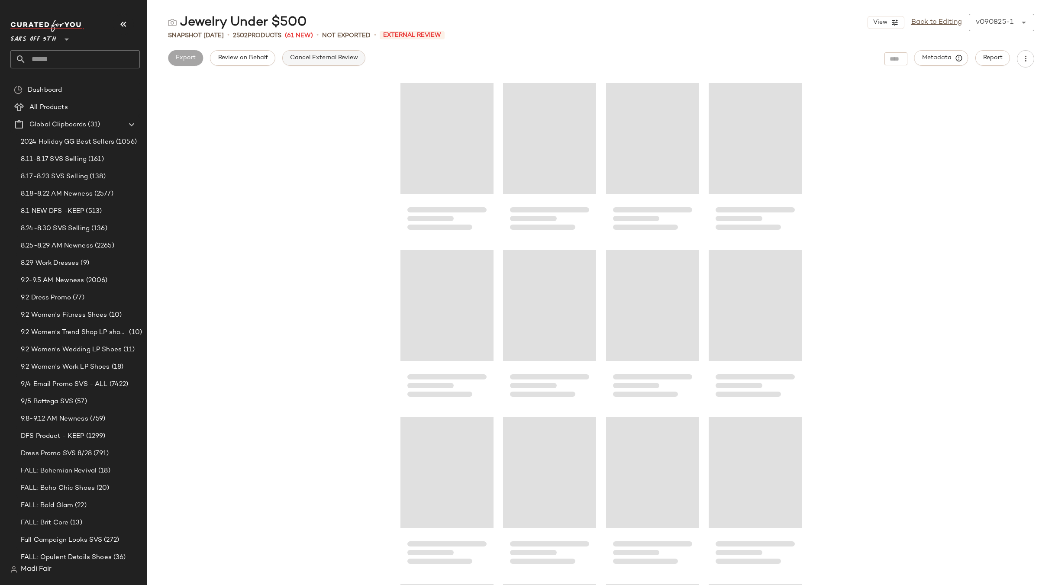
click at [291, 61] on span "Cancel External Review" at bounding box center [324, 58] width 68 height 7
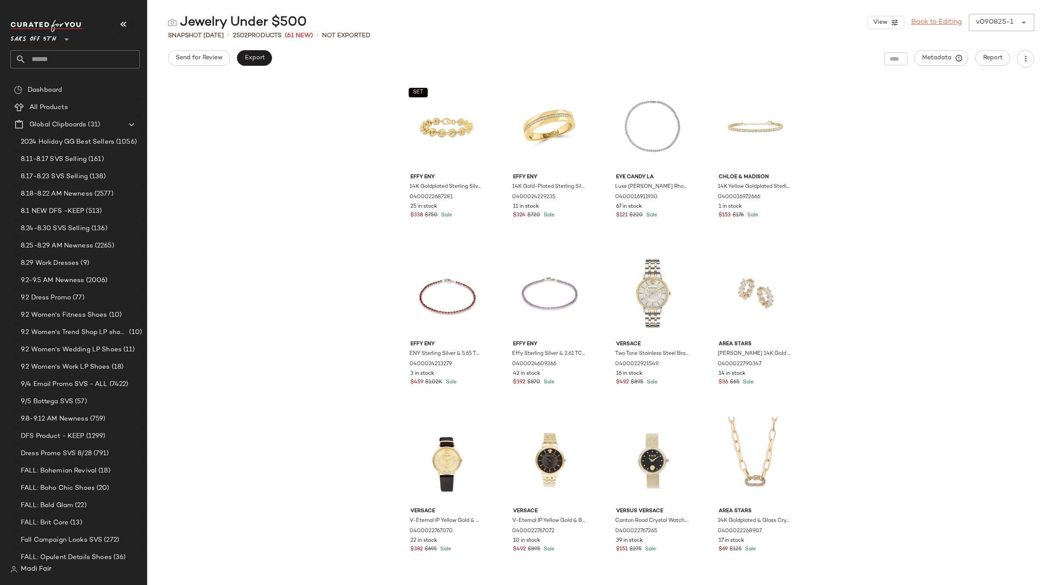
click at [931, 24] on link "Back to Editing" at bounding box center [936, 22] width 51 height 10
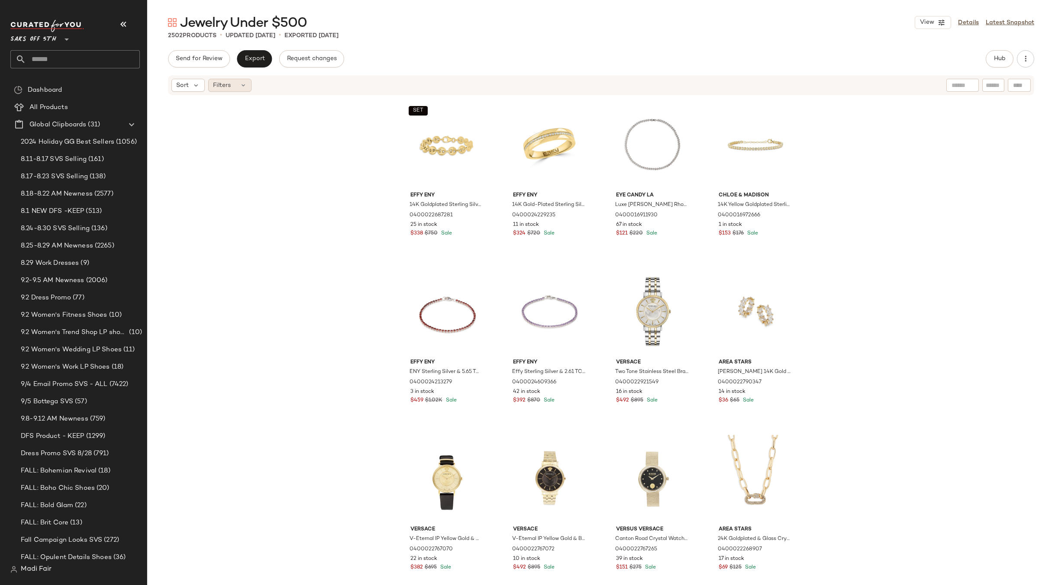
click at [240, 87] on icon at bounding box center [243, 85] width 7 height 7
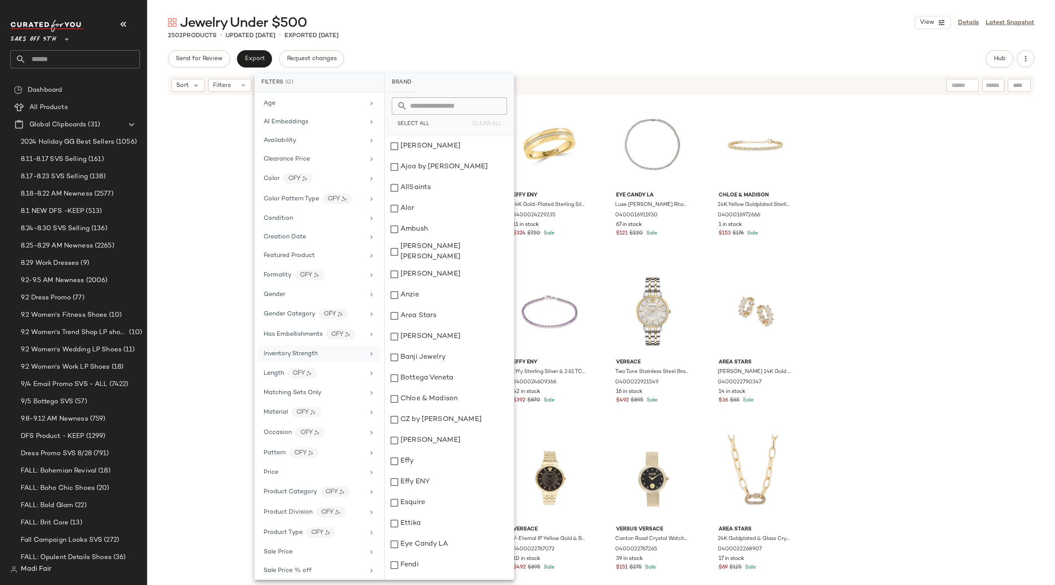
scroll to position [120, 0]
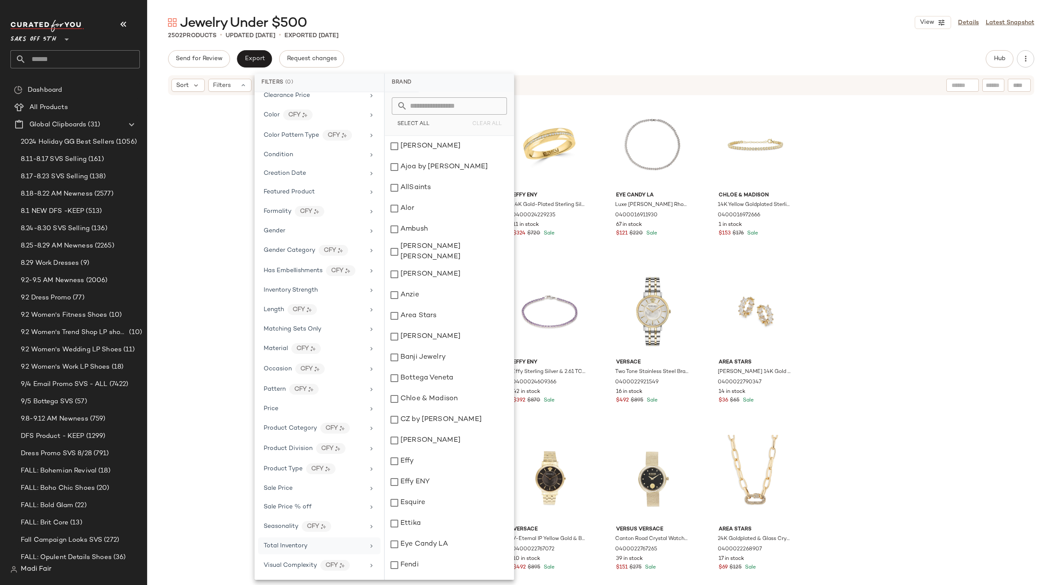
click at [316, 546] on div "Total Inventory" at bounding box center [314, 546] width 101 height 9
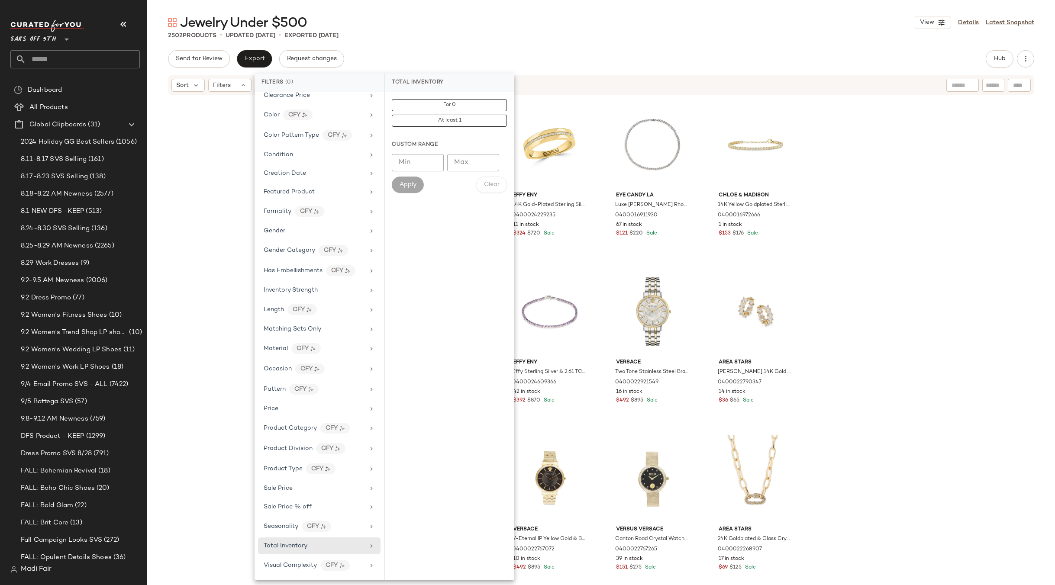
click at [414, 166] on input "Min" at bounding box center [418, 162] width 52 height 17
type input "**"
click at [409, 186] on span "Apply" at bounding box center [407, 184] width 17 height 7
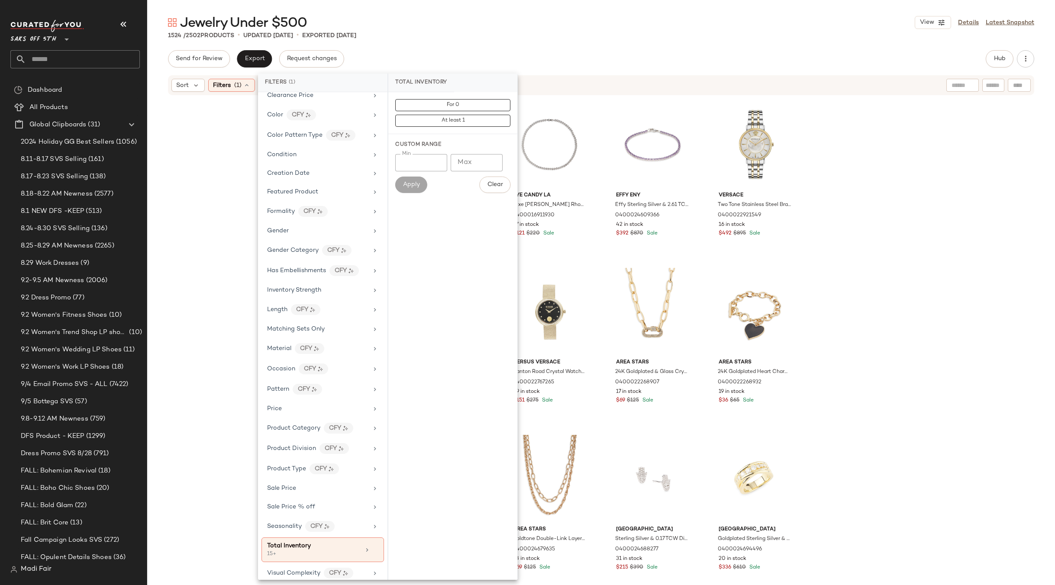
click at [430, 46] on div "Jewelry Under $500 View Details Latest Snapshot 1524 / 2502 Products • updated …" at bounding box center [601, 300] width 908 height 572
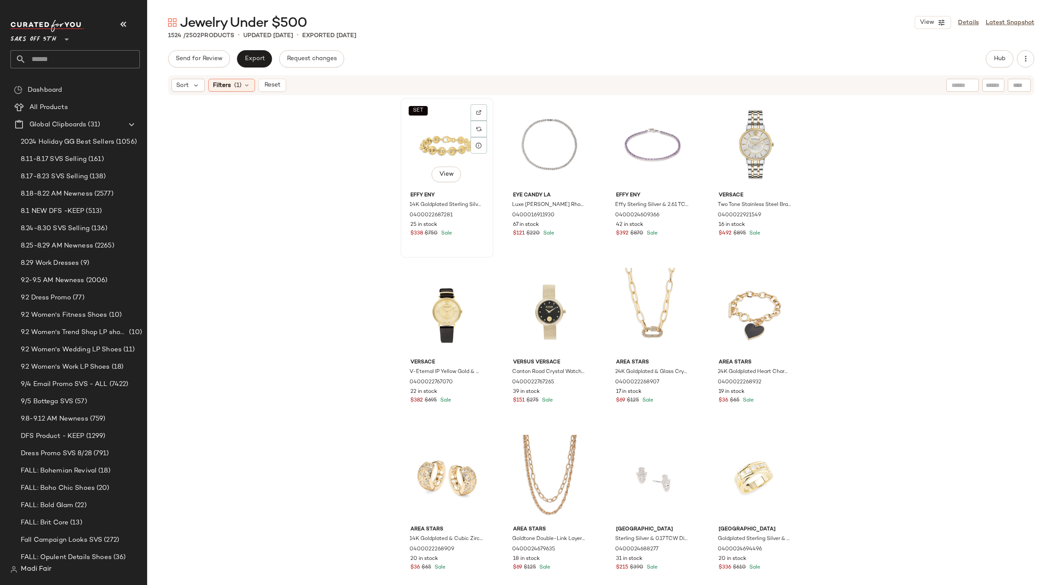
click at [443, 152] on div "SET View" at bounding box center [447, 144] width 87 height 87
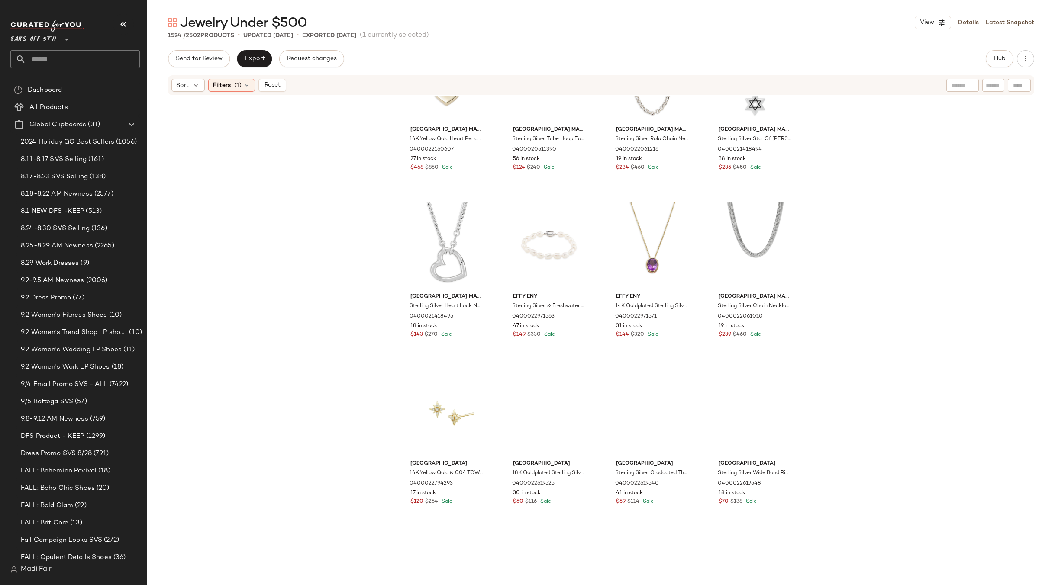
scroll to position [2605, 0]
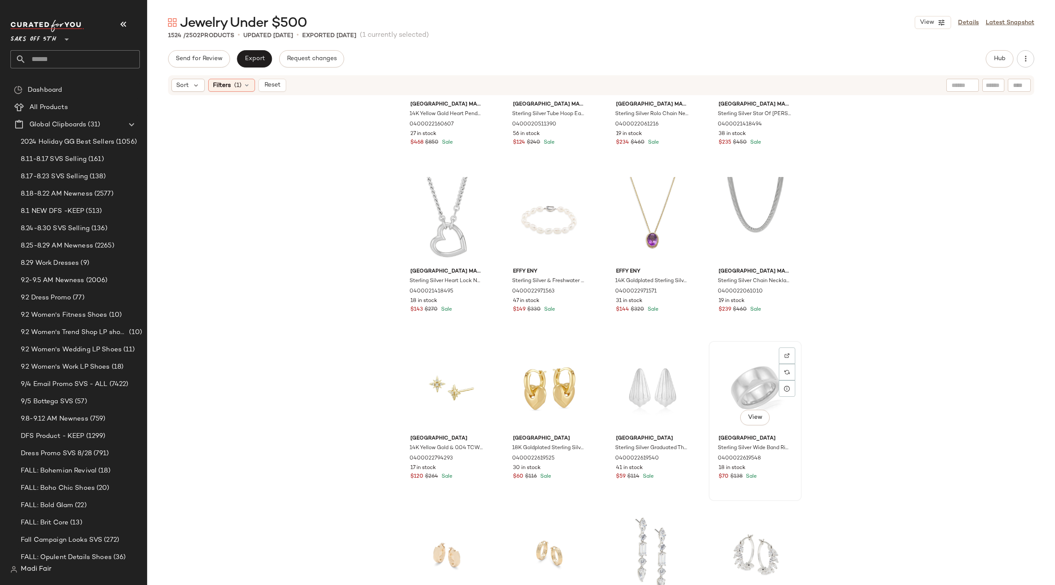
click at [738, 365] on div "View" at bounding box center [755, 387] width 87 height 87
click at [249, 80] on div "Filters (1)" at bounding box center [231, 85] width 47 height 13
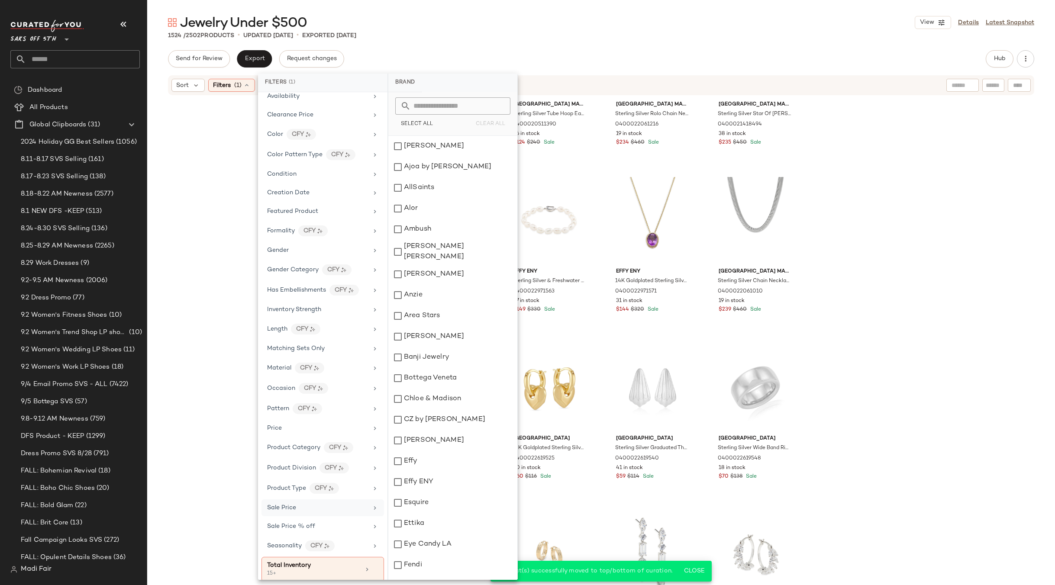
scroll to position [128, 0]
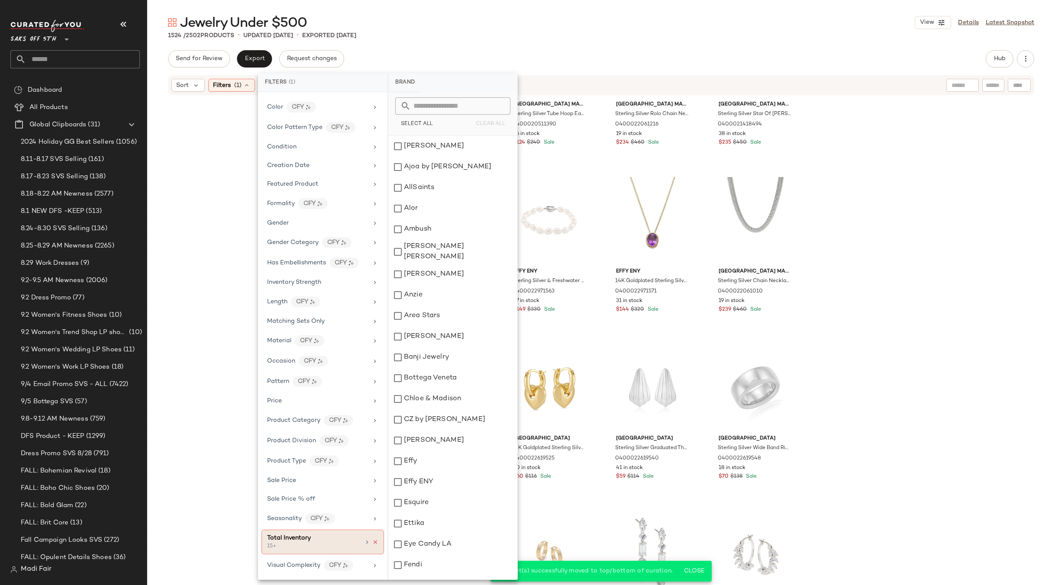
click at [374, 542] on icon at bounding box center [375, 543] width 6 height 6
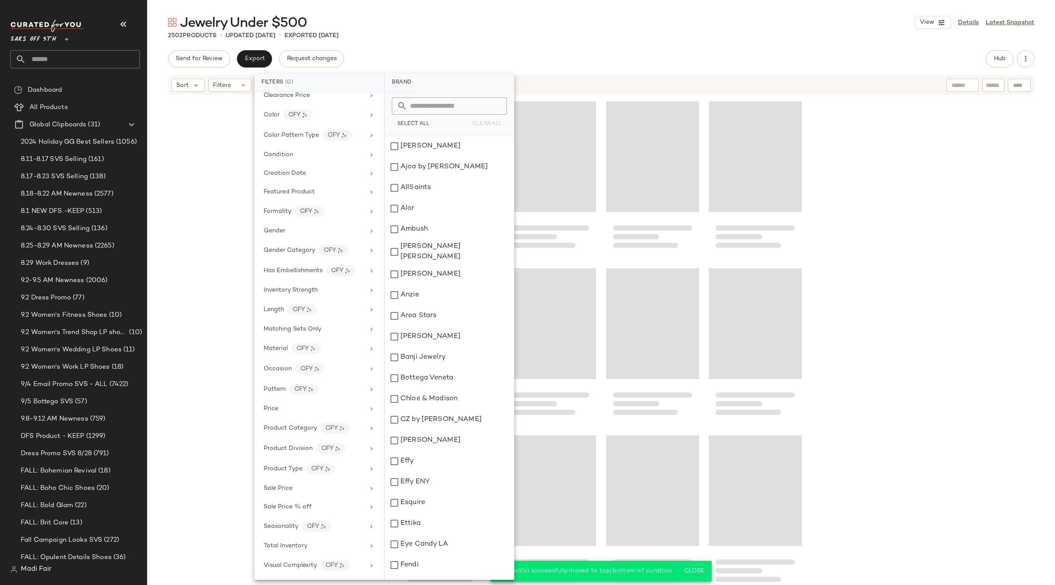
scroll to position [2674, 0]
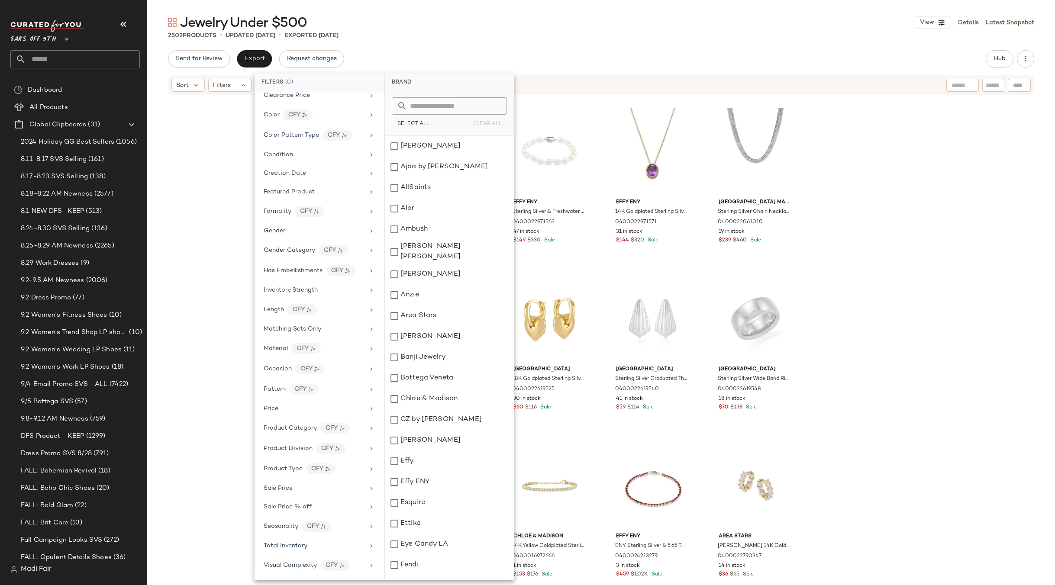
click at [460, 49] on div "Jewelry Under $500 View Details Latest Snapshot 2502 Products • updated [DATE] …" at bounding box center [601, 300] width 908 height 572
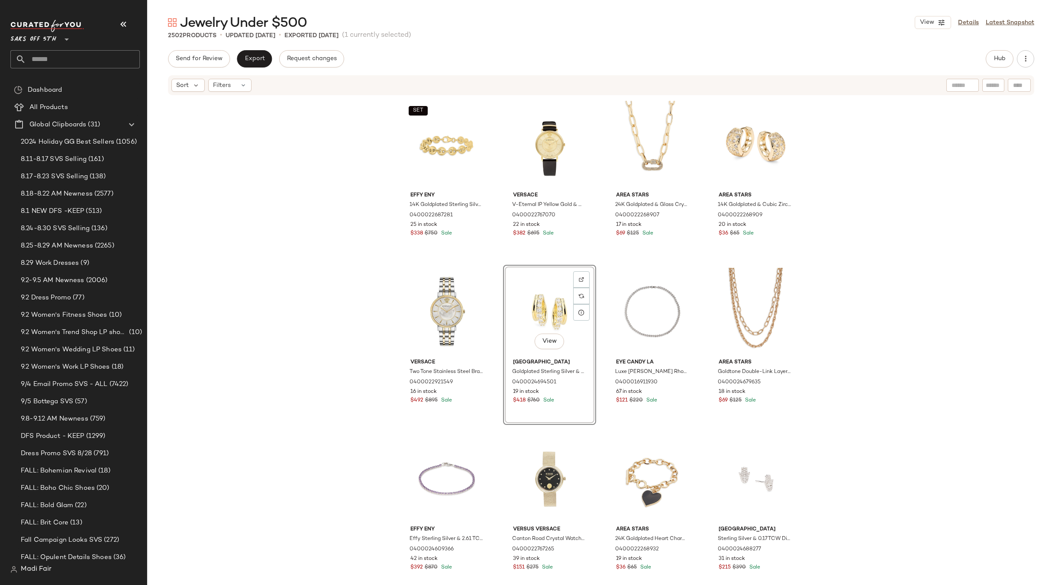
click at [852, 254] on div "SET Effy ENY 14K Goldplated Sterling Silver Bracelet 0400022687281 25 in stock …" at bounding box center [601, 353] width 908 height 515
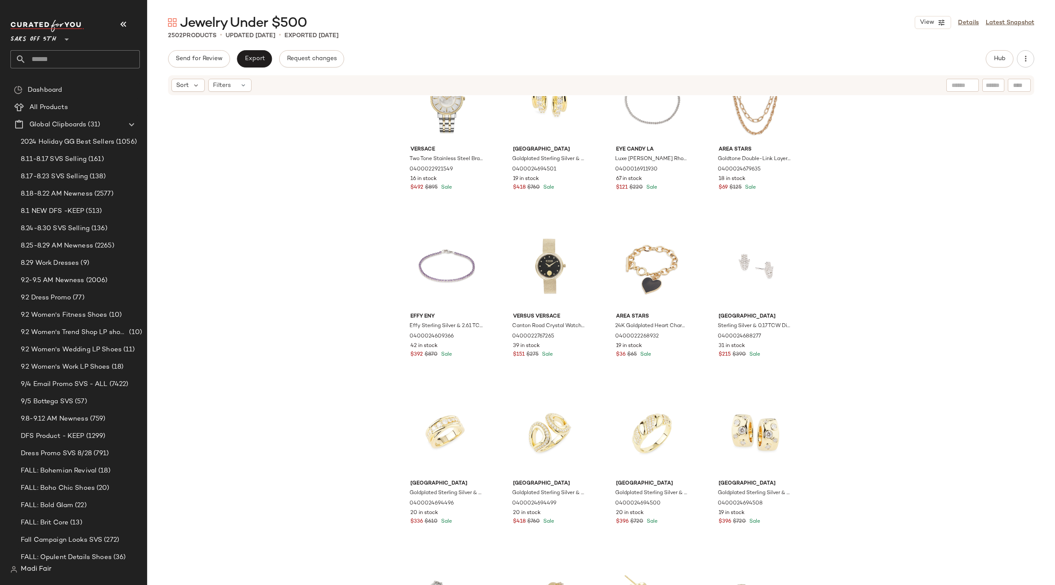
scroll to position [223, 0]
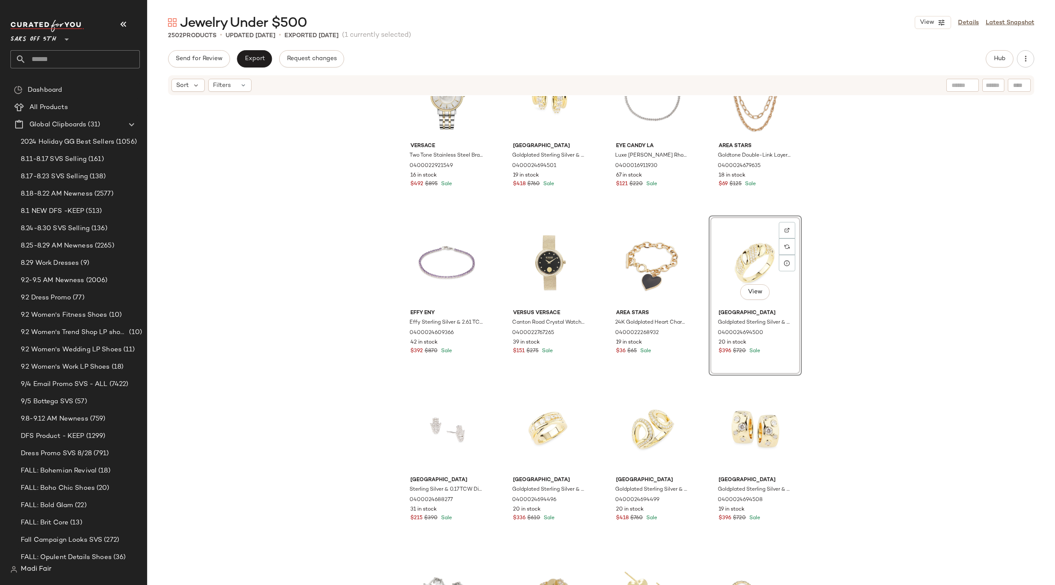
click at [905, 264] on div "Versace Two Tone Stainless Steel Bracelet Watch/38MM 0400022921549 16 in stock …" at bounding box center [601, 353] width 908 height 515
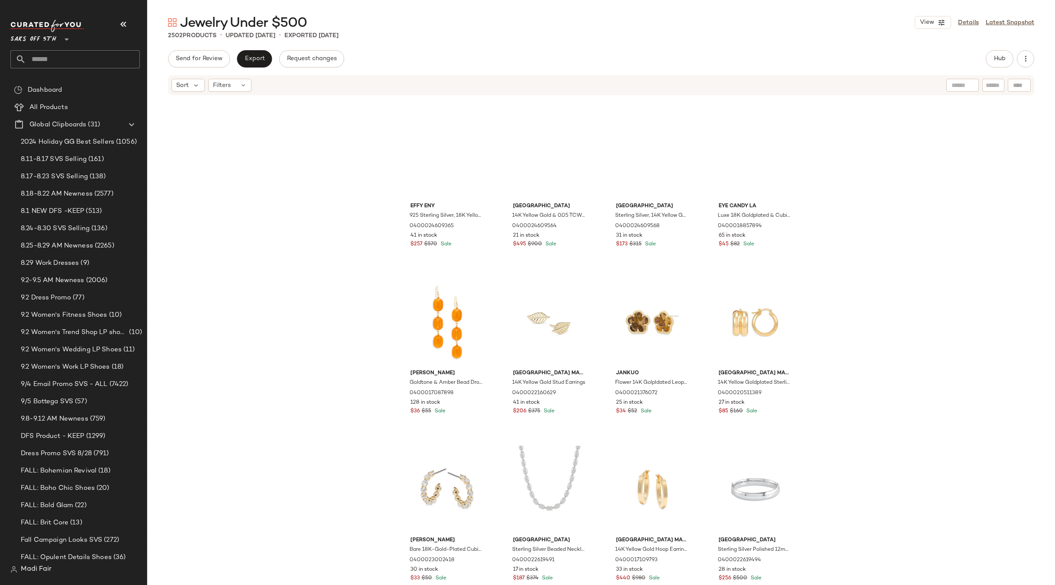
scroll to position [1652, 0]
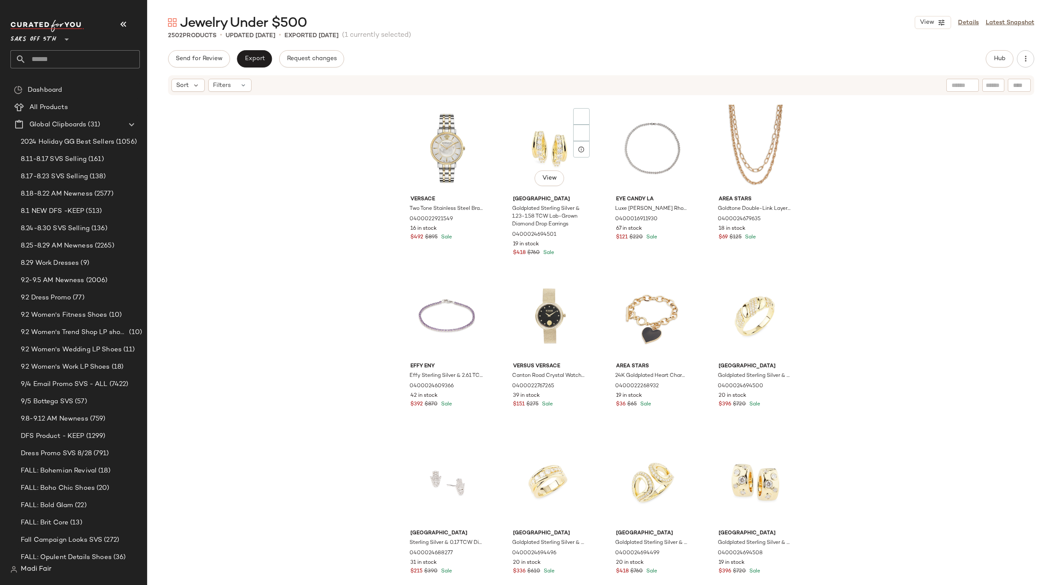
scroll to position [217, 0]
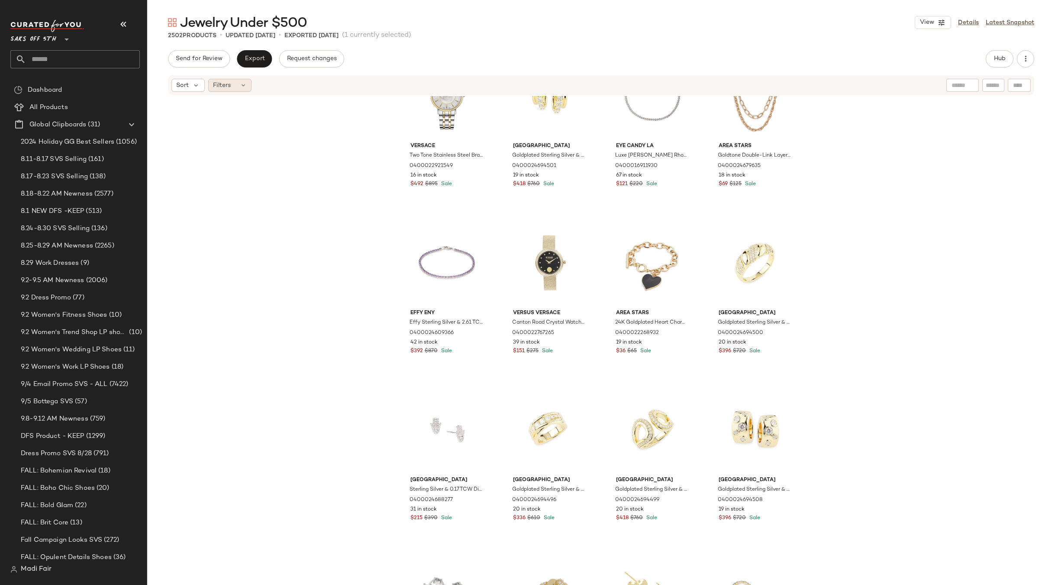
click at [231, 89] on div "Filters" at bounding box center [229, 85] width 43 height 13
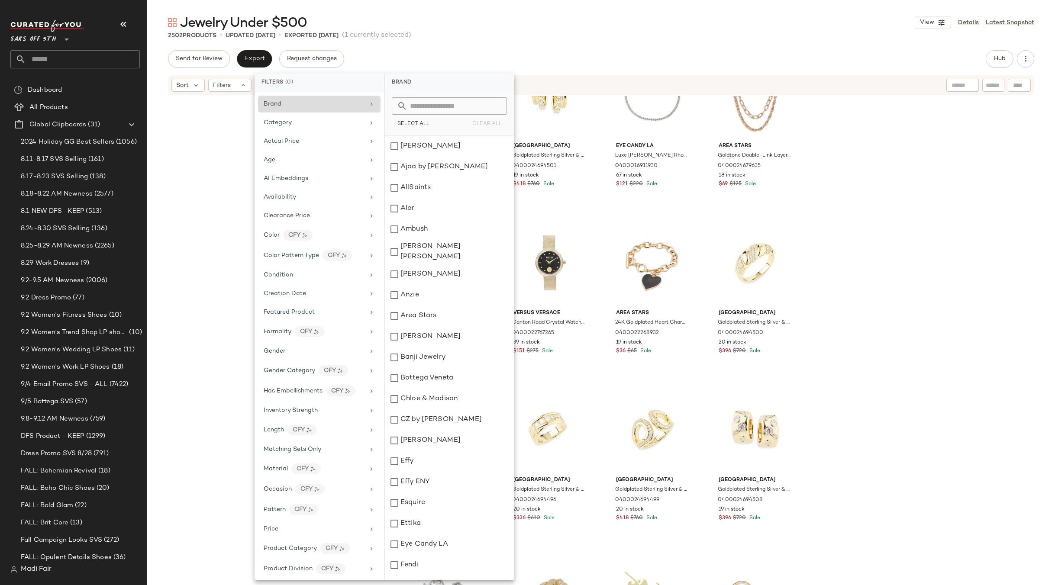
click at [301, 103] on div "Brand" at bounding box center [314, 104] width 101 height 9
drag, startPoint x: 423, startPoint y: 480, endPoint x: 423, endPoint y: 462, distance: 17.8
click at [423, 480] on div "Effy ENY" at bounding box center [449, 482] width 129 height 21
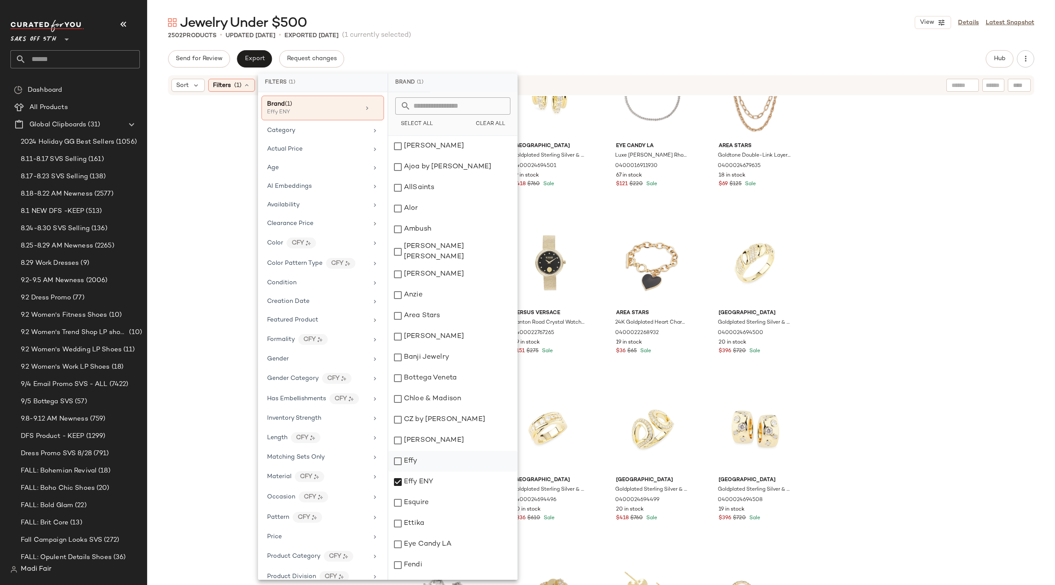
click at [423, 460] on div "Effy" at bounding box center [452, 461] width 129 height 21
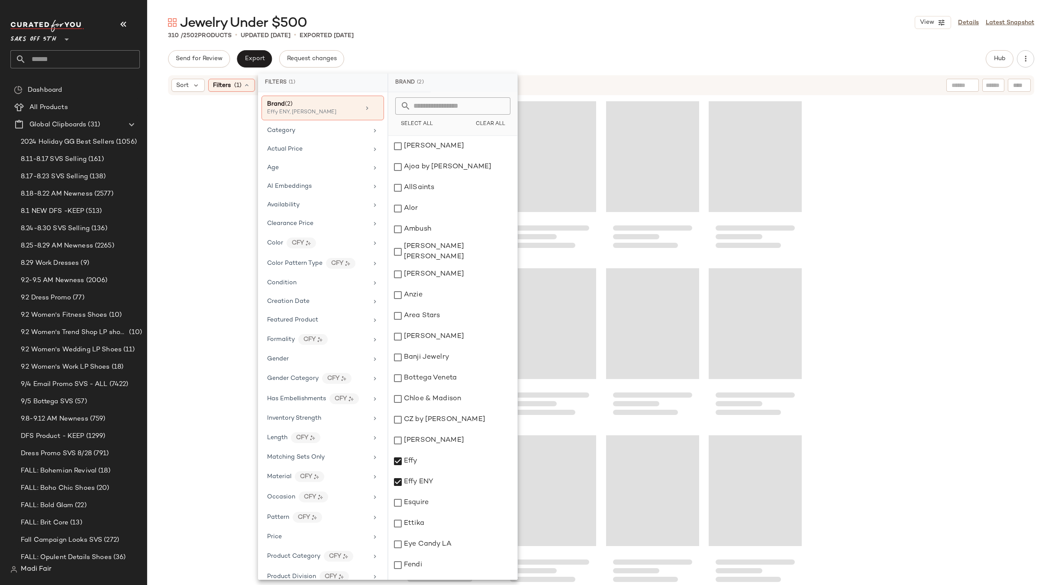
click at [507, 26] on div "Jewelry Under $500 View Details Latest Snapshot" at bounding box center [601, 22] width 908 height 17
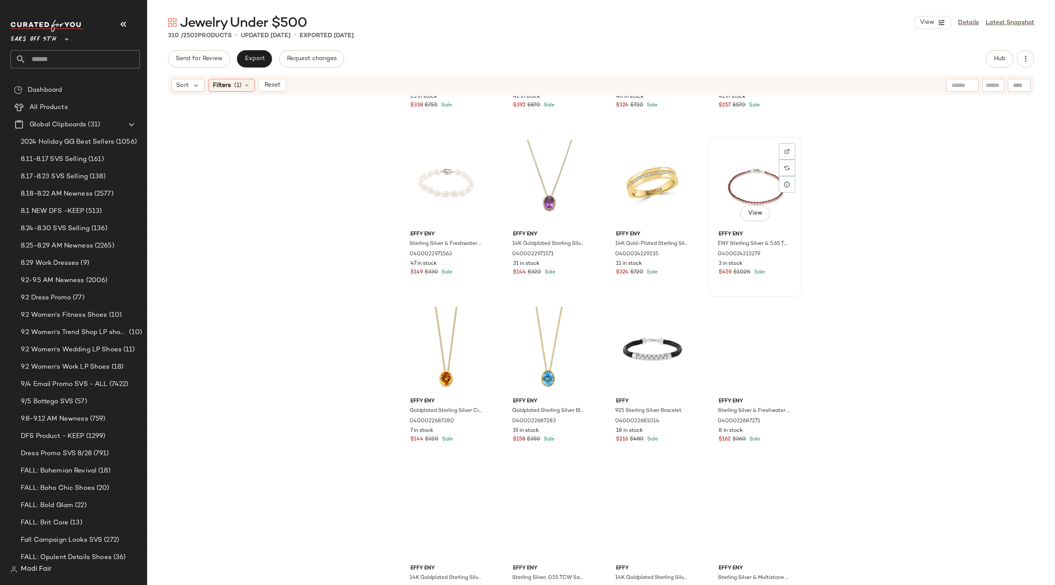
scroll to position [130, 0]
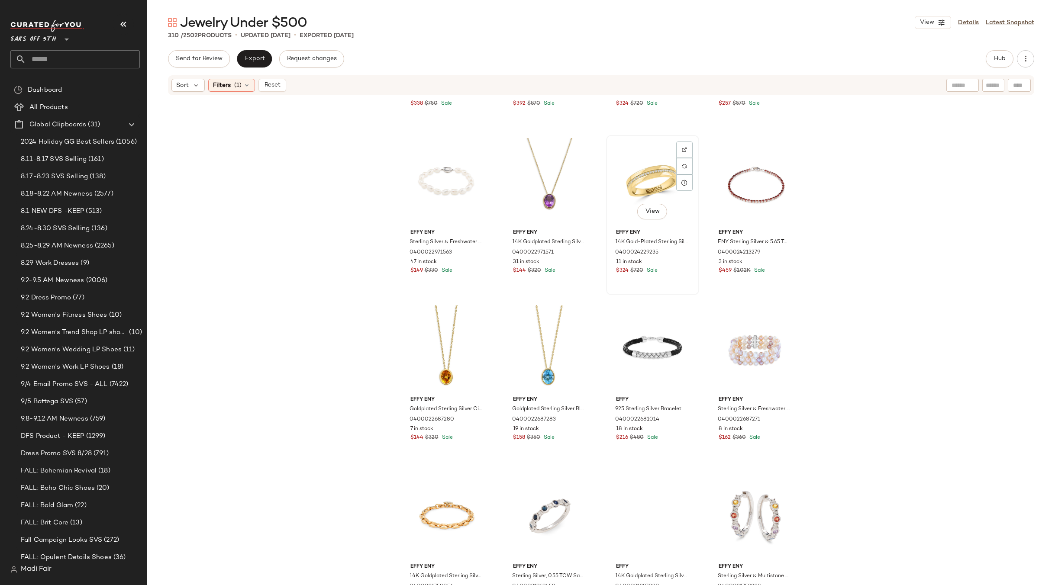
click at [644, 175] on div "View" at bounding box center [652, 181] width 87 height 87
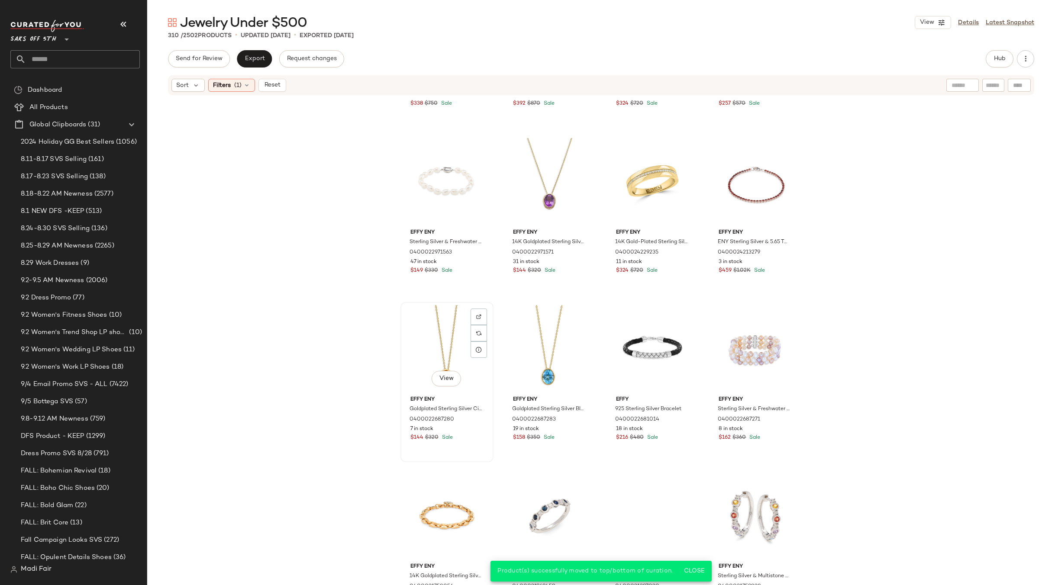
click at [448, 337] on div "View" at bounding box center [447, 348] width 87 height 87
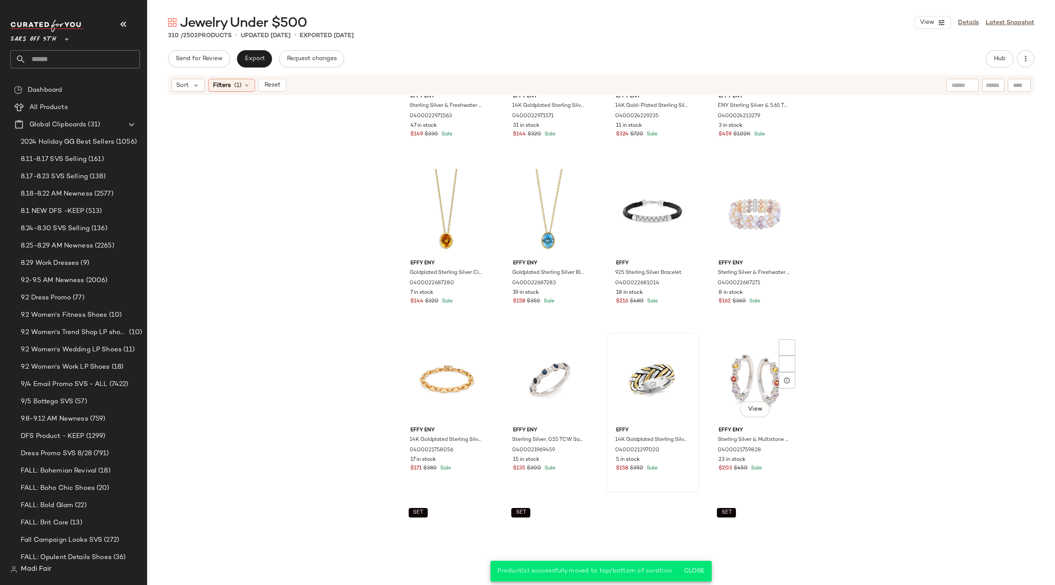
scroll to position [353, 0]
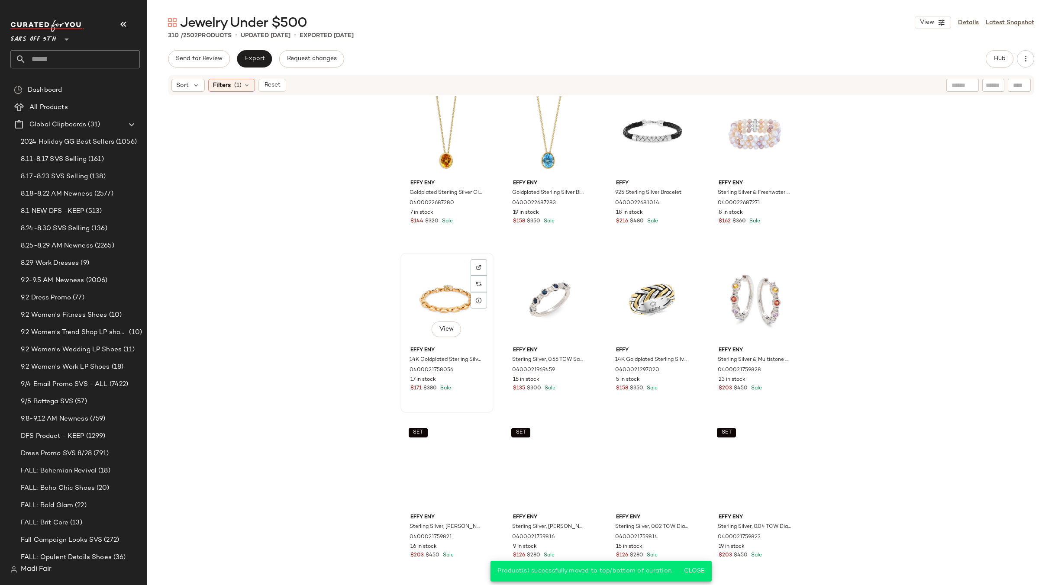
click at [450, 307] on div "View" at bounding box center [447, 299] width 87 height 87
click at [752, 276] on div "View" at bounding box center [755, 299] width 87 height 87
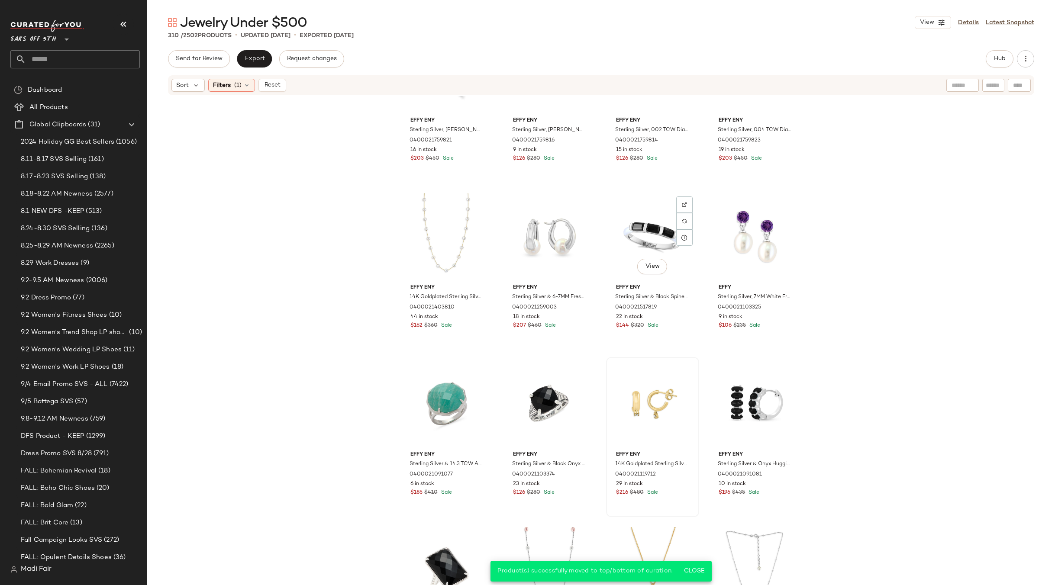
scroll to position [830, 0]
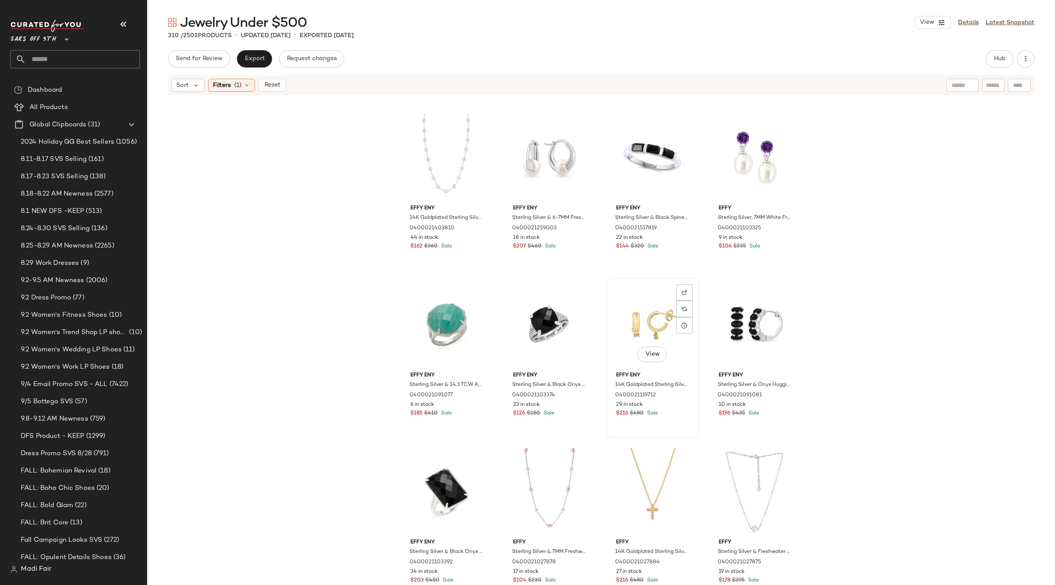
click at [639, 331] on div "View" at bounding box center [652, 324] width 87 height 87
click at [655, 459] on div "View" at bounding box center [652, 491] width 87 height 87
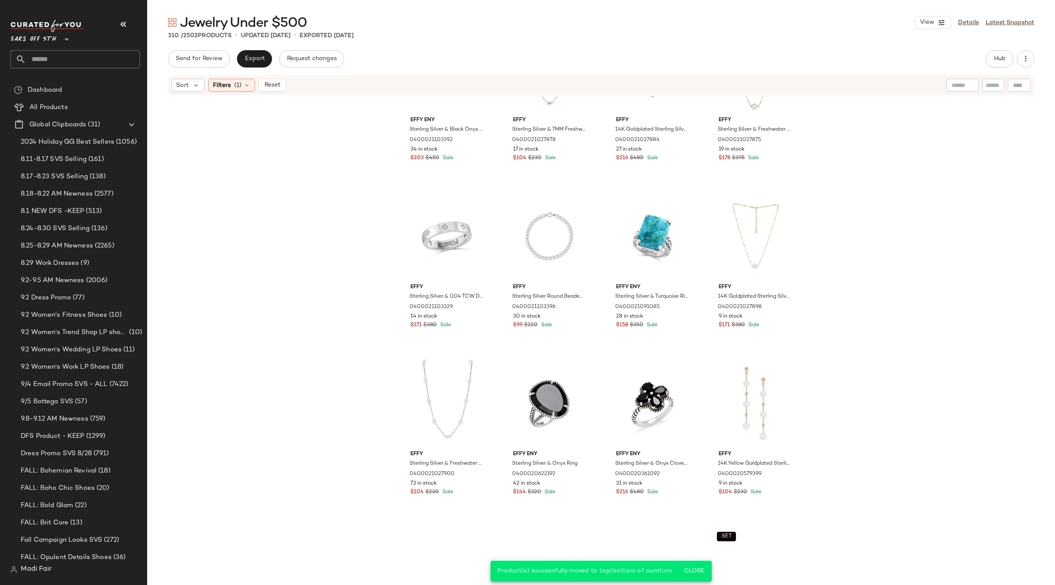
scroll to position [1263, 0]
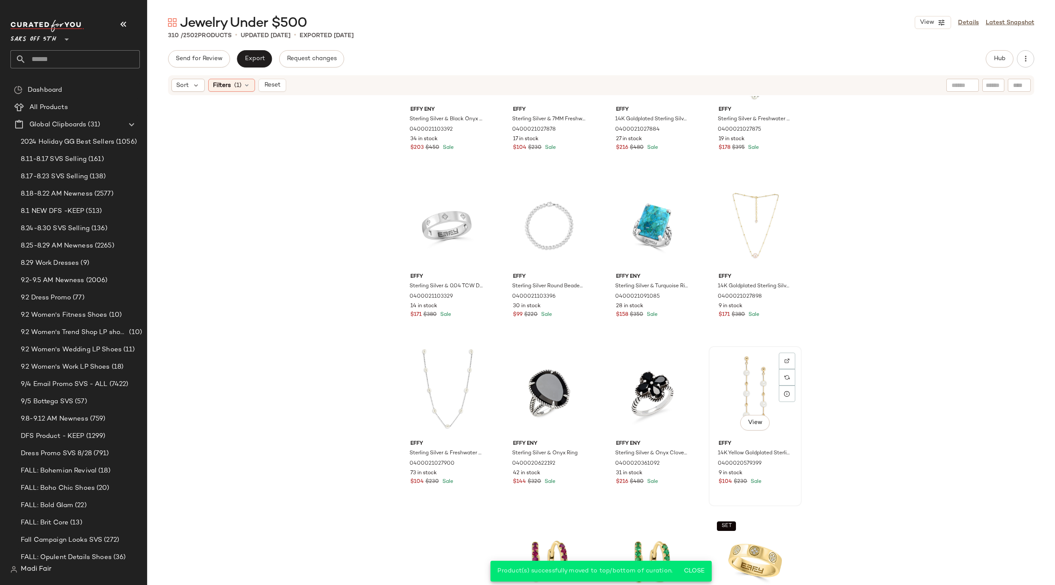
click at [756, 380] on div "View" at bounding box center [755, 392] width 87 height 87
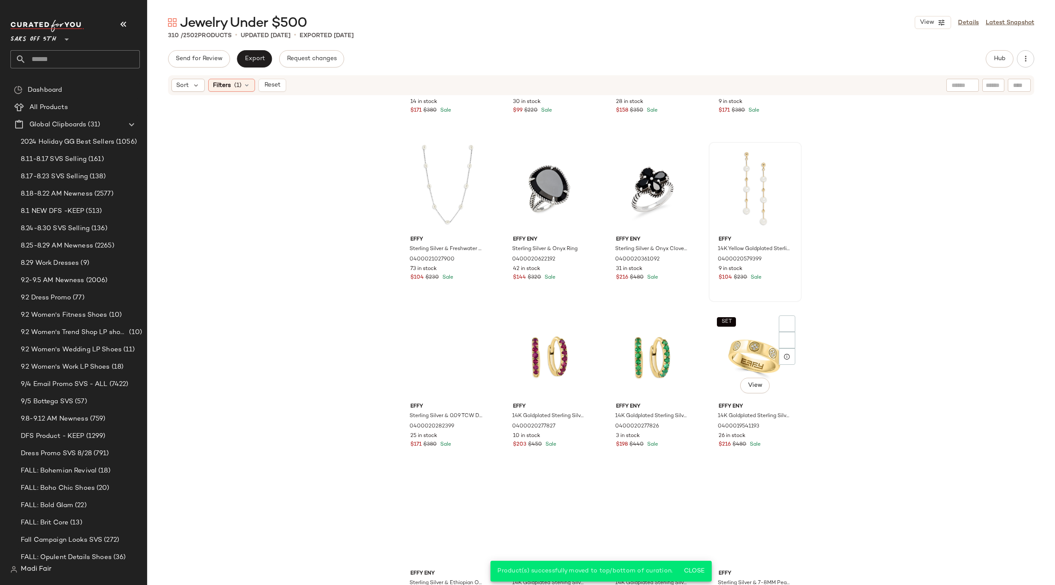
scroll to position [1479, 0]
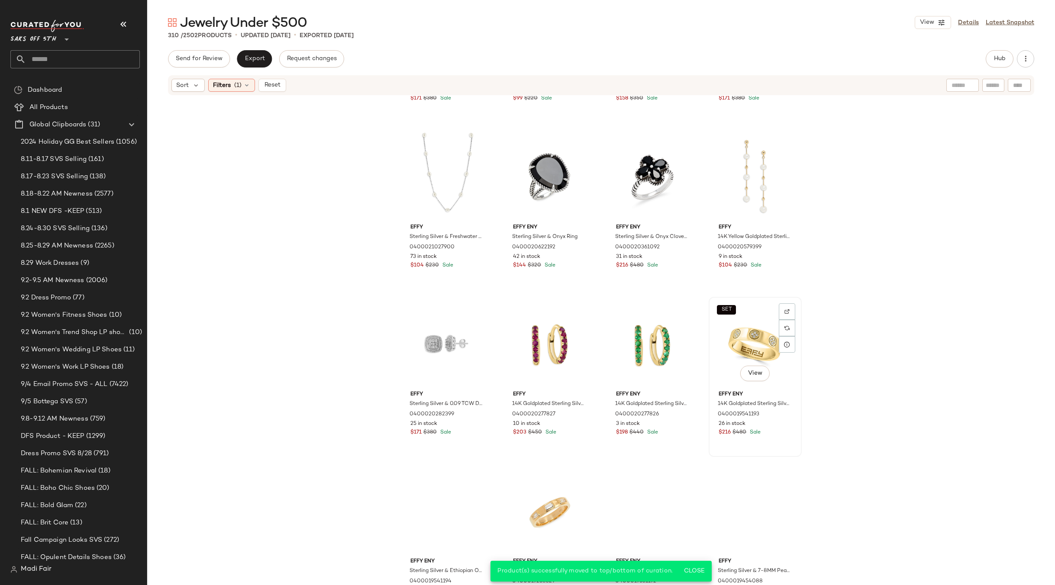
click at [757, 336] on div "SET View" at bounding box center [755, 343] width 87 height 87
click at [244, 84] on icon at bounding box center [246, 85] width 7 height 7
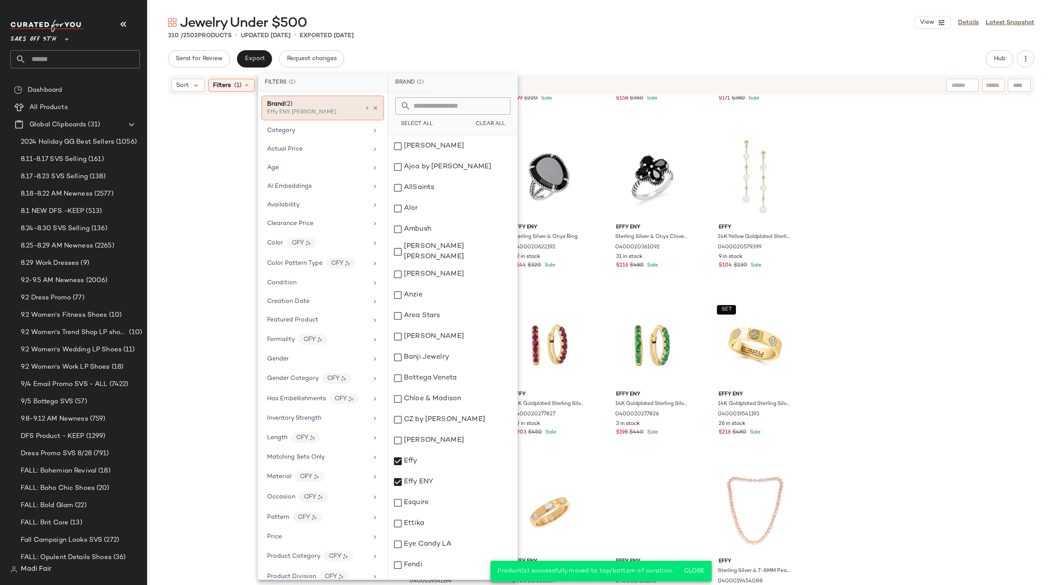
click at [373, 106] on icon at bounding box center [375, 108] width 6 height 6
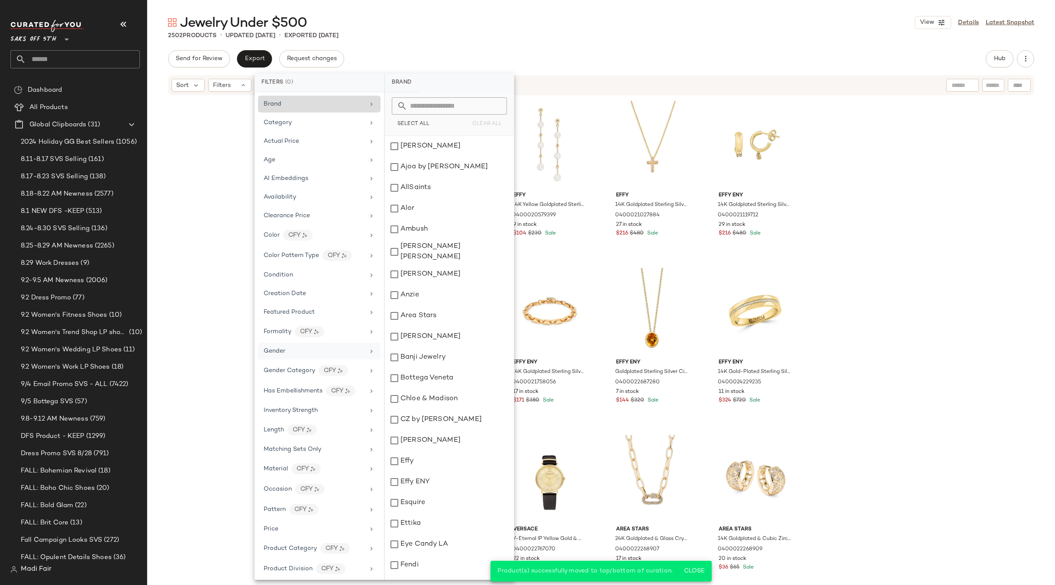
click at [288, 352] on div "Gender" at bounding box center [314, 351] width 101 height 9
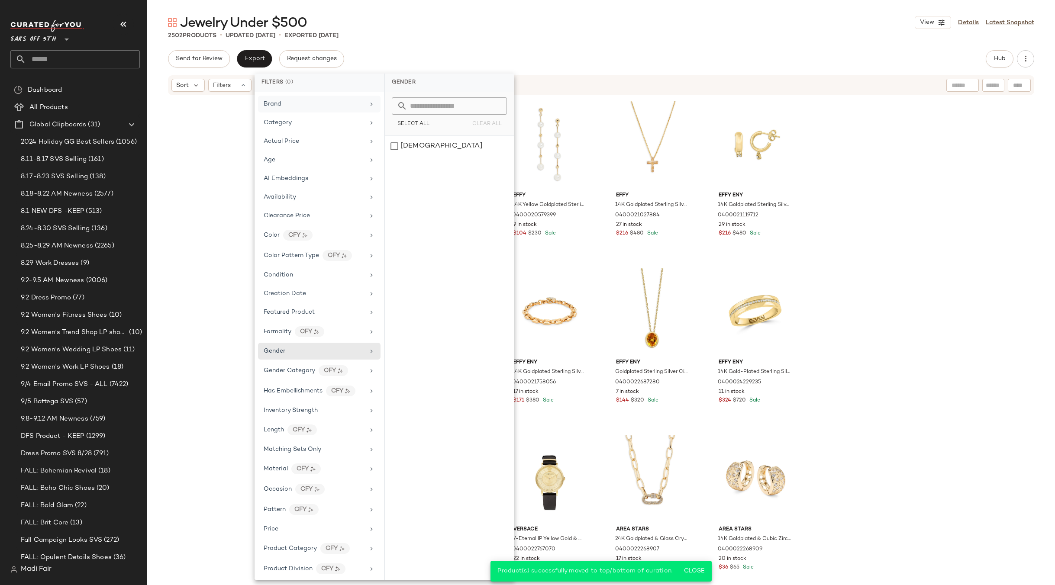
click at [428, 38] on div "2502 Products • updated [DATE] • Exported [DATE]" at bounding box center [601, 35] width 908 height 9
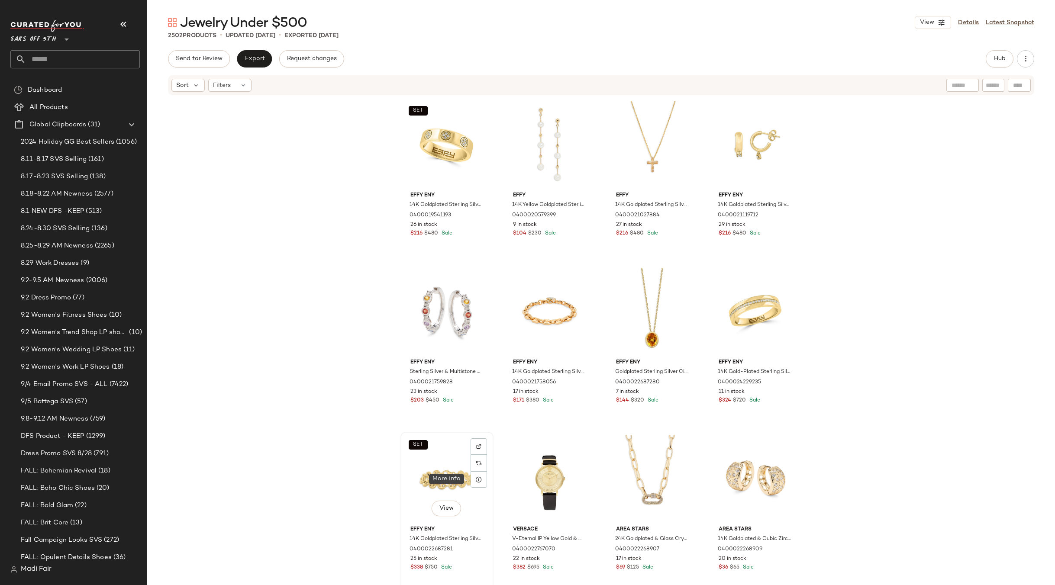
click at [450, 486] on div "SET View" at bounding box center [447, 478] width 87 height 87
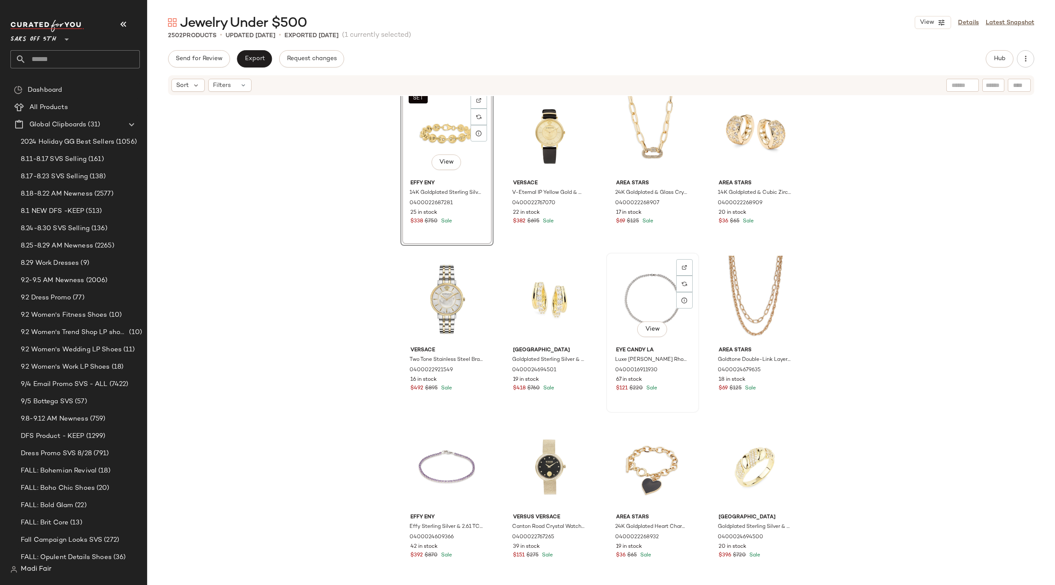
scroll to position [397, 0]
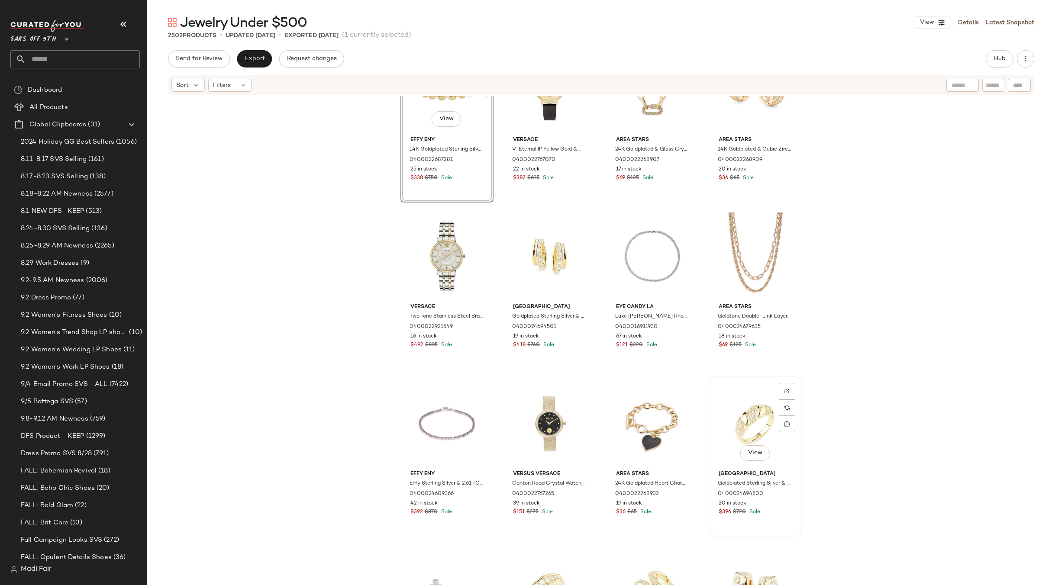
click at [748, 416] on div "View" at bounding box center [755, 423] width 87 height 87
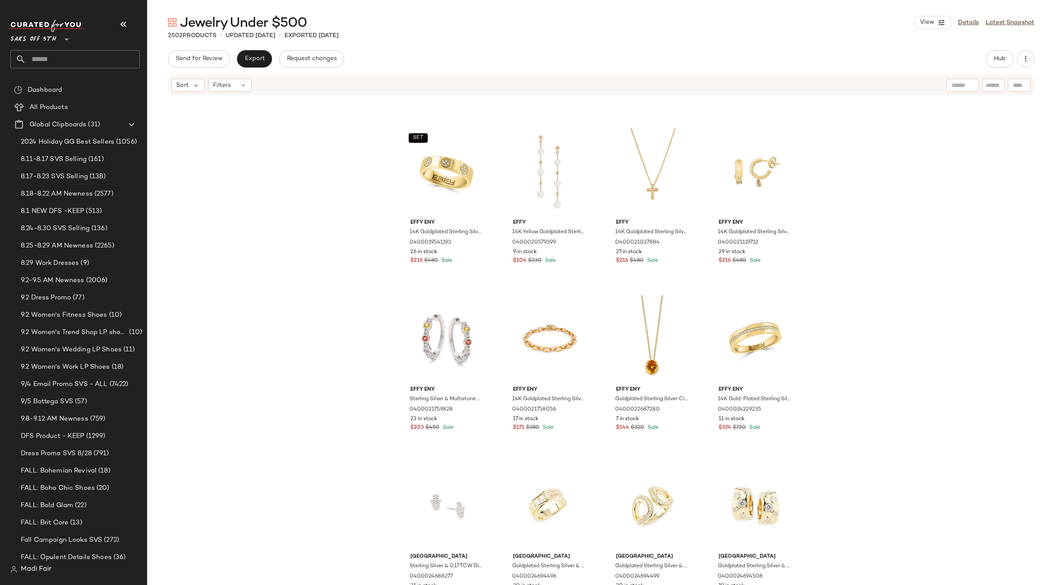
scroll to position [440, 0]
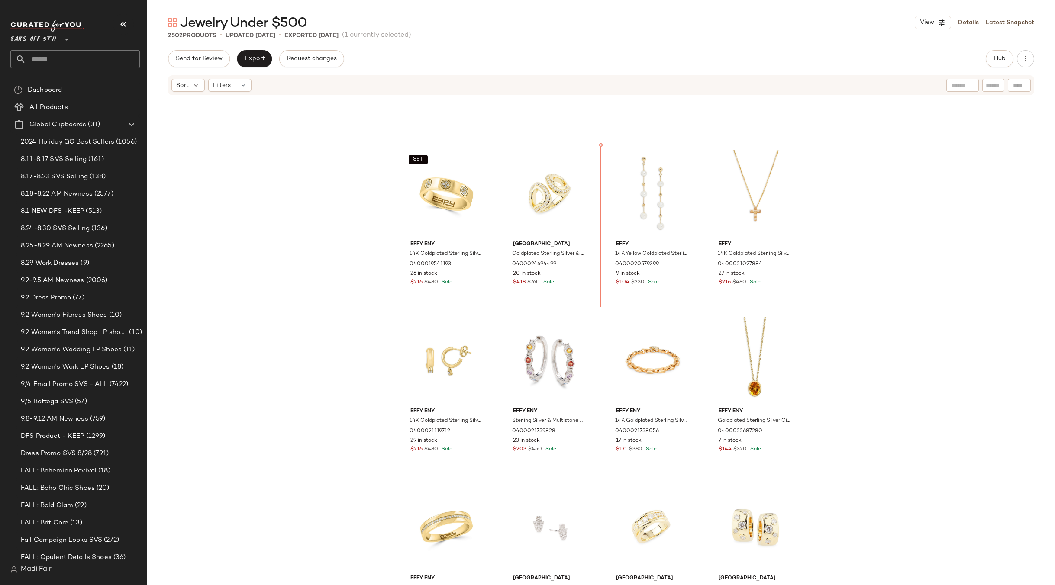
scroll to position [397, 0]
